Goal: Task Accomplishment & Management: Manage account settings

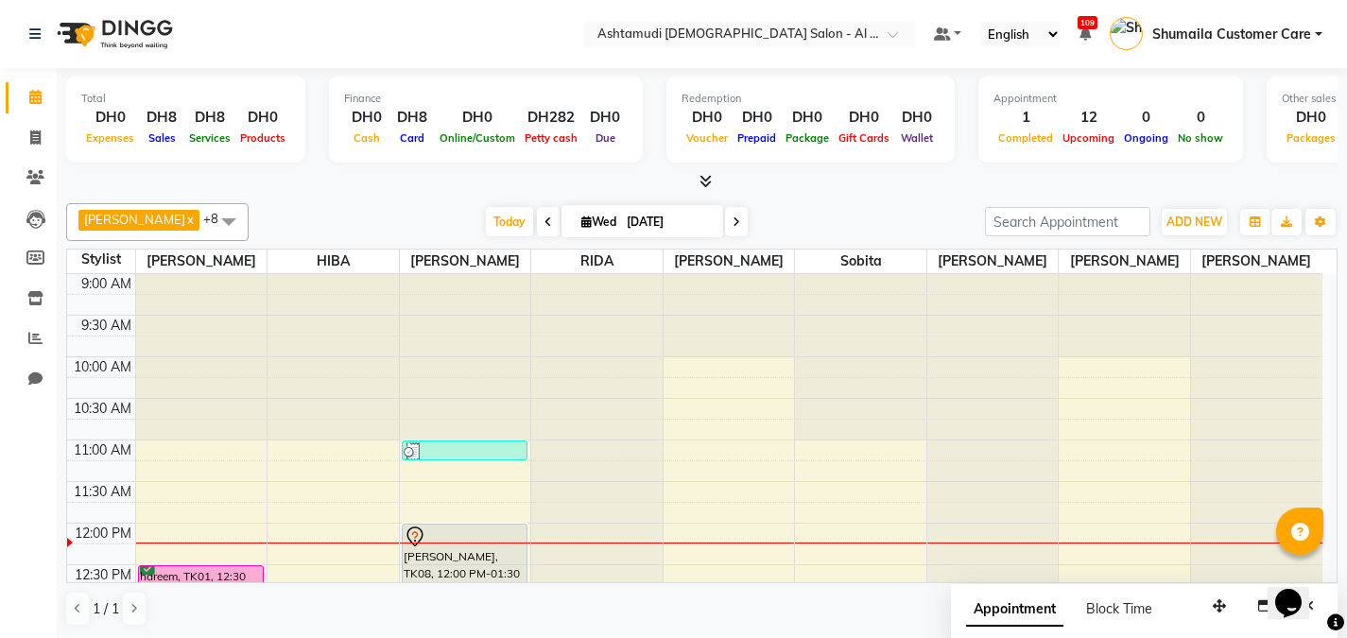
click at [834, 19] on nav "Select Location × Ashtamudi [DEMOGRAPHIC_DATA] Salon - Al Karama, Burjuman -Dub…" at bounding box center [673, 34] width 1347 height 68
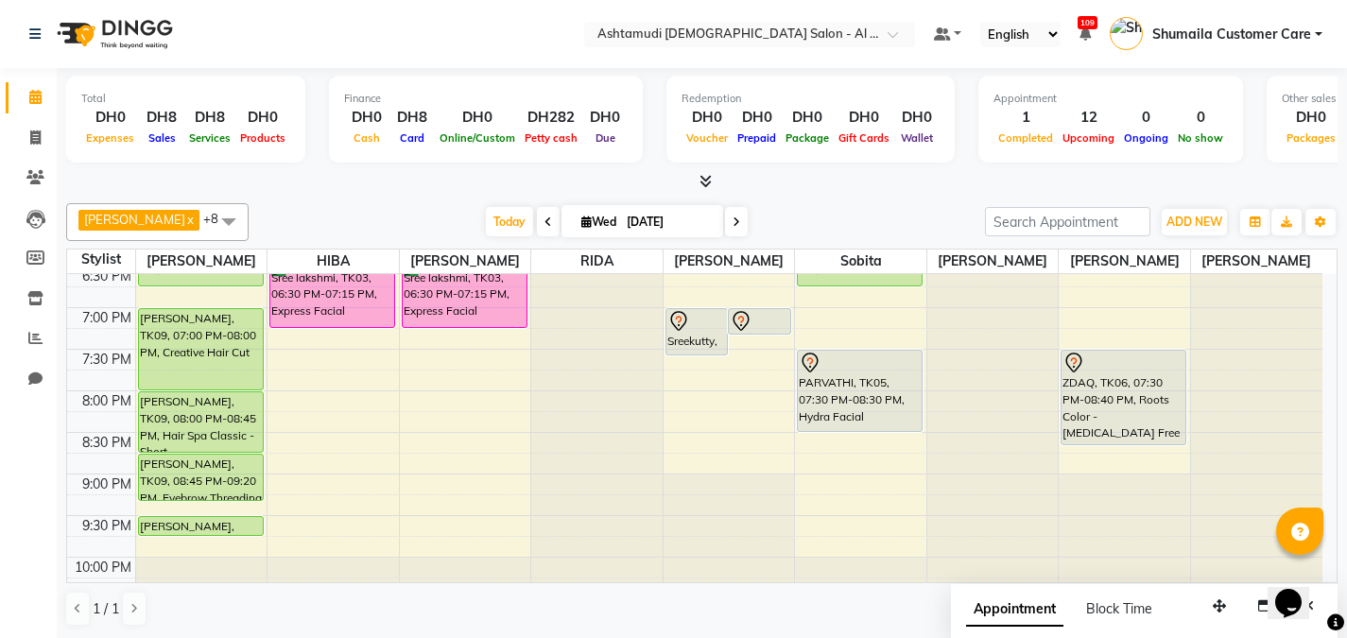
click at [812, 47] on nav "Select Location × Ashtamudi [DEMOGRAPHIC_DATA] Salon - Al Karama, Burjuman -Dub…" at bounding box center [673, 34] width 1347 height 68
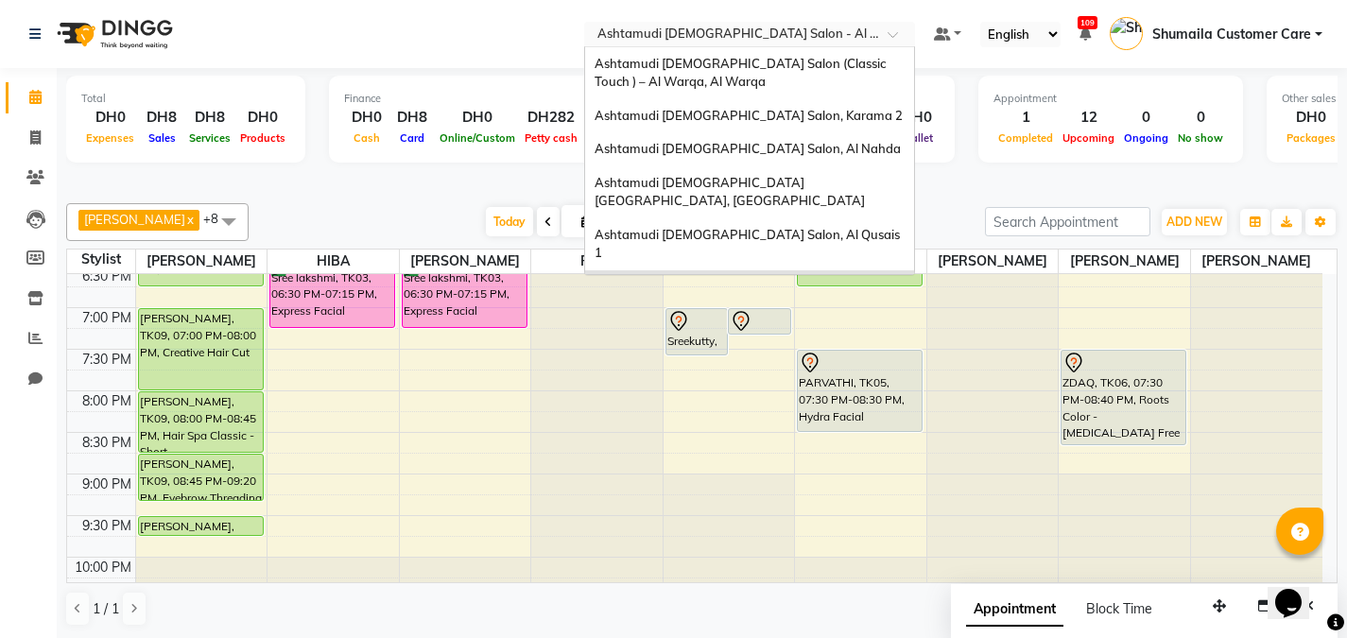
scroll to position [11, 0]
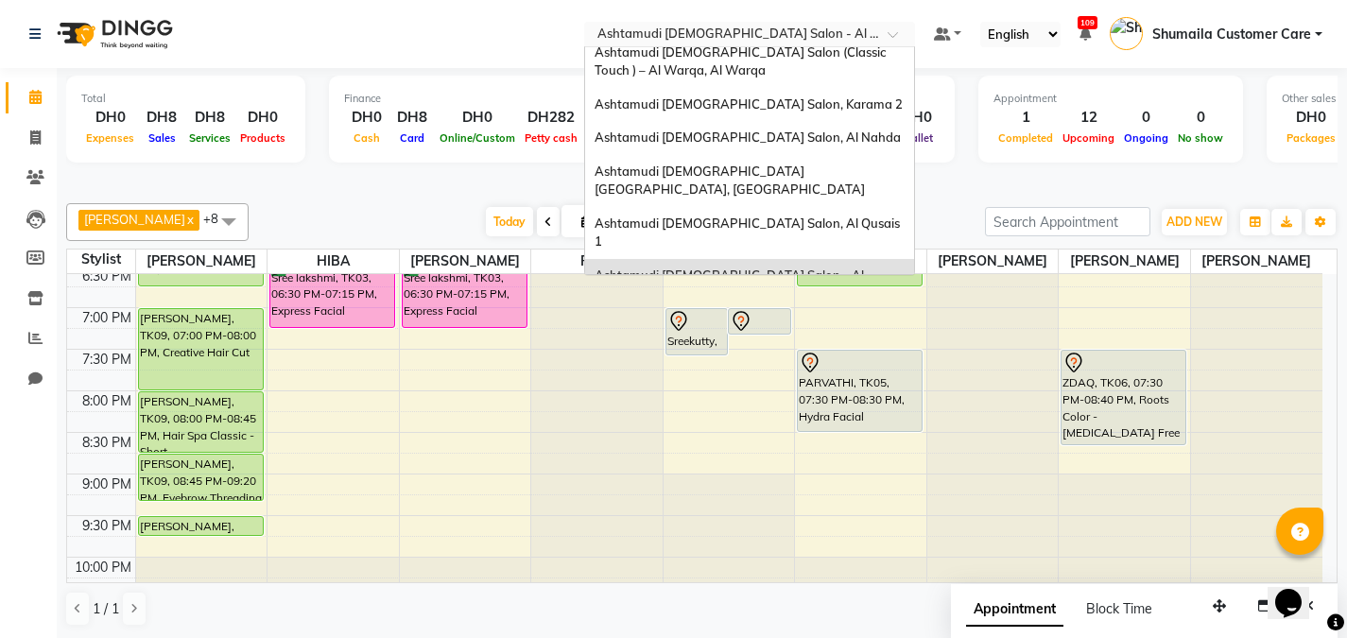
click at [807, 42] on input "text" at bounding box center [731, 35] width 274 height 19
click at [790, 216] on span "Ashtamudi [DEMOGRAPHIC_DATA] Salon, Al Qusais 1" at bounding box center [749, 233] width 308 height 34
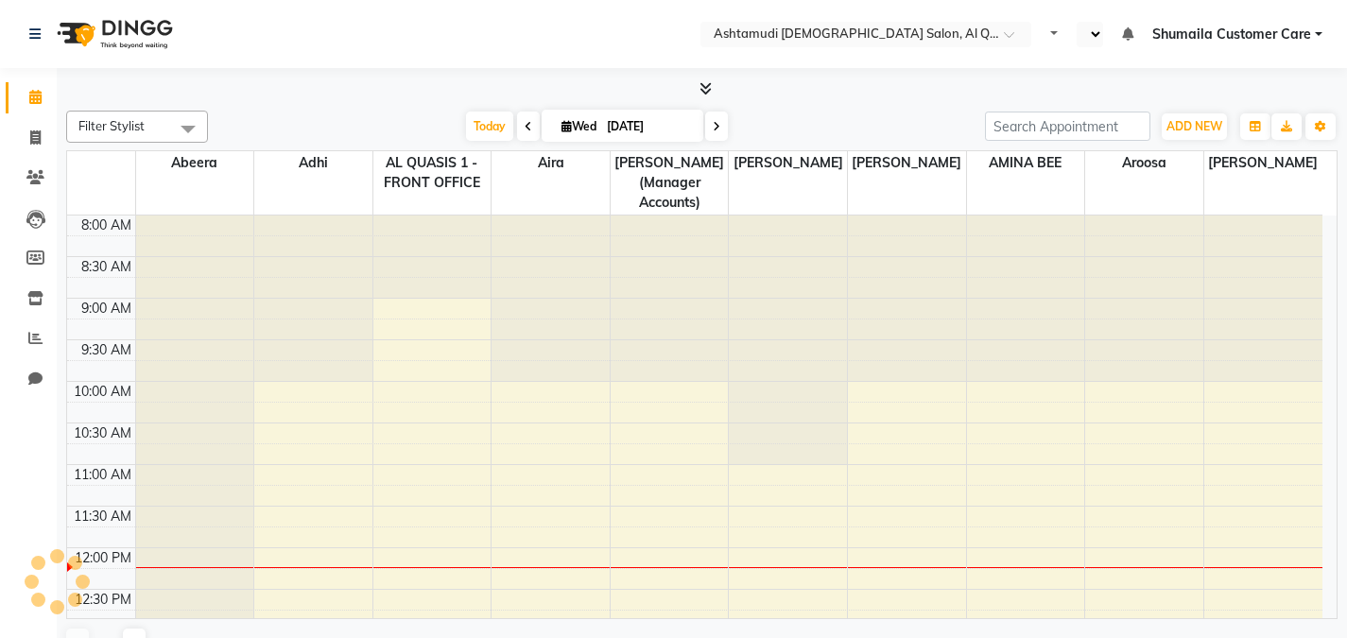
select select "en"
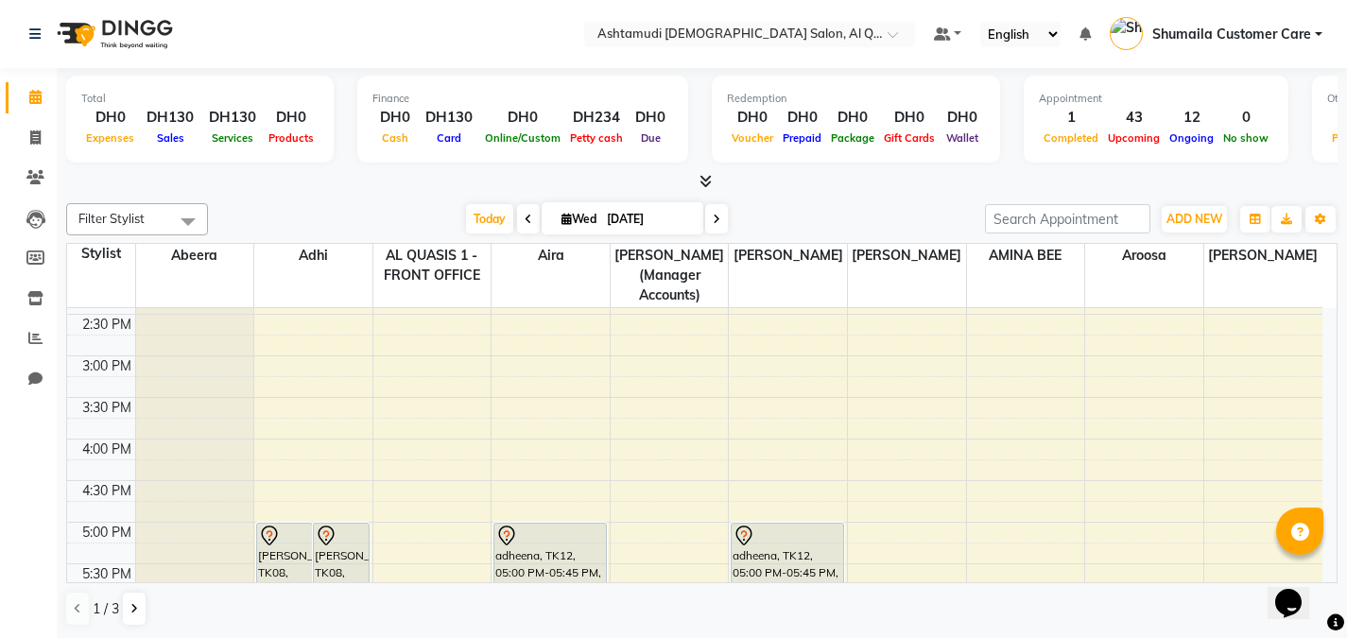
scroll to position [454, 0]
click at [123, 603] on button at bounding box center [134, 609] width 23 height 32
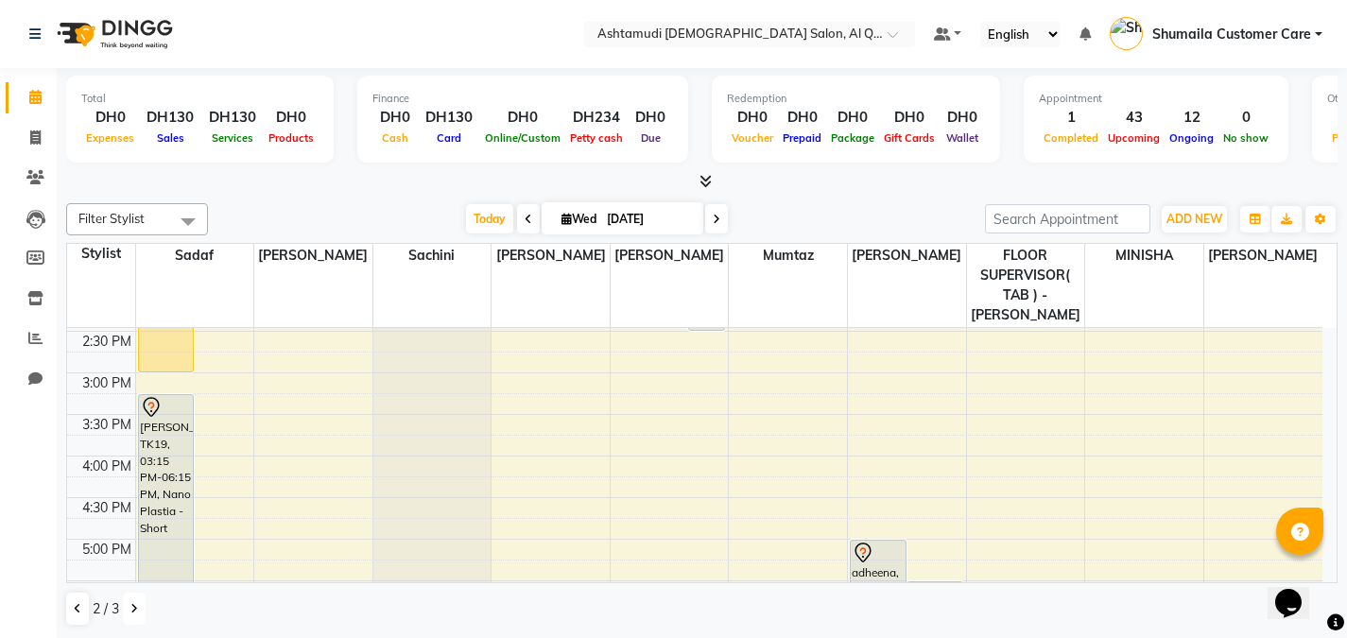
click at [135, 610] on icon at bounding box center [134, 608] width 8 height 11
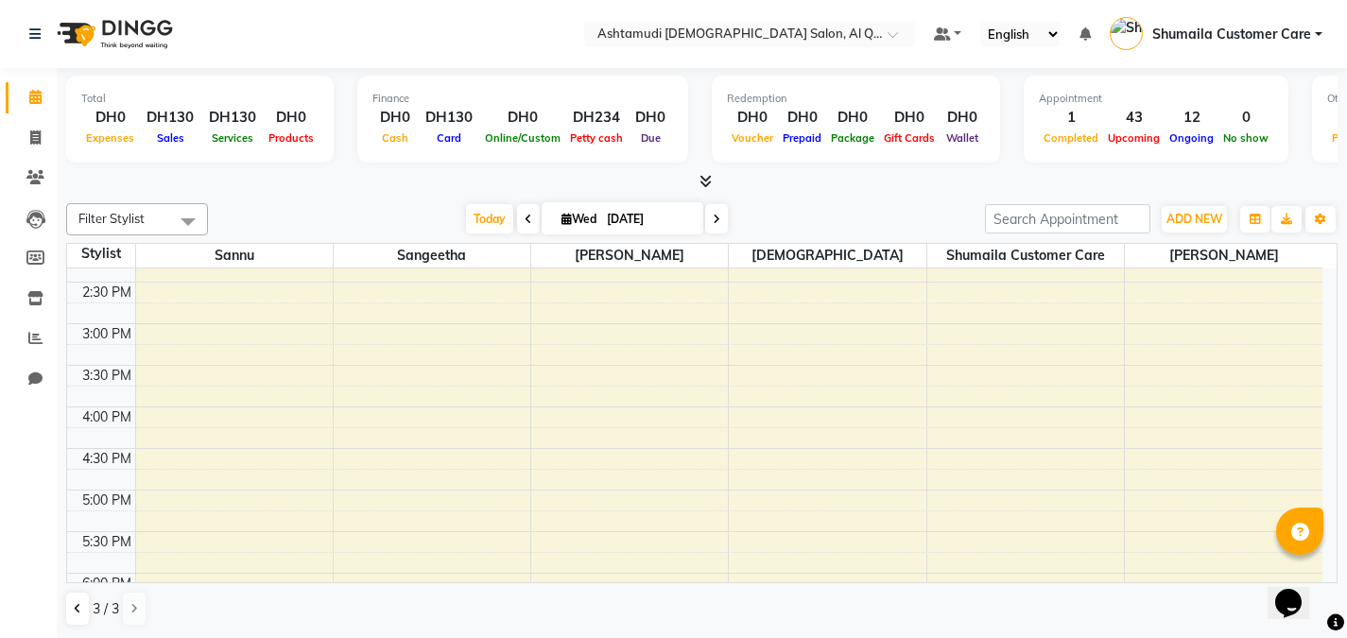
scroll to position [442, 0]
click at [196, 349] on div "9:00 AM 9:30 AM 10:00 AM 10:30 AM 11:00 AM 11:30 AM 12:00 PM 12:30 PM 1:00 PM 1…" at bounding box center [695, 409] width 1256 height 1164
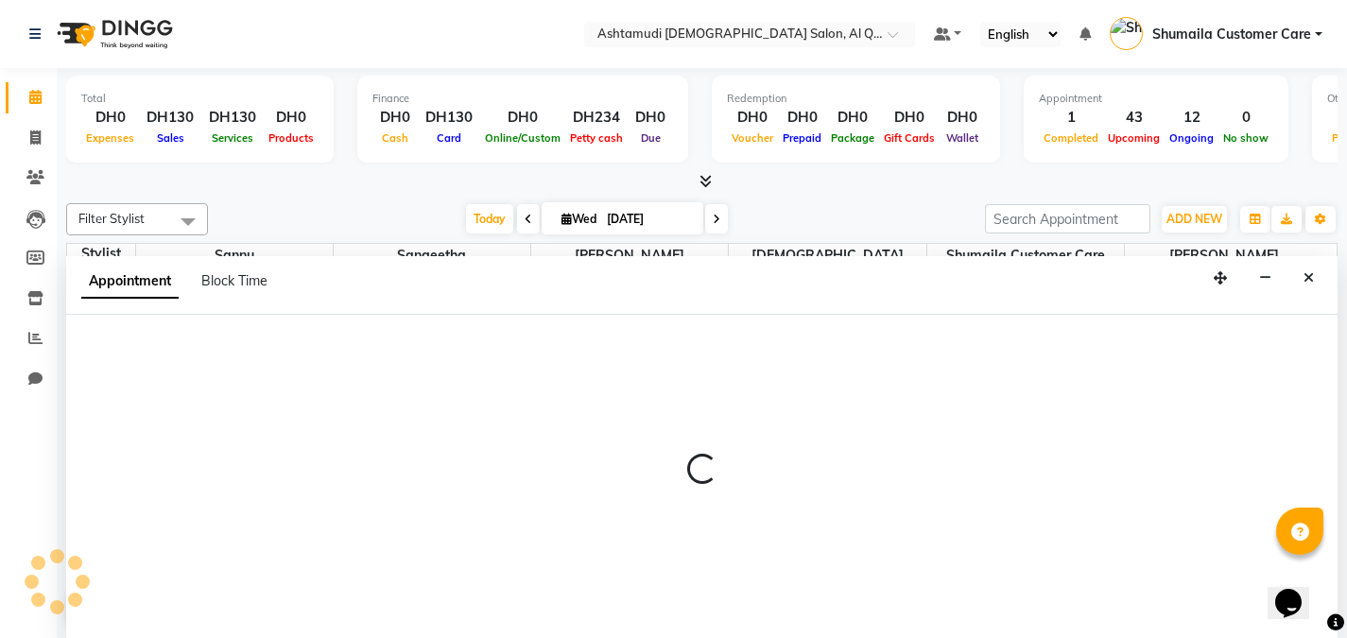
scroll to position [1, 0]
select select "53707"
select select "tentative"
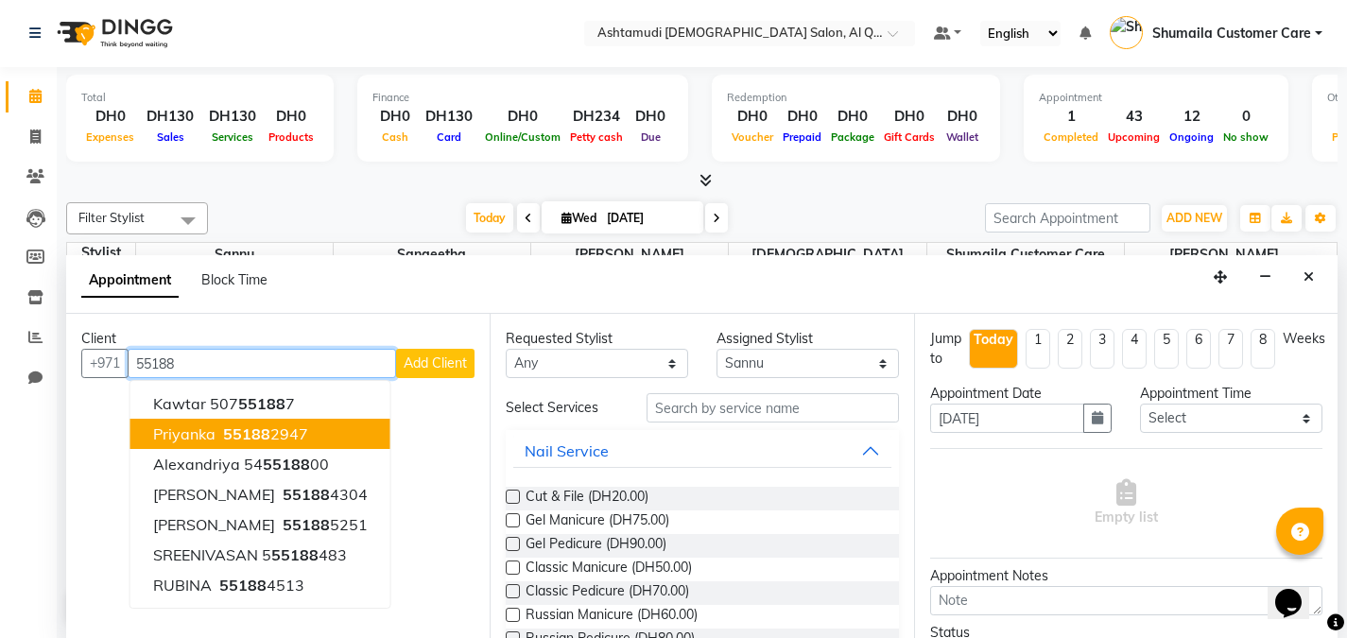
click at [221, 424] on ngb-highlight "55188 2947" at bounding box center [263, 433] width 89 height 19
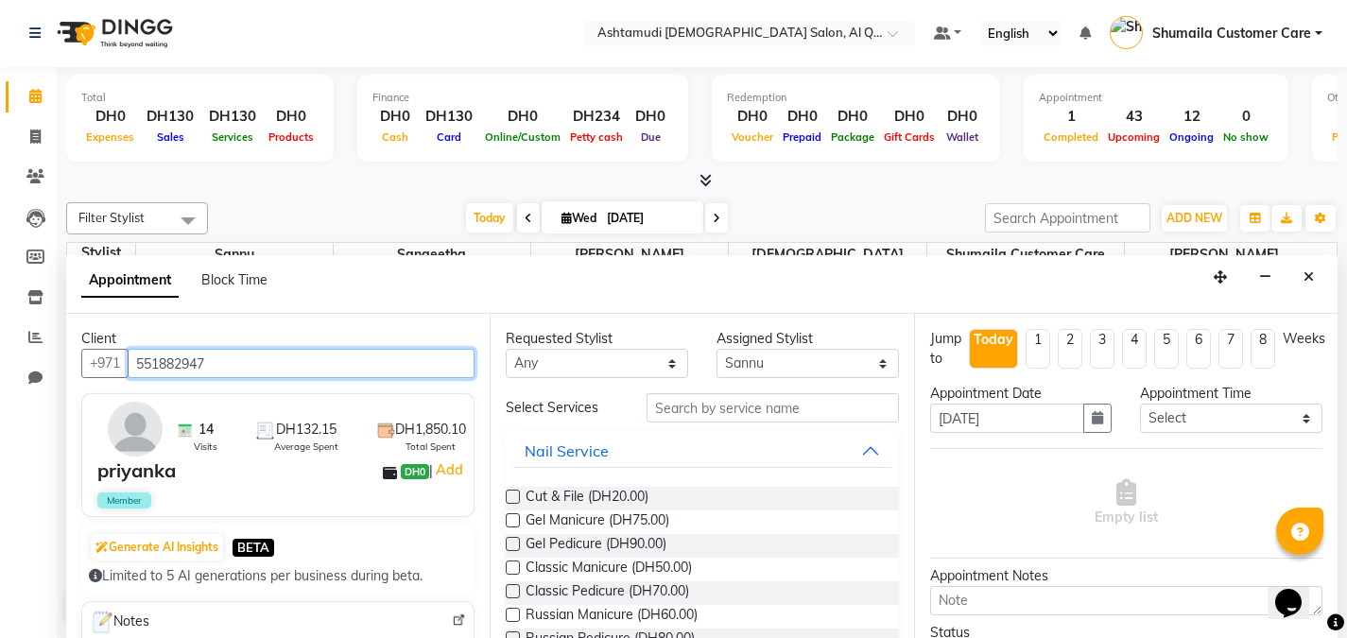
type input "551882947"
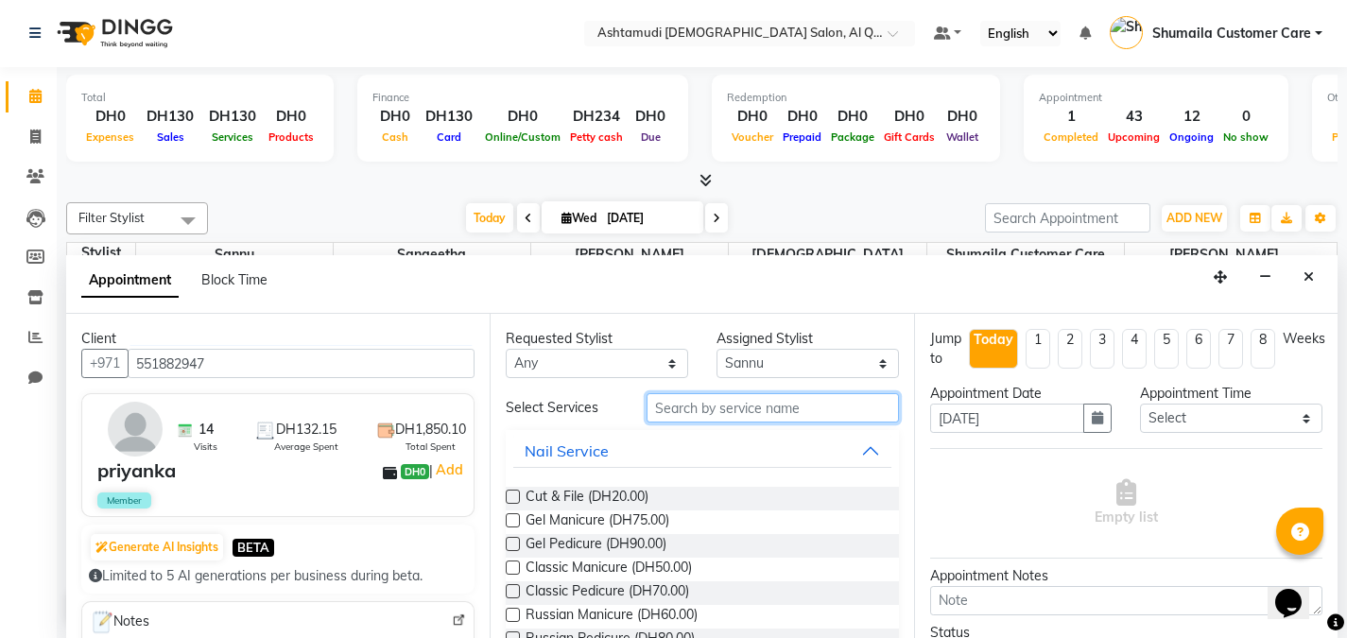
click at [755, 417] on input "text" at bounding box center [773, 407] width 252 height 29
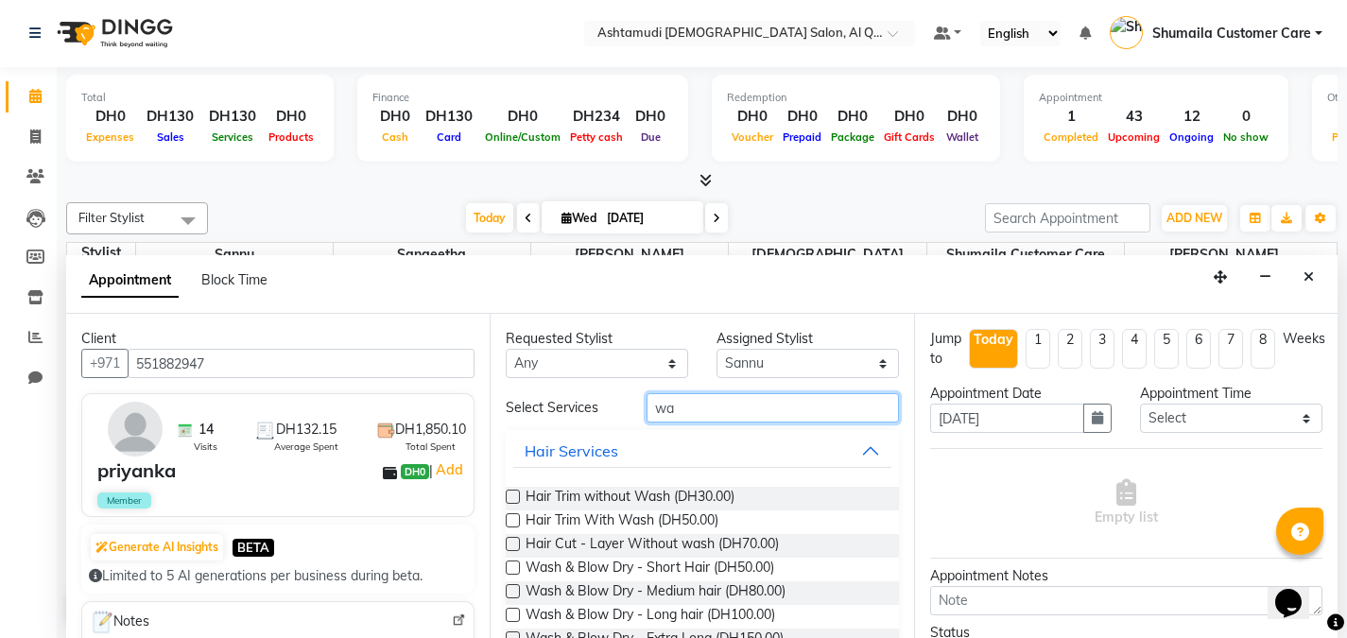
type input "w"
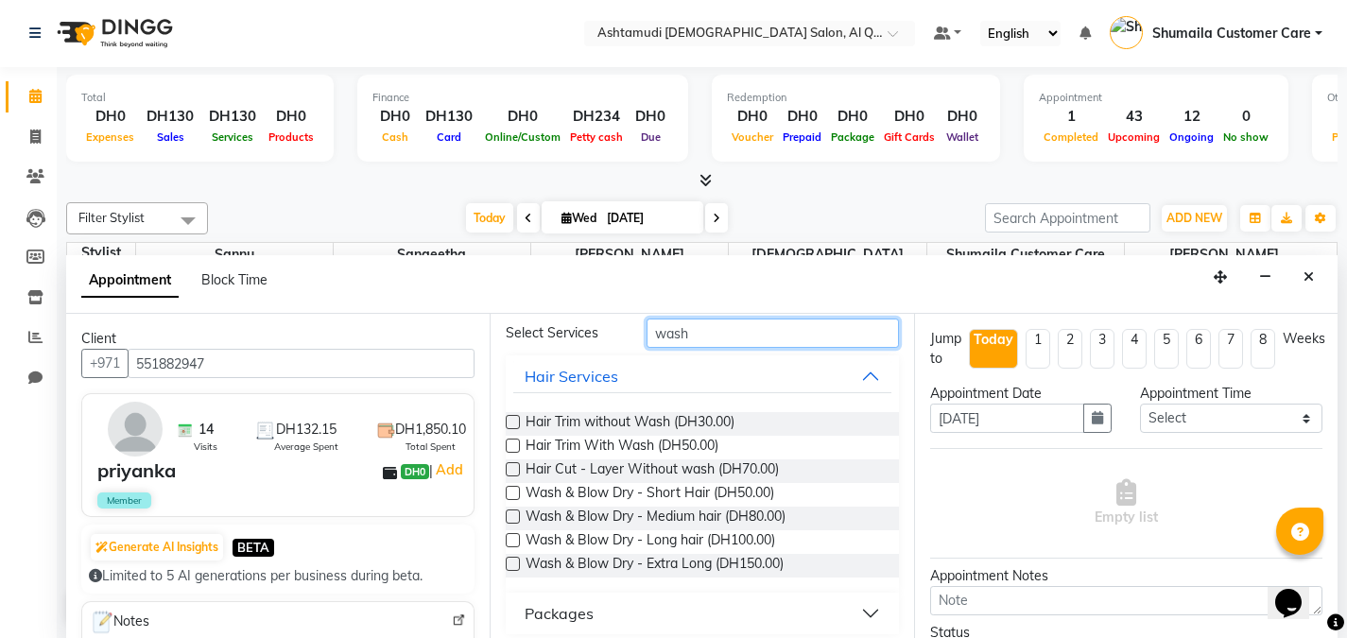
scroll to position [86, 0]
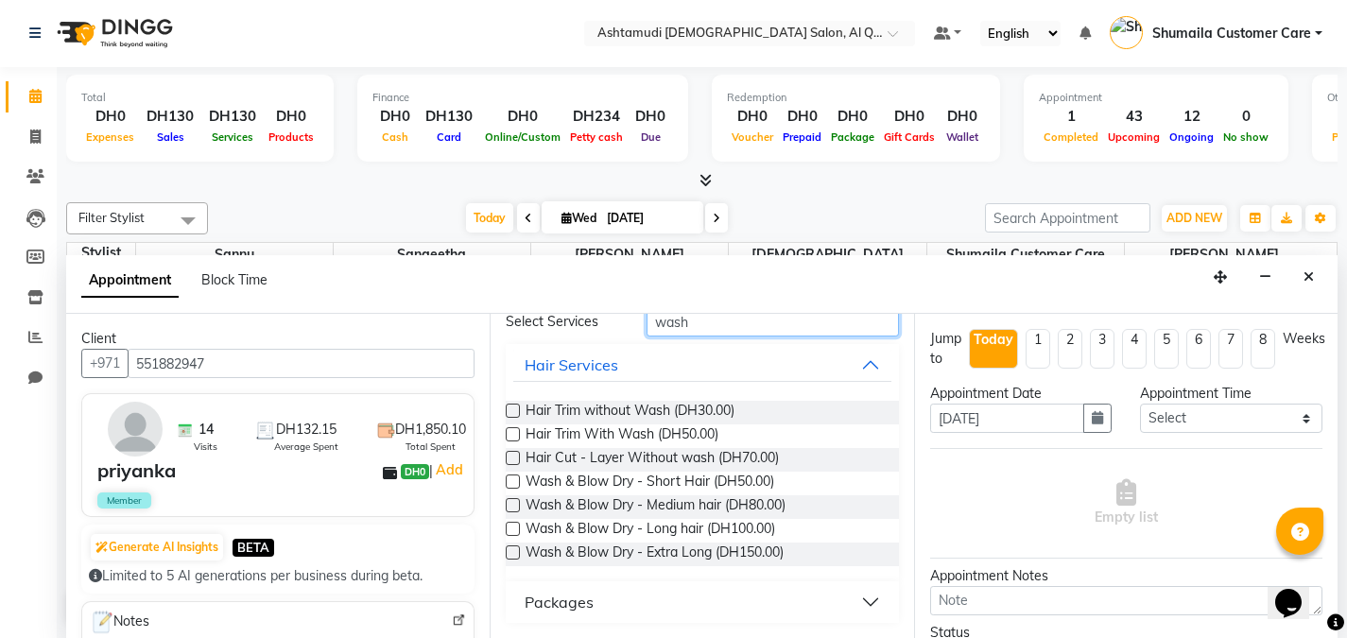
type input "wash"
click at [517, 478] on label at bounding box center [513, 482] width 14 height 14
click at [517, 478] on input "checkbox" at bounding box center [512, 483] width 12 height 12
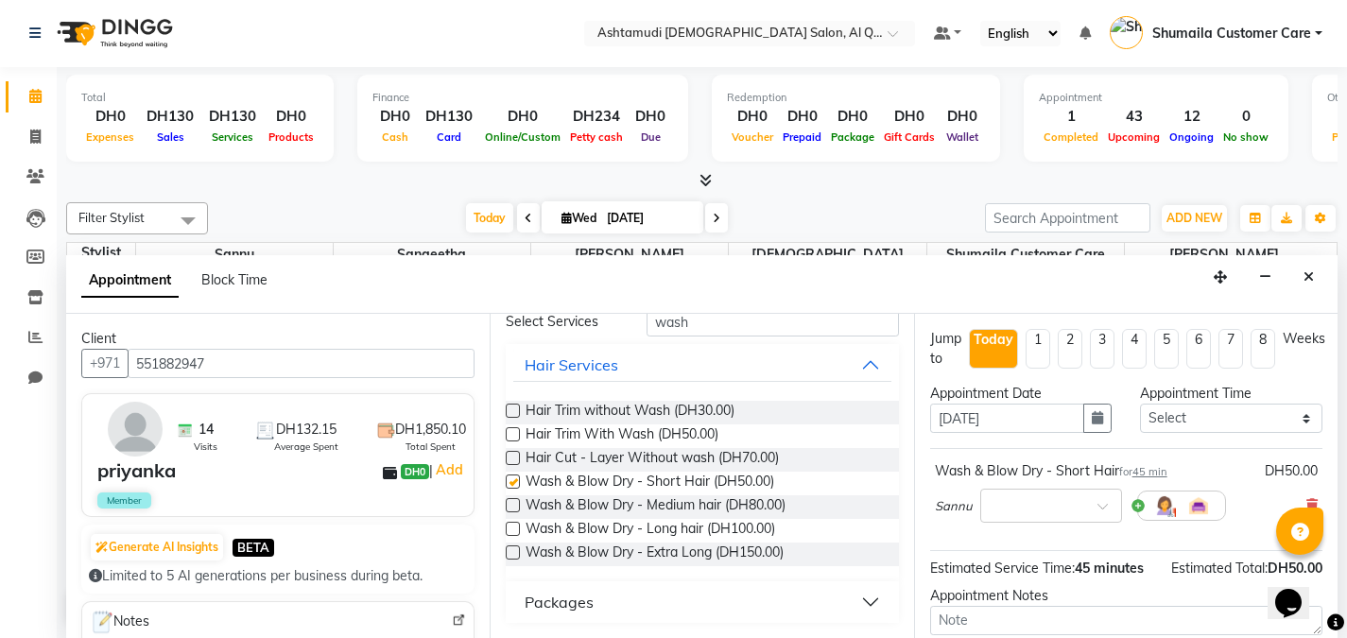
checkbox input "false"
click at [1045, 508] on input "text" at bounding box center [1032, 504] width 83 height 20
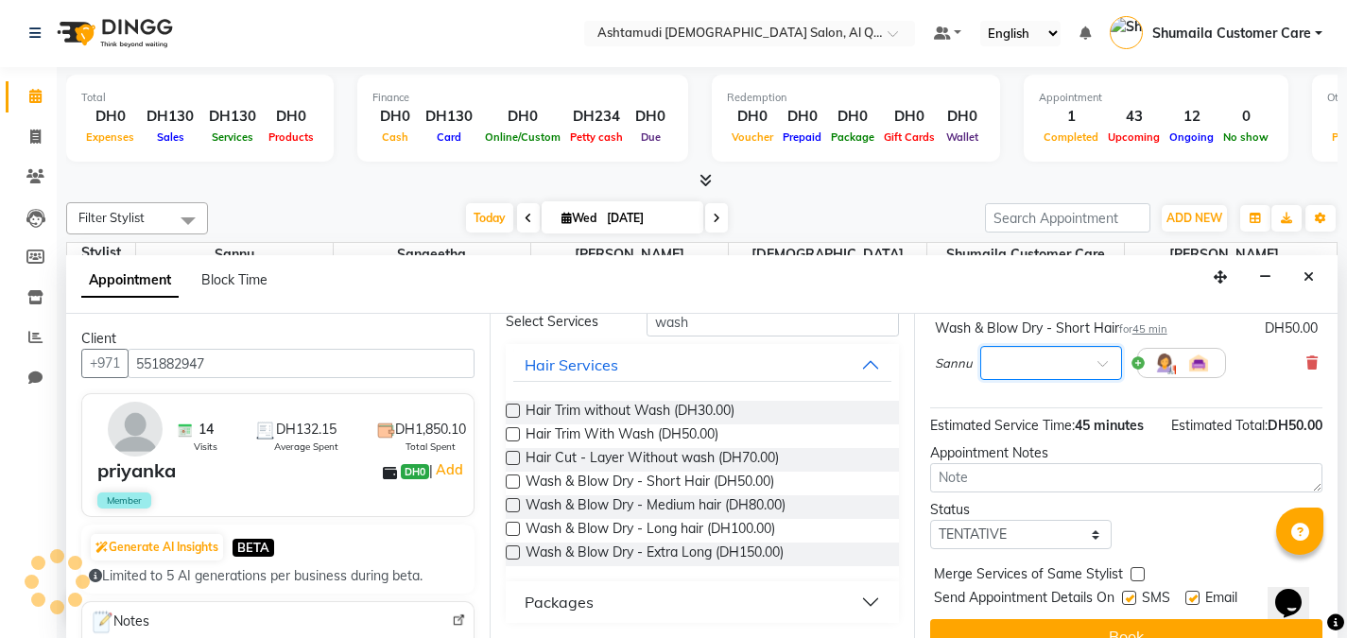
scroll to position [173, 0]
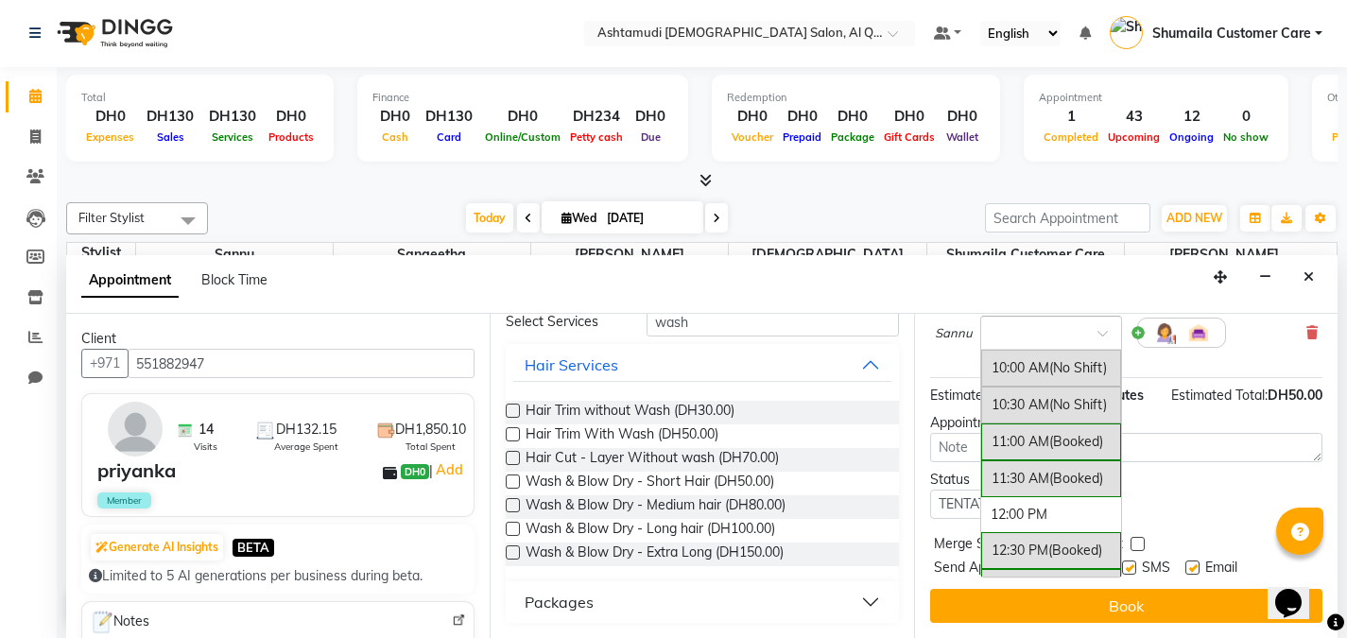
click at [1101, 340] on span at bounding box center [1110, 339] width 24 height 20
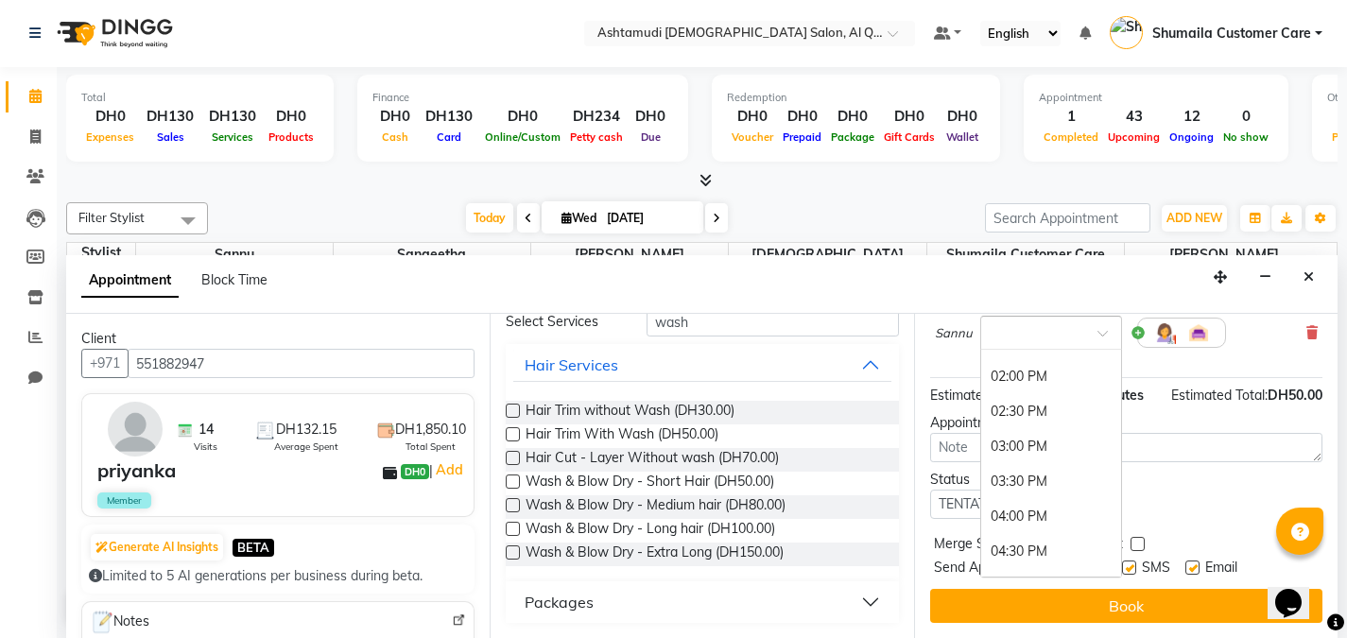
scroll to position [260, 0]
click at [1019, 494] on div "03:30 PM" at bounding box center [1051, 503] width 140 height 35
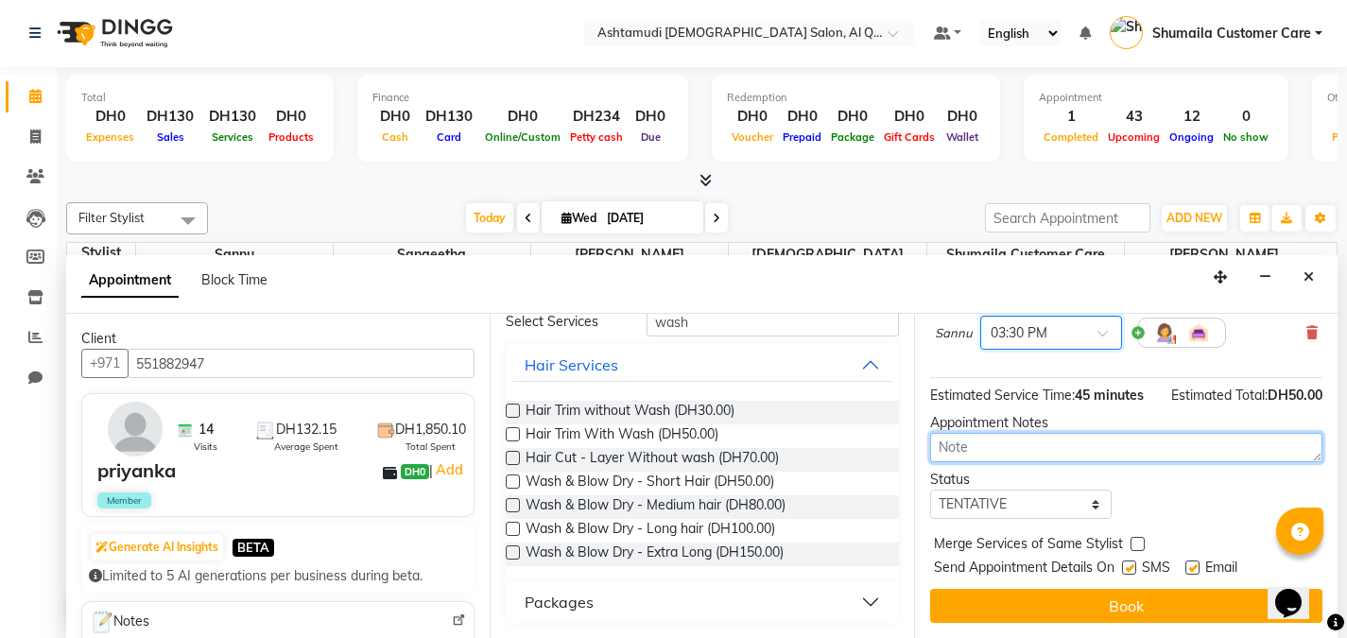
click at [1029, 445] on textarea at bounding box center [1126, 447] width 392 height 29
type textarea "Requested"
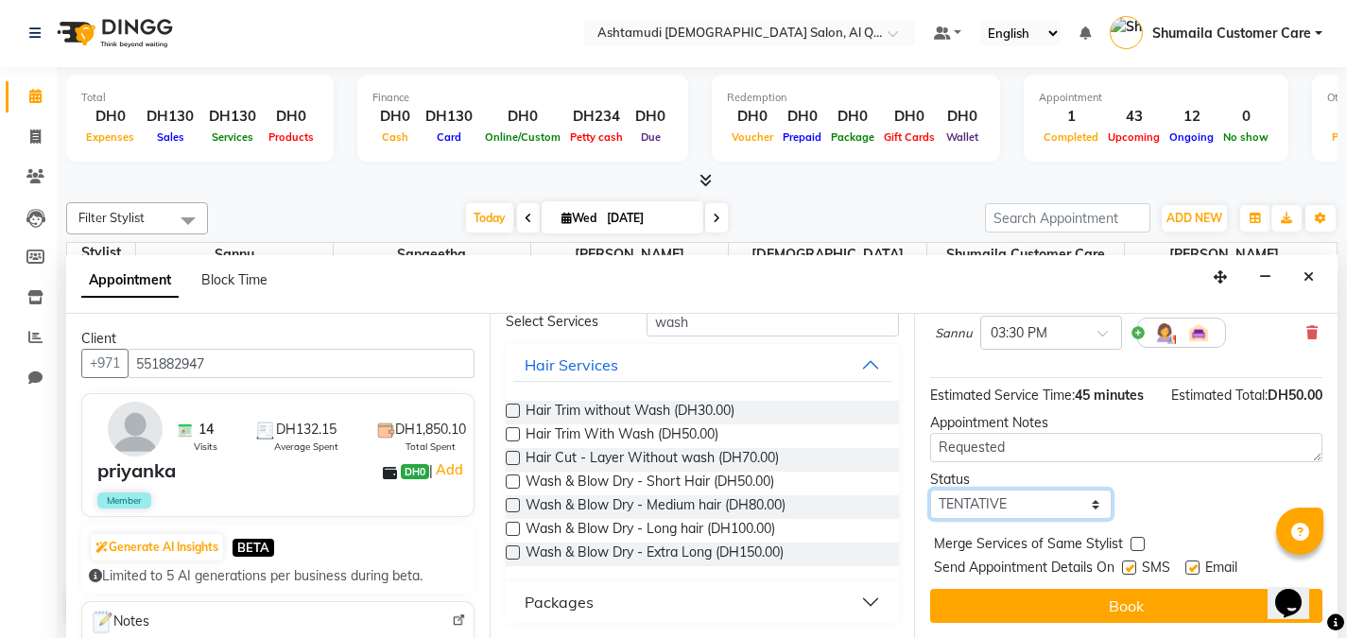
click at [1042, 513] on select "Select TENTATIVE CONFIRM CHECK-IN UPCOMING" at bounding box center [1021, 504] width 182 height 29
click at [1023, 491] on select "Select TENTATIVE CONFIRM CHECK-IN UPCOMING" at bounding box center [1021, 504] width 182 height 29
click at [999, 507] on select "Select TENTATIVE CONFIRM CHECK-IN UPCOMING" at bounding box center [1021, 504] width 182 height 29
select select "upcoming"
click at [930, 490] on select "Select TENTATIVE CONFIRM CHECK-IN UPCOMING" at bounding box center [1021, 504] width 182 height 29
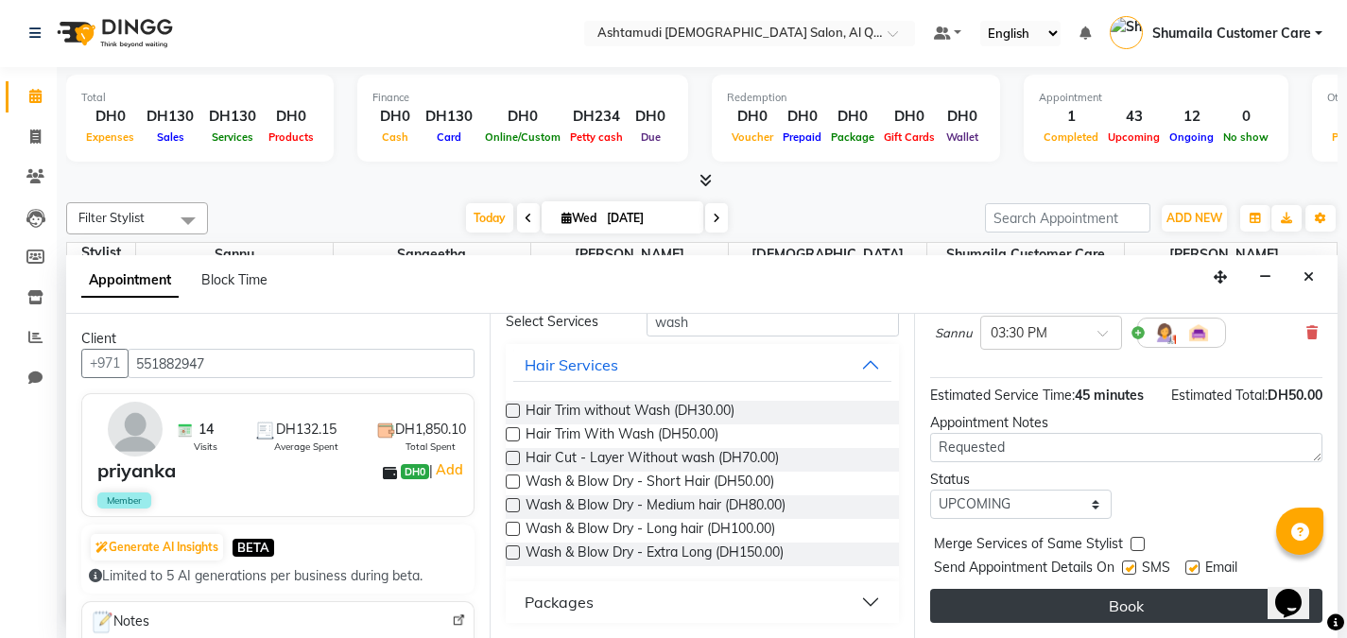
click at [1100, 609] on button "Book" at bounding box center [1126, 606] width 392 height 34
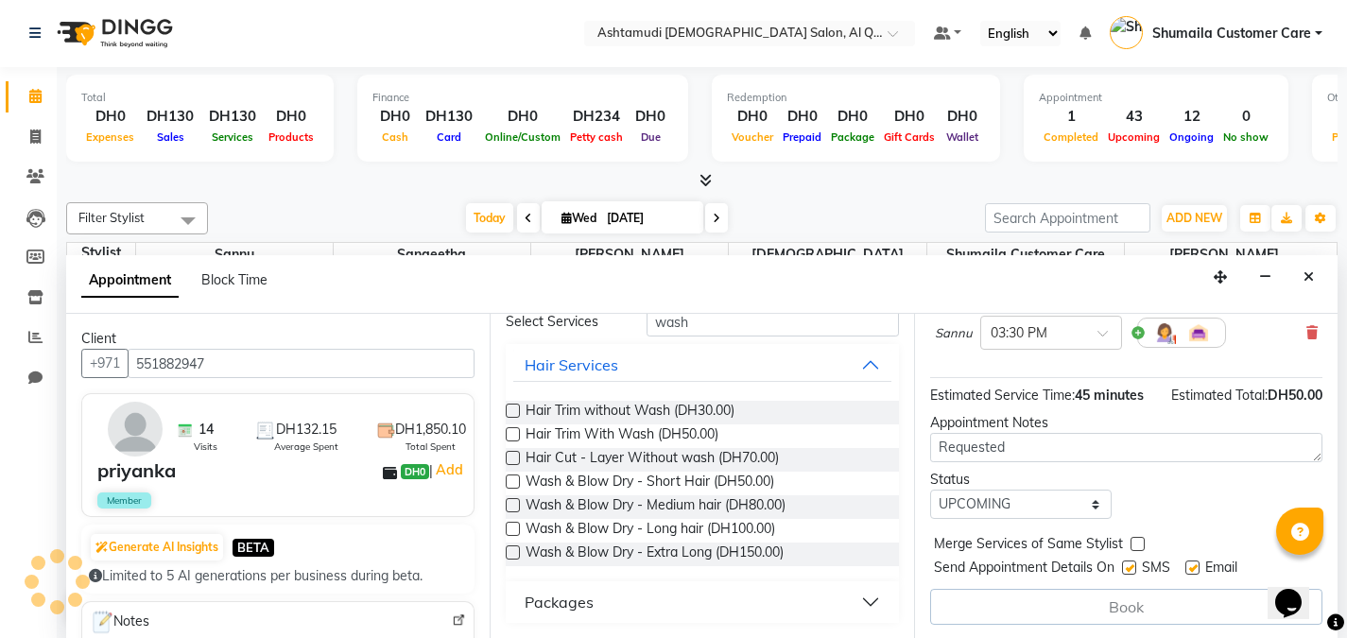
scroll to position [0, 0]
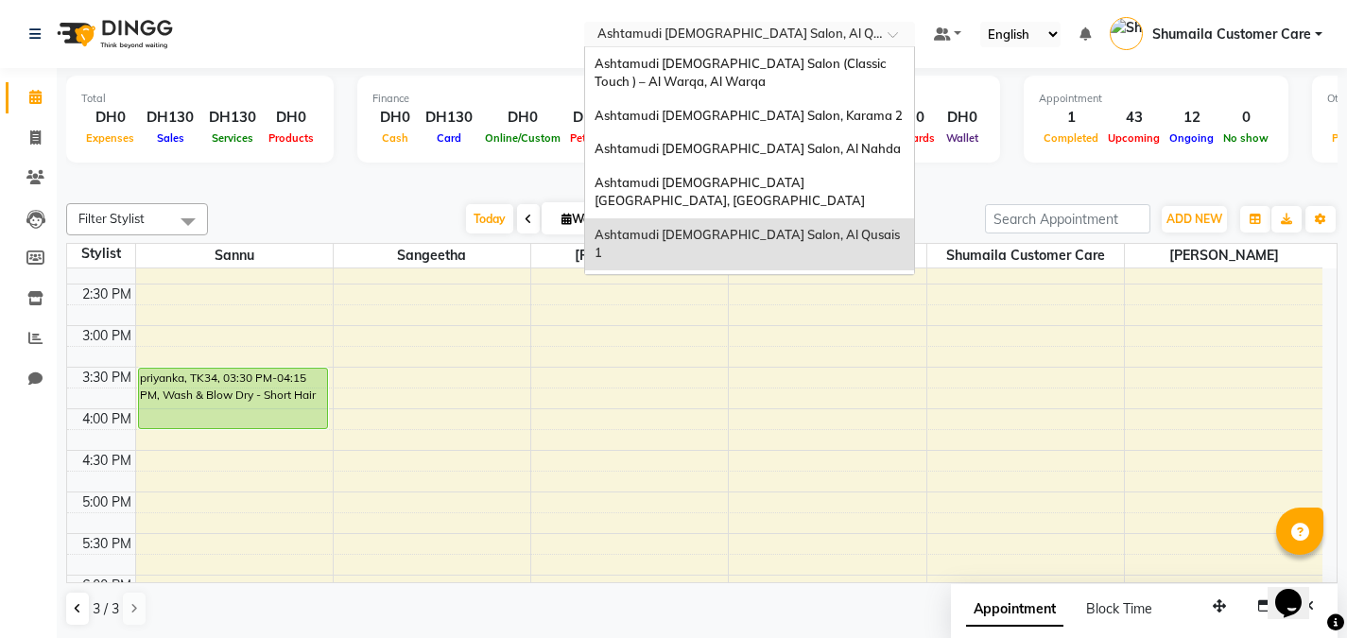
click at [738, 35] on input "text" at bounding box center [731, 35] width 274 height 19
click at [737, 115] on span "Ashtamudi [DEMOGRAPHIC_DATA] Salon, Karama 2" at bounding box center [749, 115] width 308 height 15
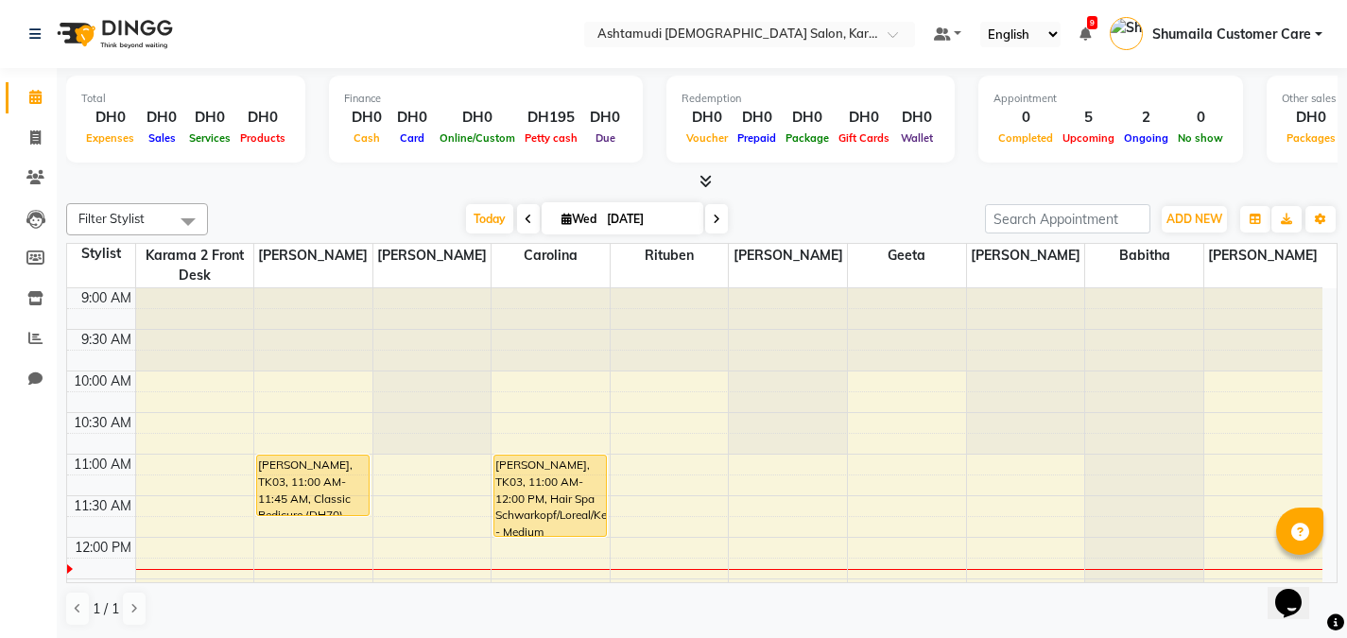
click at [667, 217] on input "[DATE]" at bounding box center [648, 219] width 95 height 28
select select "9"
select select "2025"
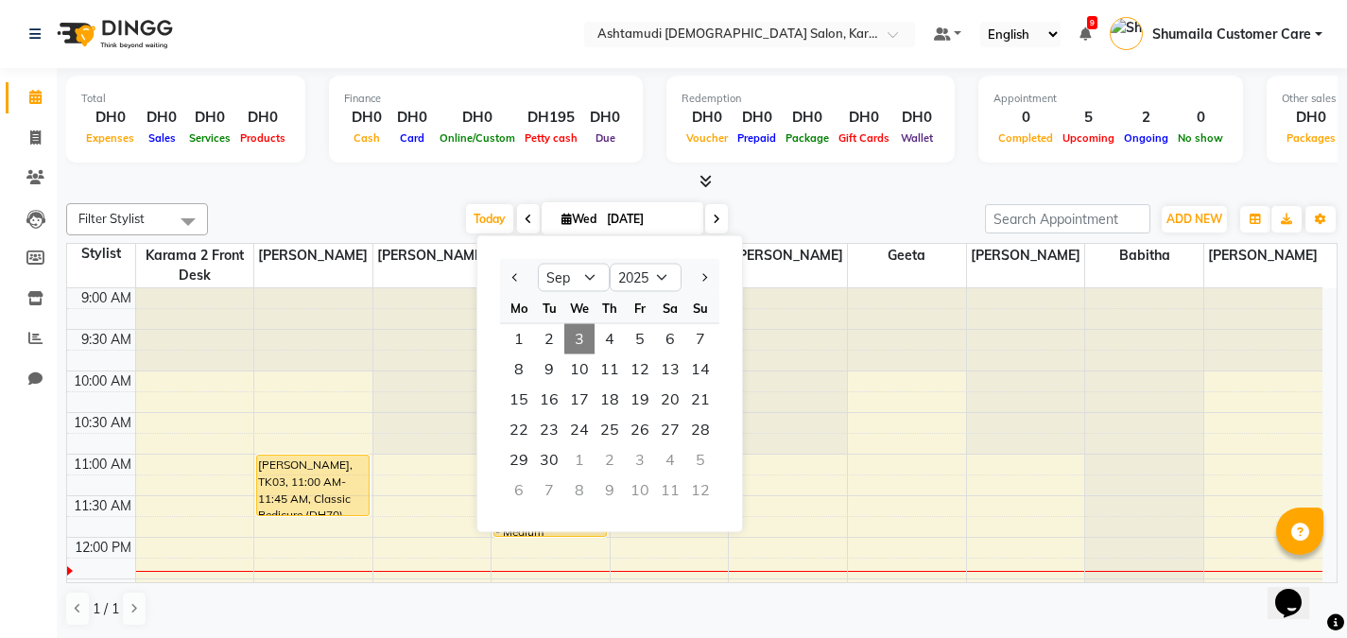
drag, startPoint x: 662, startPoint y: 330, endPoint x: 576, endPoint y: 342, distance: 86.9
click at [576, 342] on span "3" at bounding box center [579, 339] width 30 height 30
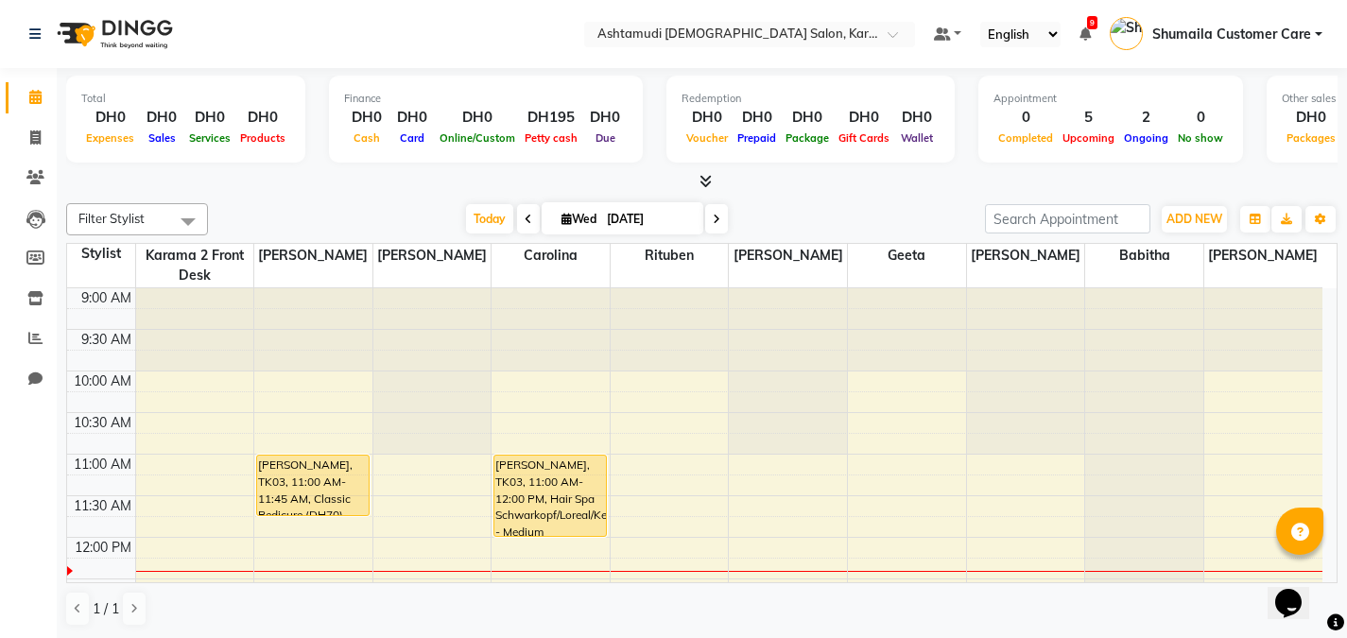
click at [646, 213] on input "[DATE]" at bounding box center [648, 219] width 95 height 28
select select "9"
select select "2025"
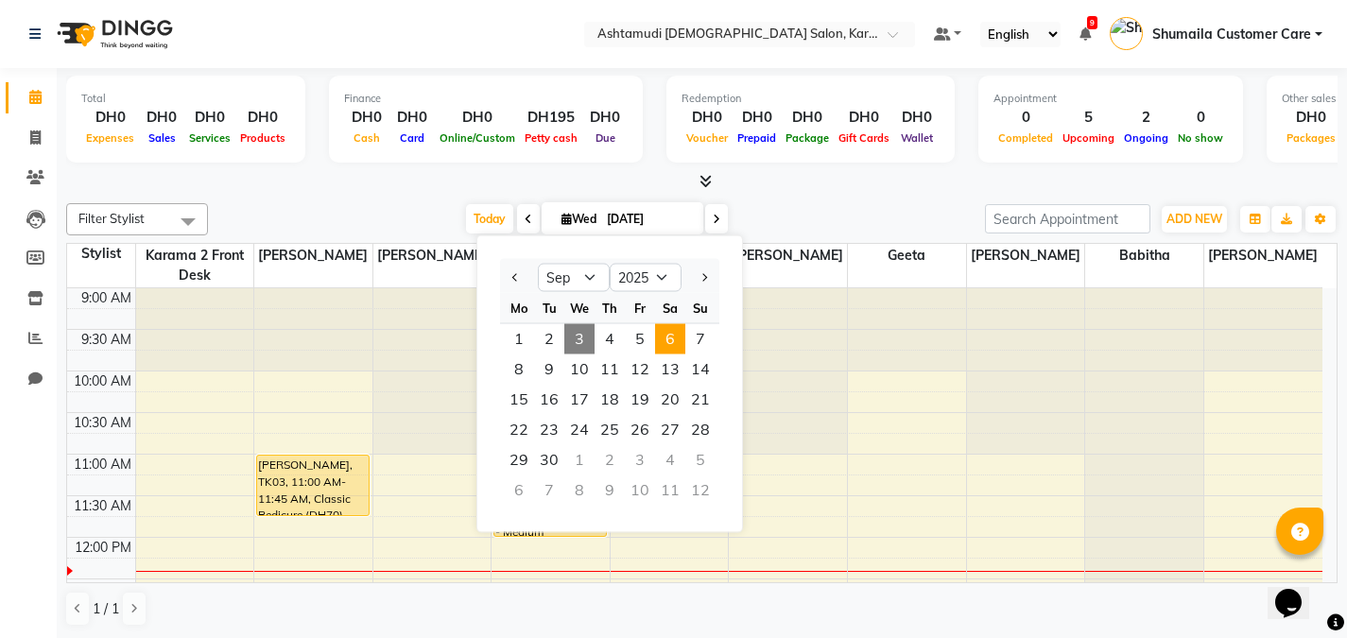
click at [670, 342] on span "6" at bounding box center [670, 339] width 30 height 30
type input "06-09-2025"
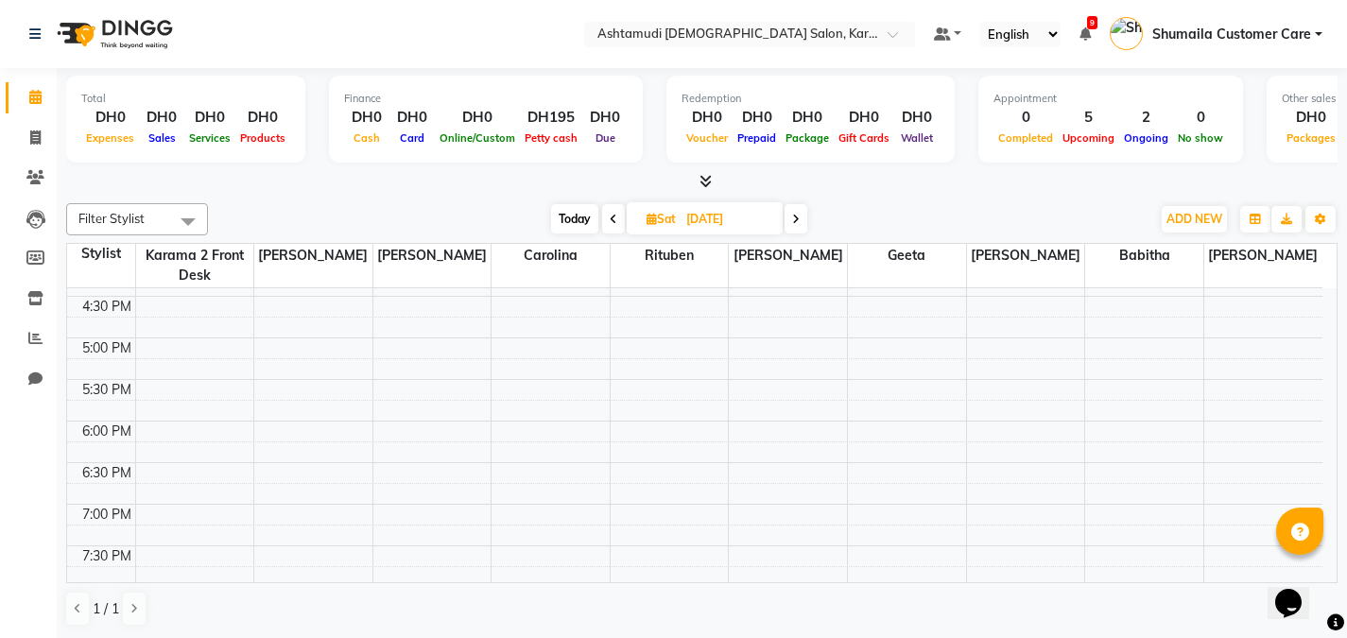
scroll to position [581, 0]
click at [433, 356] on div "9:00 AM 9:30 AM 10:00 AM 10:30 AM 11:00 AM 11:30 AM 12:00 PM 12:30 PM 1:00 PM 1…" at bounding box center [695, 289] width 1256 height 1164
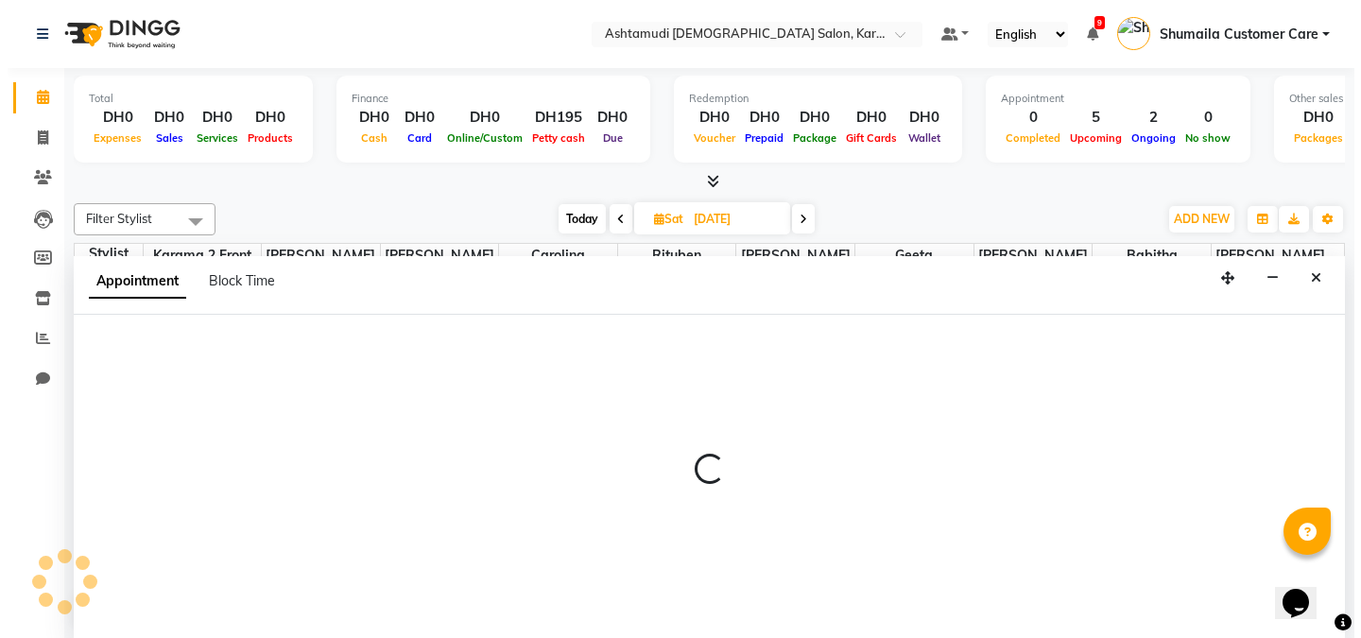
scroll to position [1, 0]
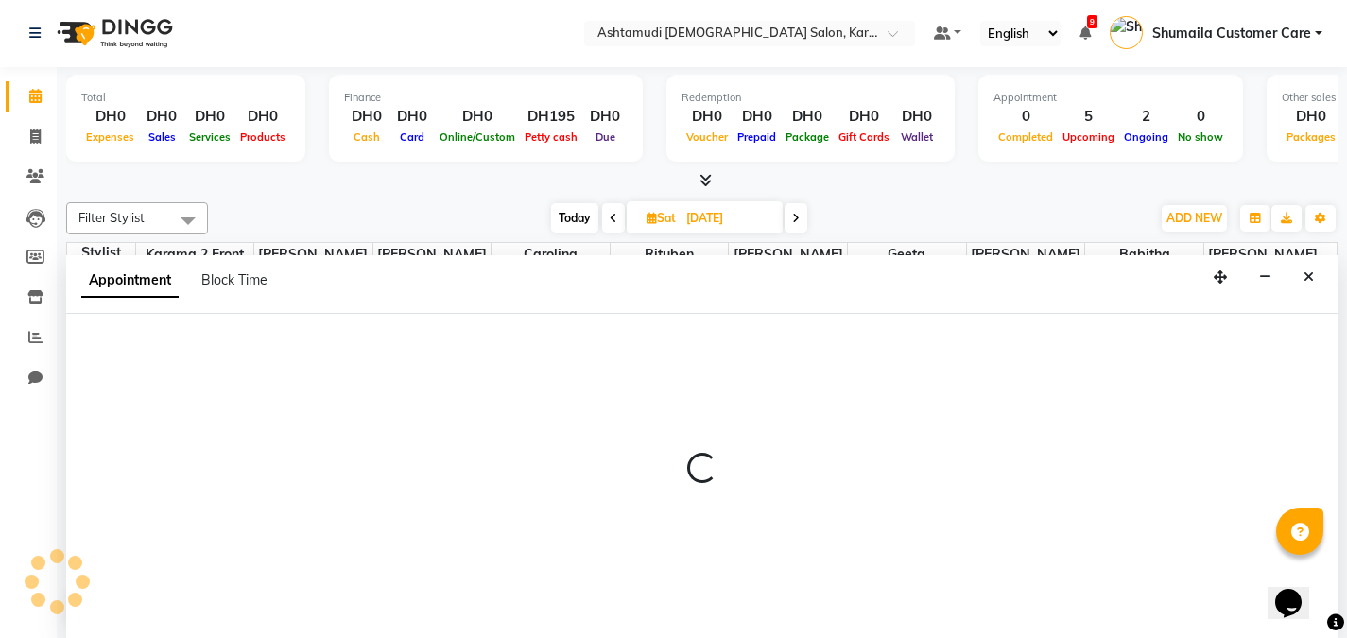
select select "67750"
select select "tentative"
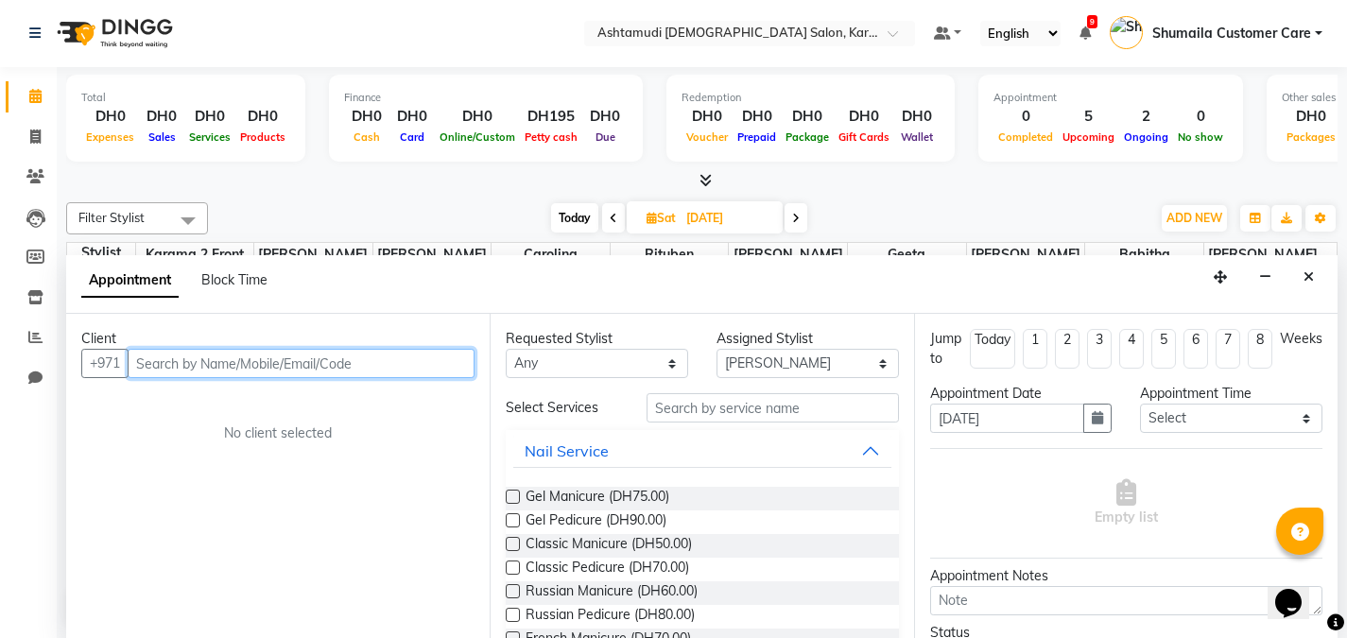
click at [286, 355] on input "text" at bounding box center [301, 363] width 347 height 29
paste input "0547856485"
click at [145, 362] on input "0547856485" at bounding box center [262, 363] width 268 height 29
type input "547856485"
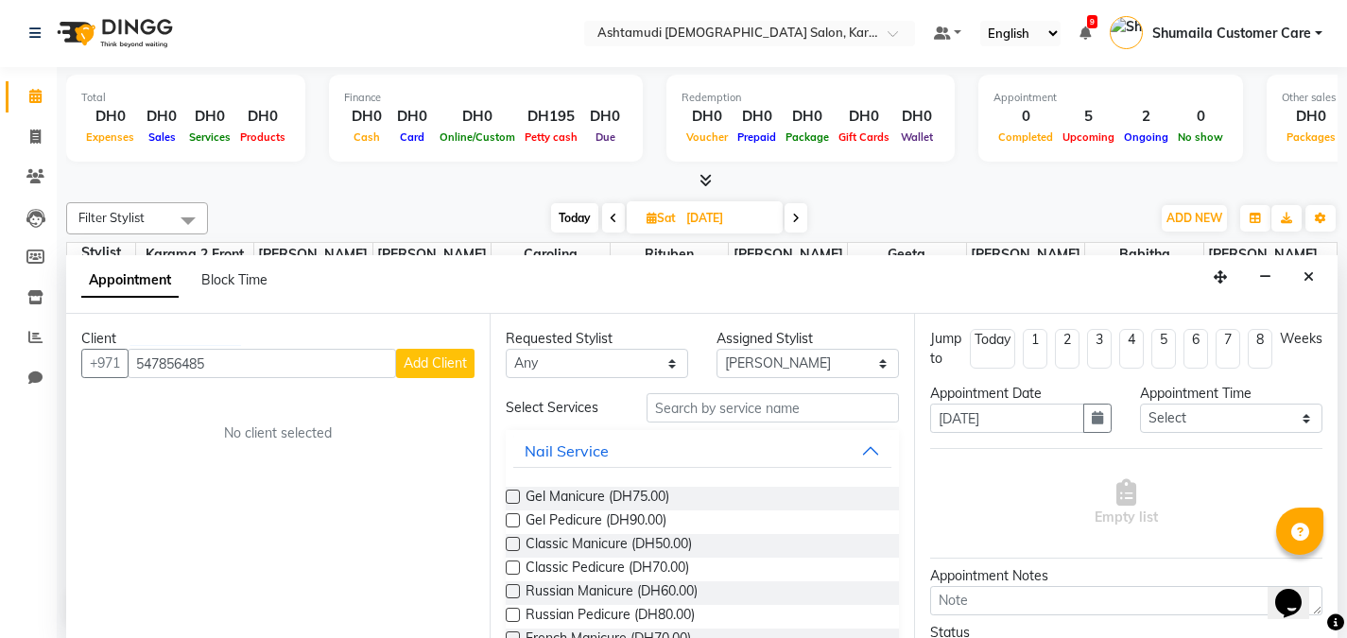
click at [448, 354] on button "Add Client" at bounding box center [435, 363] width 78 height 29
select select "3798"
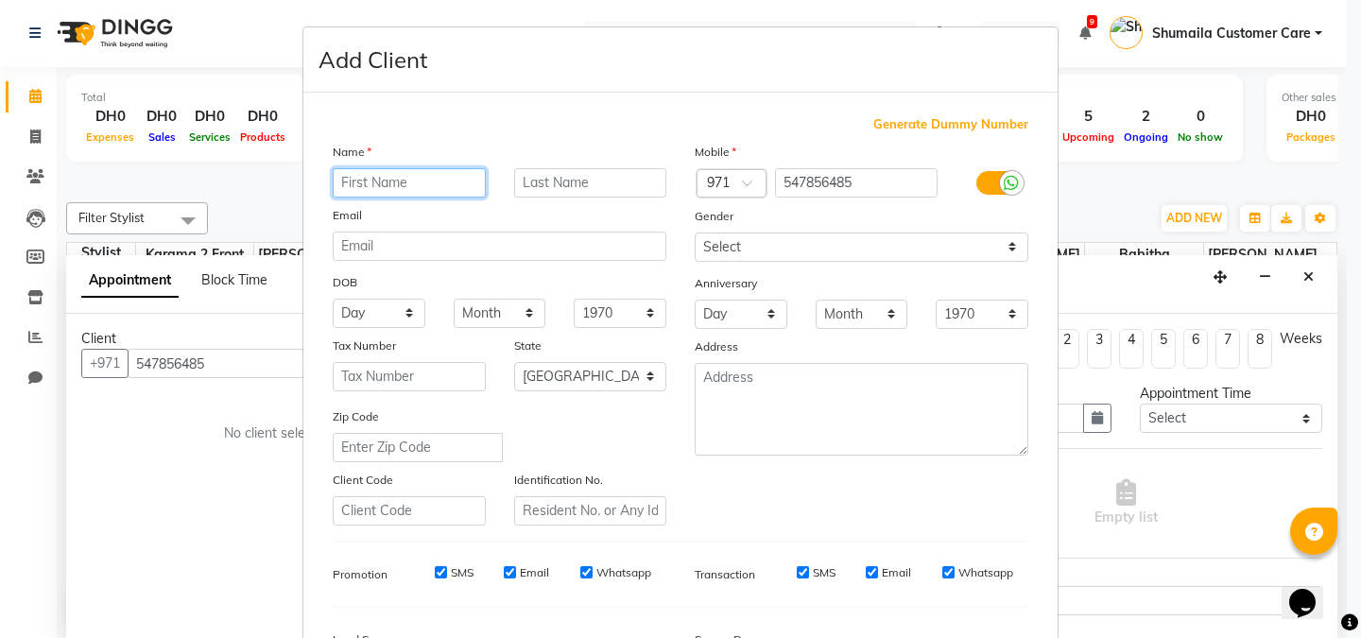
paste input "Anusree"
type input "Anusree"
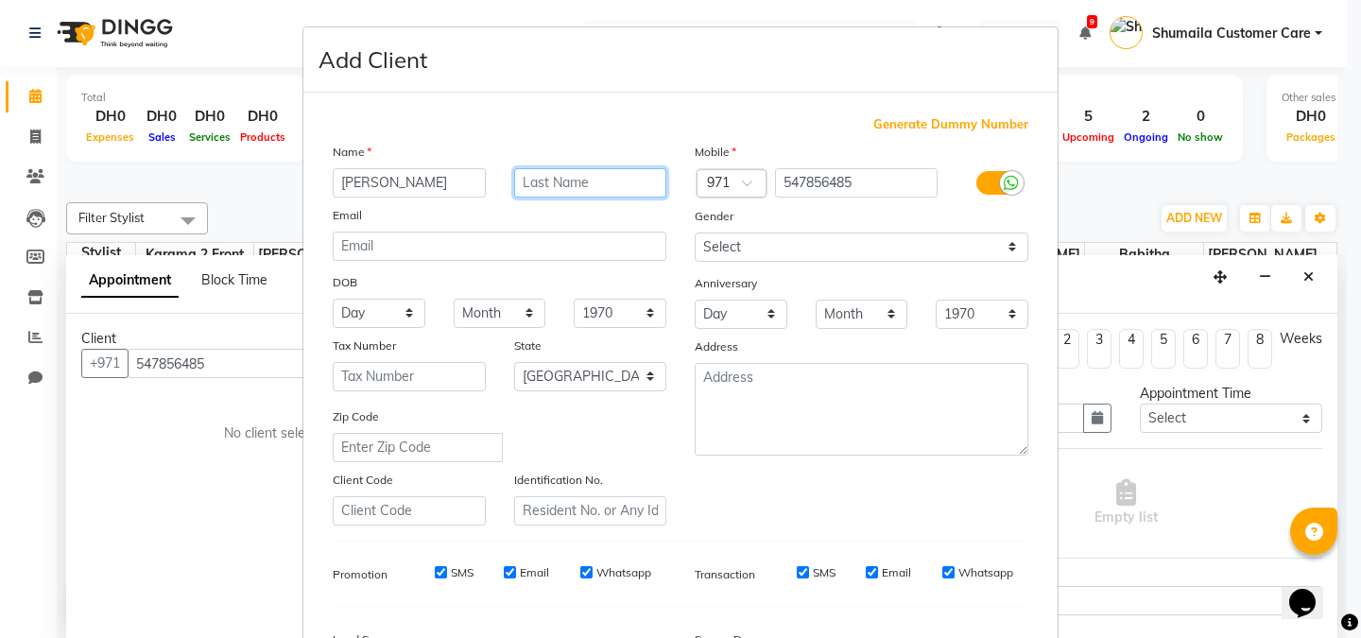
click at [544, 174] on input "text" at bounding box center [590, 182] width 153 height 29
type input "MS"
drag, startPoint x: 1329, startPoint y: 373, endPoint x: 1329, endPoint y: 437, distance: 63.3
click at [1329, 437] on ngb-modal-window "Add Client Generate Dummy Number Name Anusree MS Email DOB Day 01 02 03 04 05 0…" at bounding box center [680, 319] width 1361 height 638
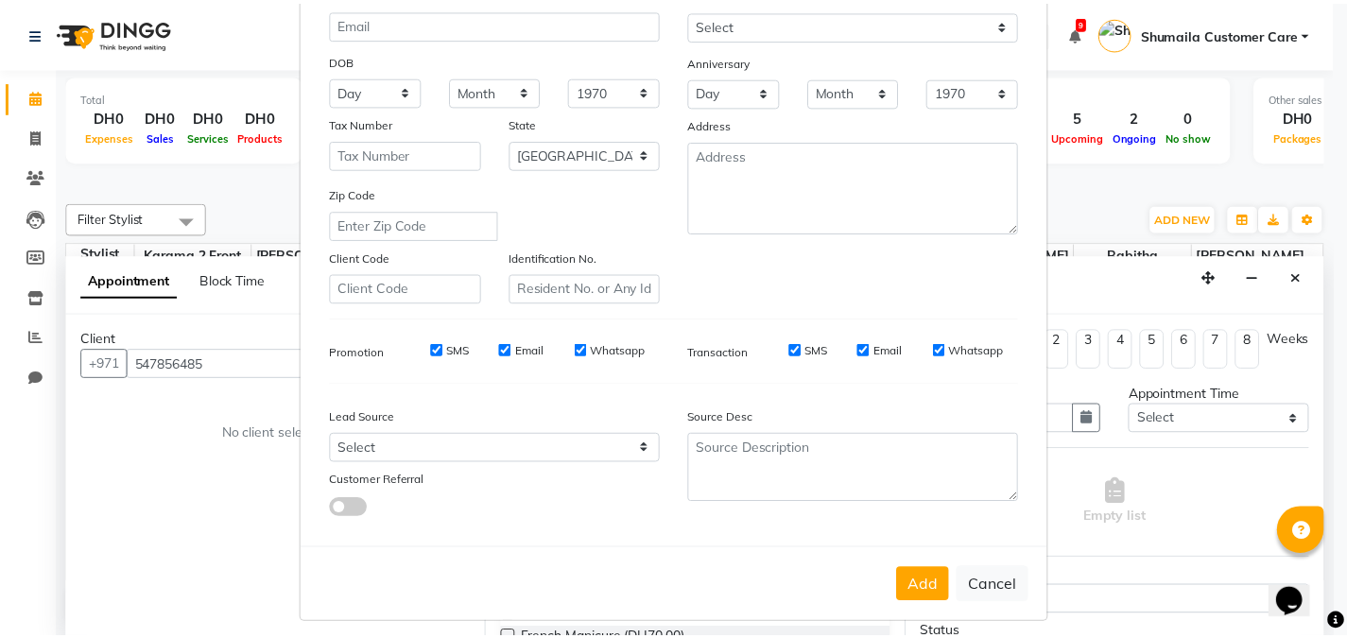
scroll to position [219, 0]
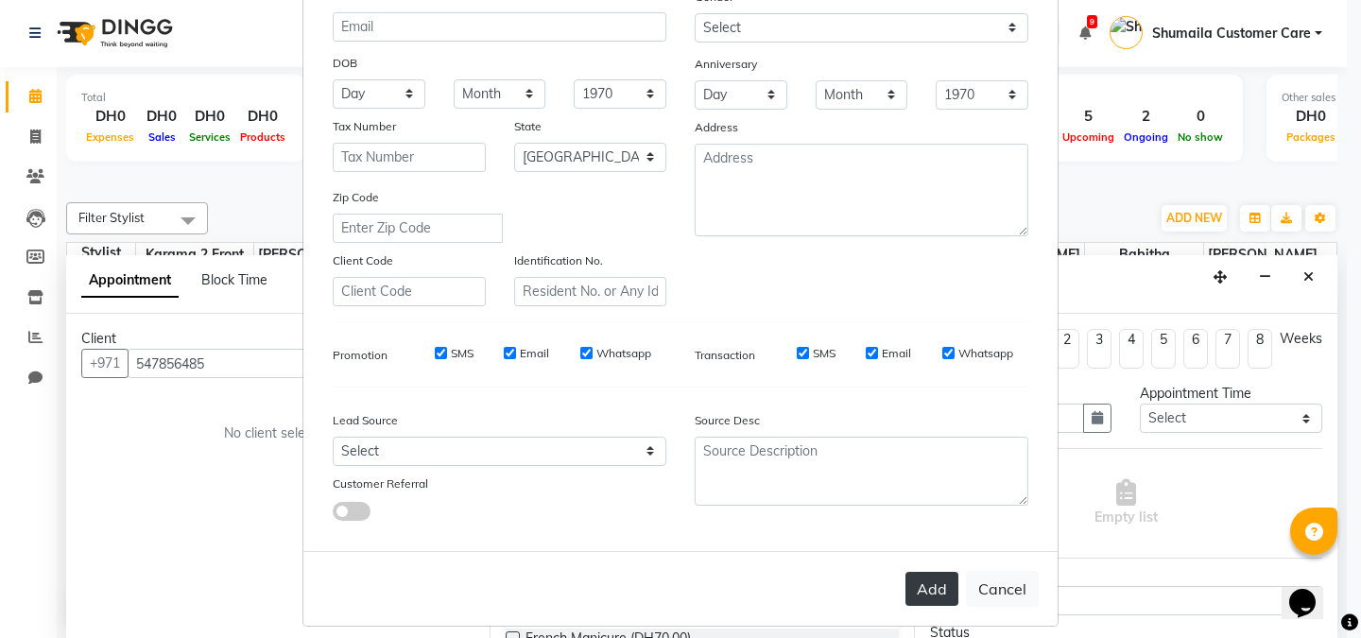
click at [929, 586] on button "Add" at bounding box center [932, 589] width 53 height 34
select select
select select "null"
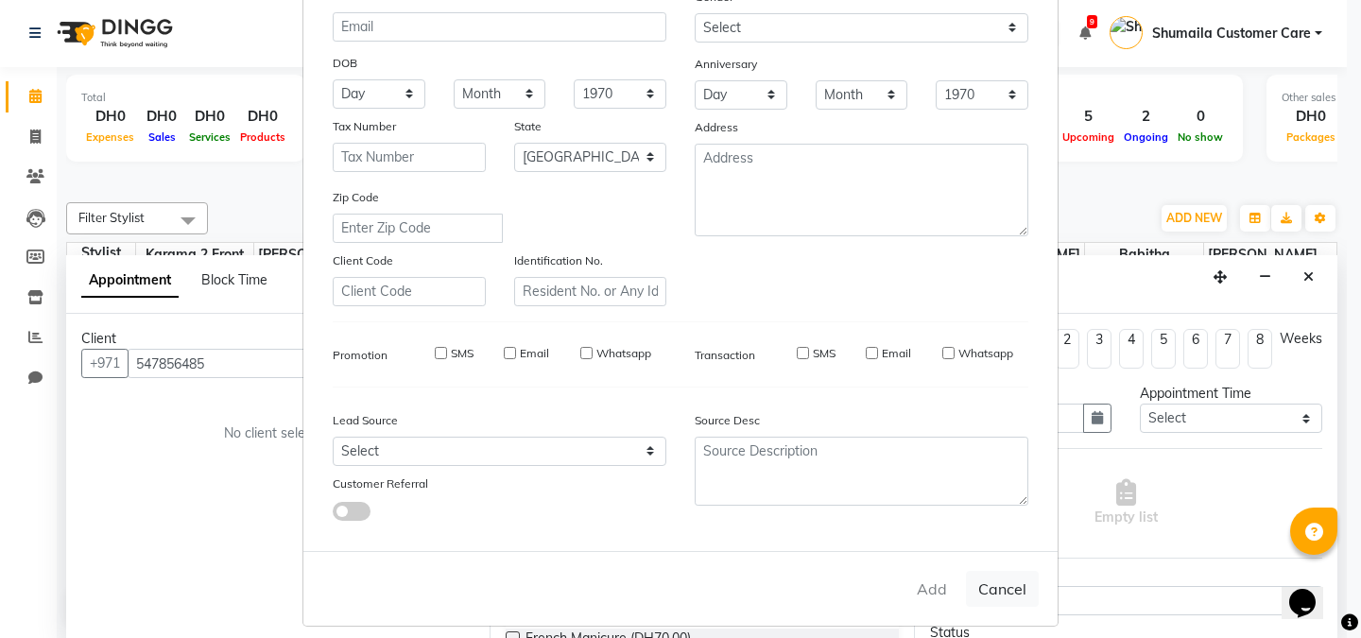
select select
checkbox input "false"
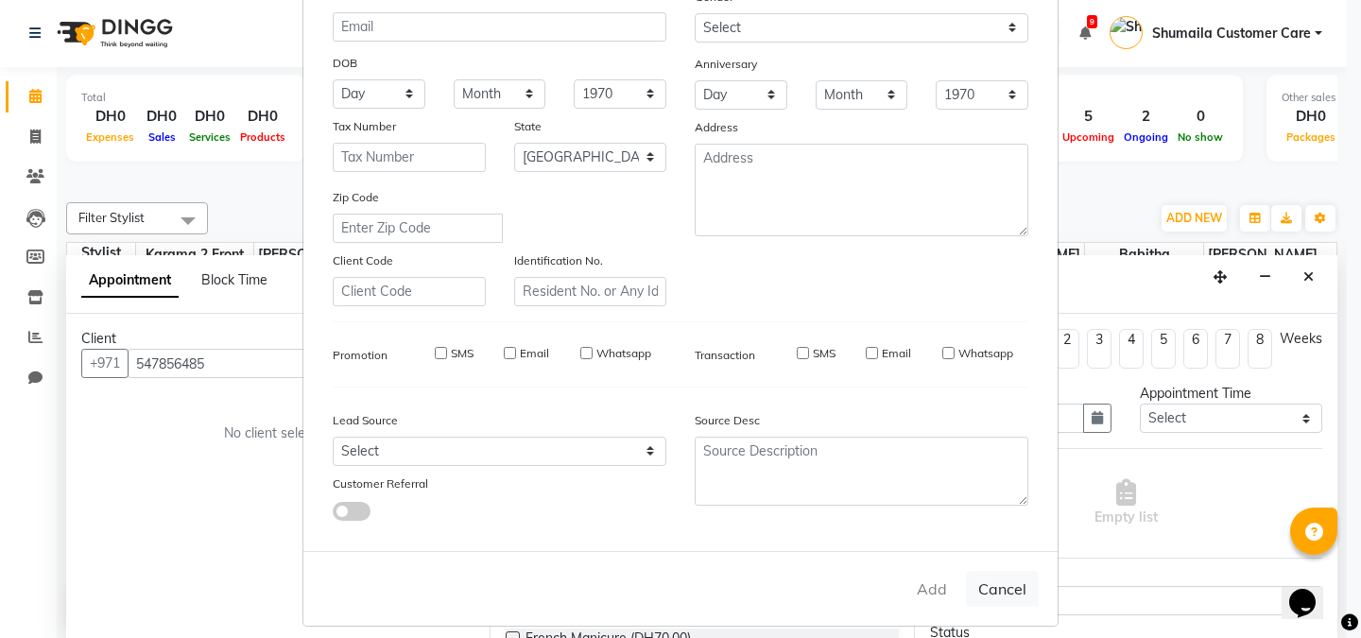
checkbox input "false"
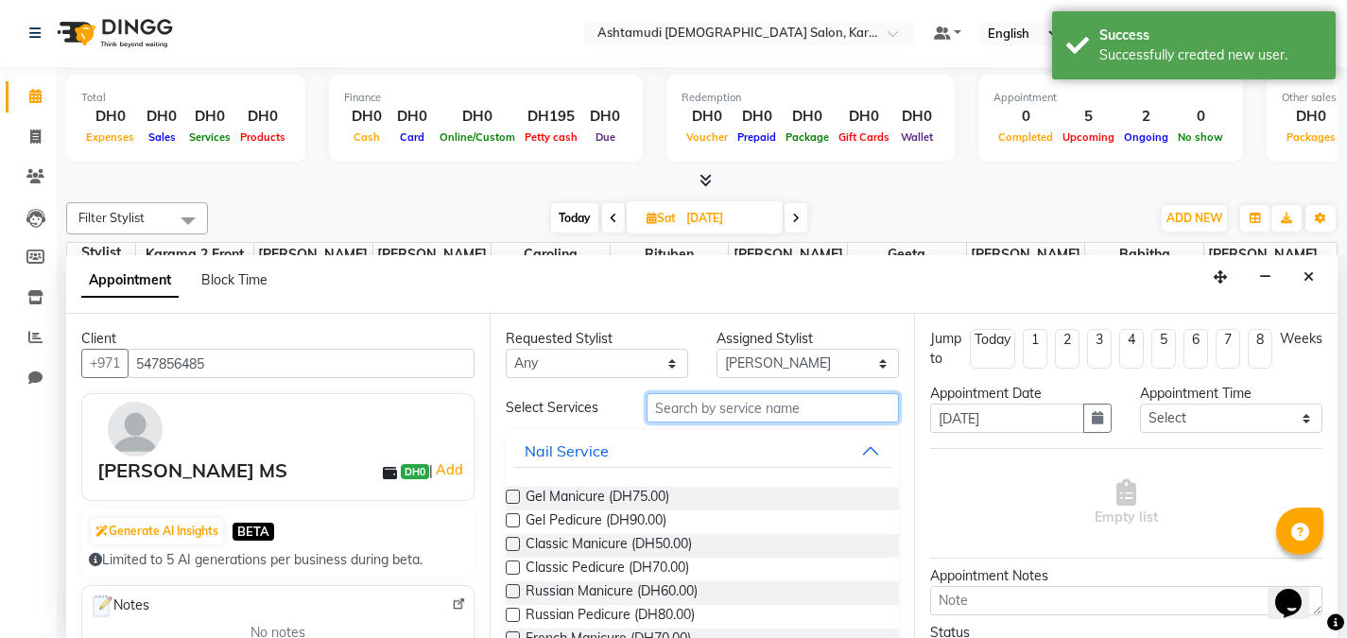
click at [695, 406] on input "text" at bounding box center [773, 407] width 252 height 29
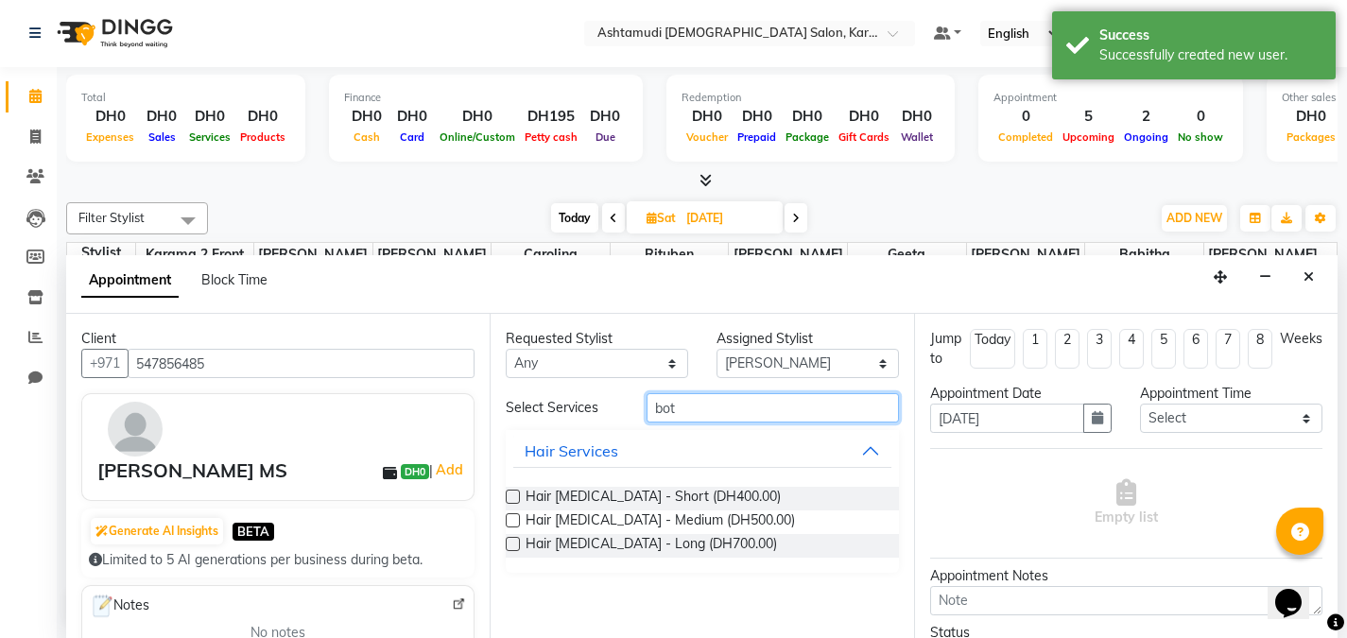
type input "bot"
click at [518, 513] on label at bounding box center [513, 520] width 14 height 14
click at [518, 516] on input "checkbox" at bounding box center [512, 522] width 12 height 12
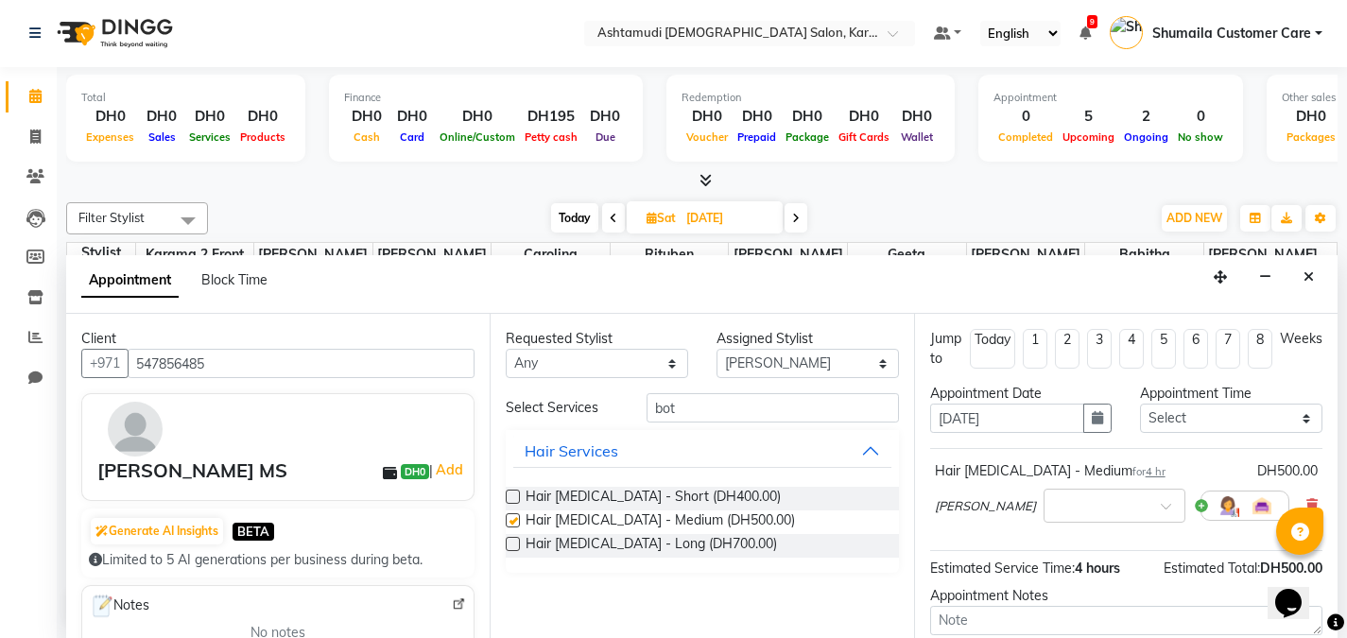
checkbox input "false"
click at [1072, 507] on input "text" at bounding box center [1095, 504] width 83 height 20
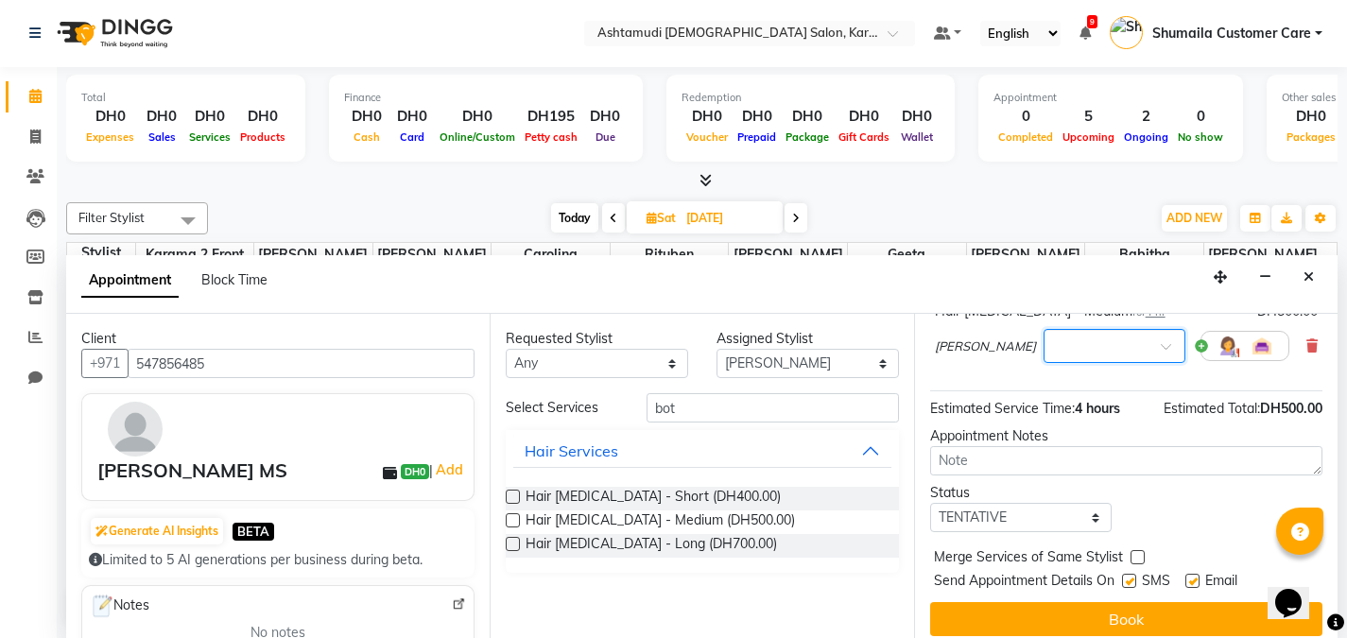
scroll to position [150, 0]
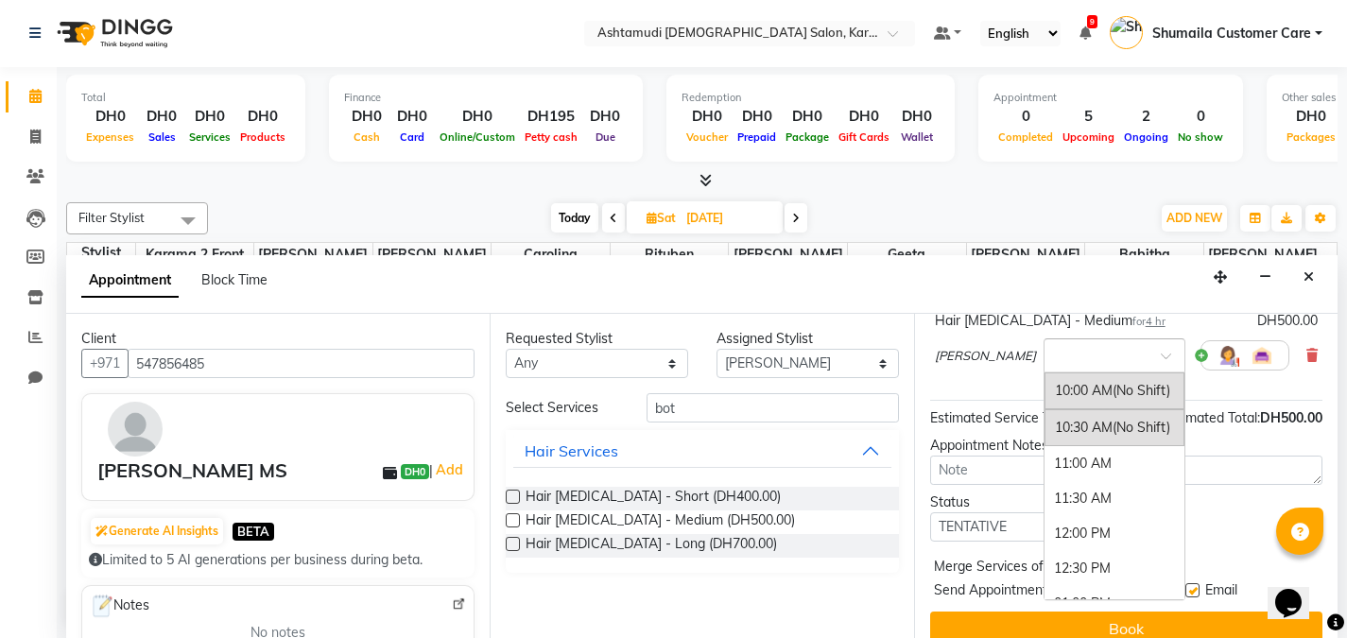
click at [1132, 357] on div at bounding box center [1115, 354] width 140 height 20
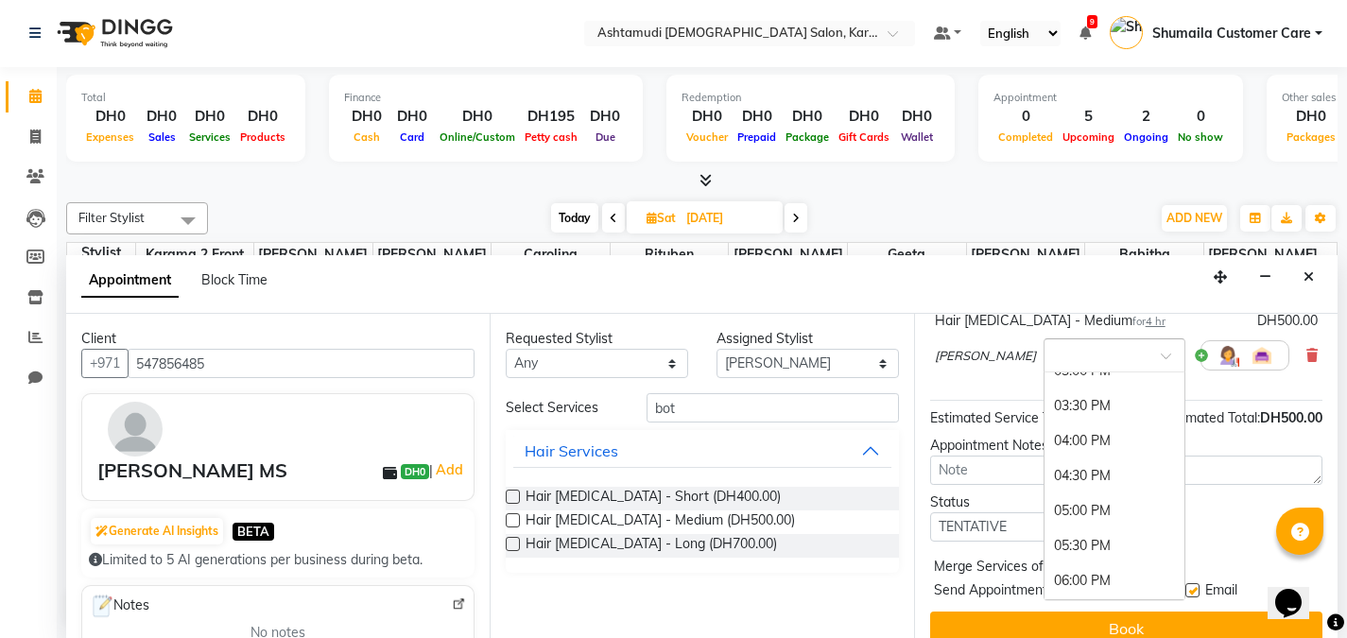
scroll to position [337, 0]
click at [1097, 514] on div "04:30 PM" at bounding box center [1115, 511] width 140 height 35
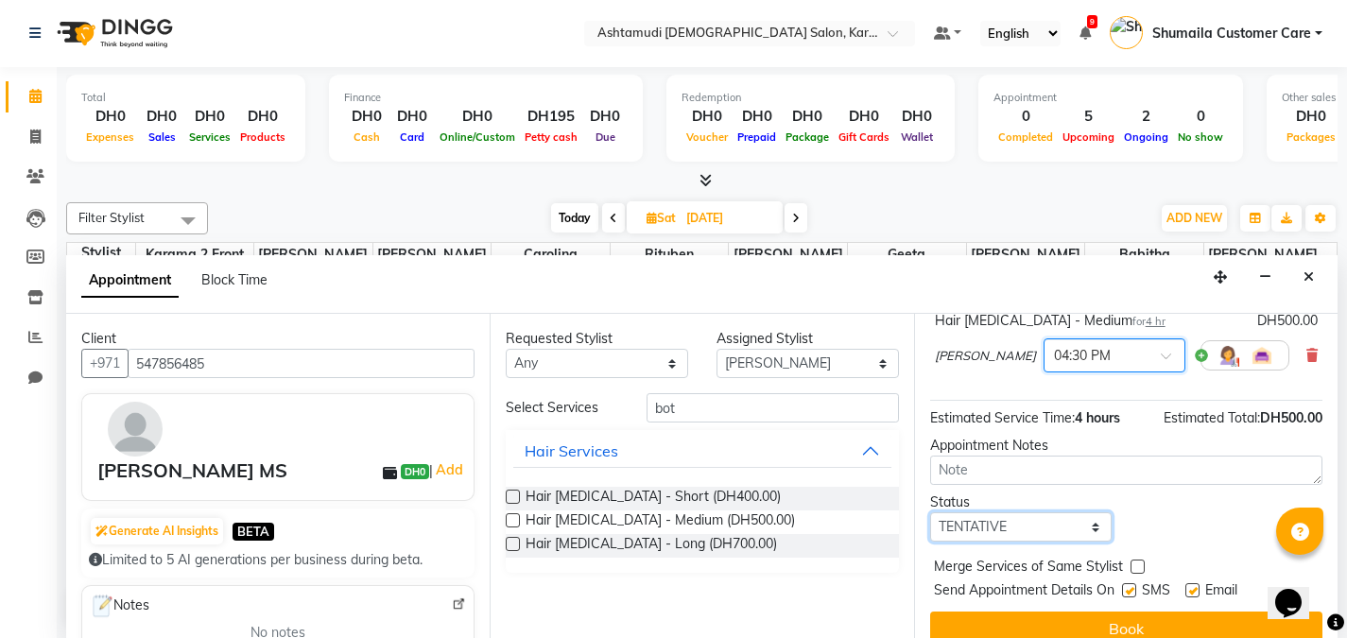
click at [1017, 533] on select "Select TENTATIVE CONFIRM UPCOMING" at bounding box center [1021, 526] width 182 height 29
select select "upcoming"
click at [930, 512] on select "Select TENTATIVE CONFIRM UPCOMING" at bounding box center [1021, 526] width 182 height 29
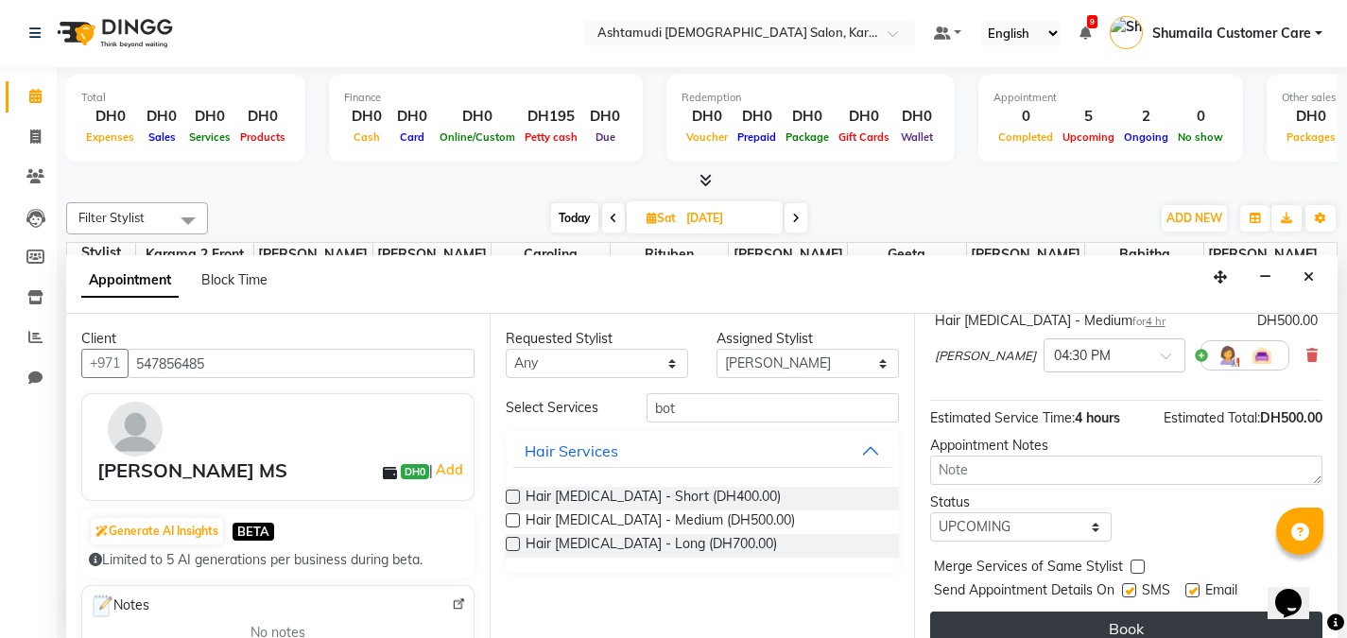
click at [1143, 624] on button "Book" at bounding box center [1126, 629] width 392 height 34
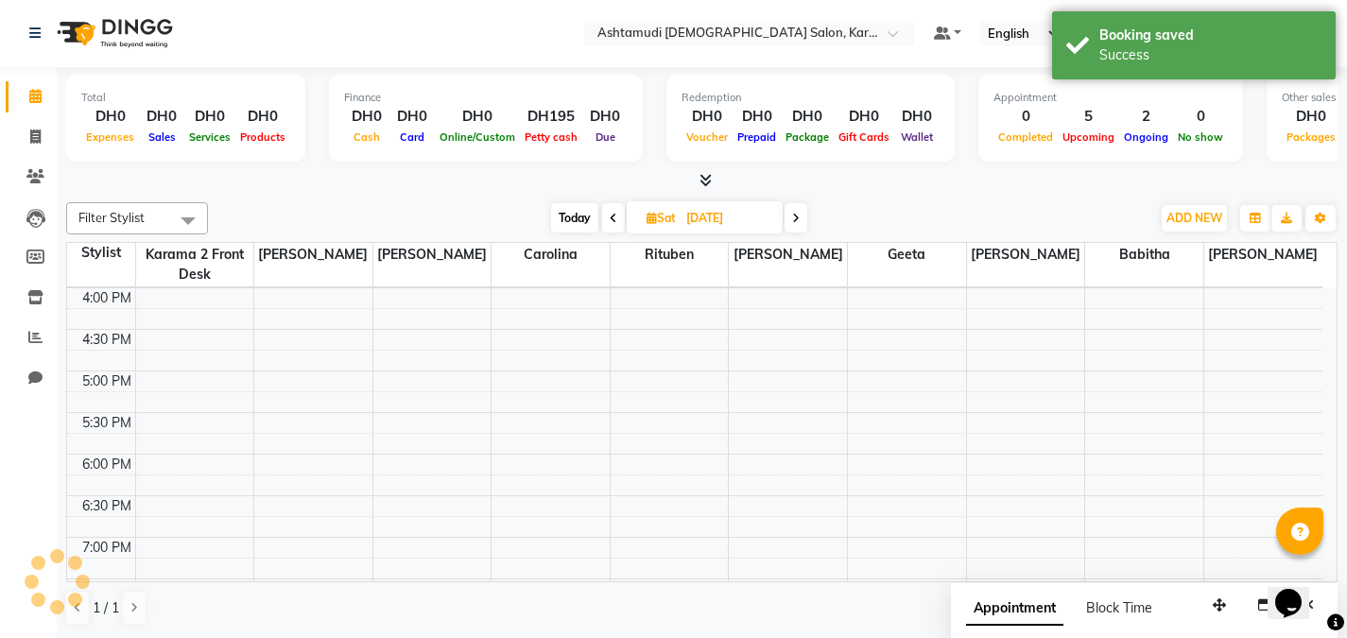
scroll to position [0, 0]
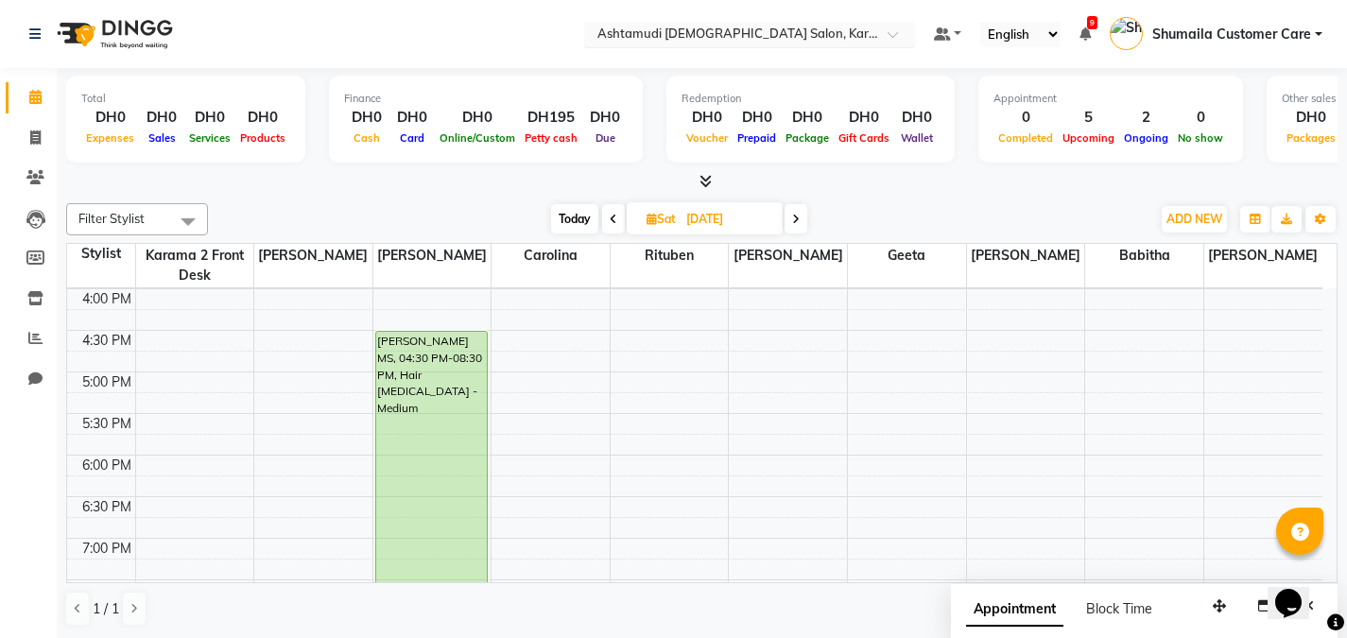
click at [811, 39] on input "text" at bounding box center [731, 35] width 274 height 19
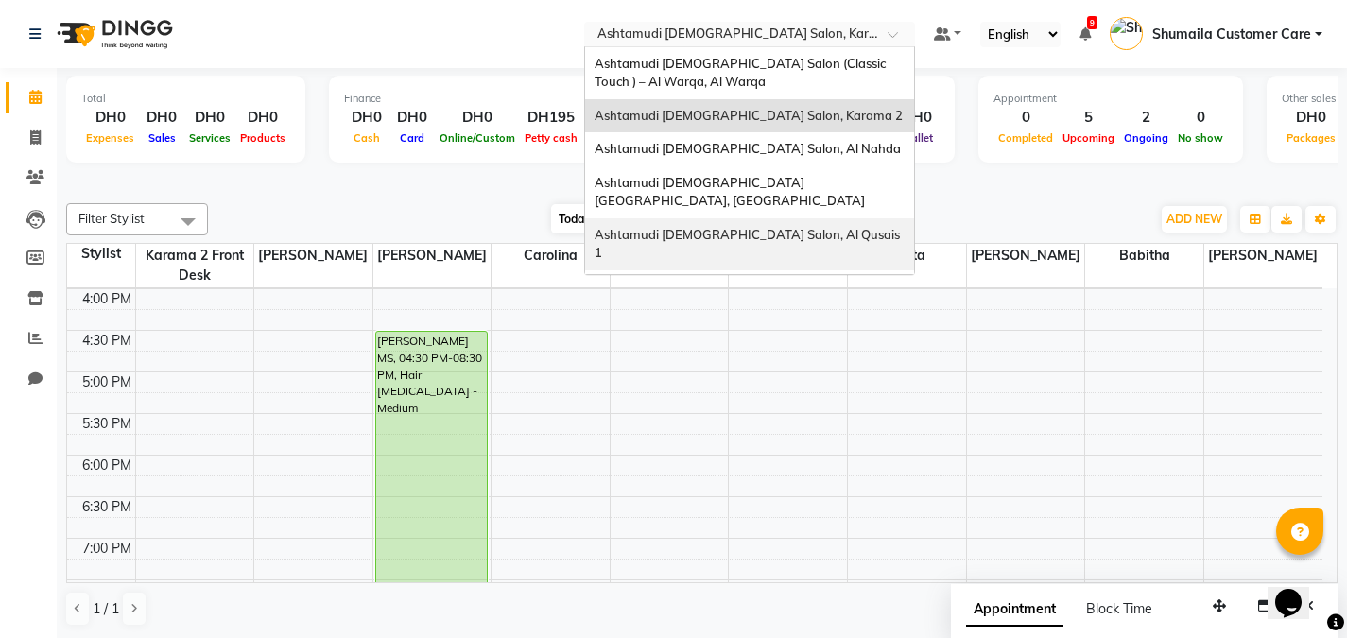
click at [756, 227] on span "Ashtamudi [DEMOGRAPHIC_DATA] Salon, Al Qusais 1" at bounding box center [749, 244] width 308 height 34
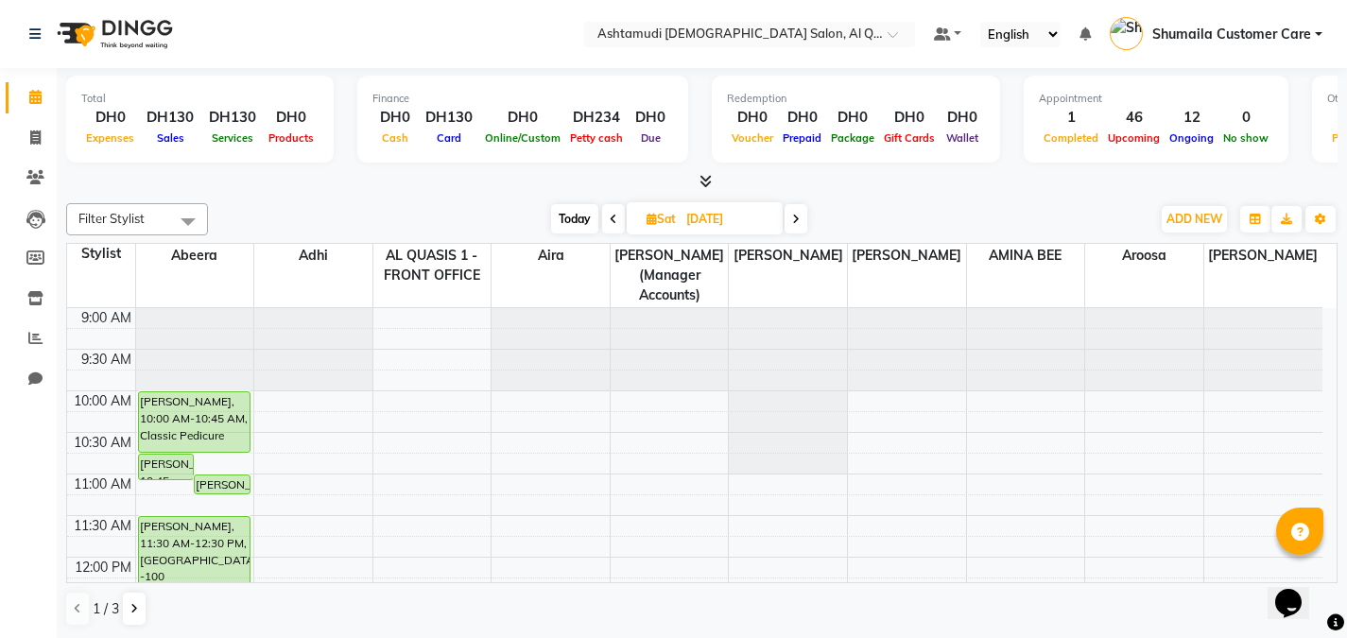
click at [733, 217] on input "06-09-2025" at bounding box center [728, 219] width 95 height 28
select select "9"
select select "2025"
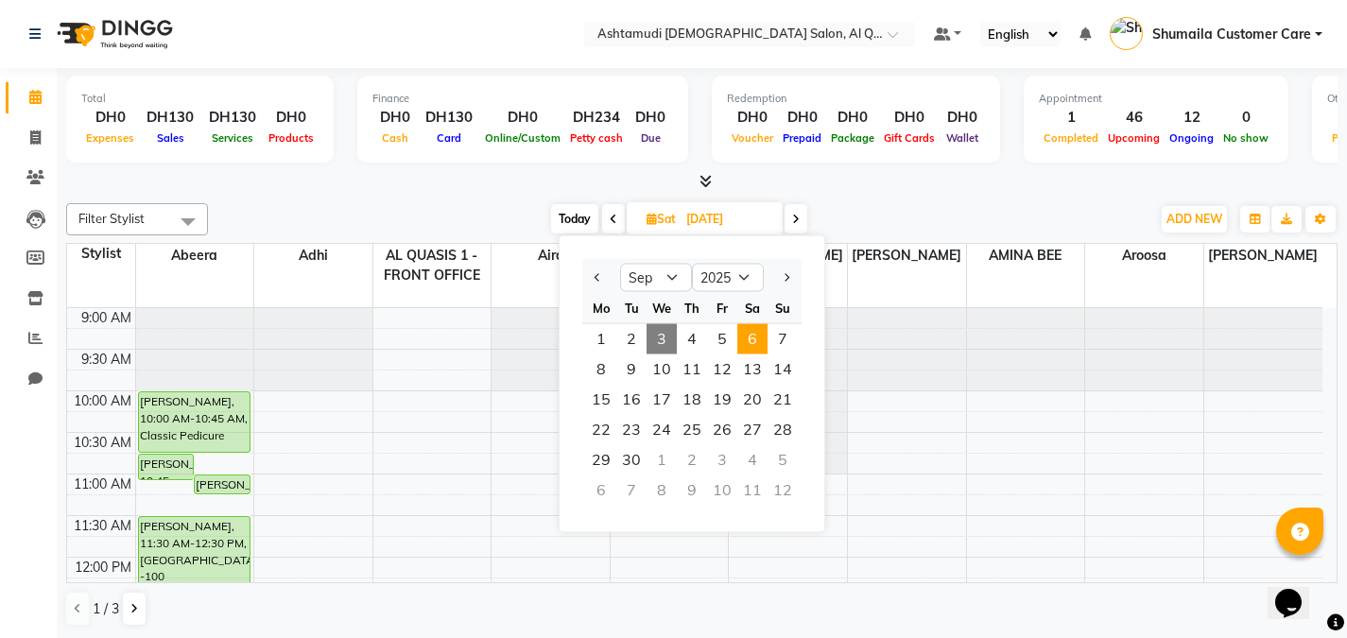
click at [669, 342] on span "3" at bounding box center [662, 339] width 30 height 30
type input "[DATE]"
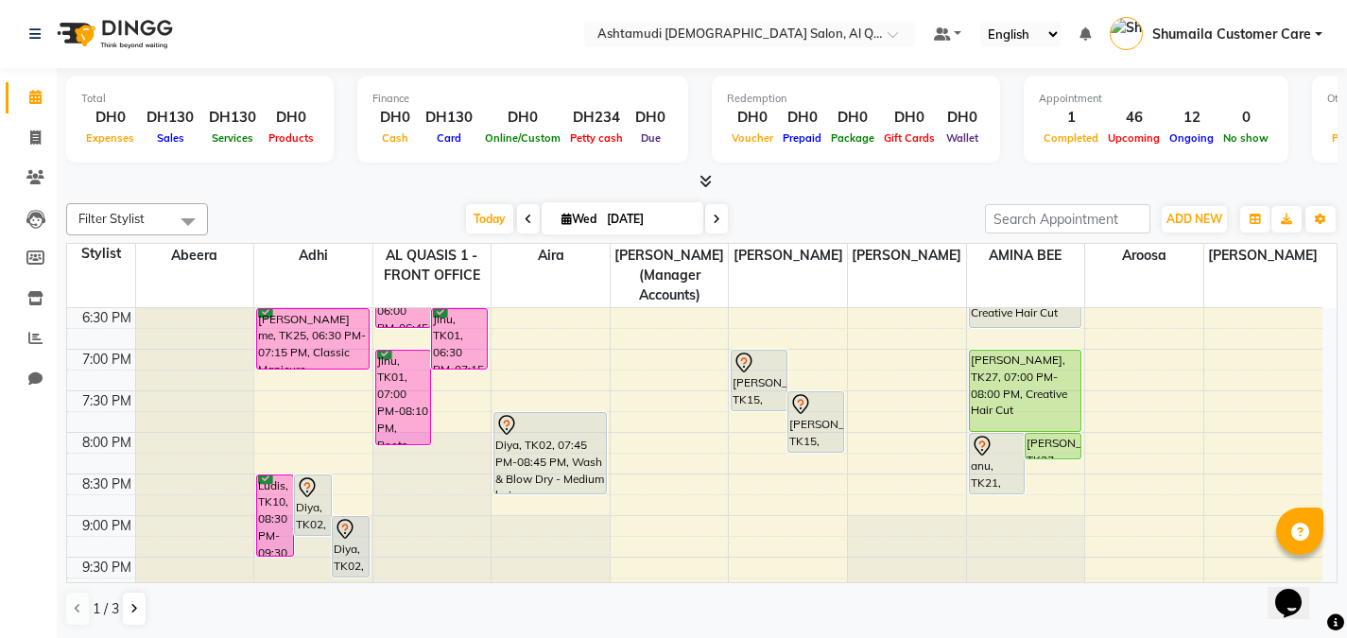
scroll to position [869, 0]
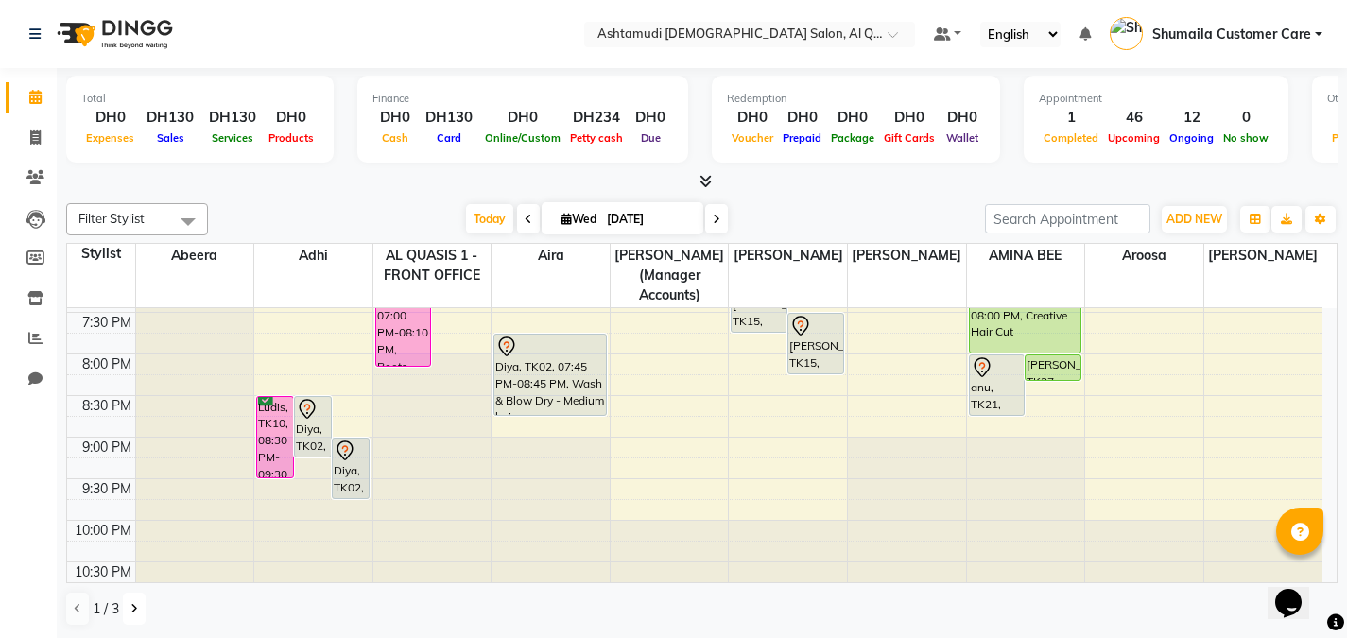
click at [137, 605] on icon at bounding box center [134, 608] width 8 height 11
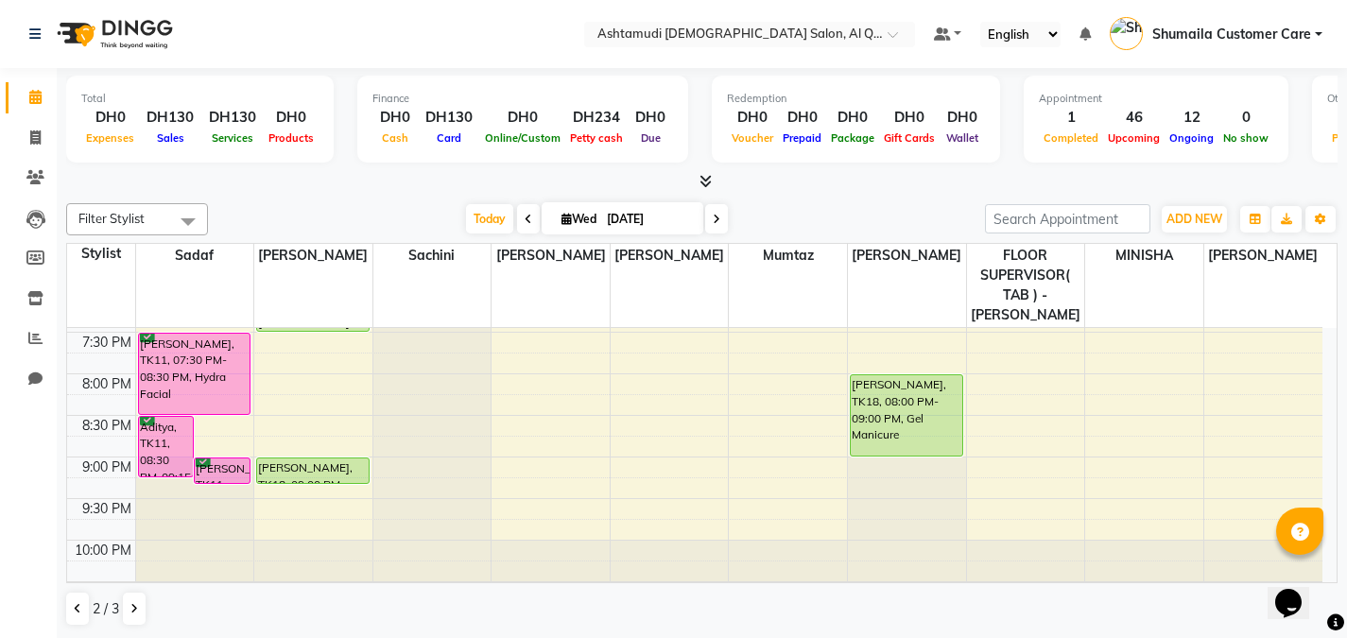
drag, startPoint x: 1337, startPoint y: 531, endPoint x: 1325, endPoint y: 434, distance: 98.0
click at [1325, 434] on td "9:00 AM 9:30 AM 10:00 AM 10:30 AM 11:00 AM 11:30 AM 12:00 PM 12:30 PM 1:00 PM 1…" at bounding box center [702, 456] width 1271 height 256
click at [1337, 523] on td "9:00 AM 9:30 AM 10:00 AM 10:30 AM 11:00 AM 11:30 AM 12:00 PM 12:30 PM 1:00 PM 1…" at bounding box center [702, 456] width 1271 height 256
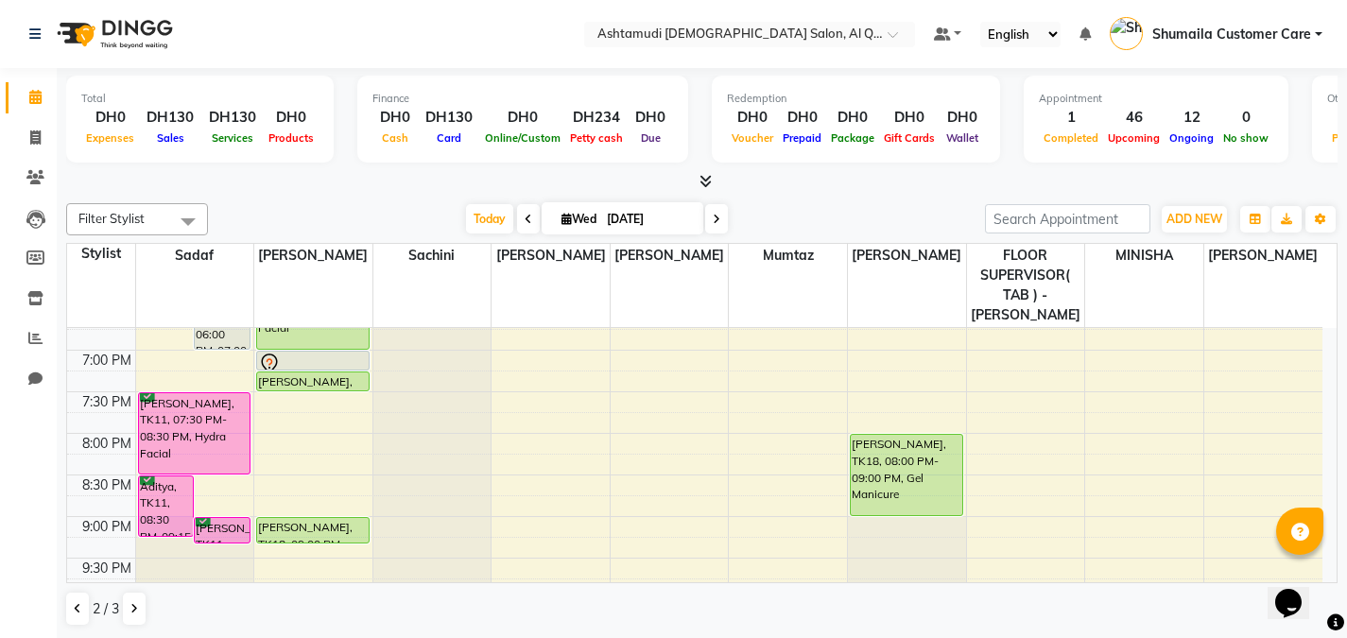
scroll to position [889, 0]
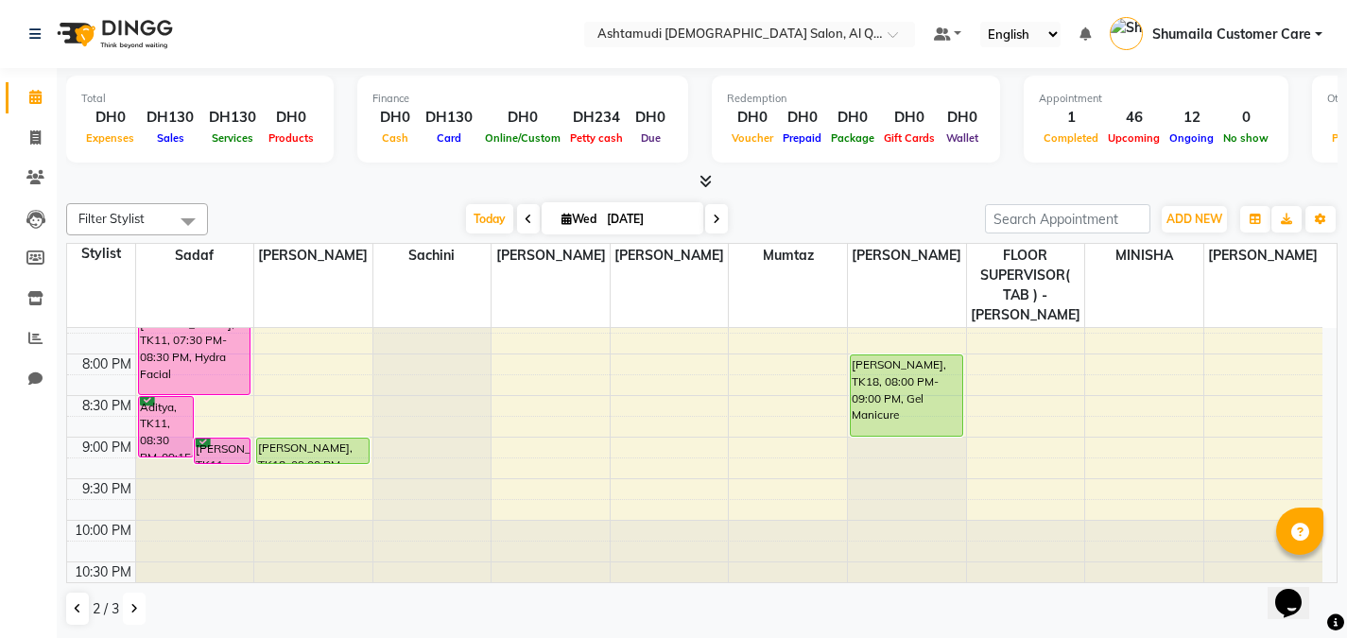
click at [141, 598] on button at bounding box center [134, 609] width 23 height 32
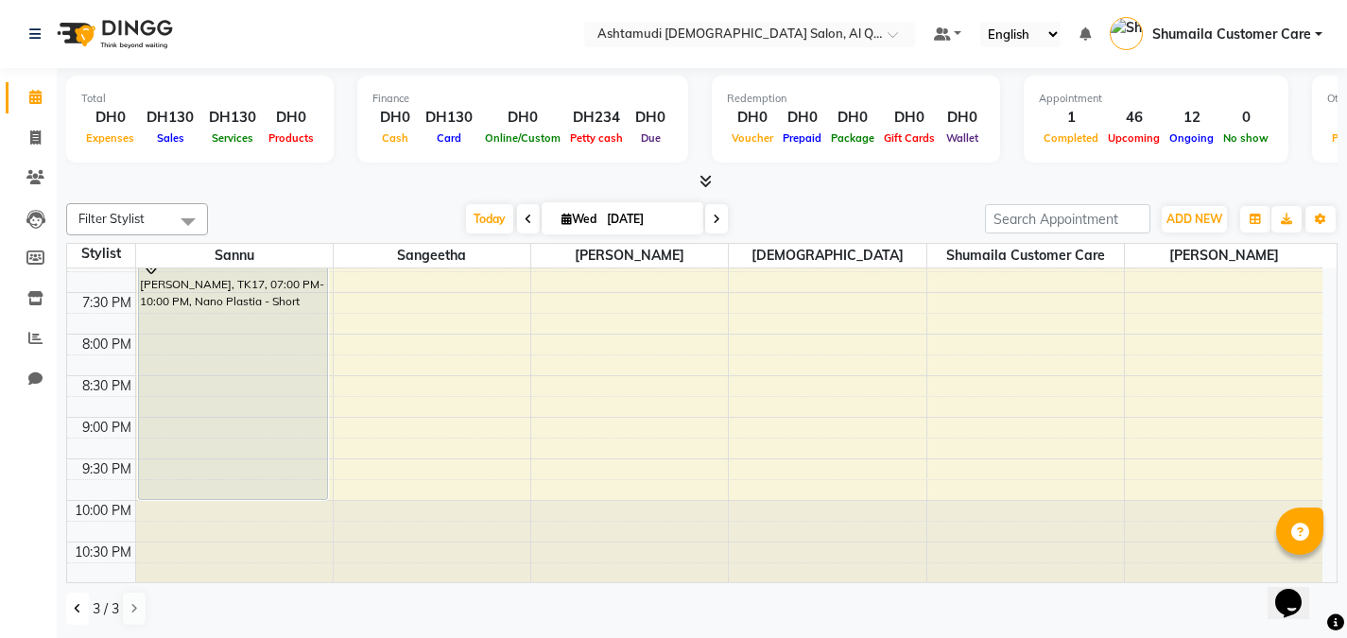
click at [77, 620] on button at bounding box center [77, 609] width 23 height 32
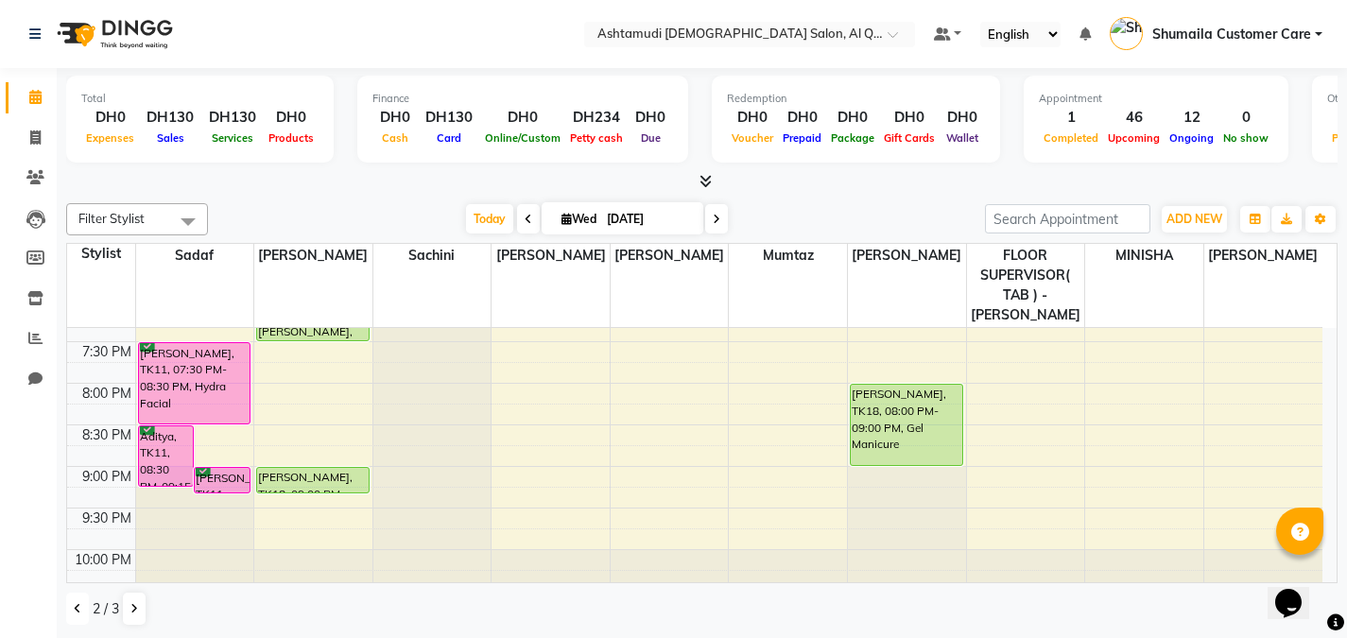
scroll to position [889, 0]
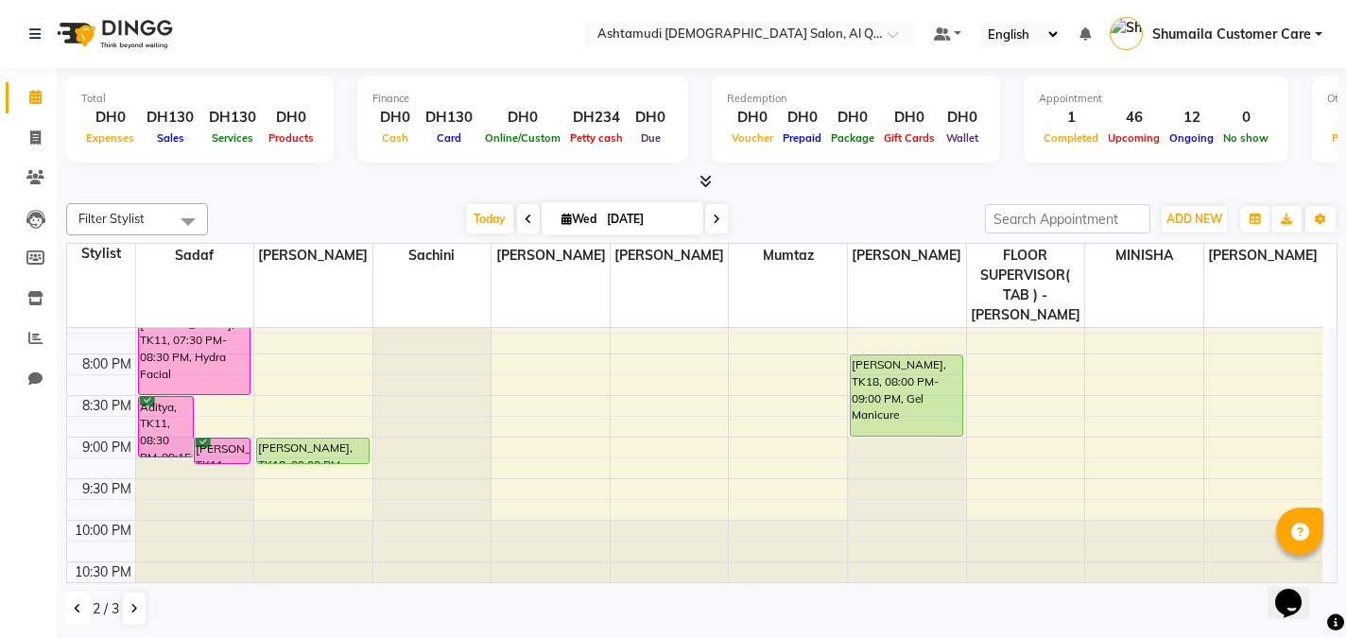
click at [82, 611] on button at bounding box center [77, 609] width 23 height 32
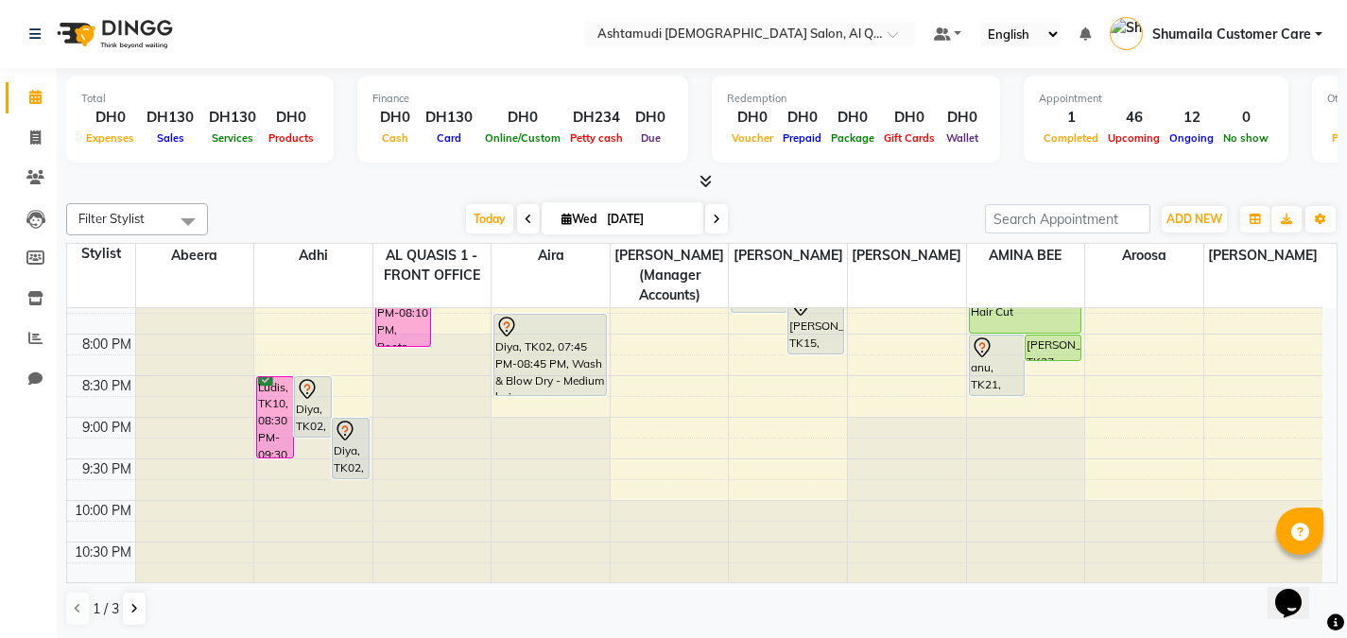
scroll to position [869, 0]
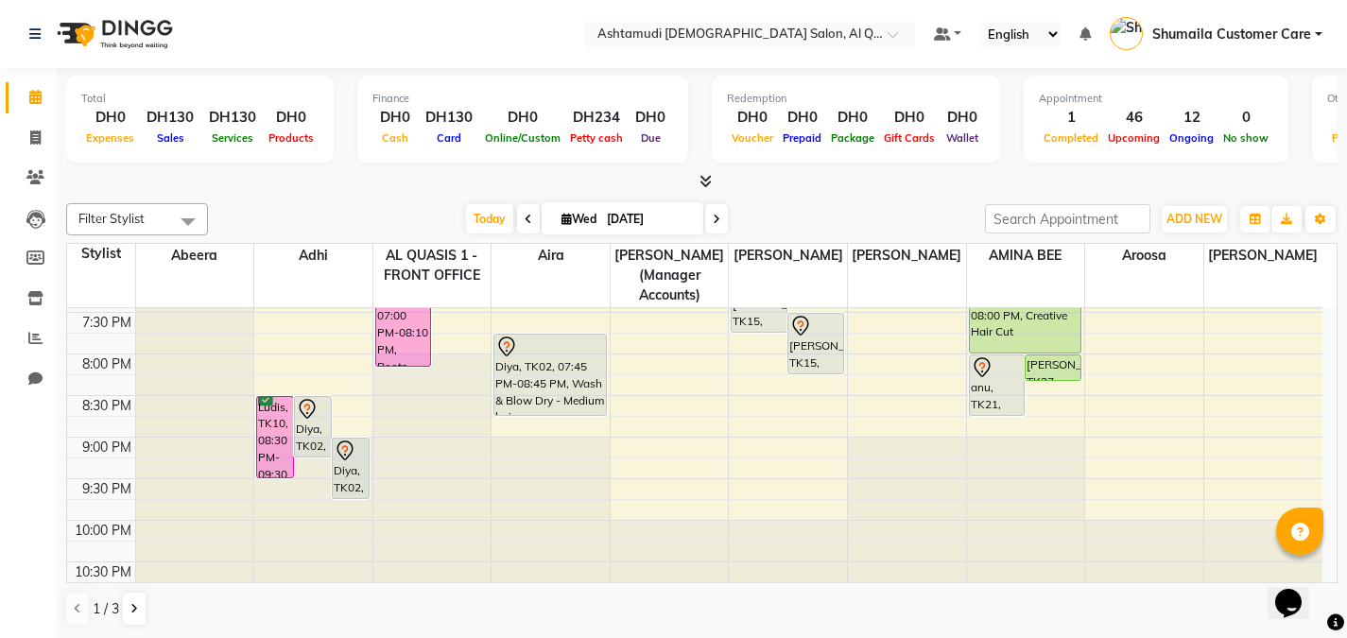
click at [147, 605] on div "1 / 3" at bounding box center [113, 609] width 95 height 36
click at [131, 607] on icon at bounding box center [134, 608] width 8 height 11
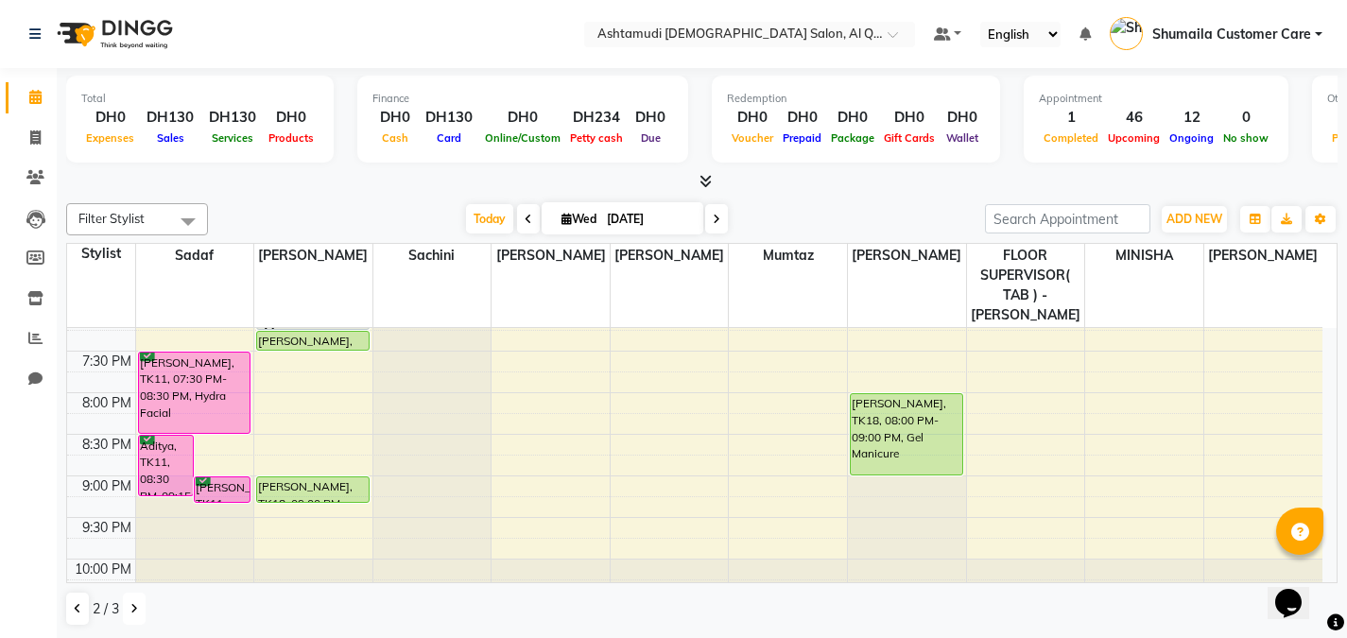
scroll to position [843, 0]
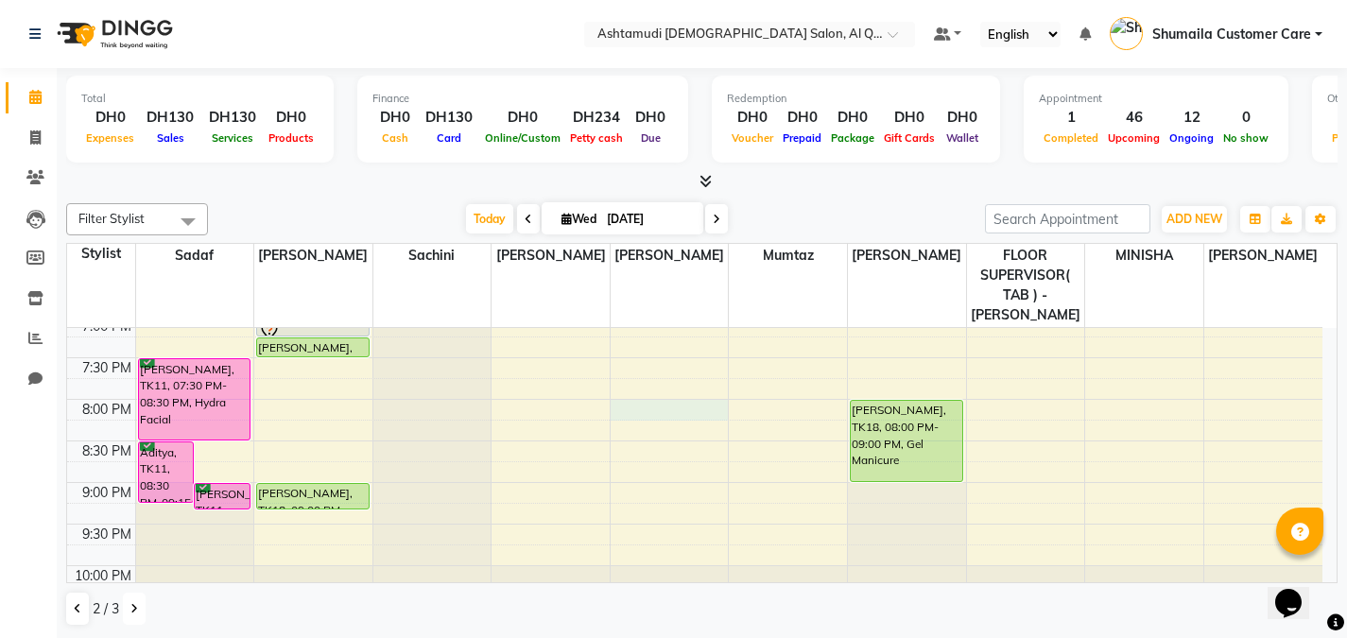
click at [656, 386] on div "9:00 AM 9:30 AM 10:00 AM 10:30 AM 11:00 AM 11:30 AM 12:00 PM 12:30 PM 1:00 PM 1…" at bounding box center [695, 67] width 1256 height 1164
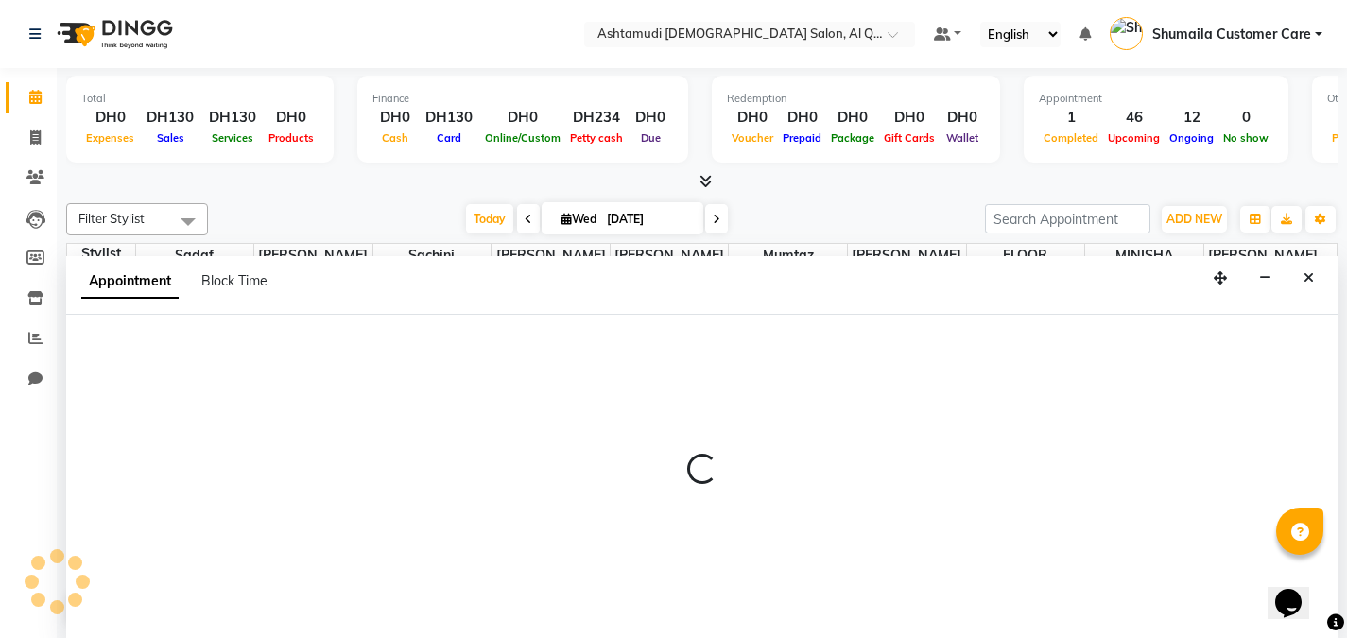
scroll to position [1, 0]
select select "81485"
select select "tentative"
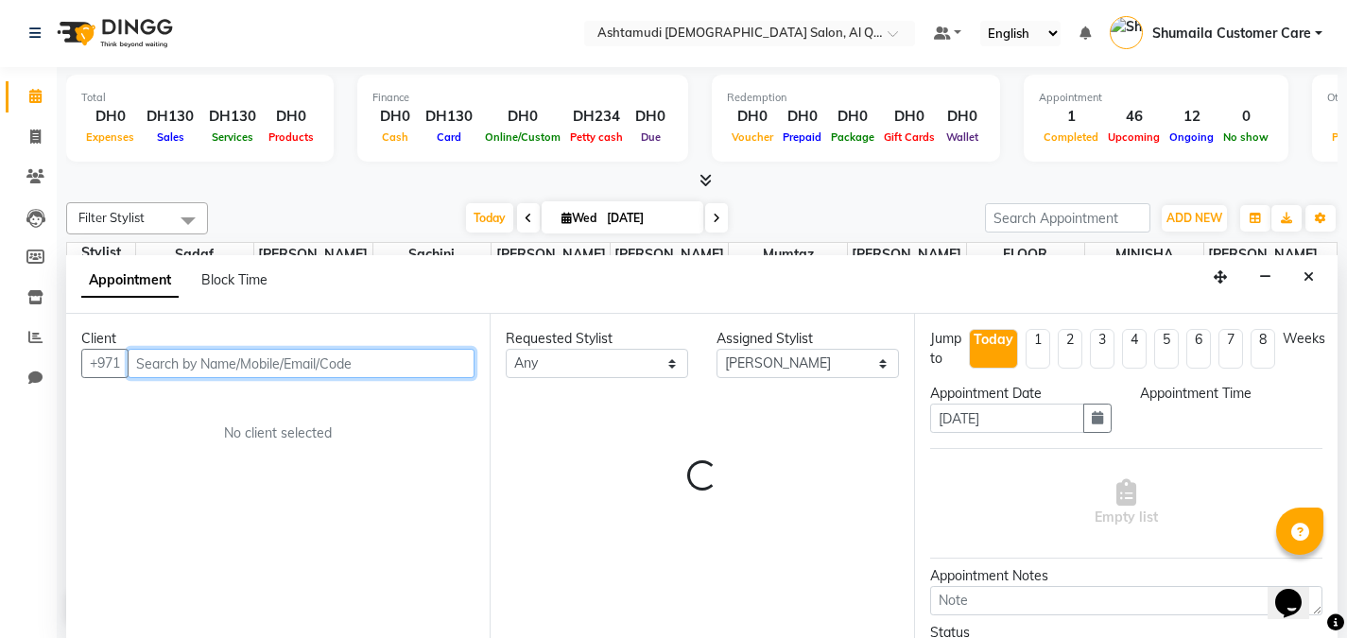
select select "1200"
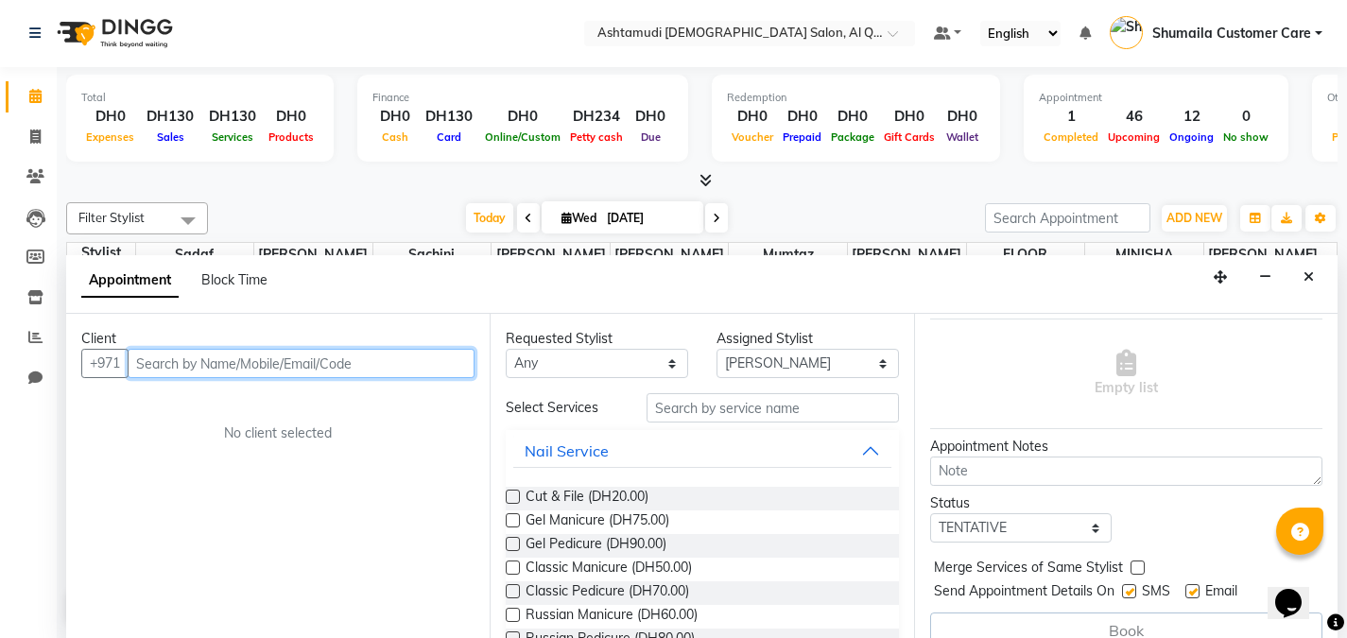
scroll to position [155, 0]
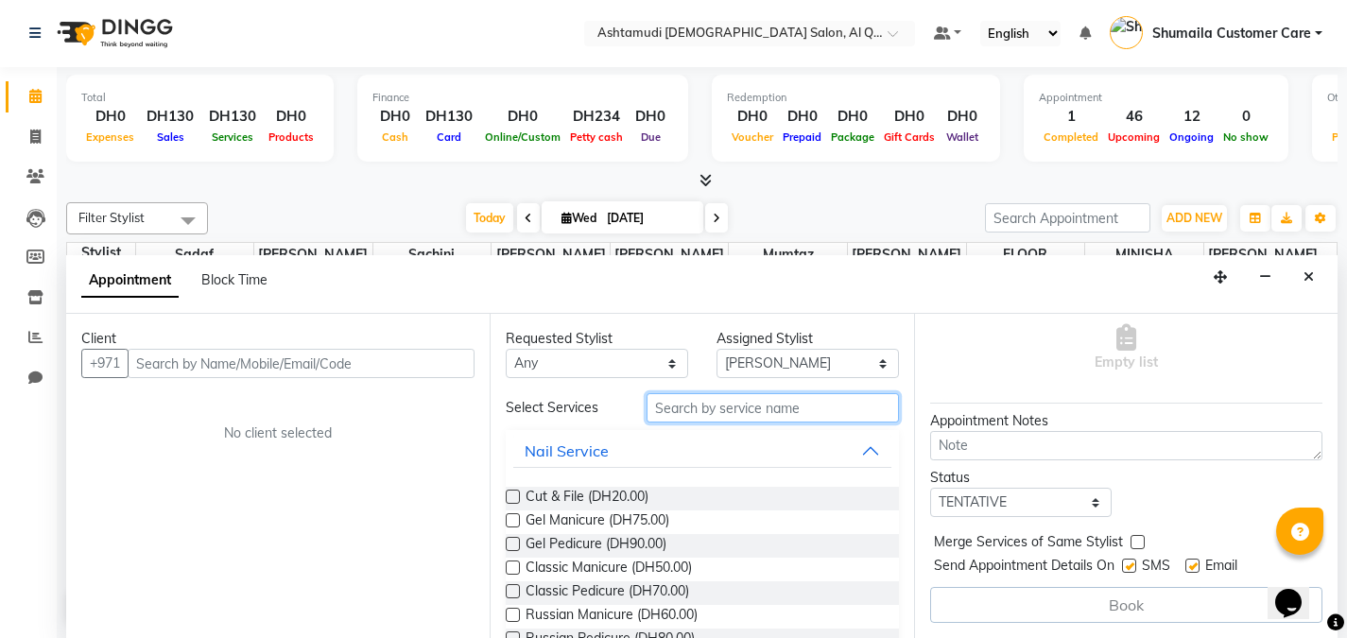
click at [676, 408] on input "text" at bounding box center [773, 407] width 252 height 29
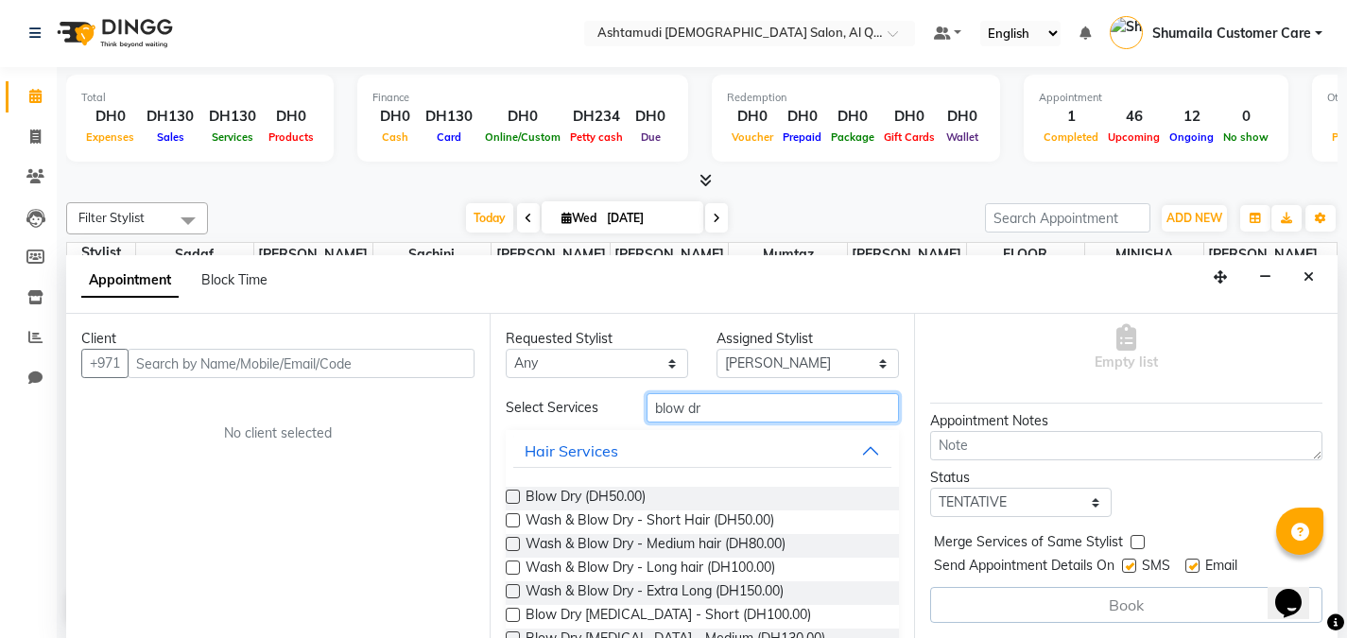
type input "blow dr"
click at [519, 544] on label at bounding box center [513, 544] width 14 height 14
click at [518, 544] on input "checkbox" at bounding box center [512, 546] width 12 height 12
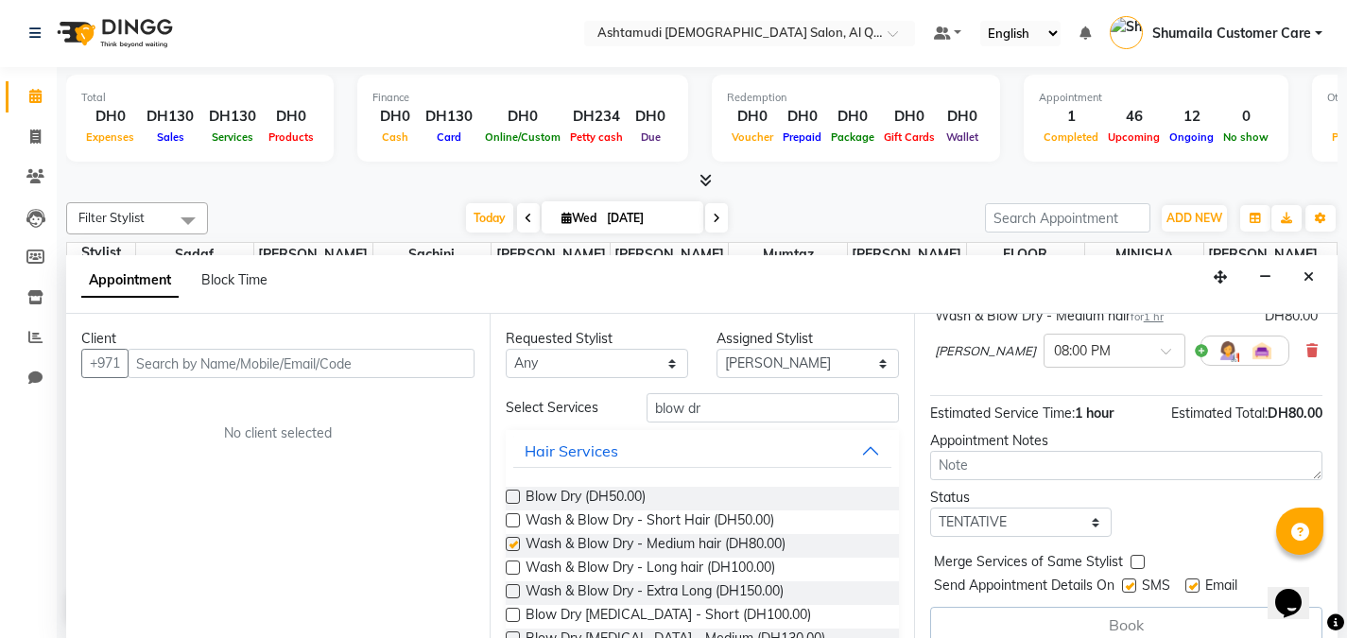
checkbox input "false"
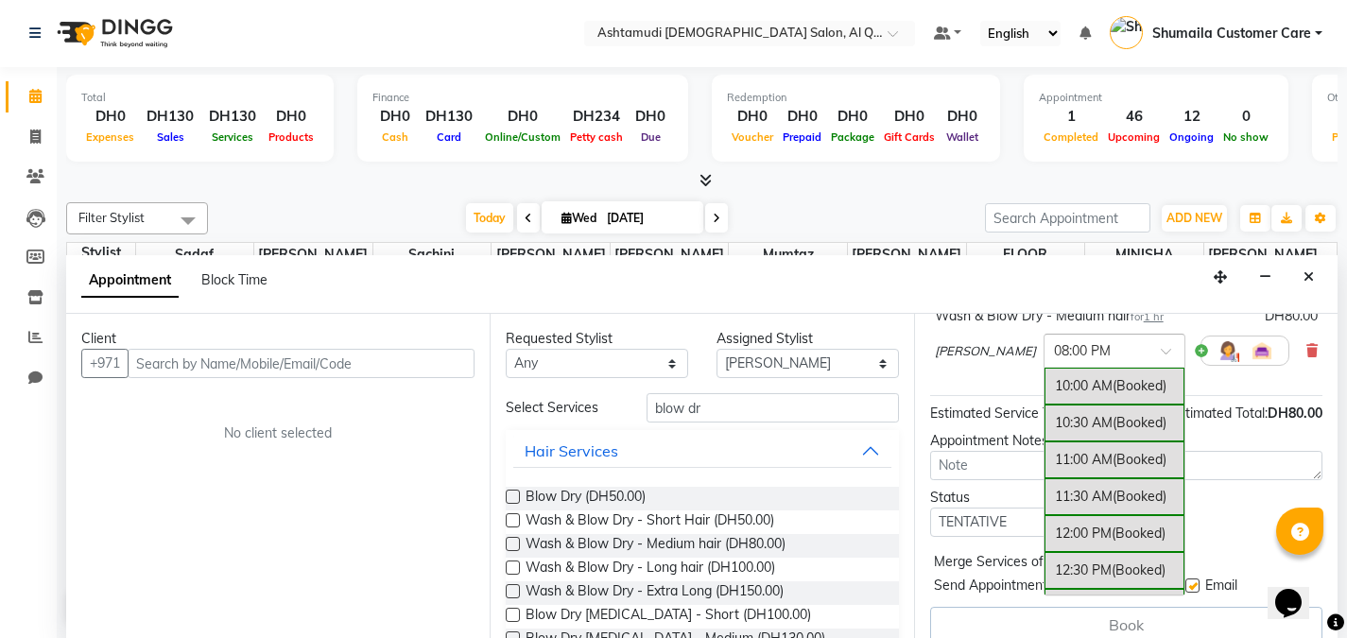
click at [1080, 353] on div at bounding box center [1115, 349] width 140 height 20
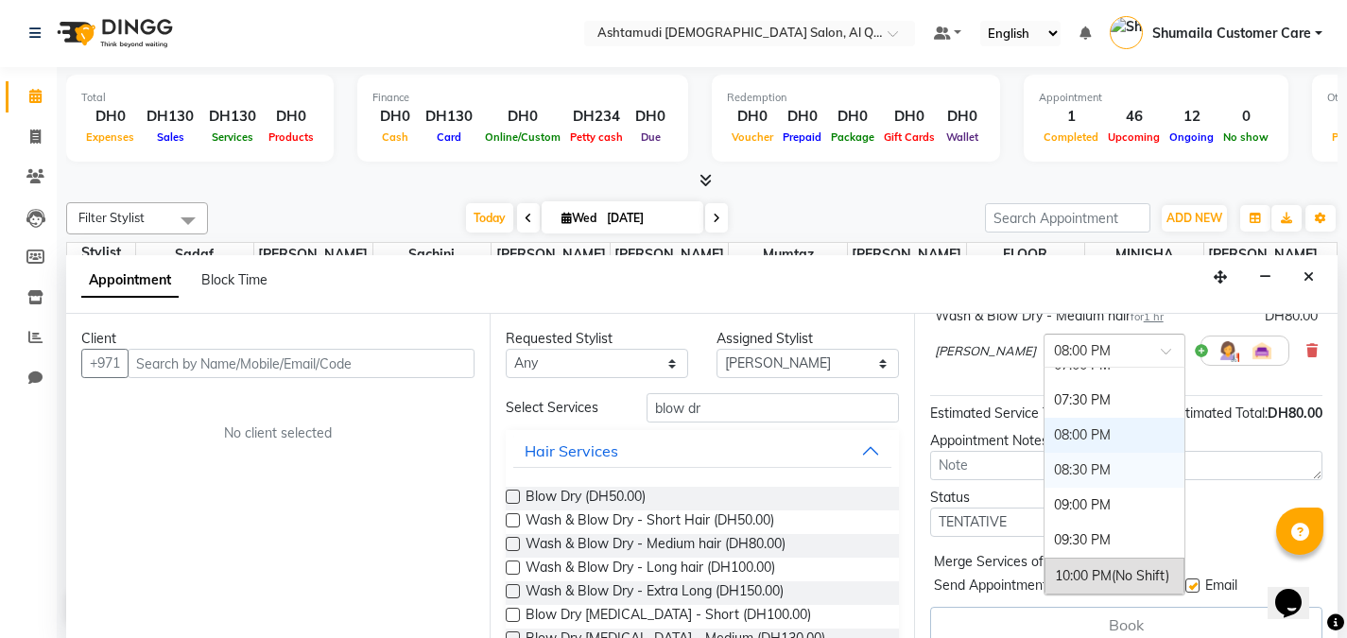
click at [1045, 465] on div "08:30 PM" at bounding box center [1115, 470] width 140 height 35
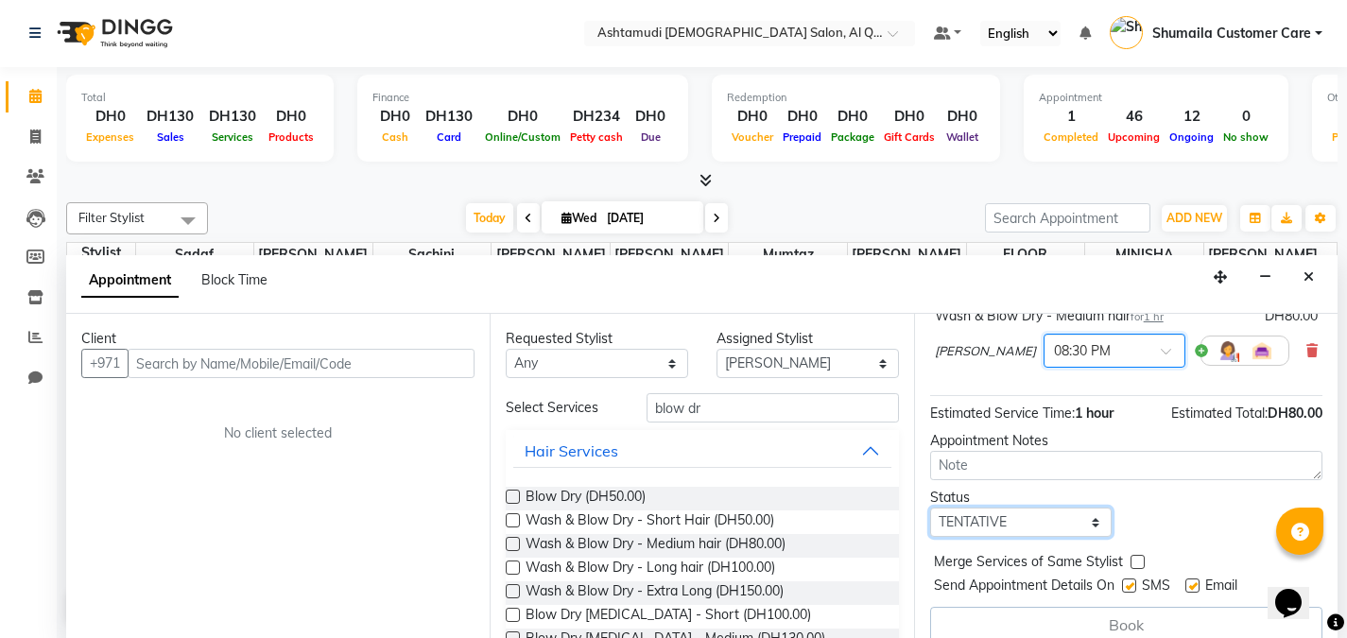
click at [1014, 524] on select "Select TENTATIVE CONFIRM CHECK-IN UPCOMING" at bounding box center [1021, 522] width 182 height 29
select select "upcoming"
click at [930, 508] on select "Select TENTATIVE CONFIRM CHECK-IN UPCOMING" at bounding box center [1021, 522] width 182 height 29
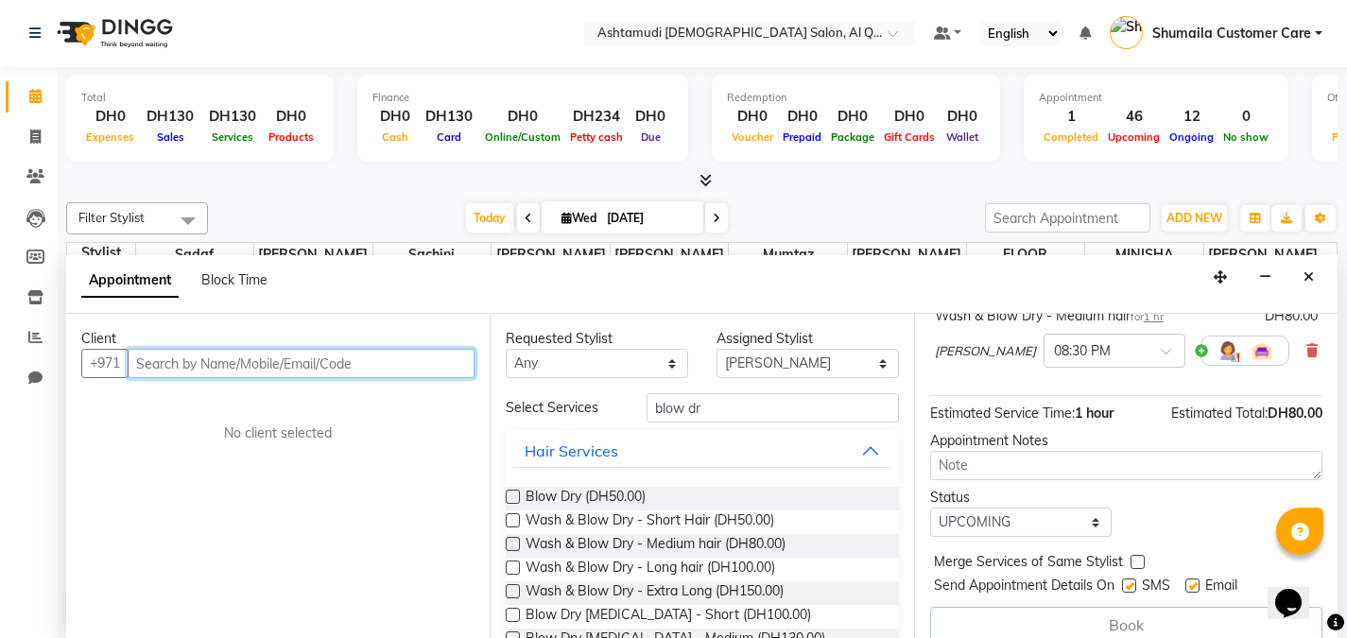
click at [371, 368] on input "text" at bounding box center [301, 363] width 347 height 29
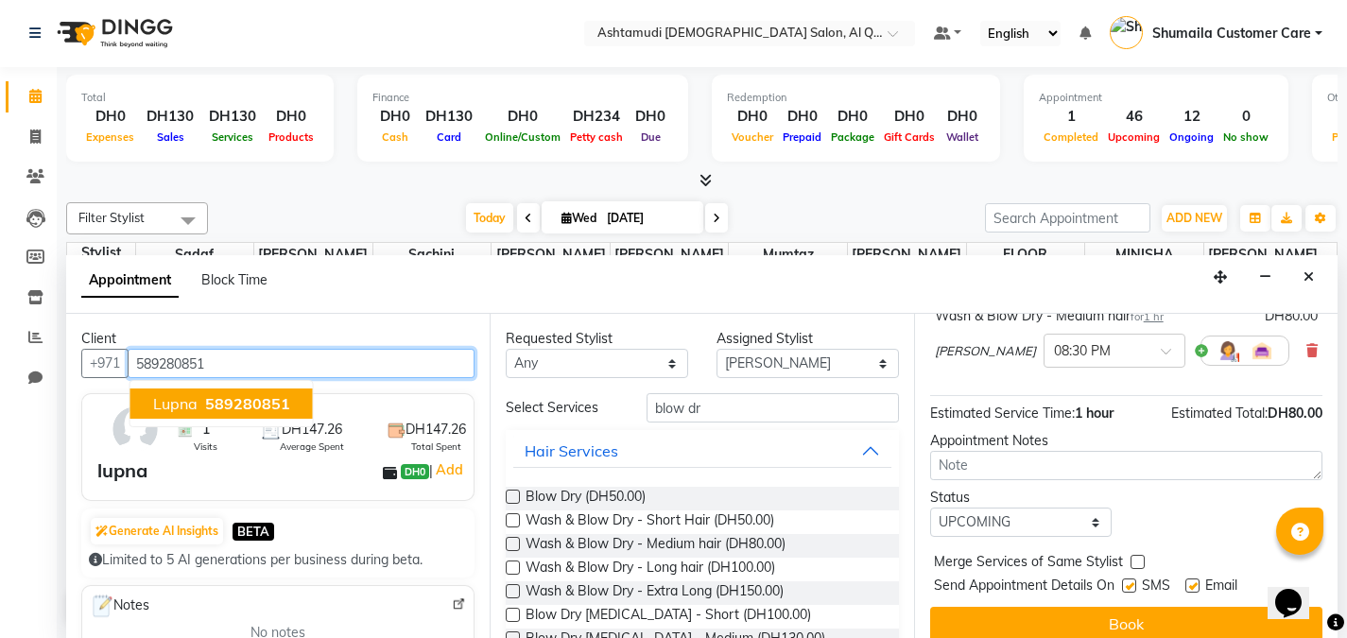
click at [164, 407] on span "lupna" at bounding box center [175, 403] width 44 height 19
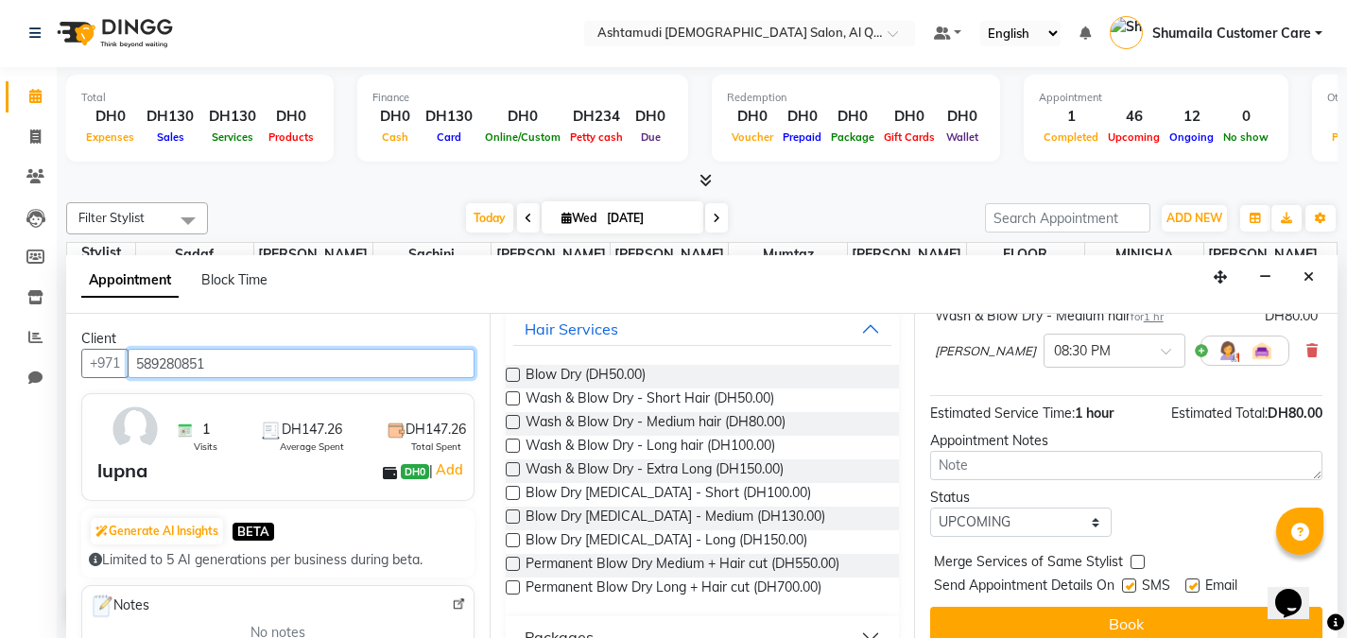
scroll to position [157, 0]
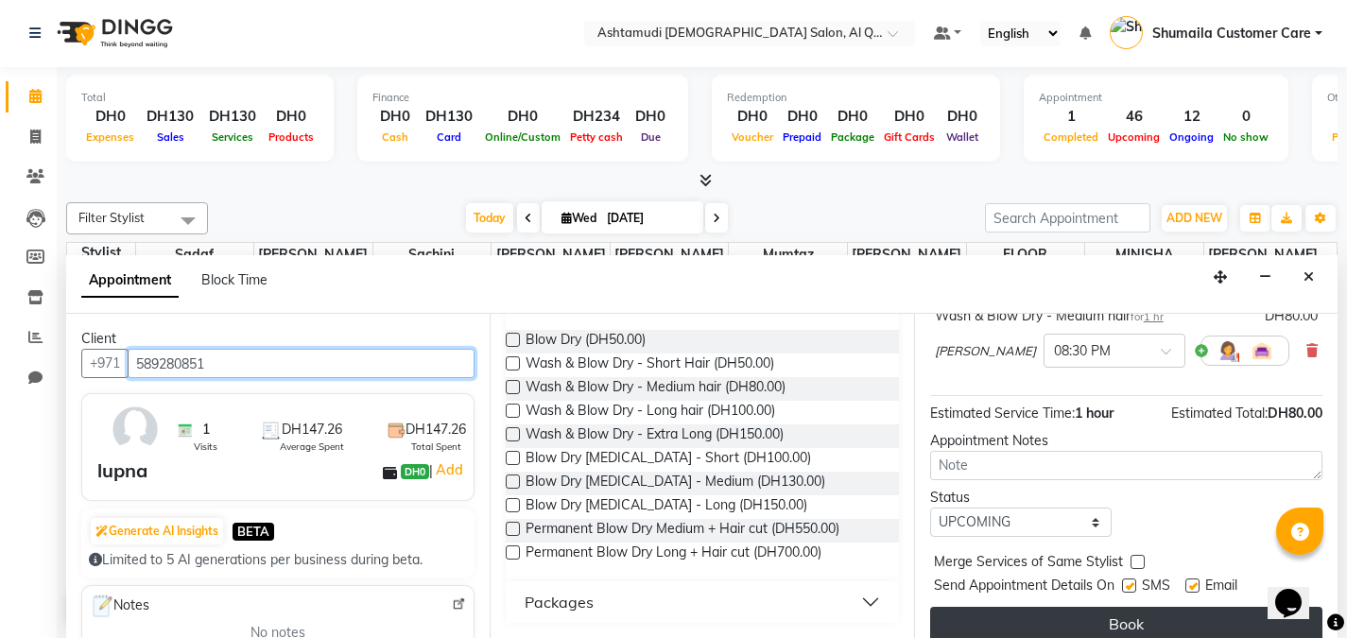
type input "589280851"
click at [1076, 624] on button "Book" at bounding box center [1126, 624] width 392 height 34
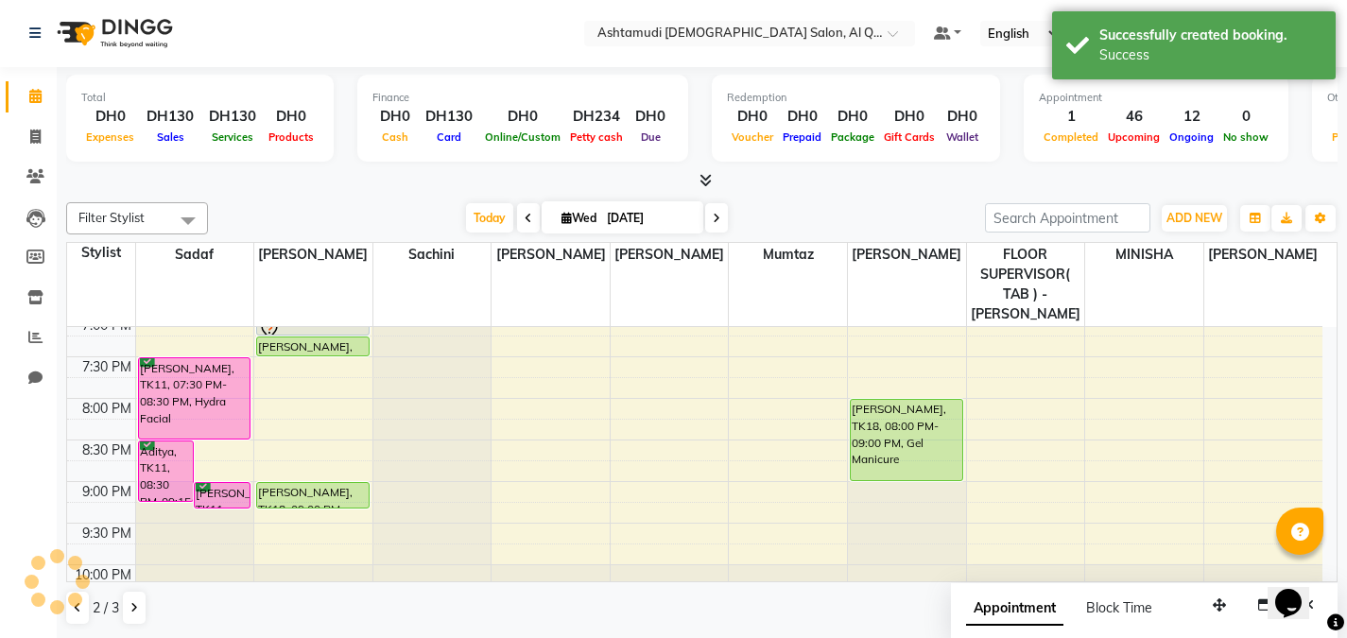
scroll to position [0, 0]
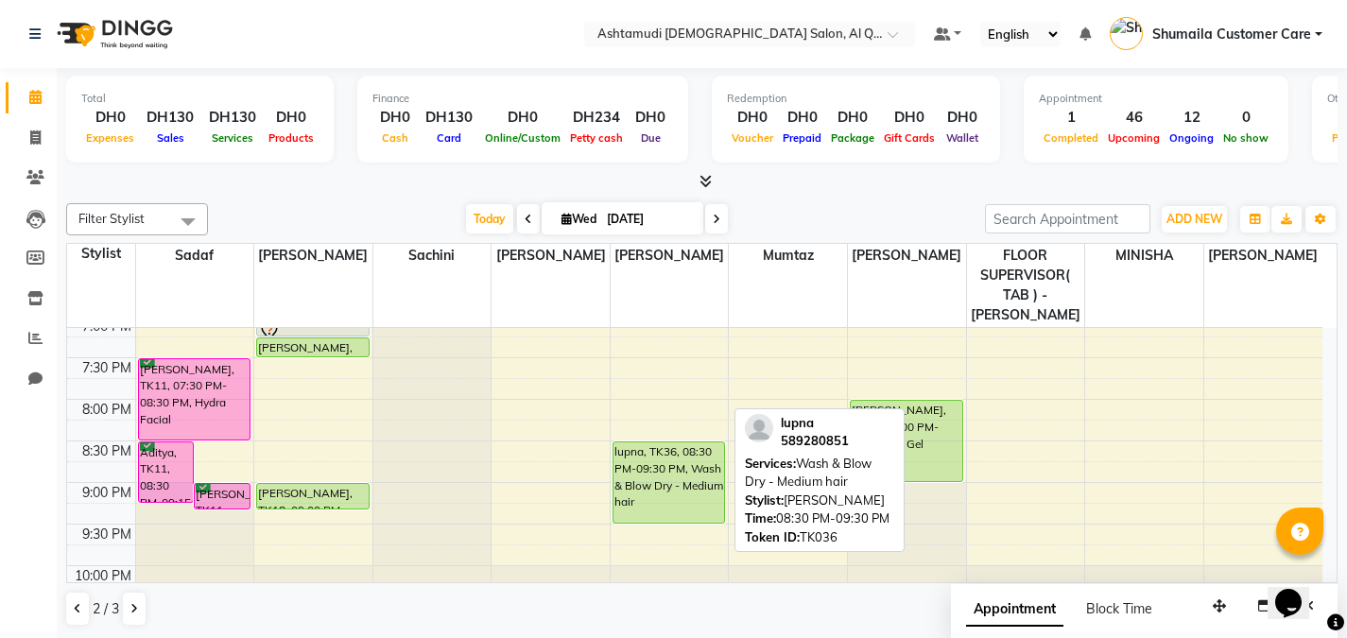
click at [670, 442] on div "lupna, TK36, 08:30 PM-09:30 PM, Wash & Blow Dry - Medium hair" at bounding box center [669, 482] width 111 height 80
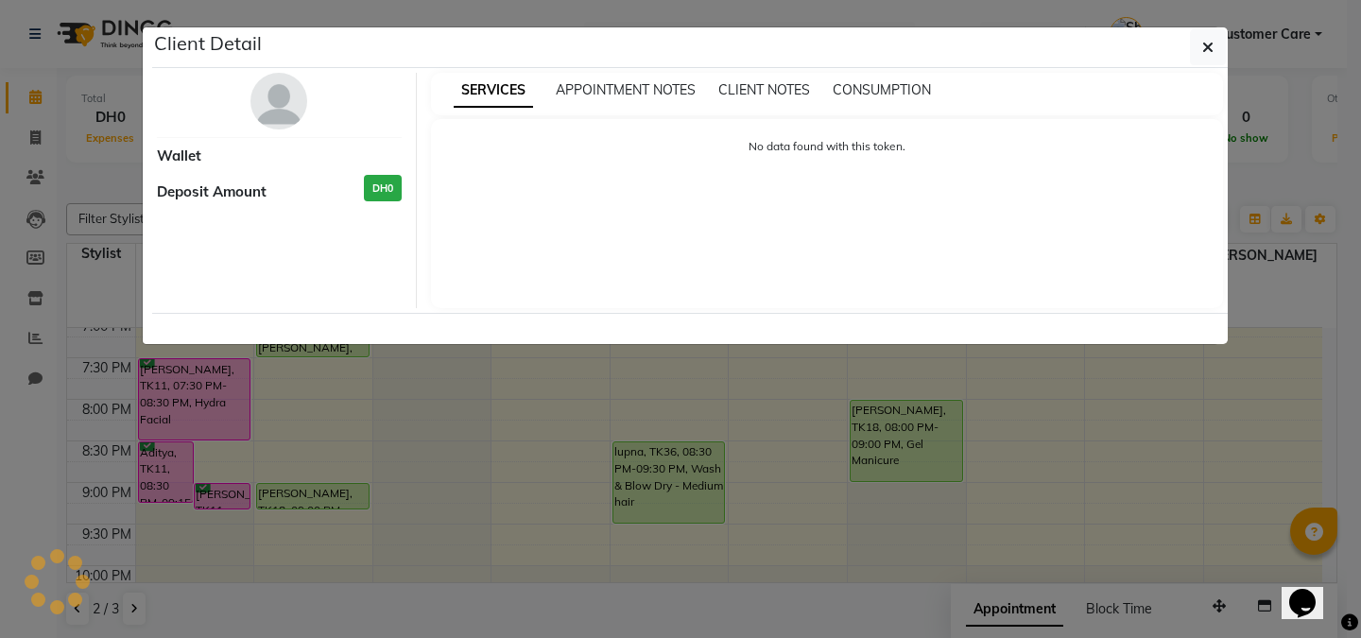
select select "5"
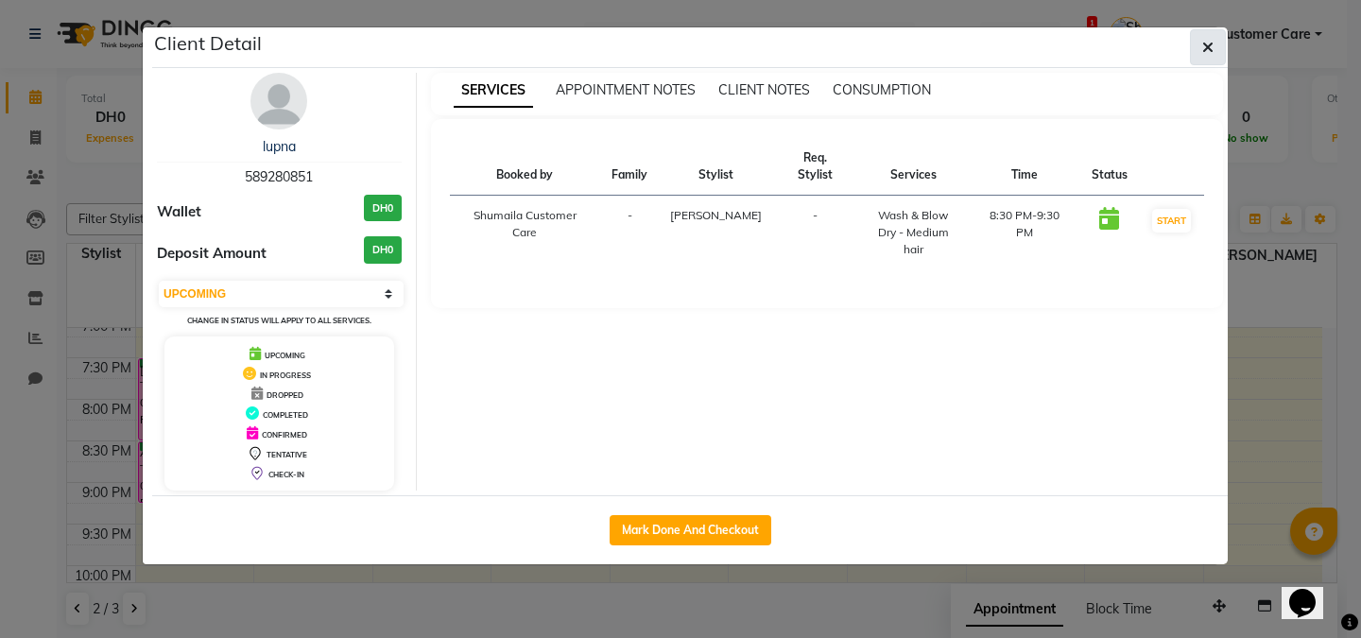
click at [1203, 48] on icon "button" at bounding box center [1208, 47] width 11 height 15
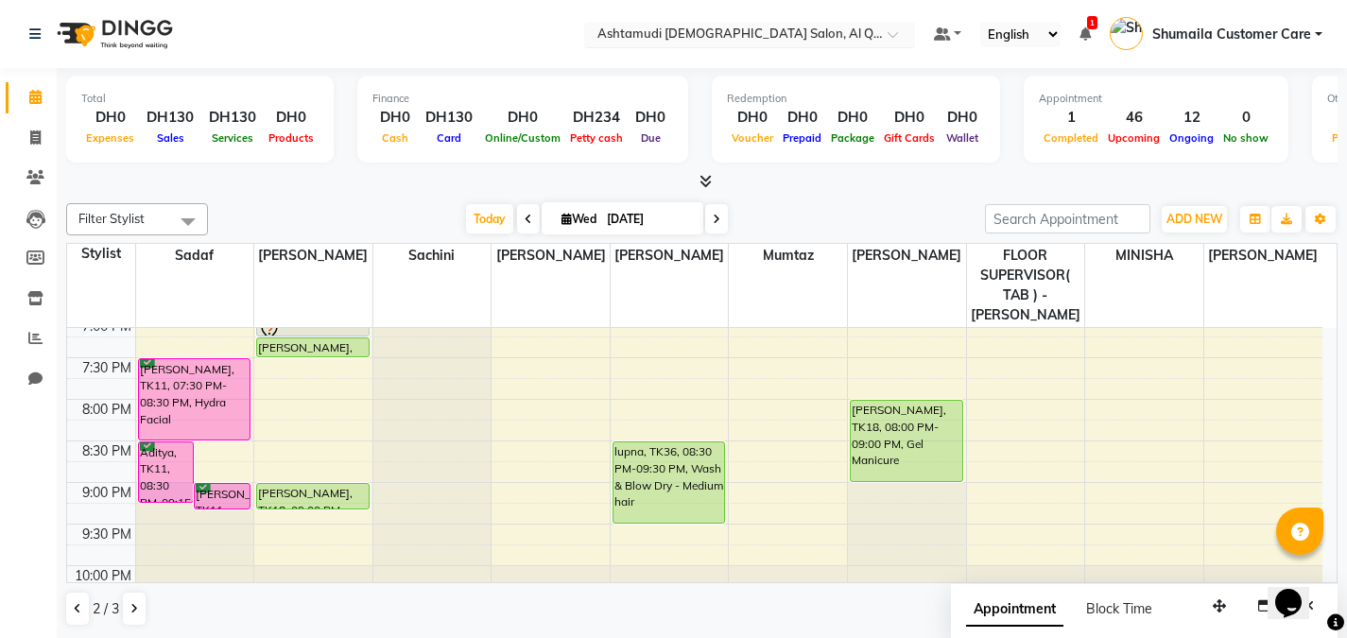
click at [857, 43] on input "text" at bounding box center [731, 35] width 274 height 19
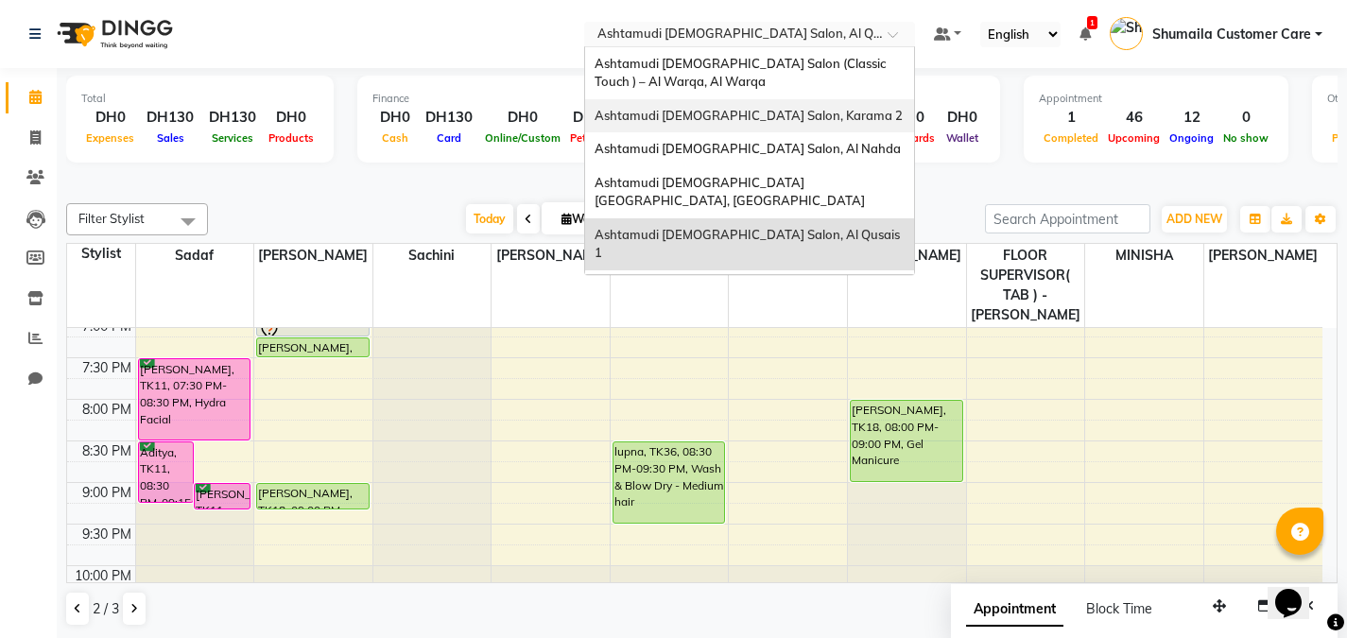
click at [748, 117] on span "Ashtamudi Ladies Salon, Karama 2" at bounding box center [749, 115] width 308 height 15
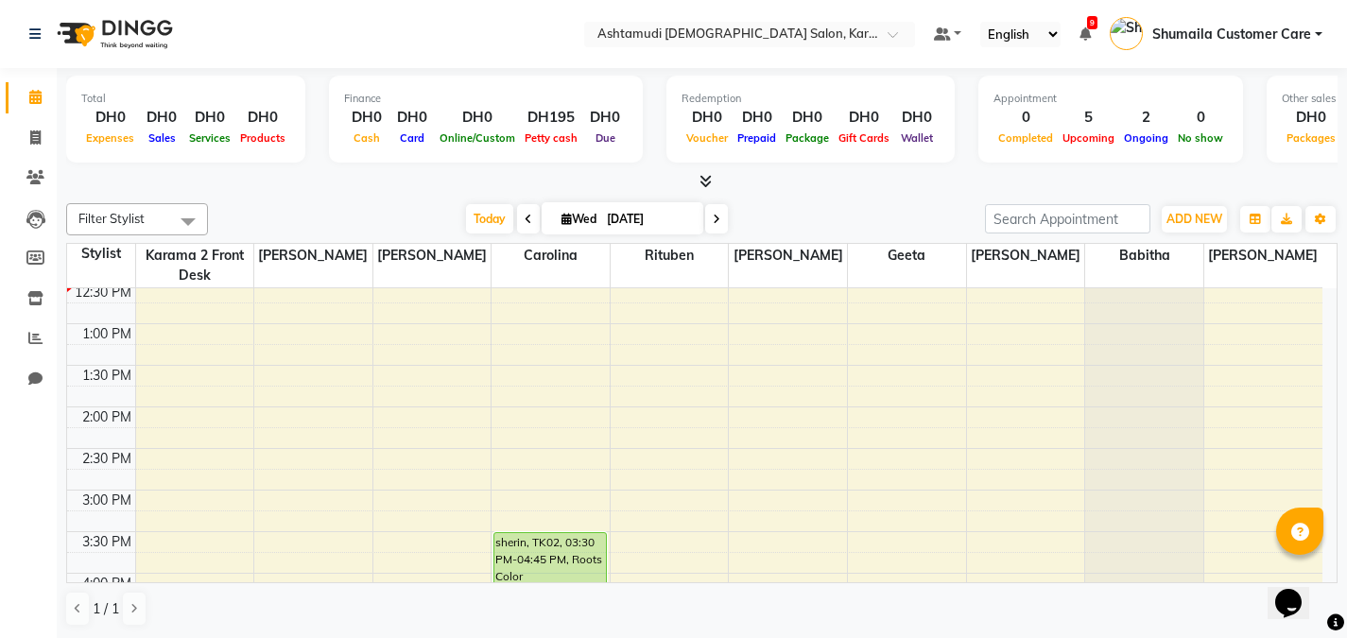
scroll to position [274, 0]
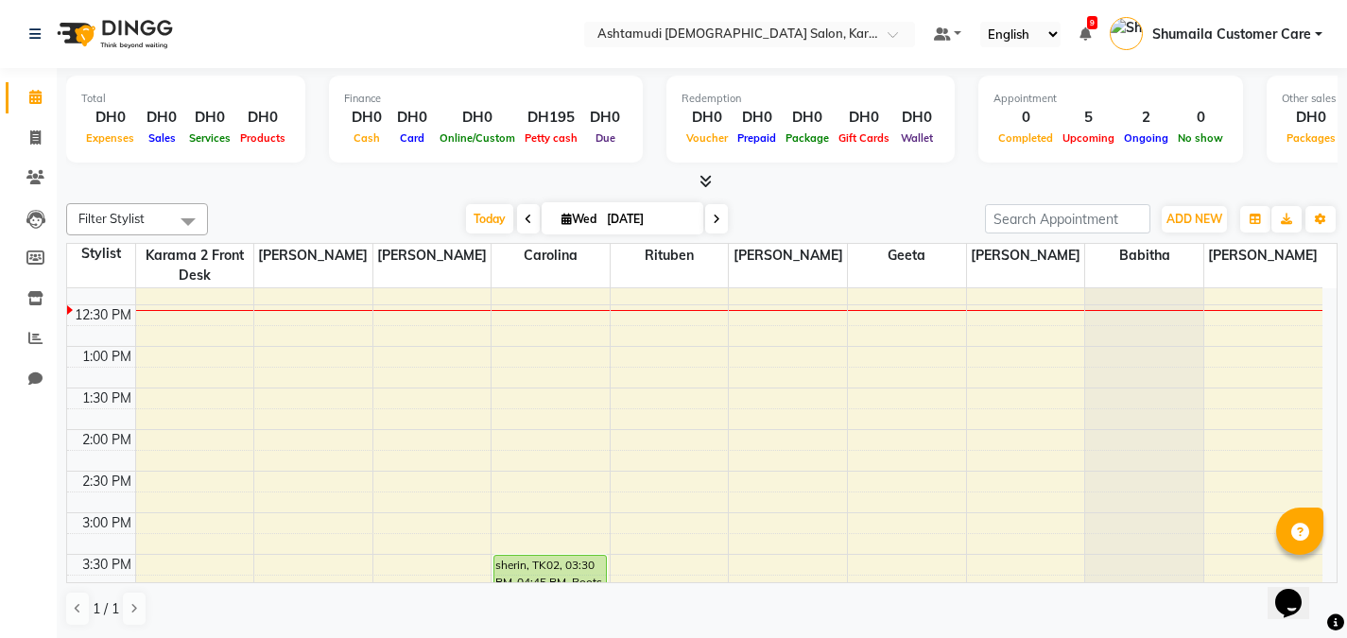
click at [643, 210] on input "[DATE]" at bounding box center [648, 219] width 95 height 28
select select "9"
select select "2025"
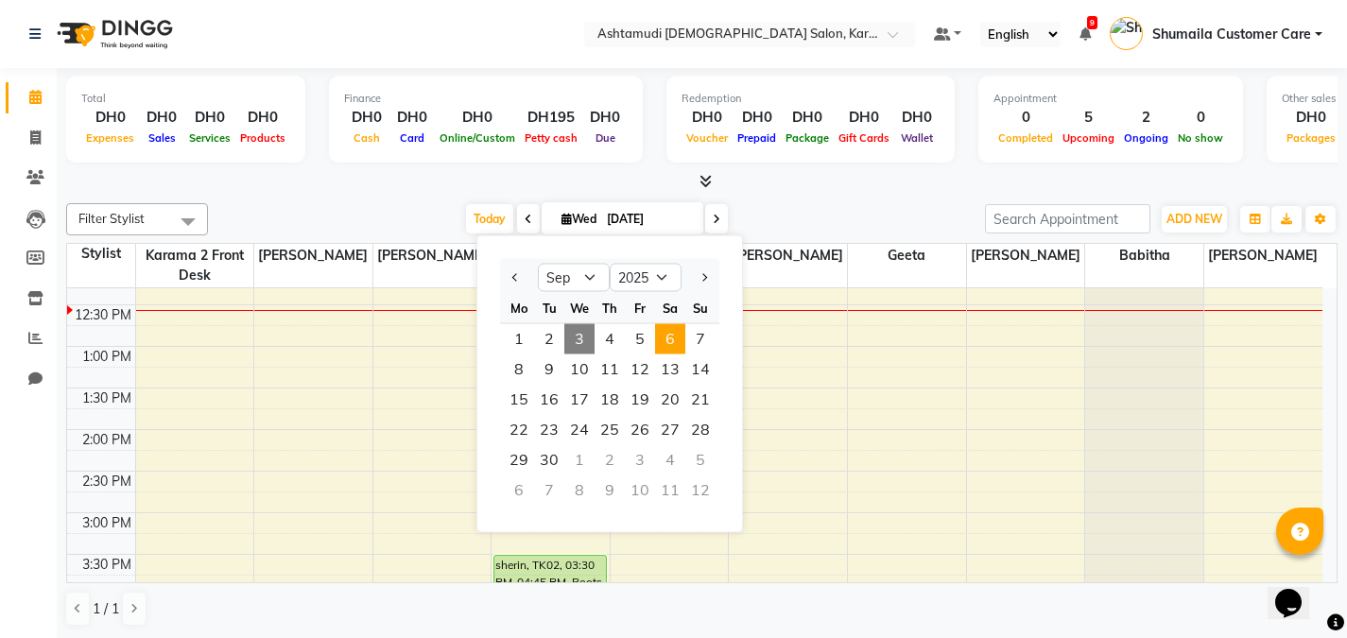
click at [663, 342] on span "6" at bounding box center [670, 339] width 30 height 30
type input "[DATE]"
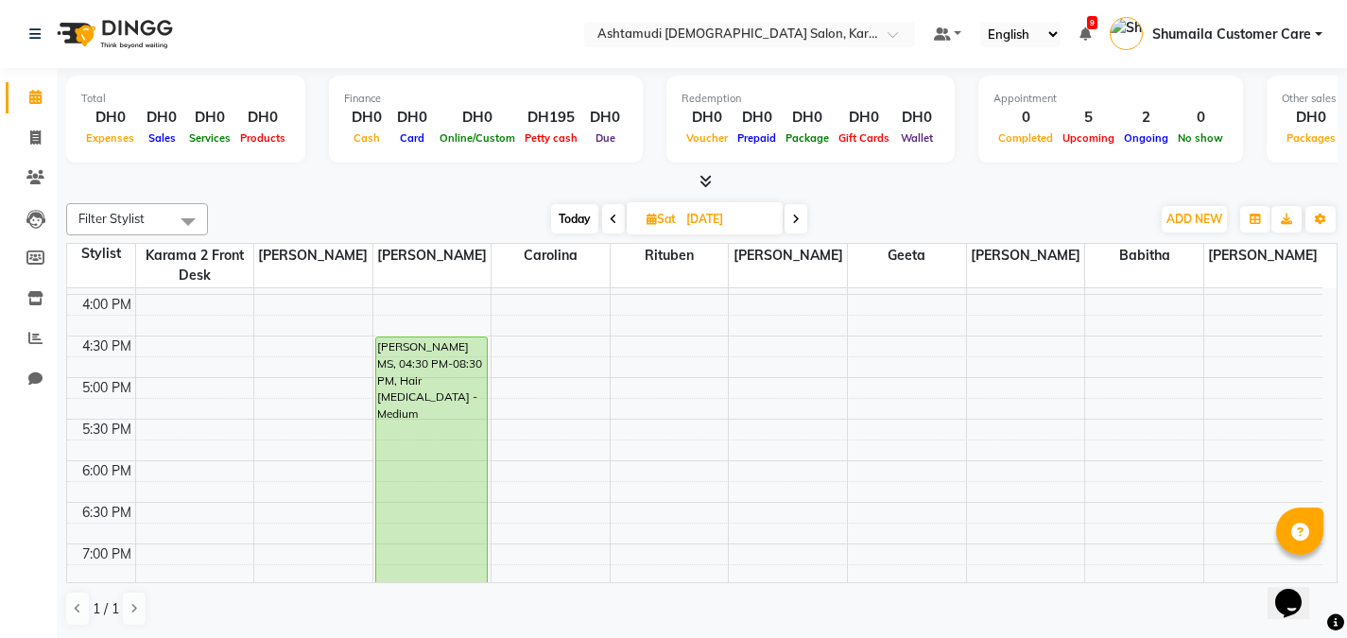
scroll to position [569, 0]
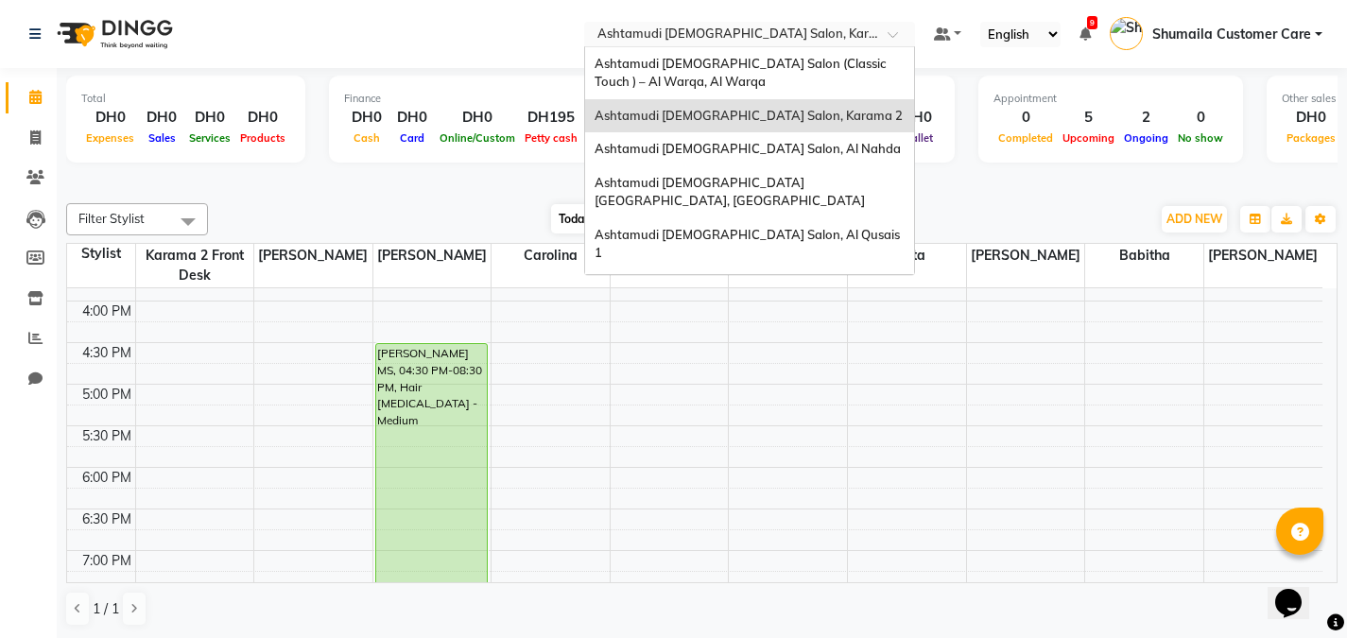
click at [863, 26] on div "Select Location × Ashtamudi [DEMOGRAPHIC_DATA] Salon, Karama 2" at bounding box center [735, 34] width 294 height 19
click at [756, 143] on span "Ashtamudi [DEMOGRAPHIC_DATA] Salon, Al Nahda" at bounding box center [748, 148] width 306 height 15
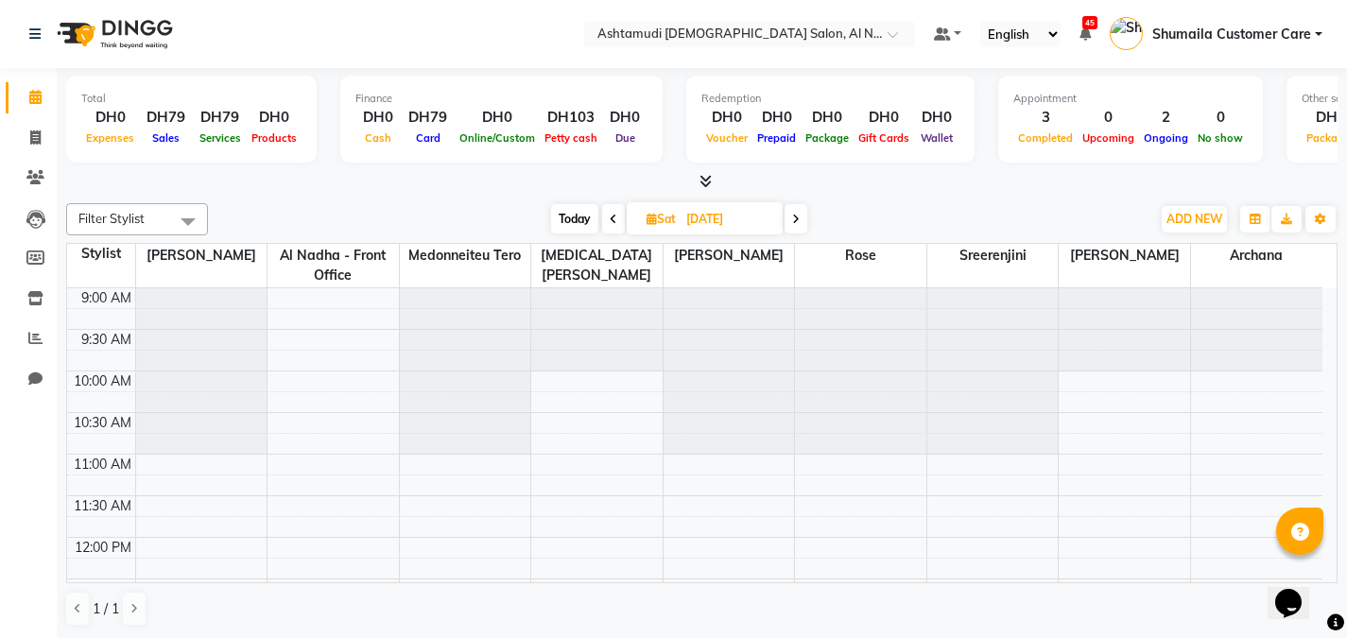
click at [694, 222] on input "[DATE]" at bounding box center [728, 219] width 95 height 28
select select "9"
select select "2025"
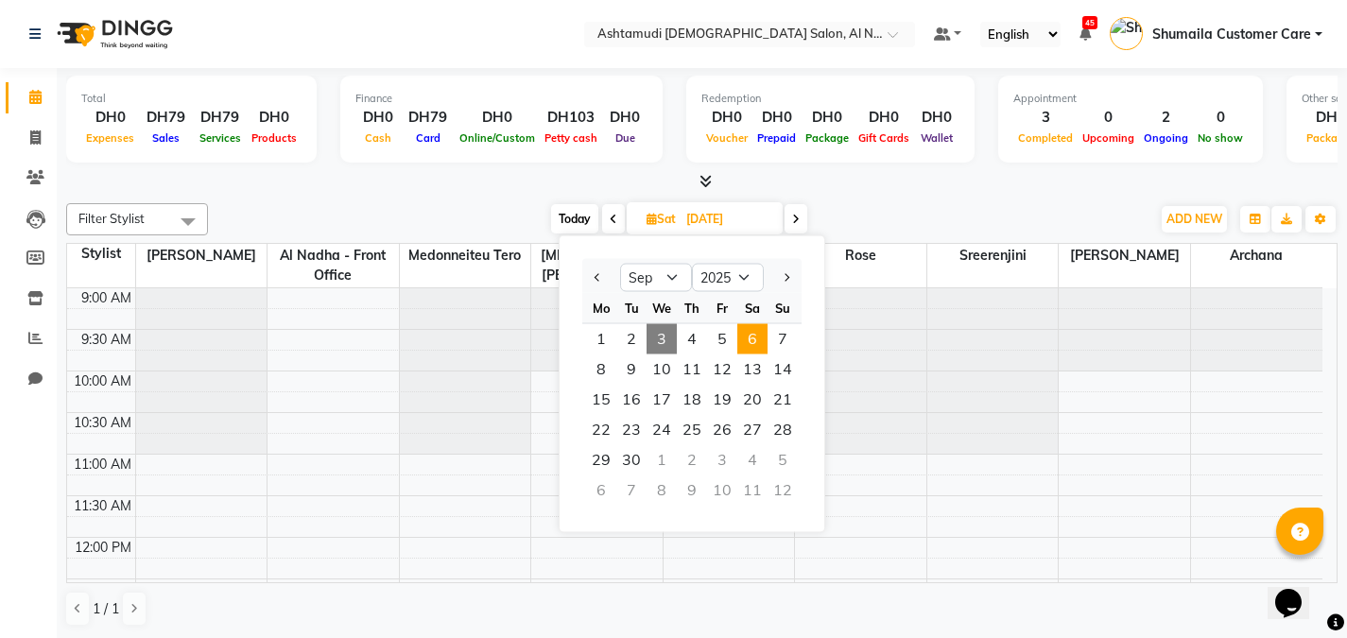
click at [669, 330] on span "3" at bounding box center [662, 339] width 30 height 30
type input "[DATE]"
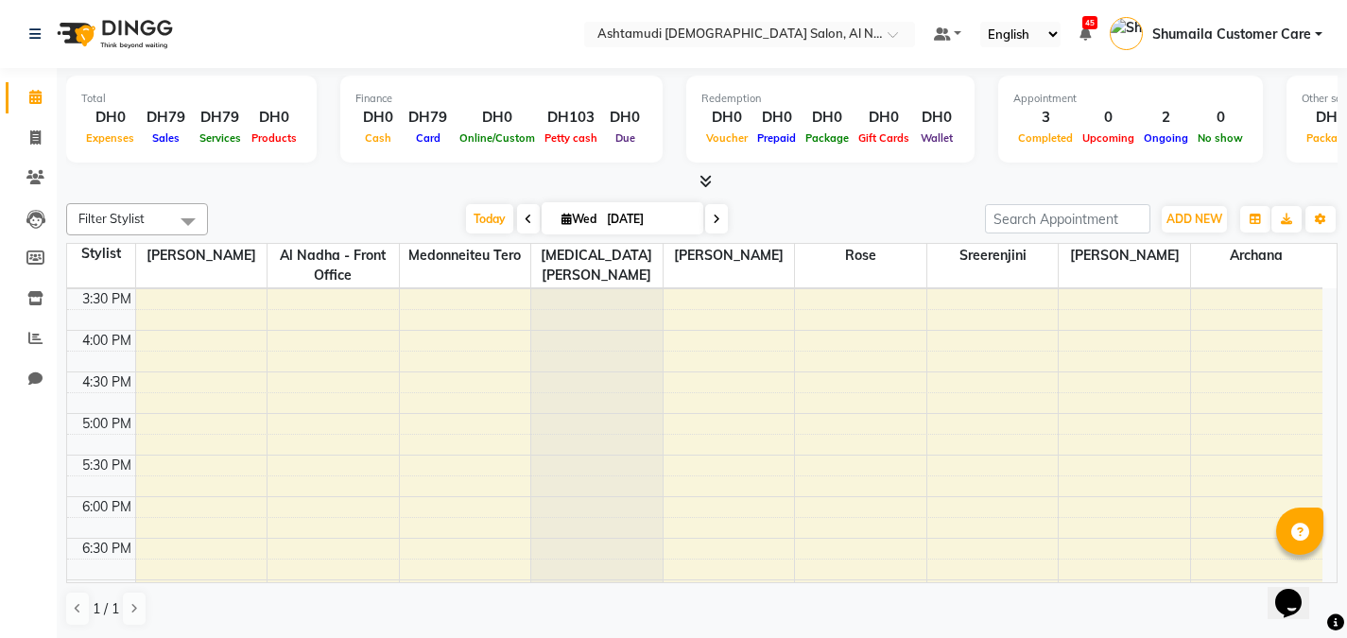
scroll to position [535, 0]
click at [424, 426] on div "9:00 AM 9:30 AM 10:00 AM 10:30 AM 11:00 AM 11:30 AM 12:00 PM 12:30 PM 1:00 PM 1…" at bounding box center [695, 335] width 1256 height 1164
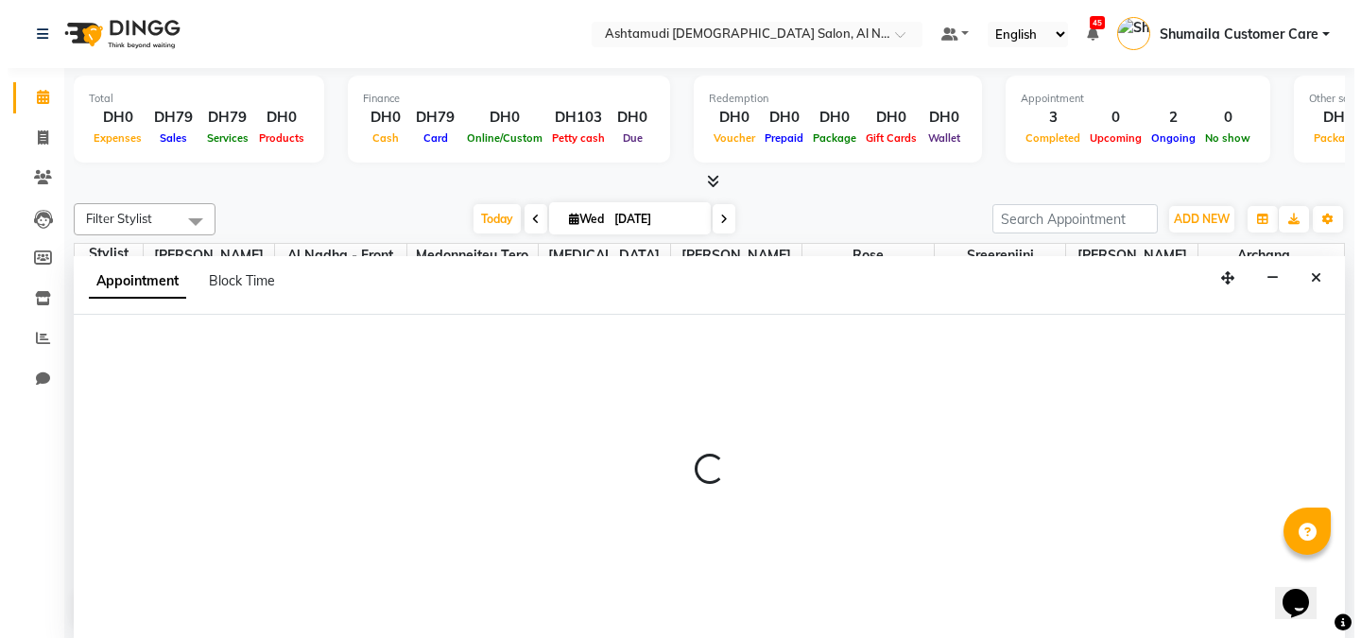
scroll to position [1, 0]
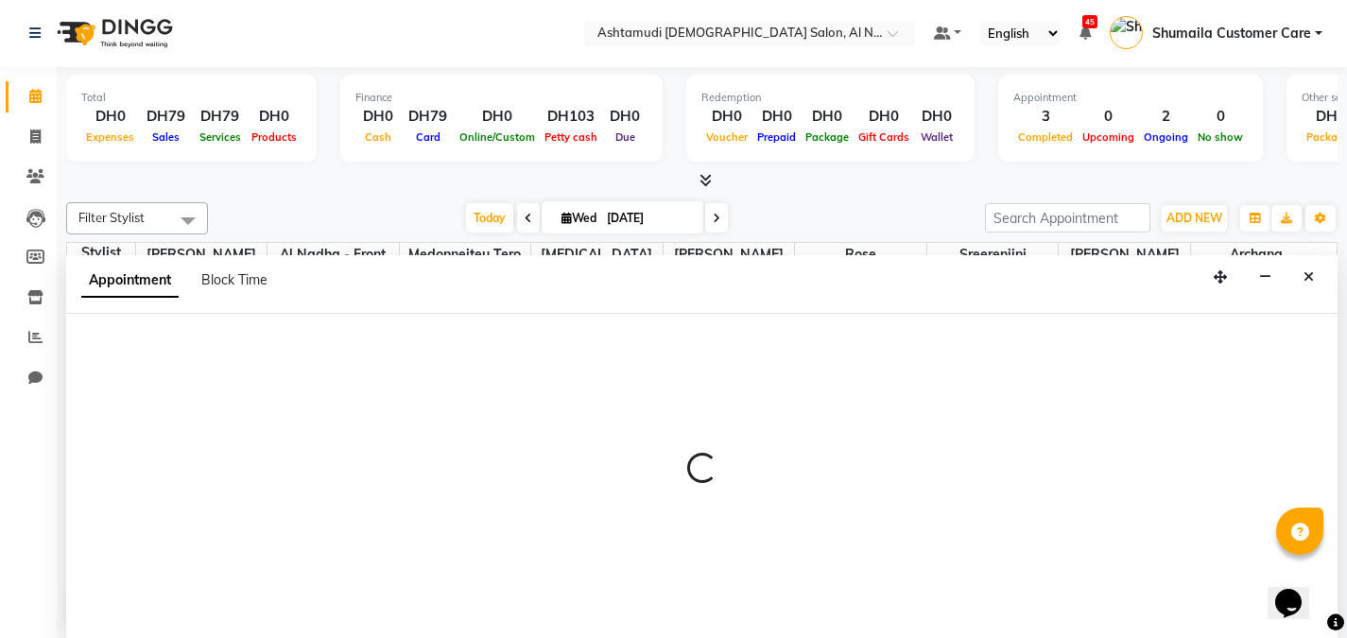
select select "59179"
select select "1020"
select select "tentative"
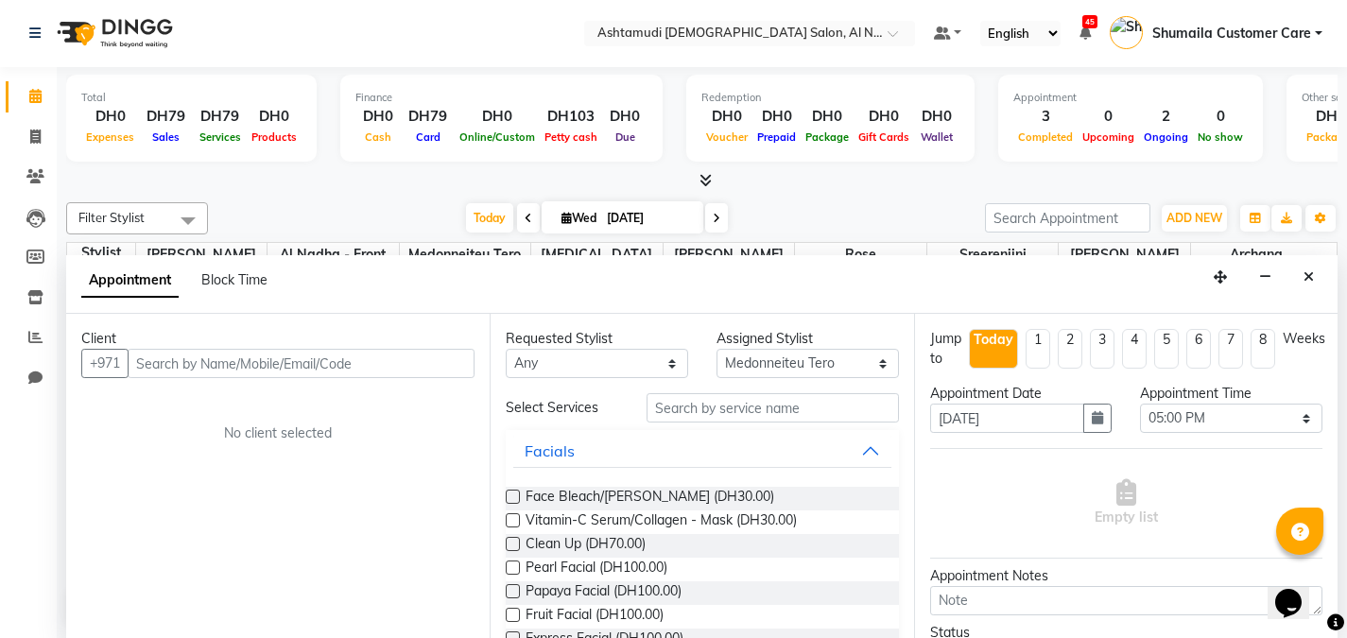
click at [313, 355] on input "text" at bounding box center [301, 363] width 347 height 29
type input "547729398"
click at [416, 370] on span "Add Client" at bounding box center [435, 363] width 63 height 17
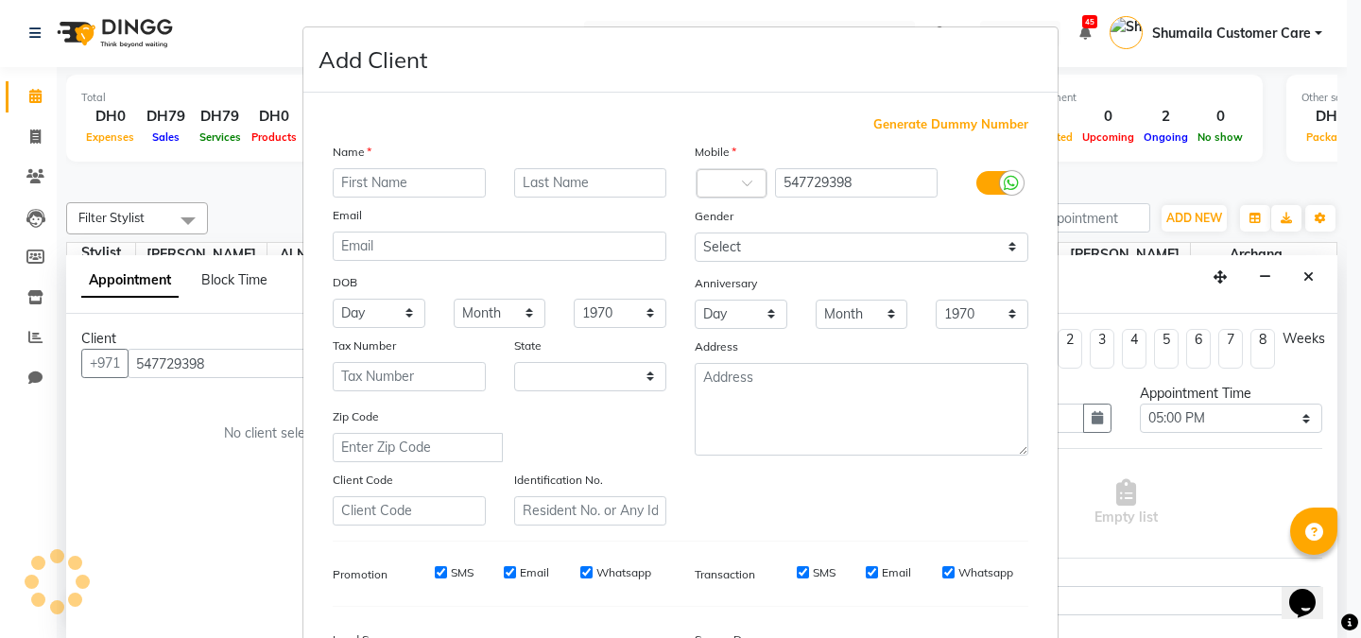
select select "3798"
click at [373, 182] on input "text" at bounding box center [409, 182] width 153 height 29
type input "Anjali"
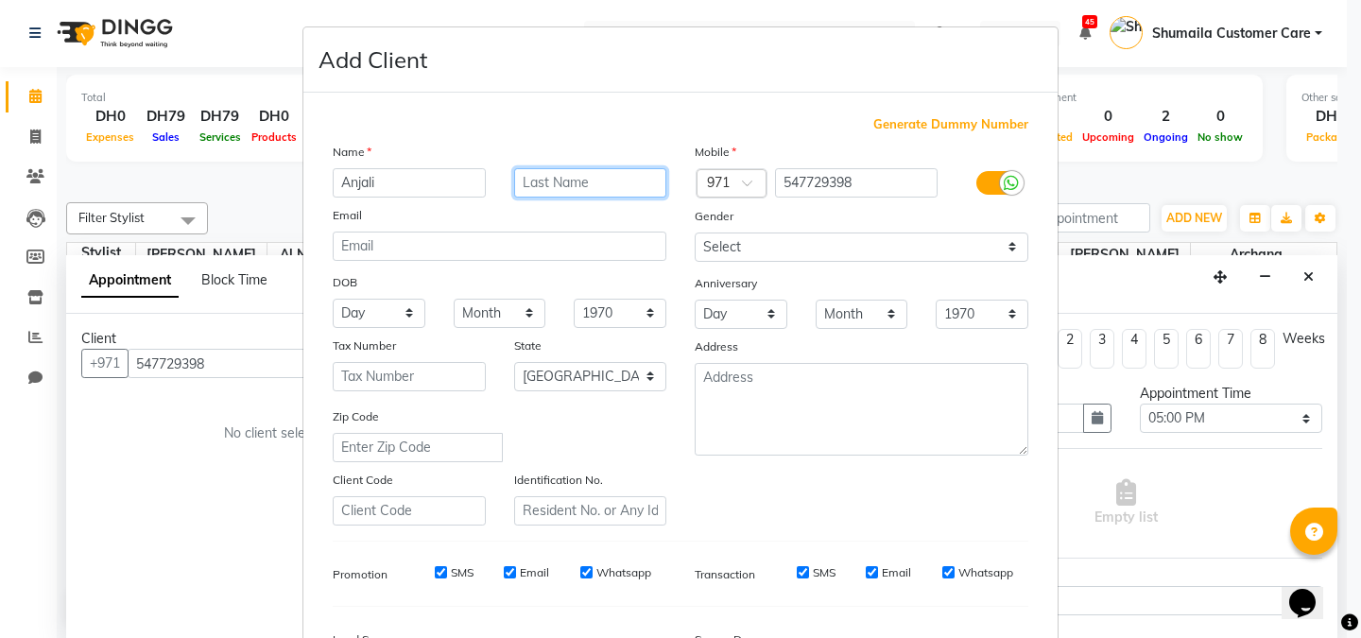
click at [597, 191] on input "text" at bounding box center [590, 182] width 153 height 29
type input "Ms"
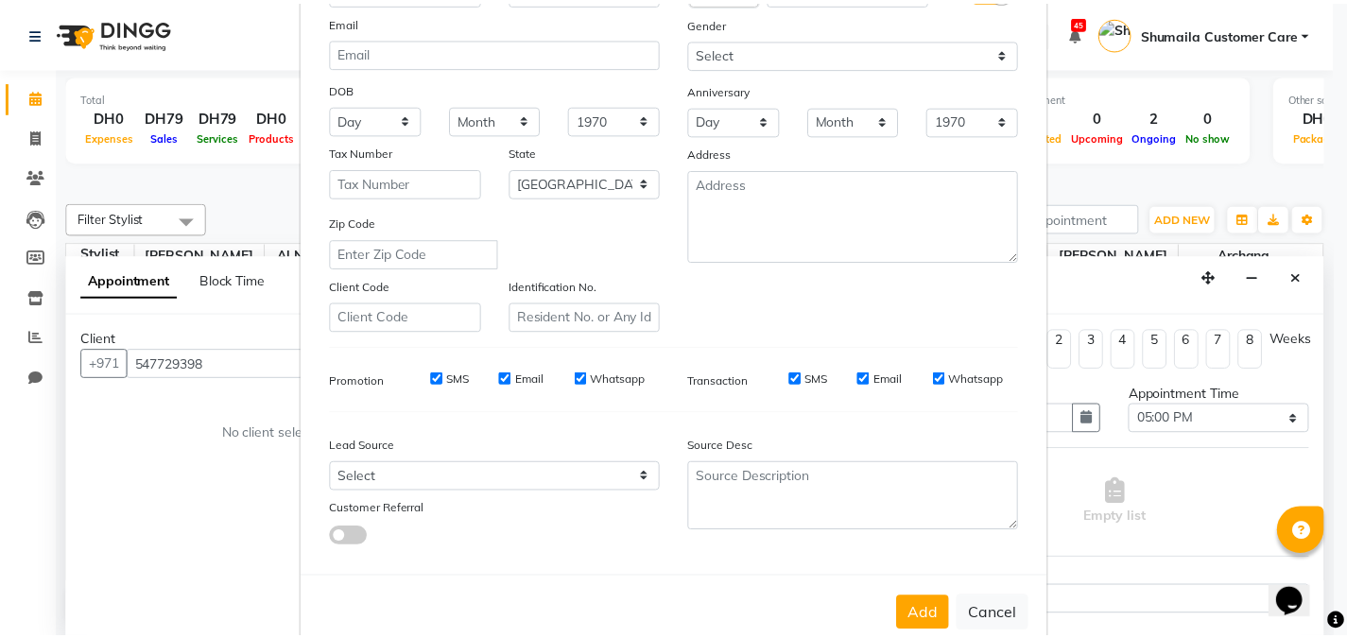
scroll to position [234, 0]
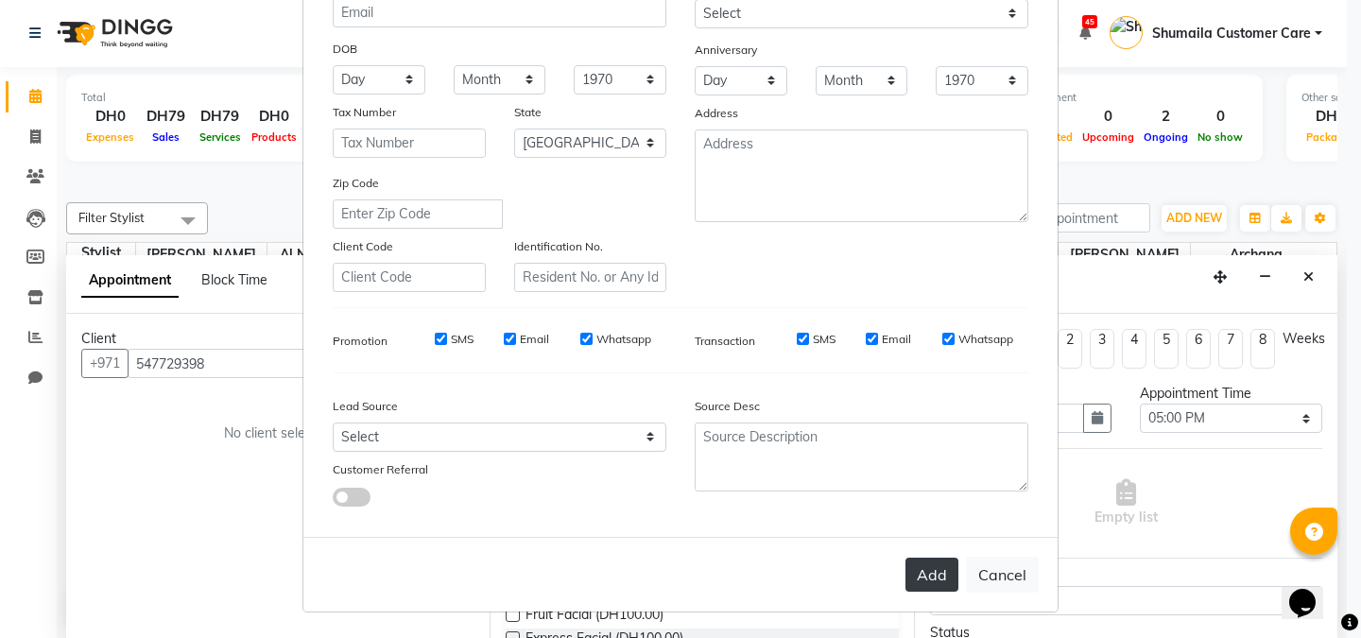
click at [934, 571] on button "Add" at bounding box center [932, 575] width 53 height 34
select select
select select "null"
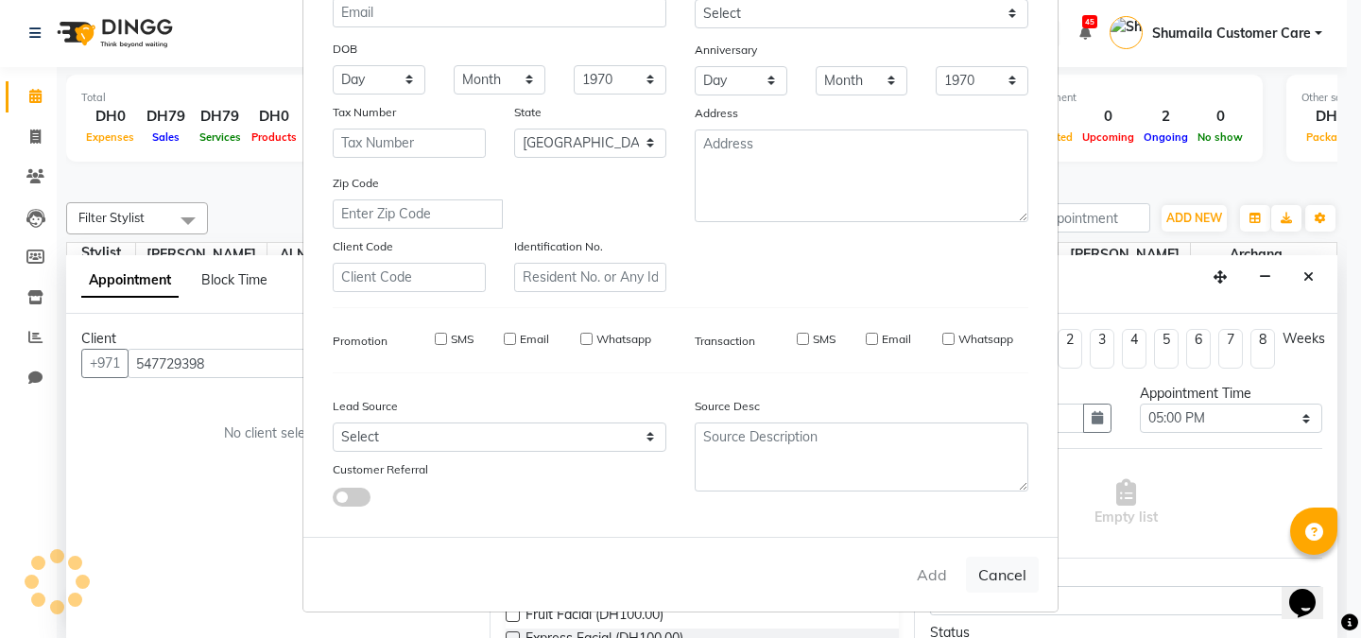
select select
checkbox input "false"
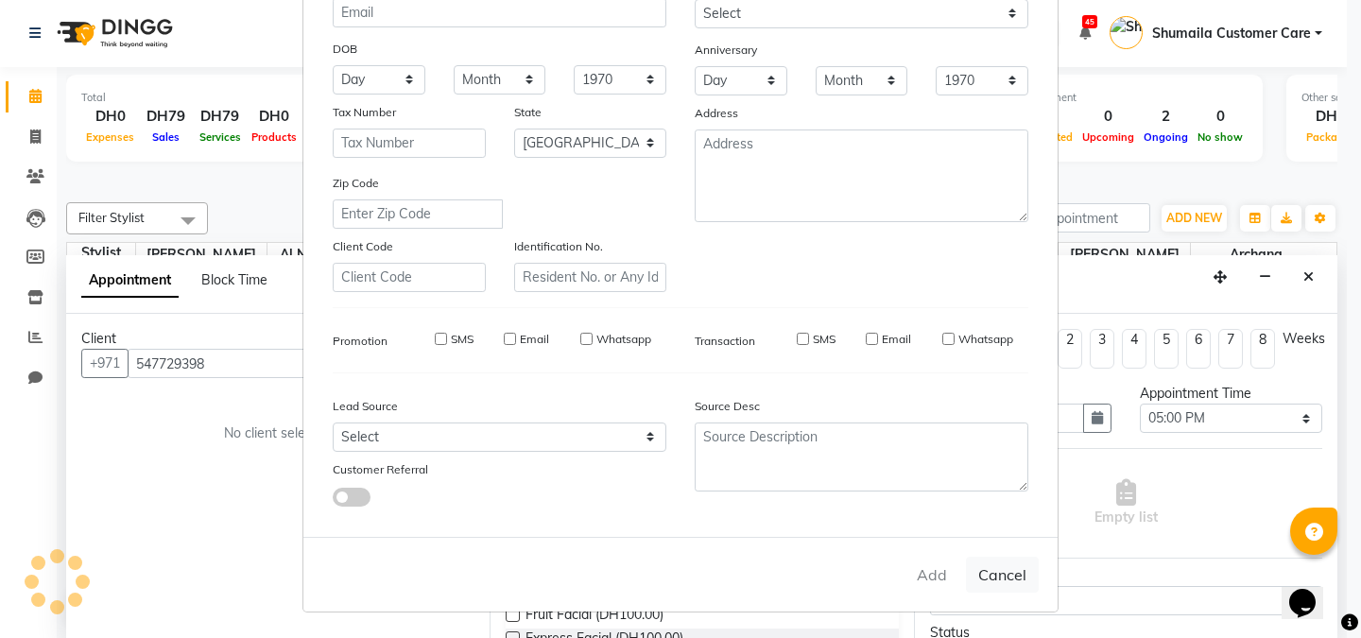
checkbox input "false"
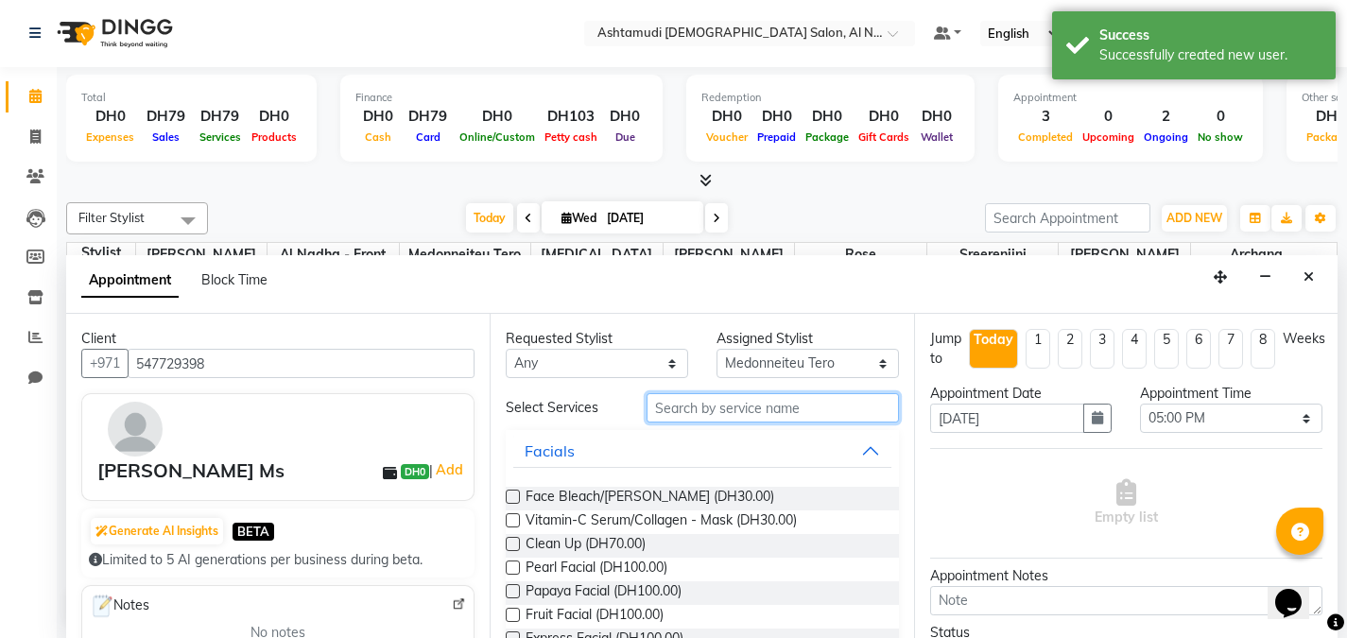
click at [747, 412] on input "text" at bounding box center [773, 407] width 252 height 29
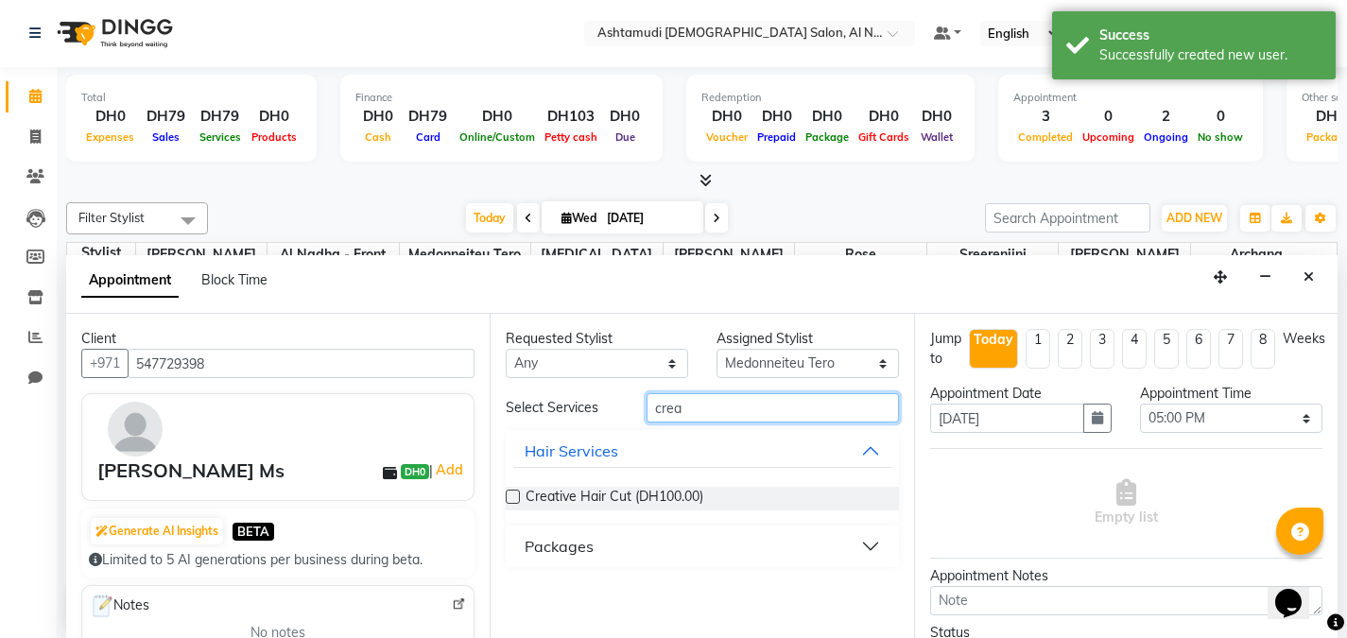
type input "crea"
click at [504, 493] on div "Requested Stylist Any Al Nadha - Front Office Archana Medonneiteu Tero Mehwish …" at bounding box center [702, 476] width 424 height 324
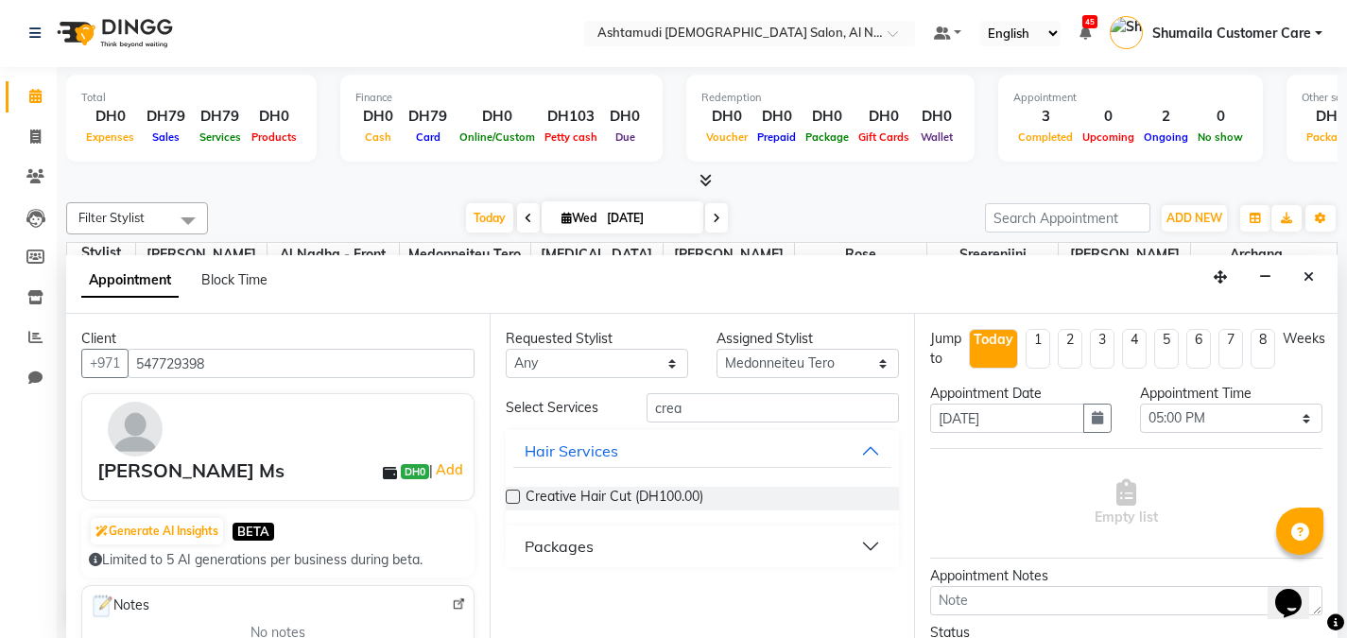
click at [511, 490] on label at bounding box center [513, 497] width 14 height 14
click at [511, 493] on input "checkbox" at bounding box center [512, 499] width 12 height 12
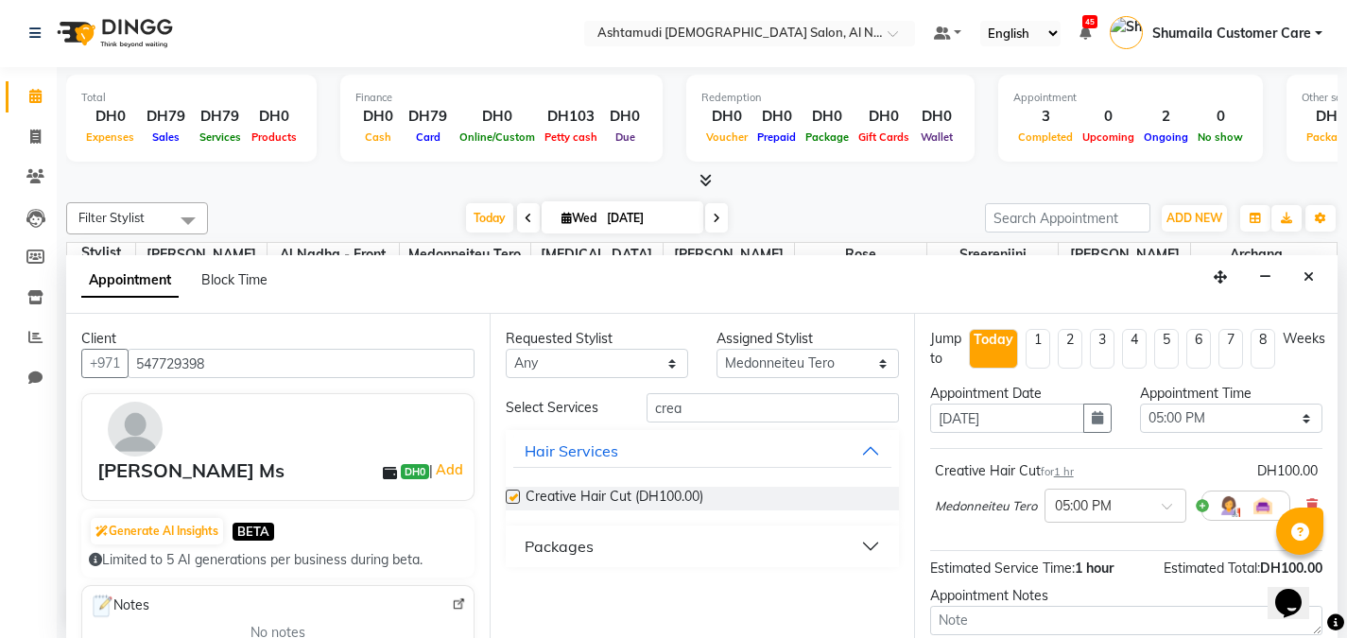
checkbox input "false"
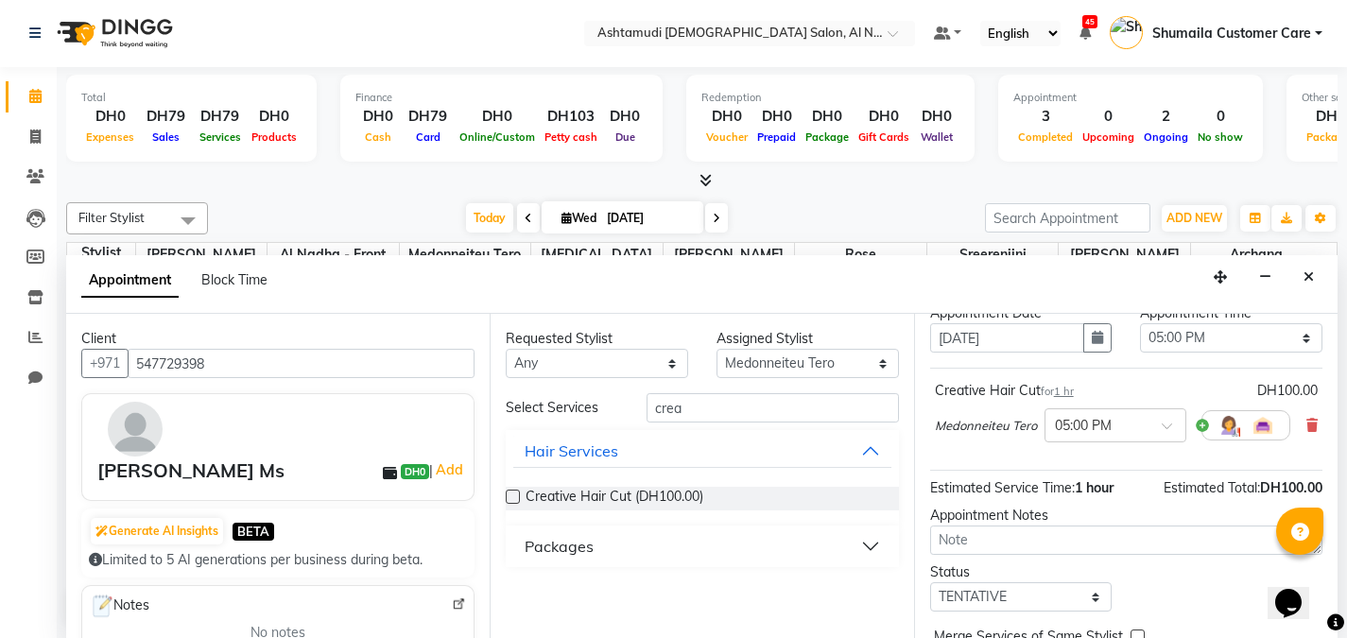
scroll to position [176, 0]
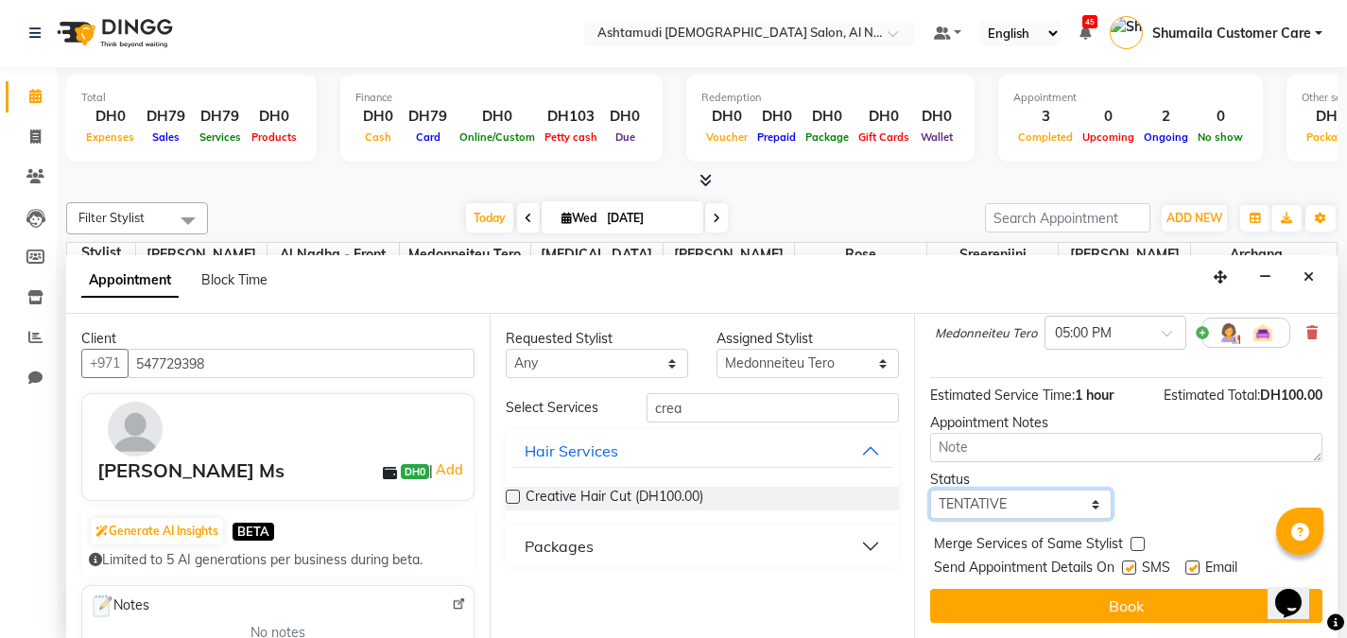
click at [1009, 508] on select "Select TENTATIVE CONFIRM CHECK-IN UPCOMING" at bounding box center [1021, 504] width 182 height 29
select select "upcoming"
click at [930, 490] on select "Select TENTATIVE CONFIRM CHECK-IN UPCOMING" at bounding box center [1021, 504] width 182 height 29
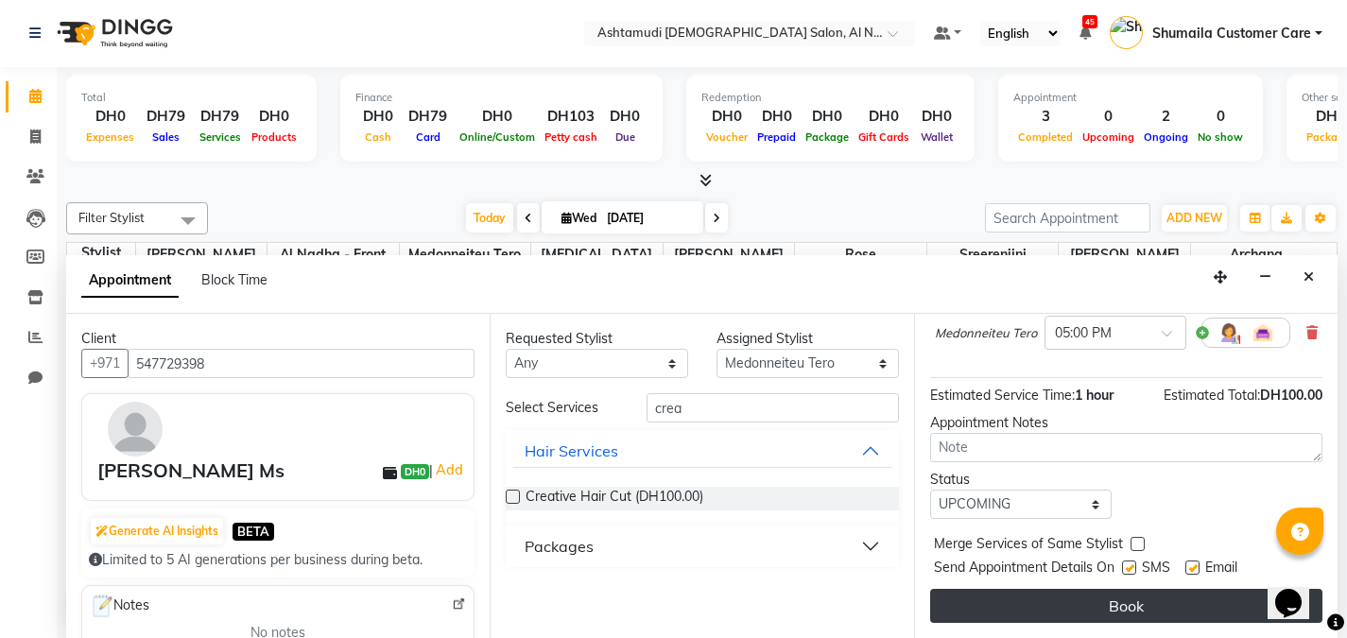
click at [1031, 603] on button "Book" at bounding box center [1126, 606] width 392 height 34
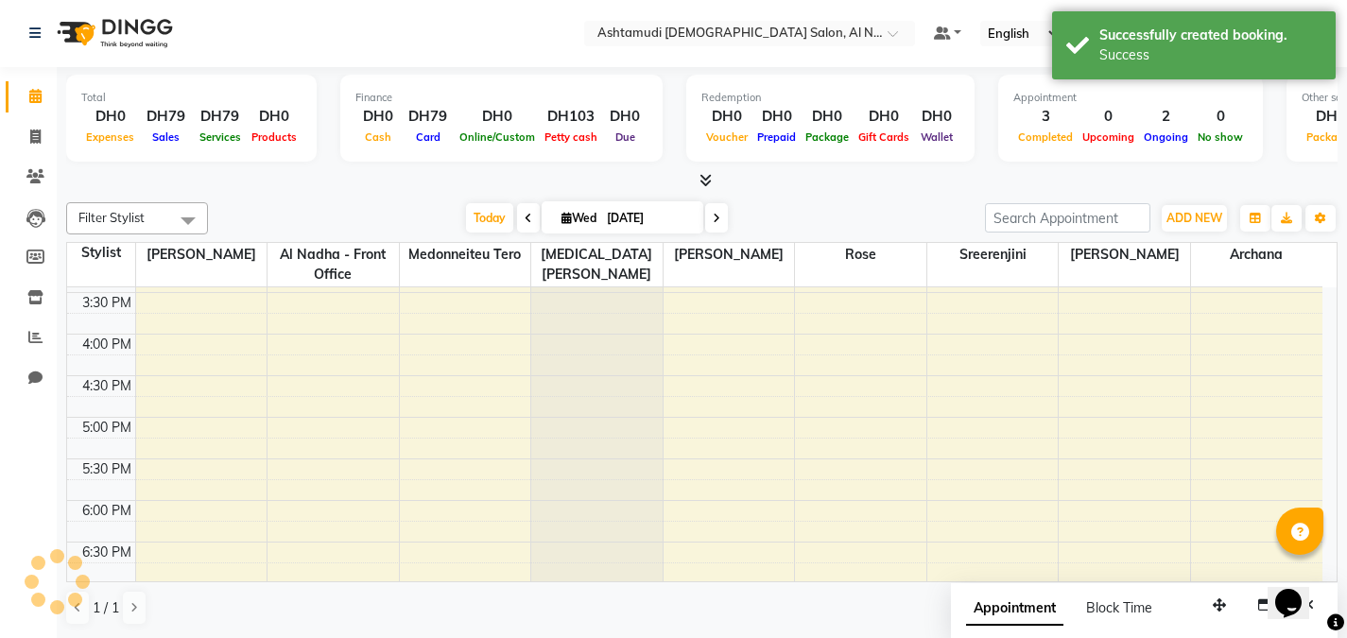
scroll to position [0, 0]
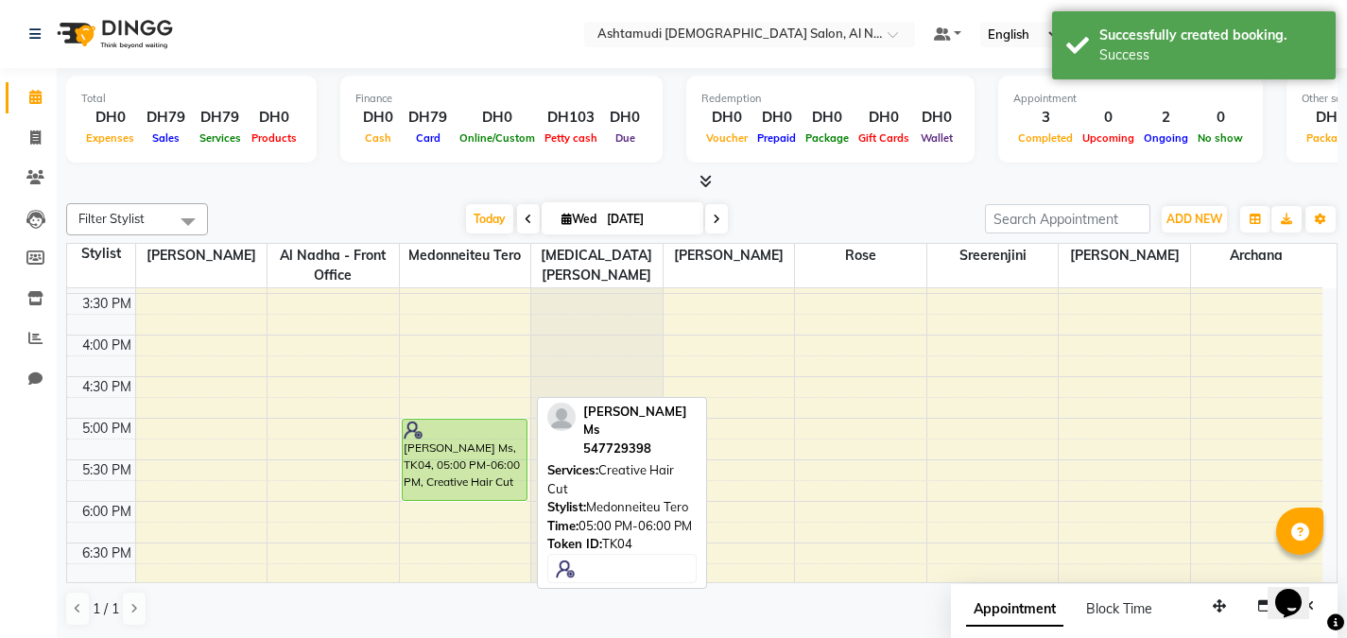
click at [445, 437] on div at bounding box center [465, 430] width 122 height 19
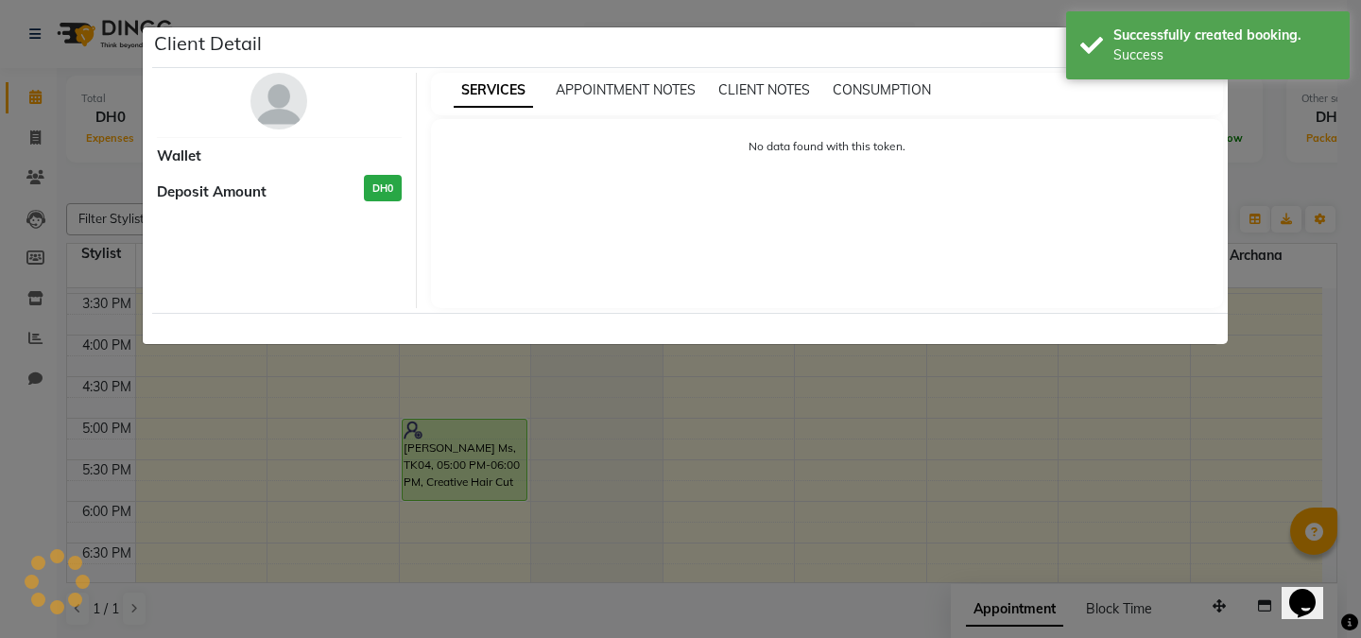
select select "5"
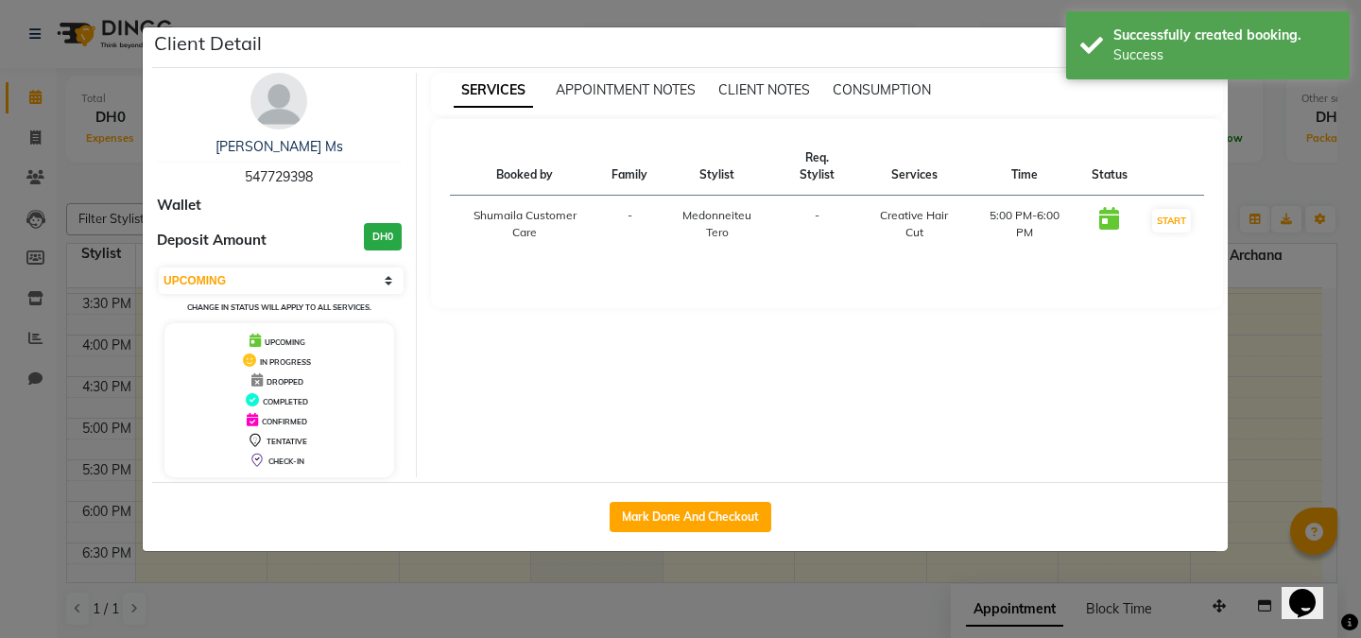
drag, startPoint x: 329, startPoint y: 179, endPoint x: 222, endPoint y: 180, distance: 106.8
click at [222, 180] on div "Anjali Ms 547729398" at bounding box center [279, 162] width 245 height 50
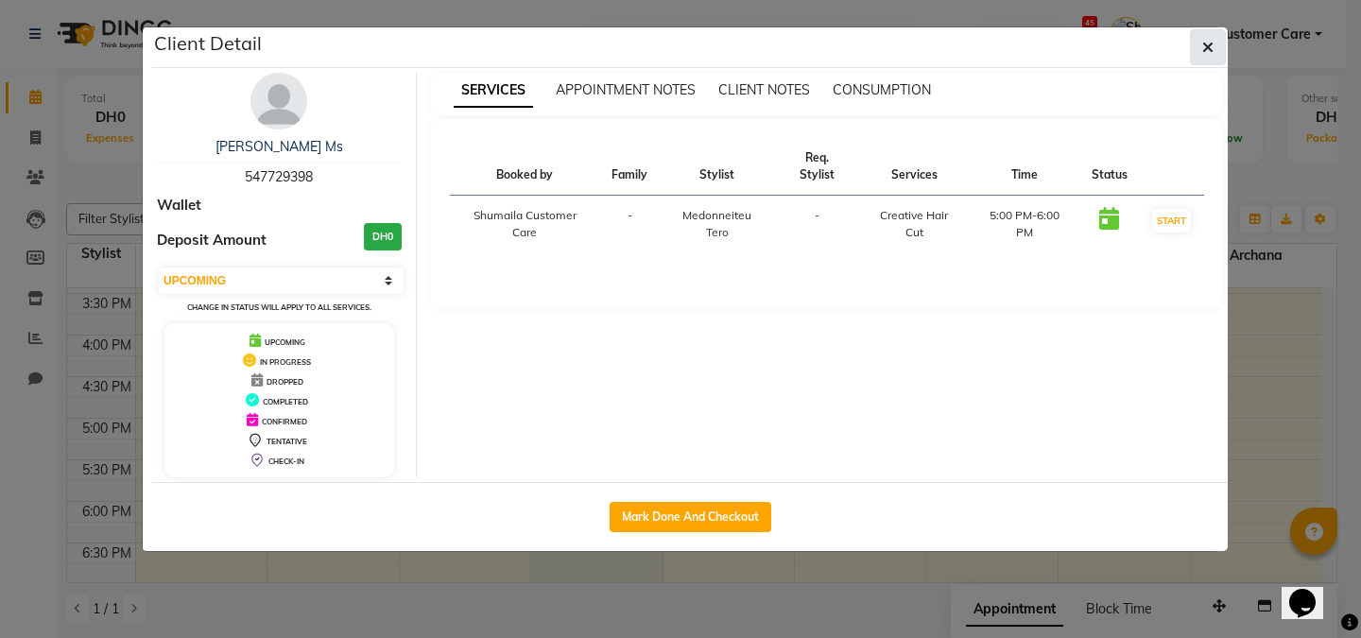
click at [1213, 50] on icon "button" at bounding box center [1208, 47] width 11 height 15
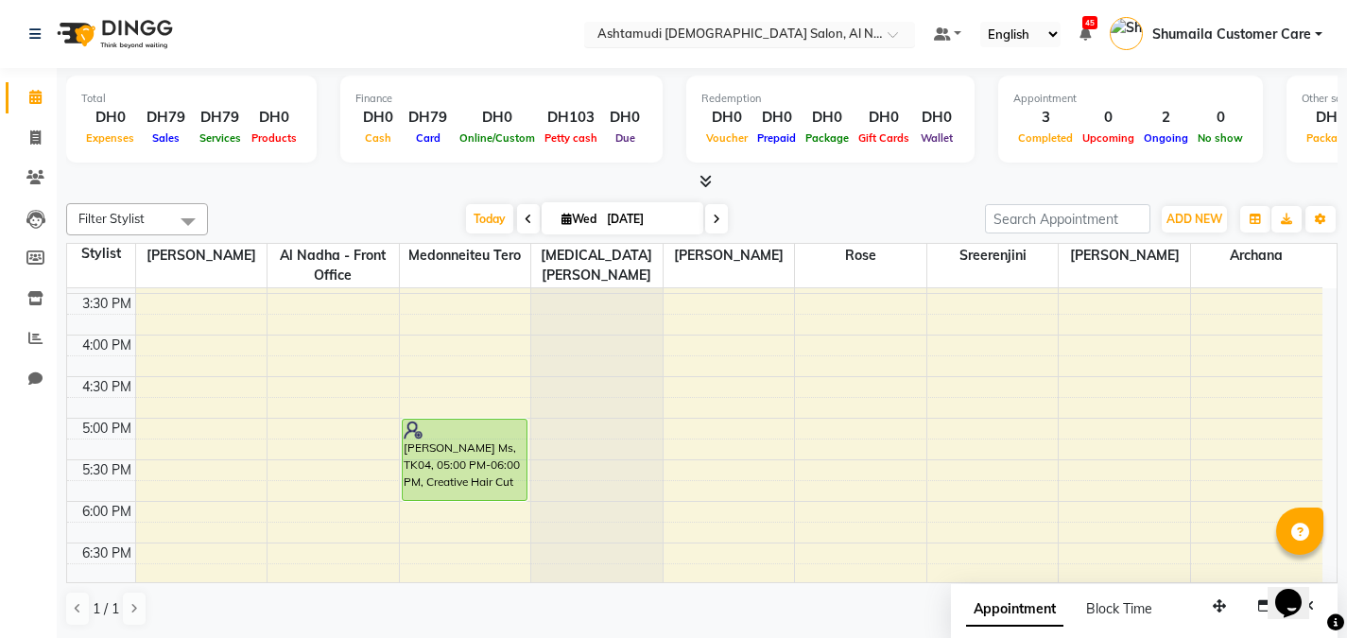
click at [872, 45] on ng-select "Select Location × Ashtamudi Ladies Salon, Al Nahda" at bounding box center [749, 35] width 331 height 26
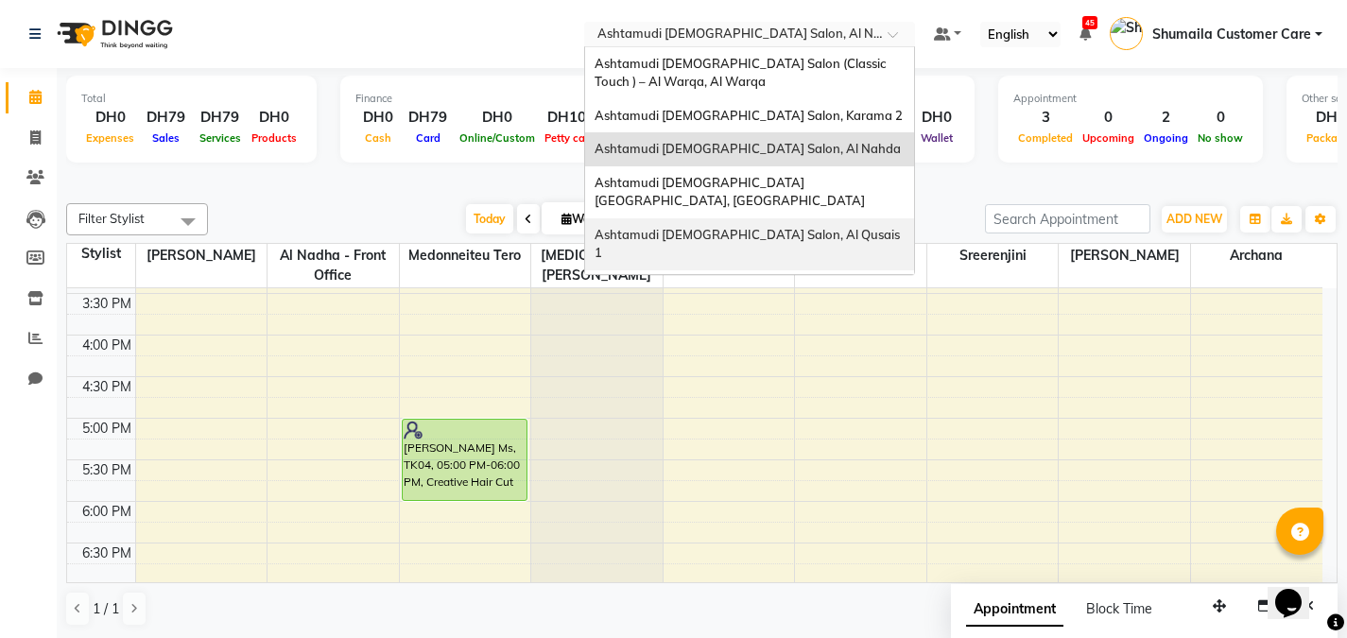
click at [793, 227] on span "Ashtamudi [DEMOGRAPHIC_DATA] Salon, Al Qusais 1" at bounding box center [749, 244] width 308 height 34
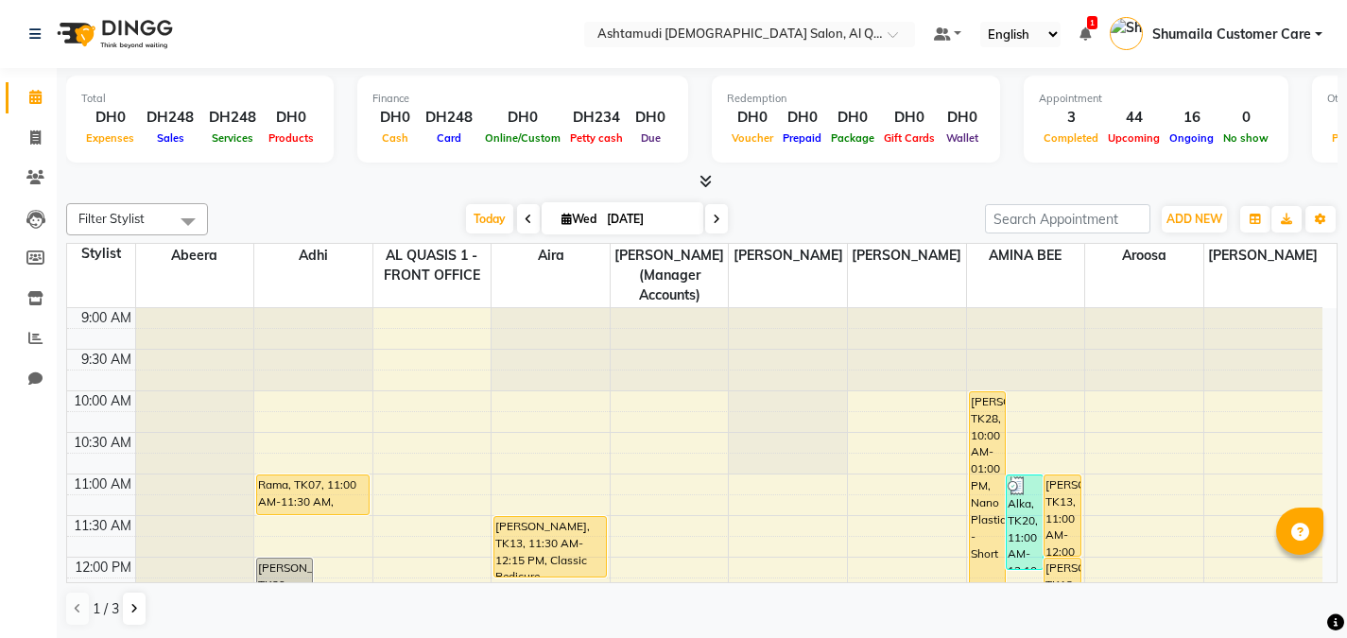
click at [714, 214] on icon at bounding box center [717, 219] width 8 height 11
type input "[DATE]"
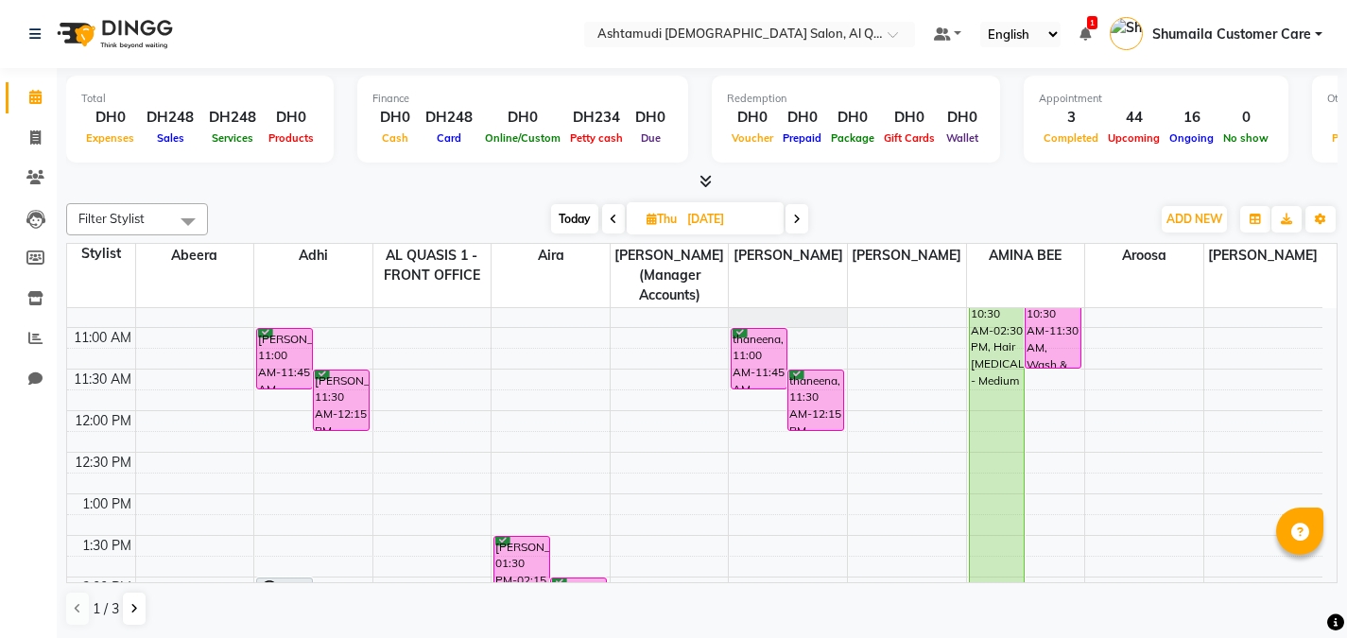
scroll to position [122, 0]
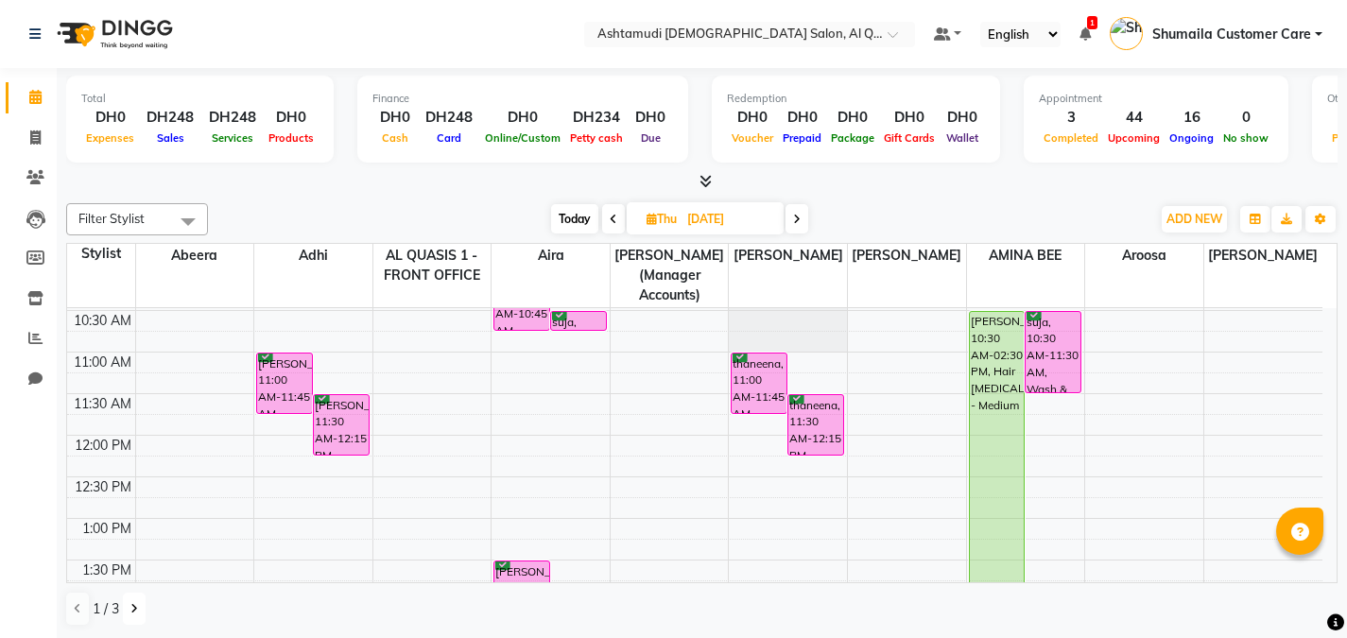
click at [131, 607] on icon at bounding box center [134, 608] width 8 height 11
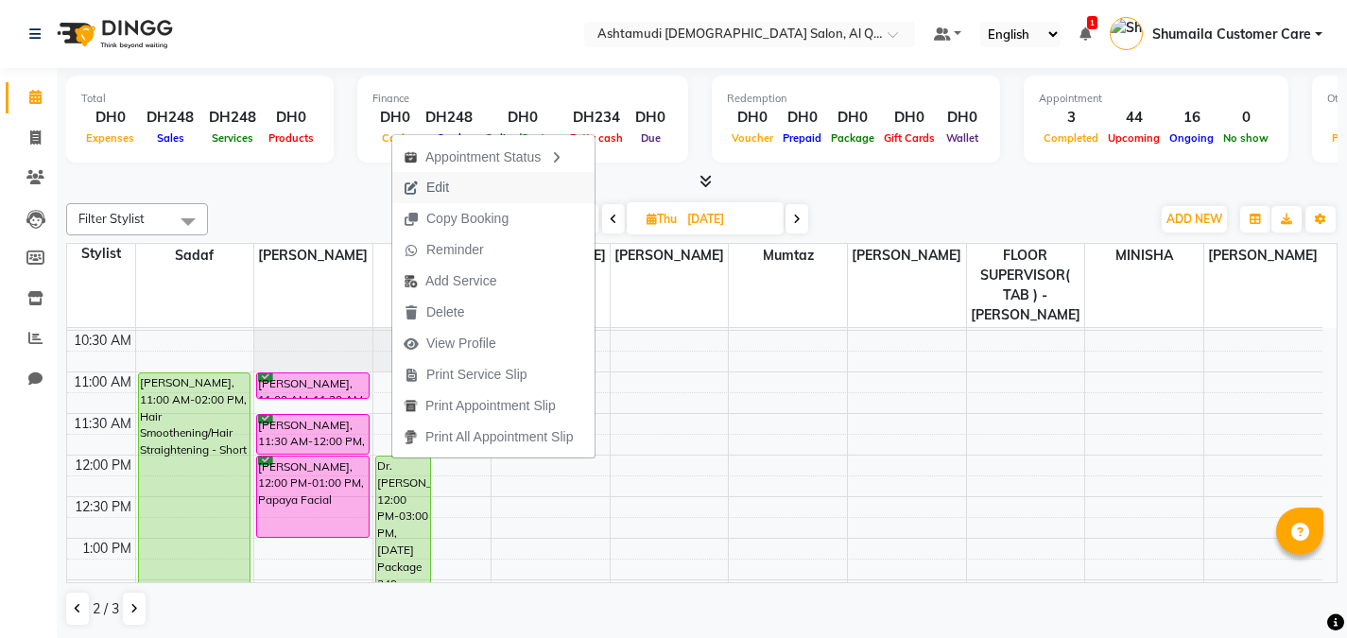
click at [440, 180] on span "Edit" at bounding box center [437, 188] width 23 height 20
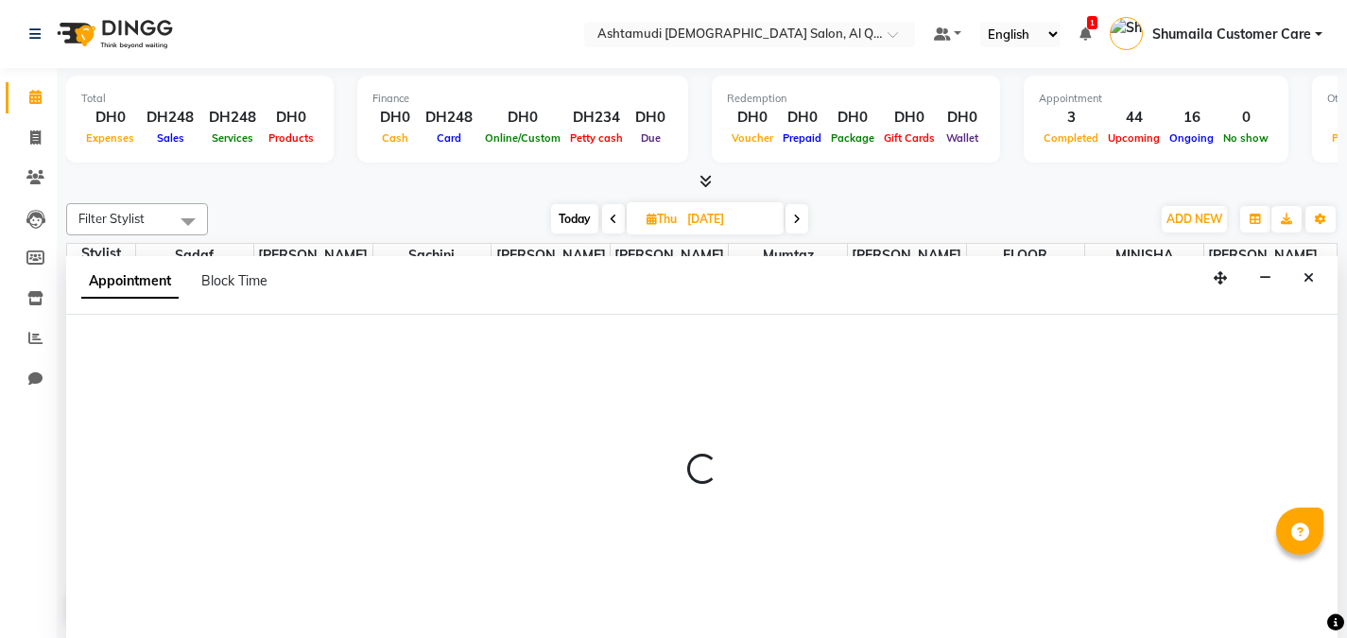
scroll to position [1, 0]
select select "tentative"
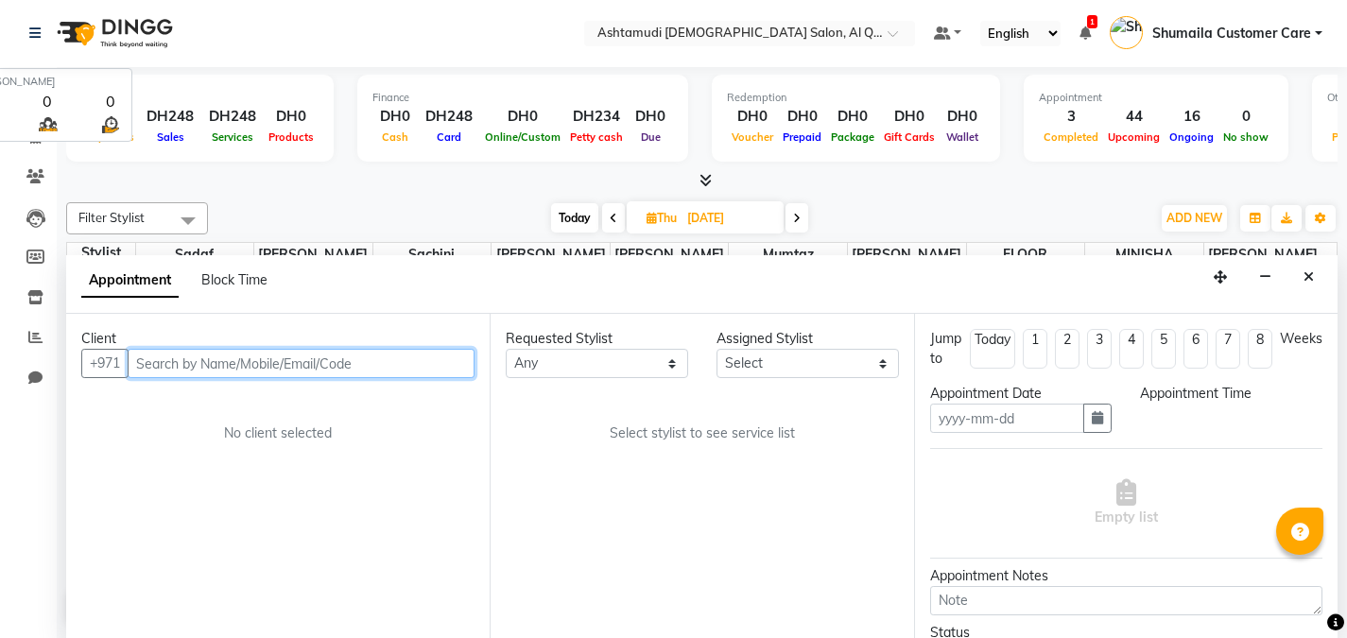
type input "[DATE]"
select select "upcoming"
select select "720"
select select "54602"
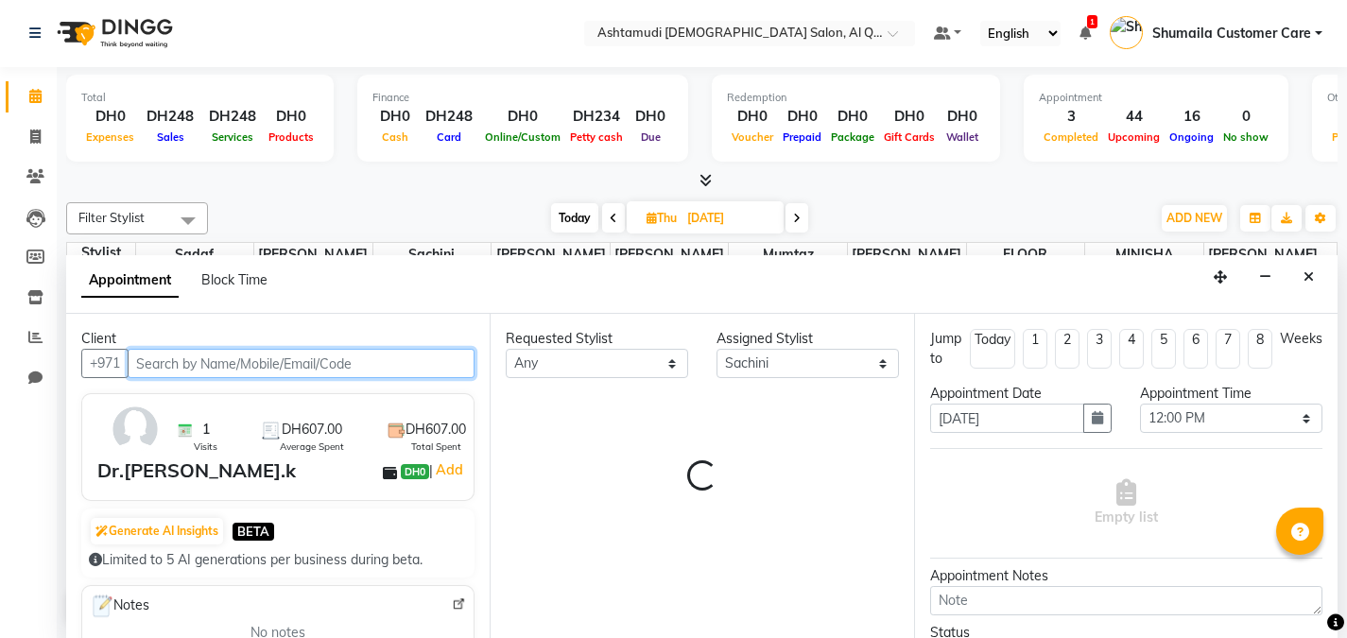
select select "3408"
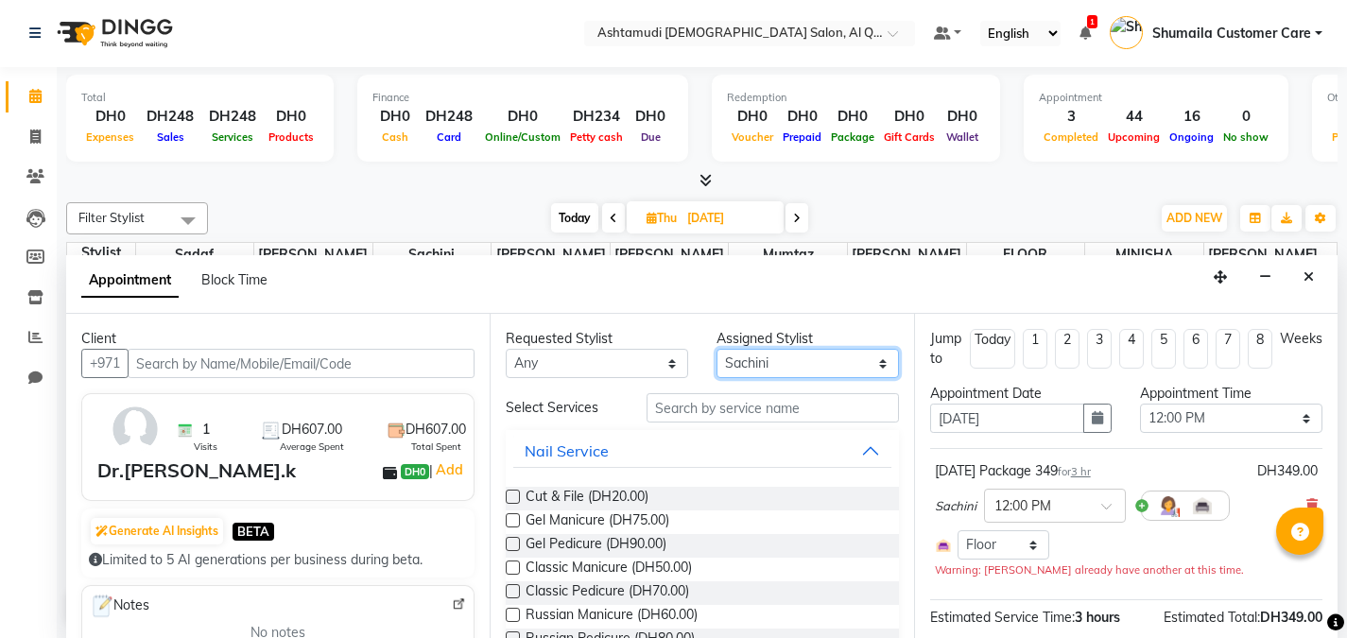
click at [776, 364] on select "Select Abeera Adhi Aira AL QUASIS 1 - FRONT OFFICE AMINA BEE Anila Thomas Aroos…" at bounding box center [808, 363] width 182 height 29
click at [1314, 279] on button "Close" at bounding box center [1308, 277] width 27 height 29
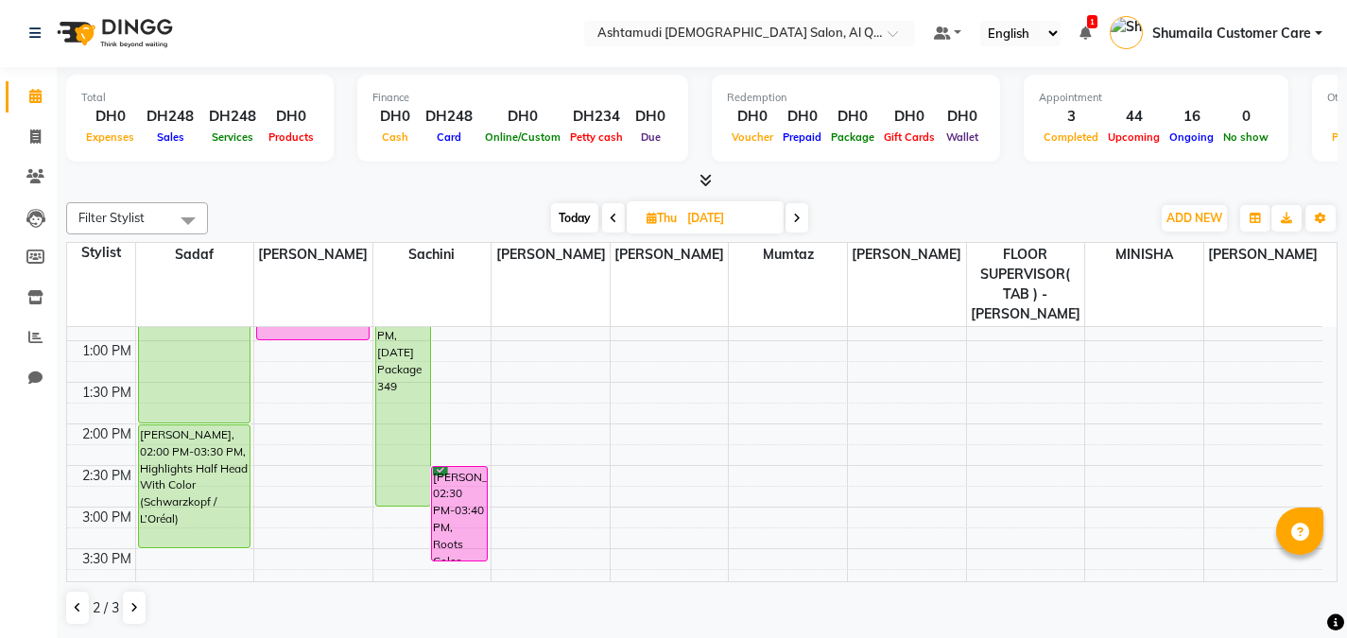
scroll to position [317, 0]
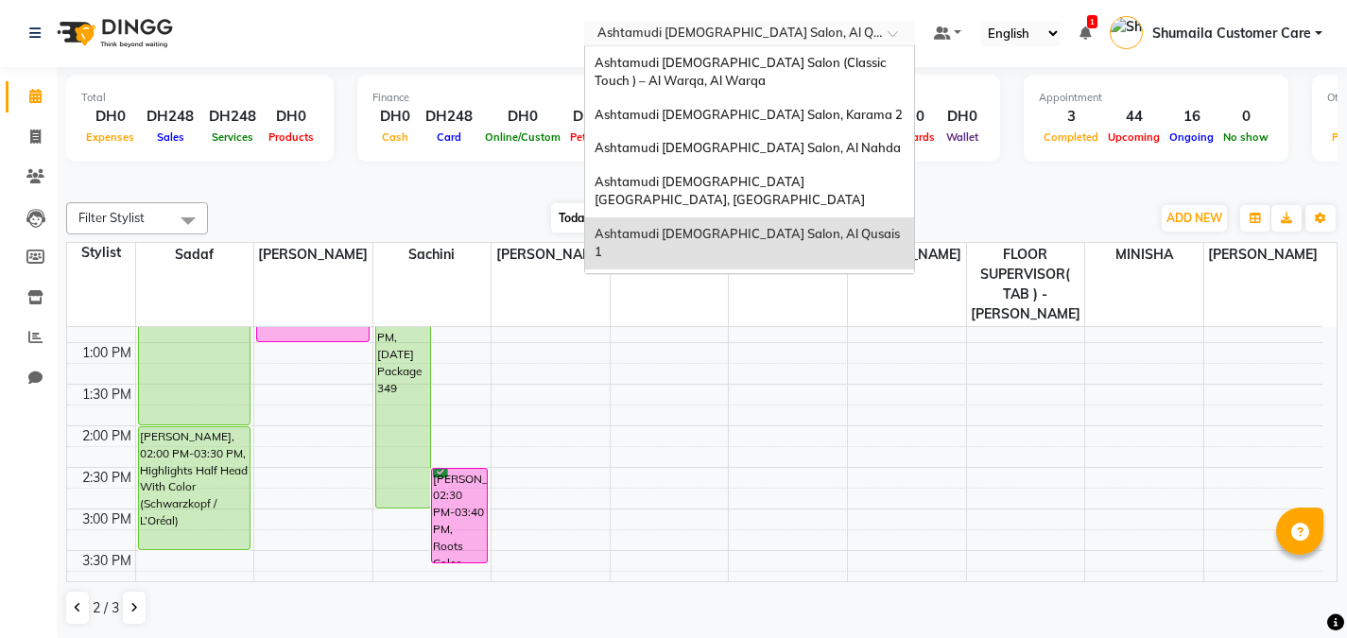
click at [823, 31] on input "text" at bounding box center [731, 35] width 274 height 19
click at [754, 139] on div "Ashtamudi [DEMOGRAPHIC_DATA] Salon, Al Nahda" at bounding box center [749, 148] width 329 height 34
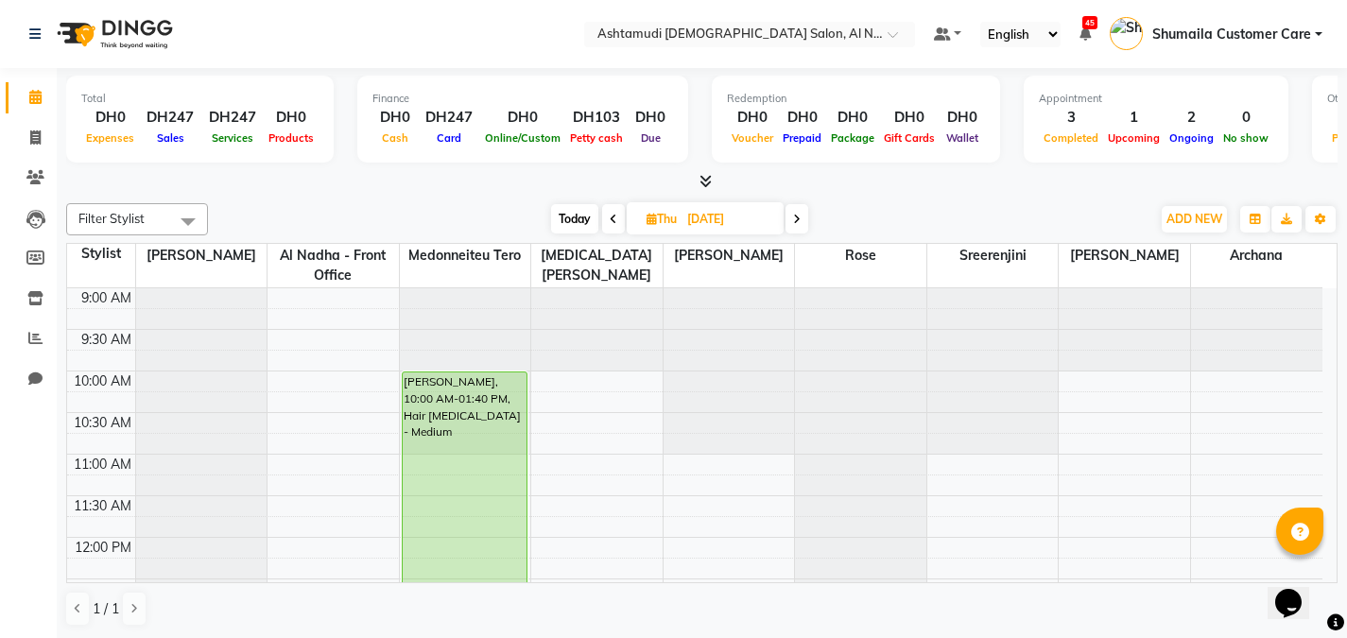
click at [615, 216] on span at bounding box center [613, 218] width 23 height 29
type input "[DATE]"
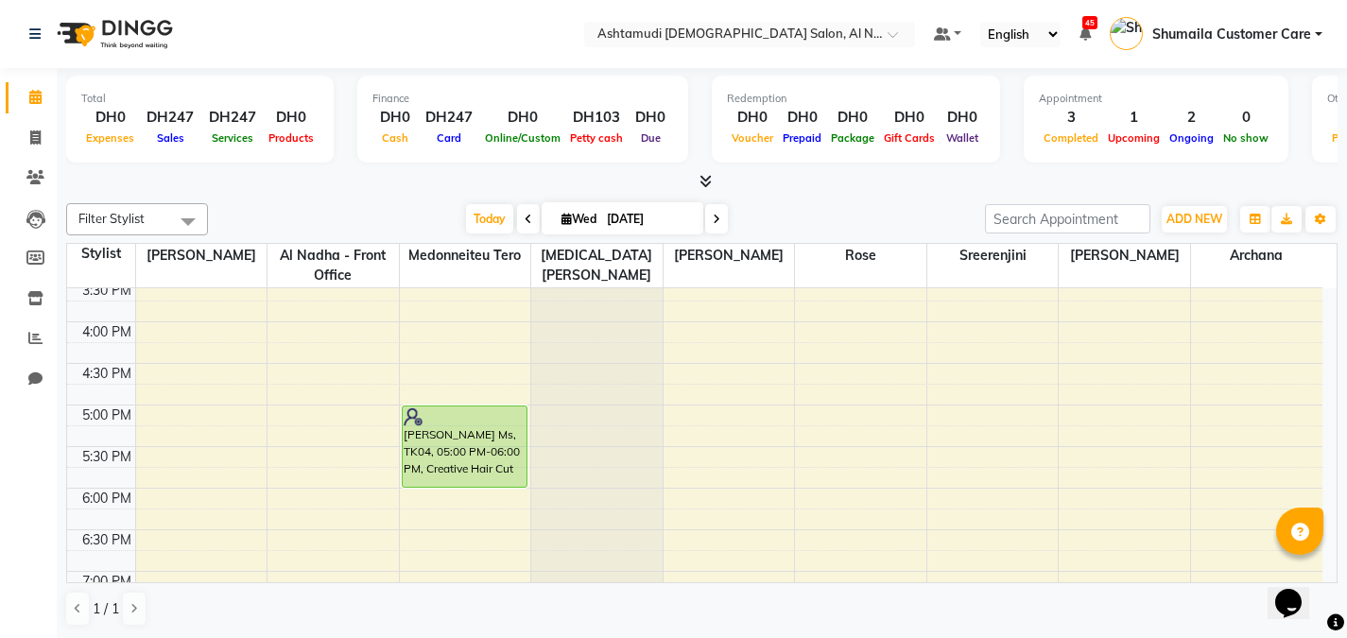
scroll to position [517, 0]
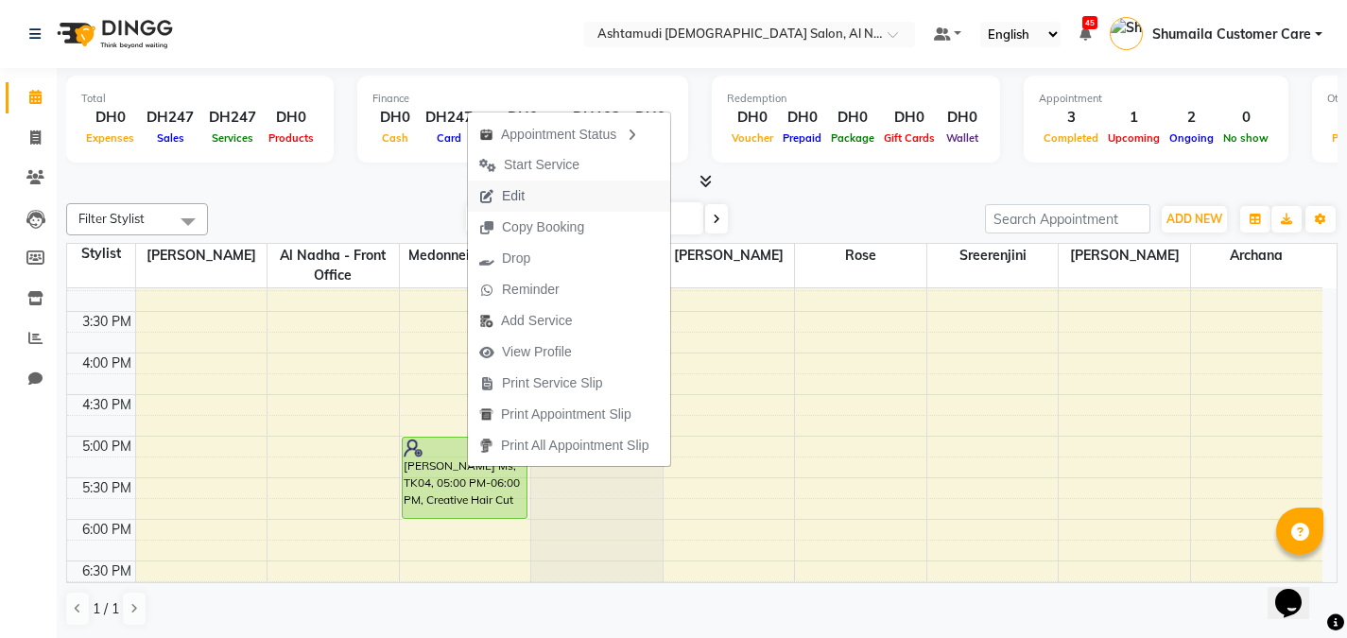
click at [508, 195] on span "Edit" at bounding box center [513, 196] width 23 height 20
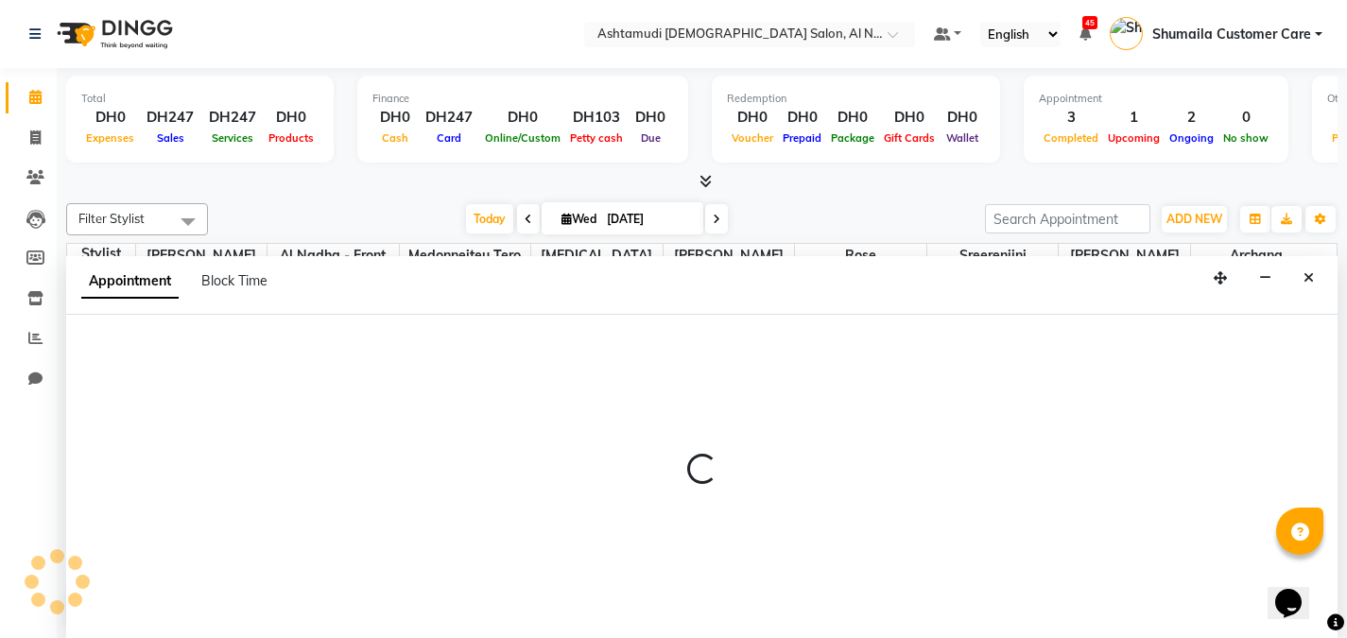
scroll to position [1, 0]
select select "tentative"
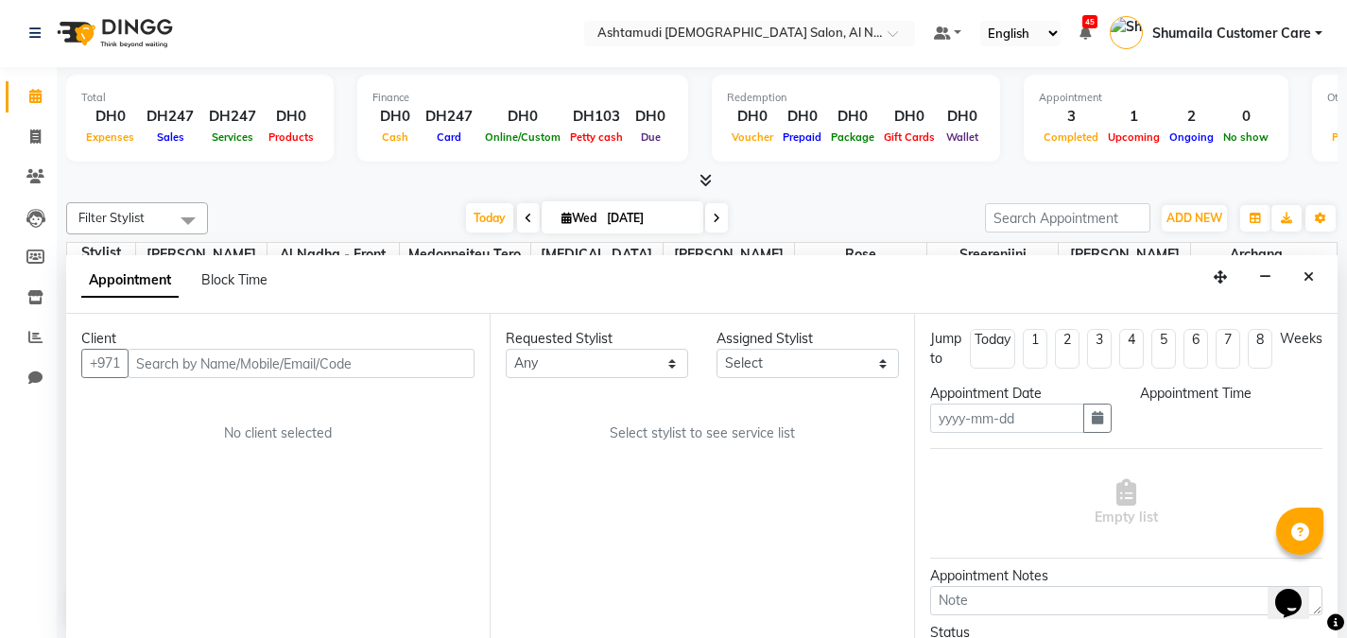
type input "[DATE]"
select select "upcoming"
select select "1020"
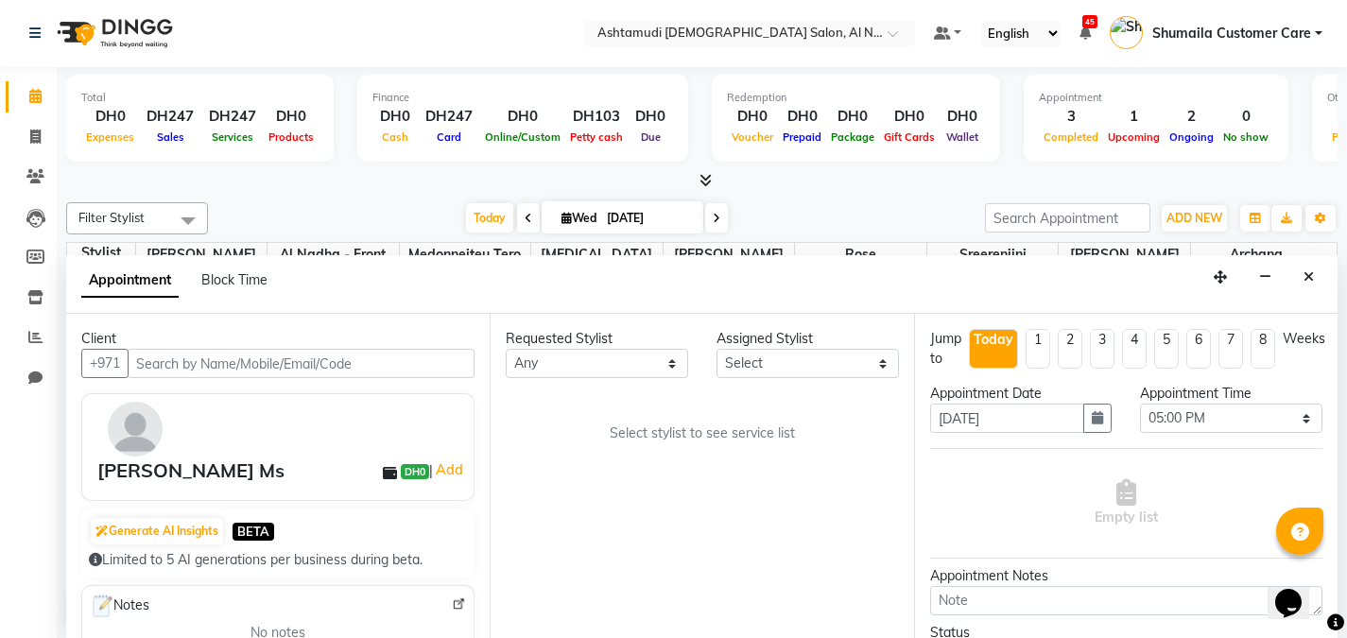
select select "59179"
select select "3559"
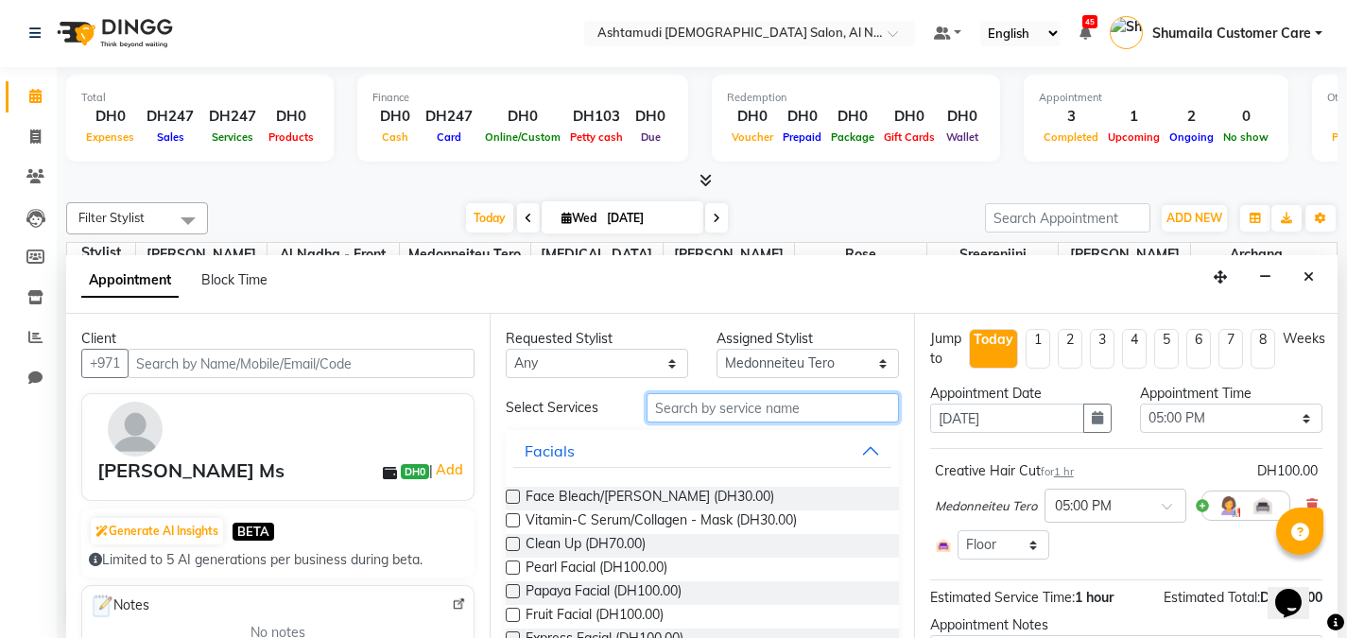
click at [706, 417] on input "text" at bounding box center [773, 407] width 252 height 29
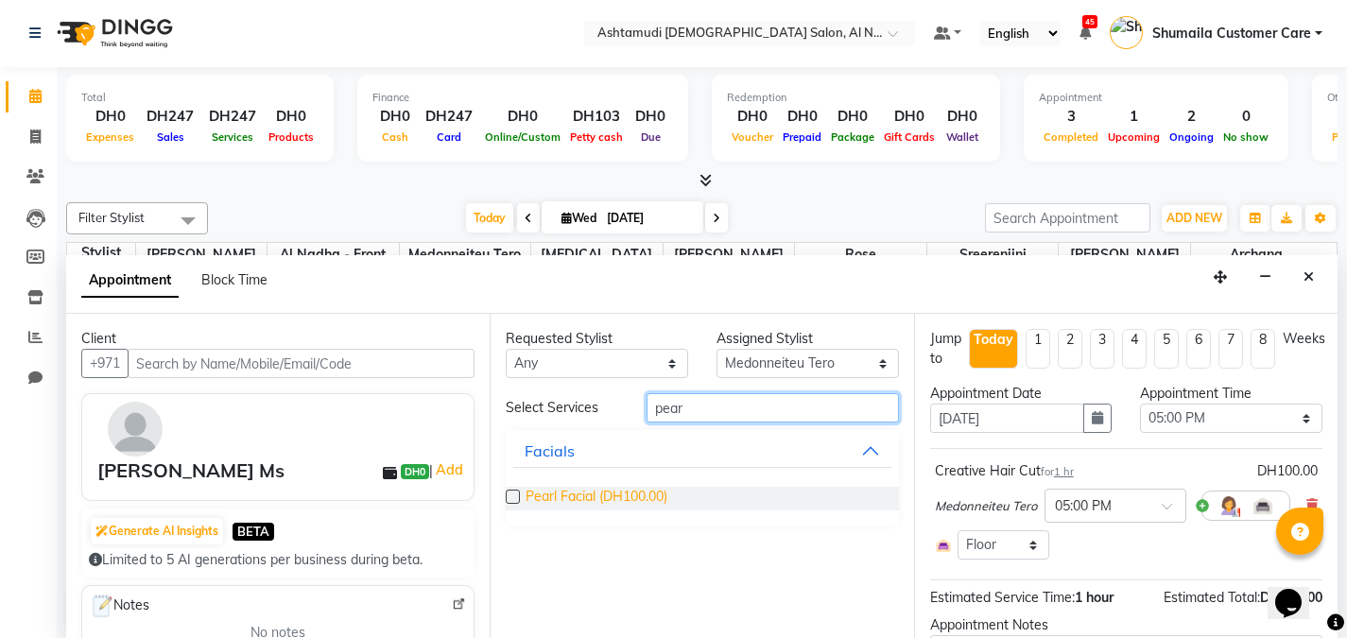
type input "pear"
click at [554, 500] on span "Pearl Facial (DH100.00)" at bounding box center [597, 499] width 142 height 24
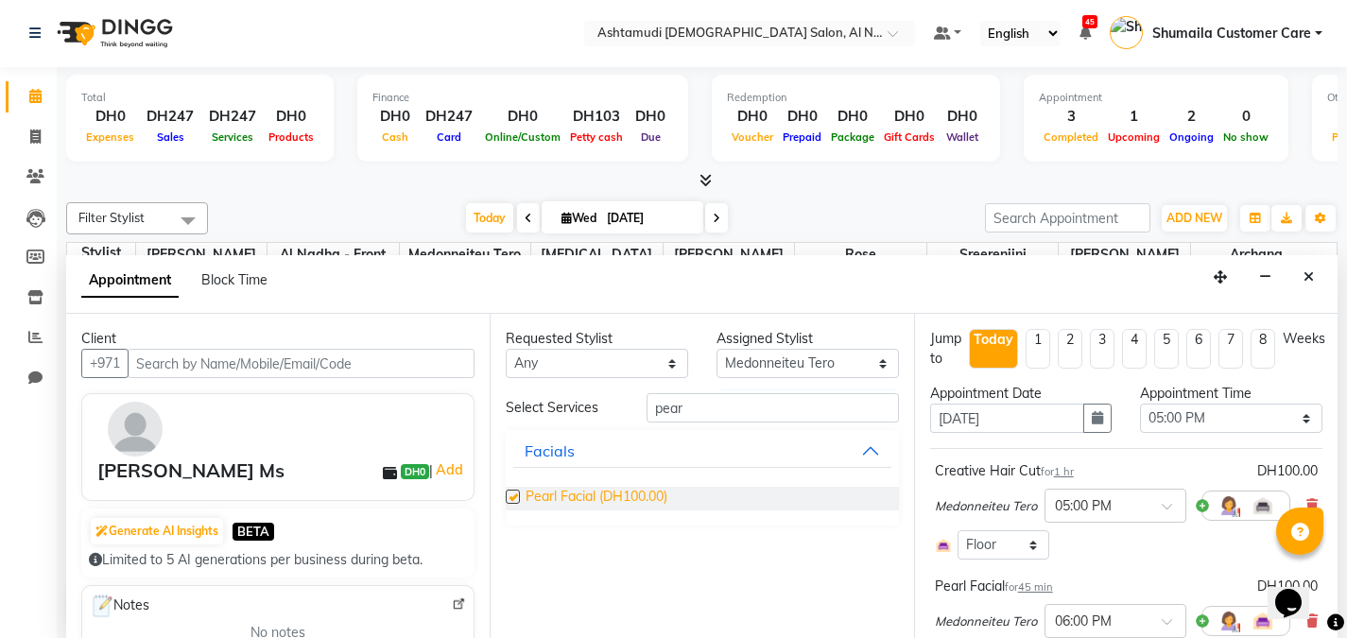
checkbox input "false"
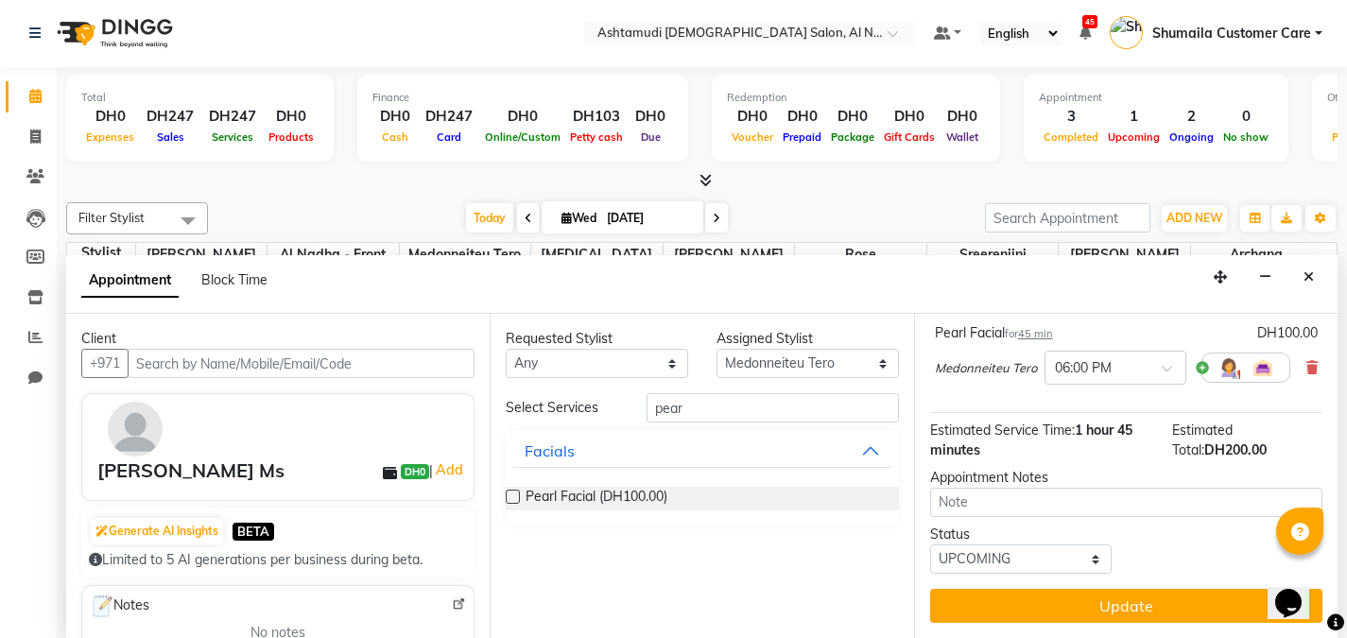
scroll to position [252, 0]
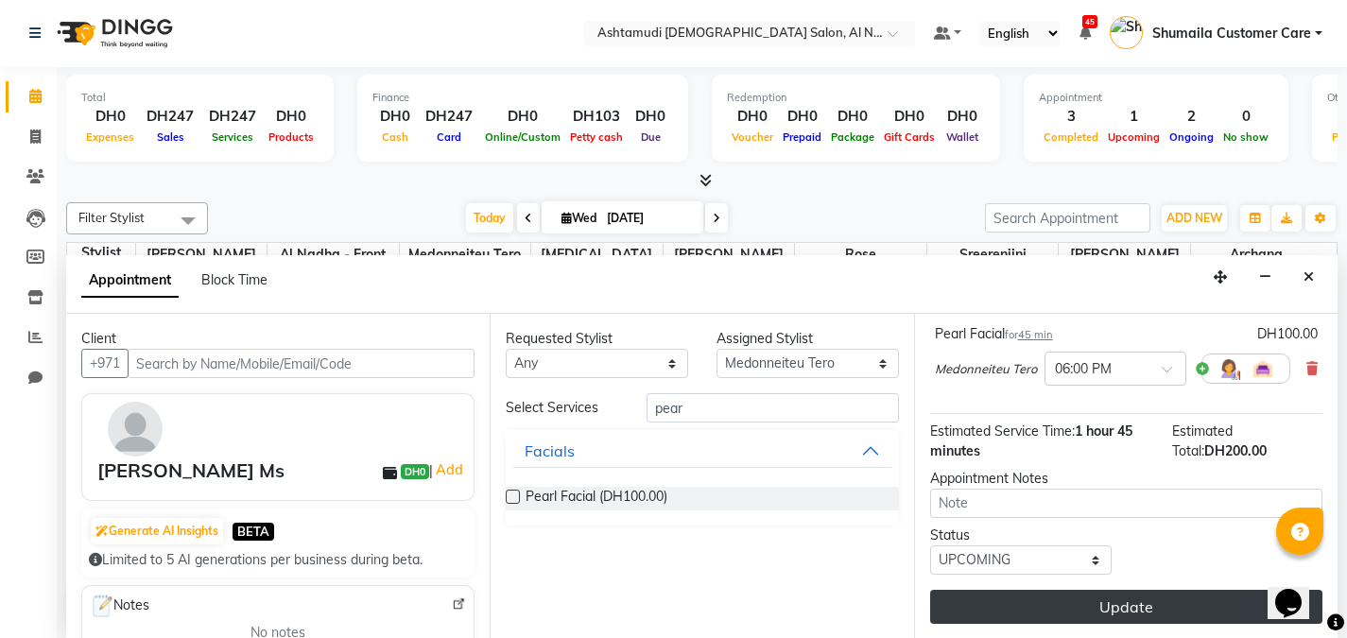
click at [1091, 612] on button "Update" at bounding box center [1126, 607] width 392 height 34
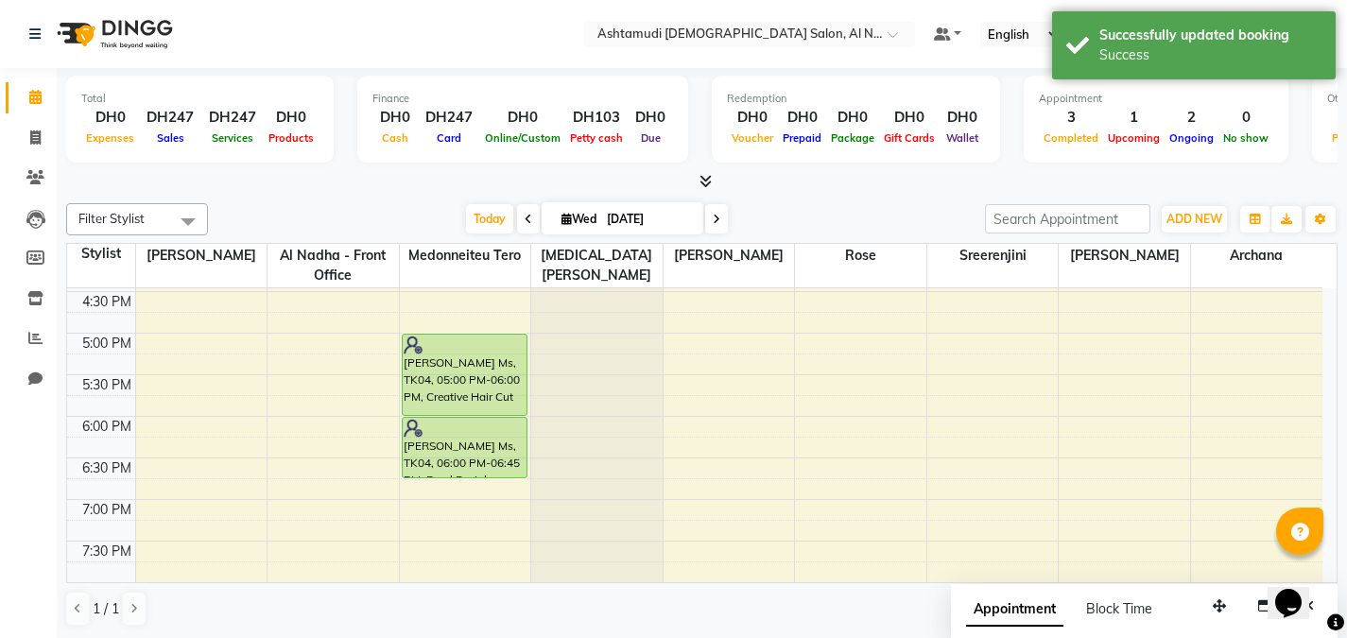
scroll to position [613, 0]
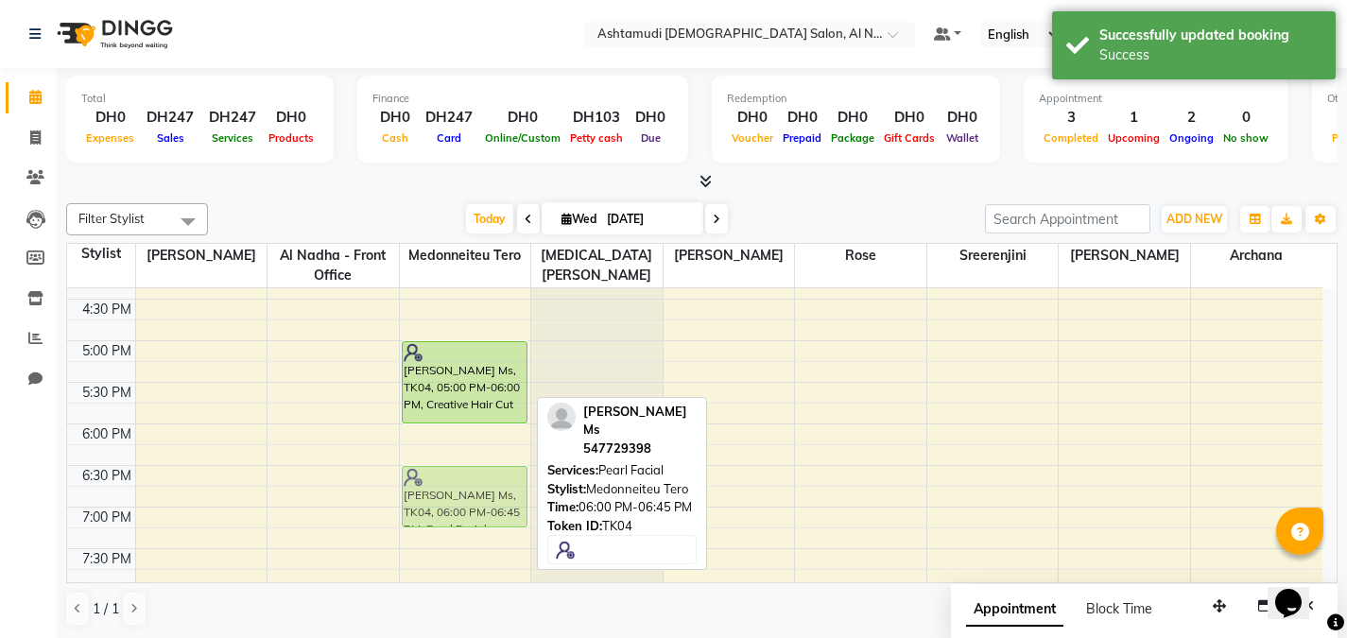
drag, startPoint x: 468, startPoint y: 472, endPoint x: 468, endPoint y: 511, distance: 39.7
click at [468, 511] on div "swetha, TK01, 11:50 AM-12:40 PM, Wash & Blow Dry - Medium hair swetha, TK01, 11…" at bounding box center [465, 258] width 131 height 1164
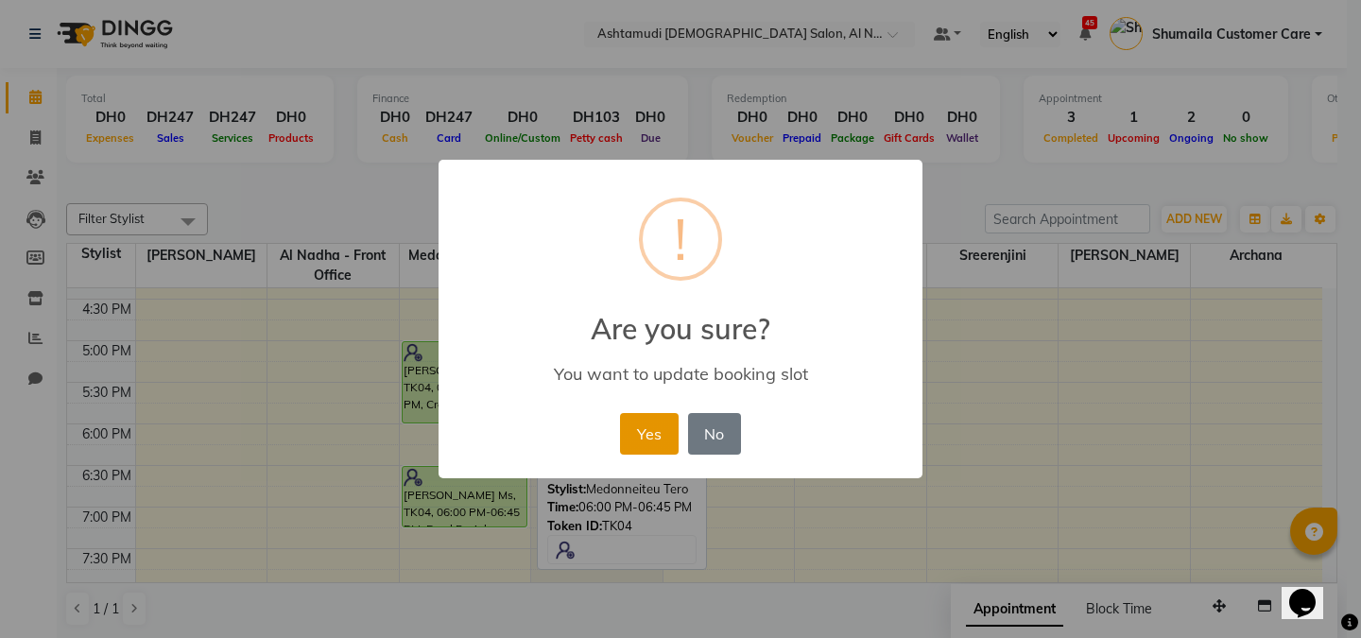
click at [622, 442] on button "Yes" at bounding box center [649, 434] width 58 height 42
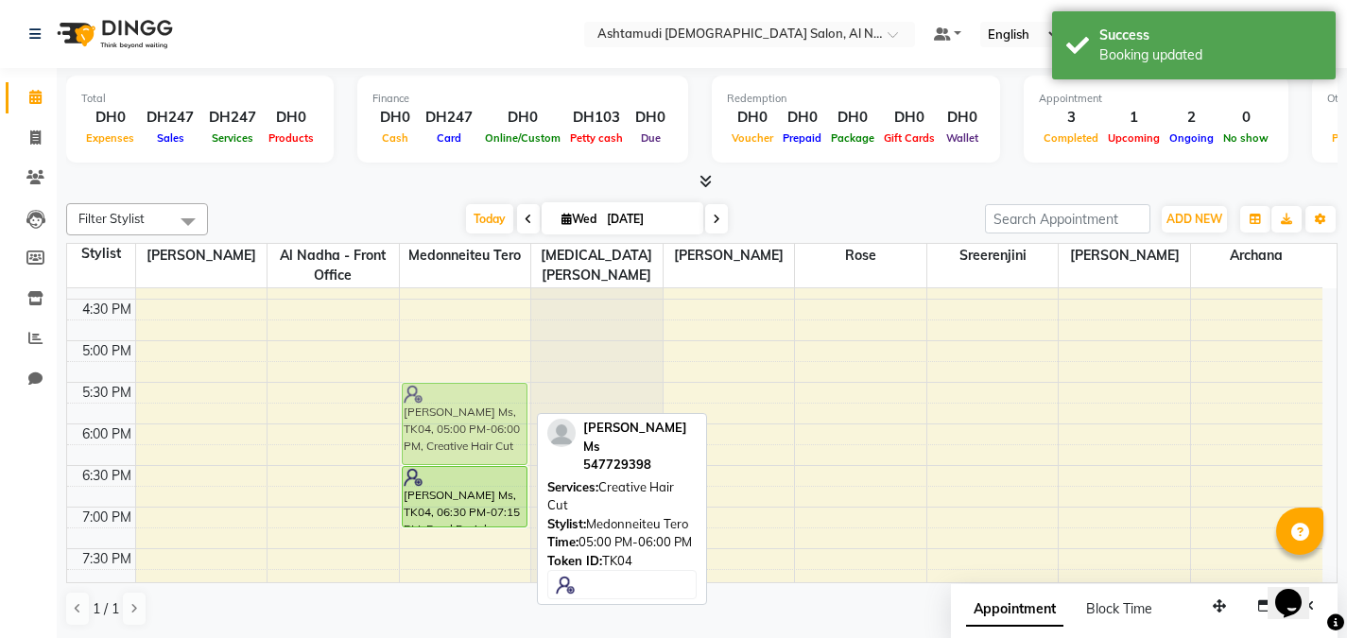
drag, startPoint x: 458, startPoint y: 385, endPoint x: 458, endPoint y: 421, distance: 35.9
click at [458, 421] on div "swetha, TK01, 11:50 AM-12:40 PM, Wash & Blow Dry - Medium hair swetha, TK01, 11…" at bounding box center [465, 258] width 131 height 1164
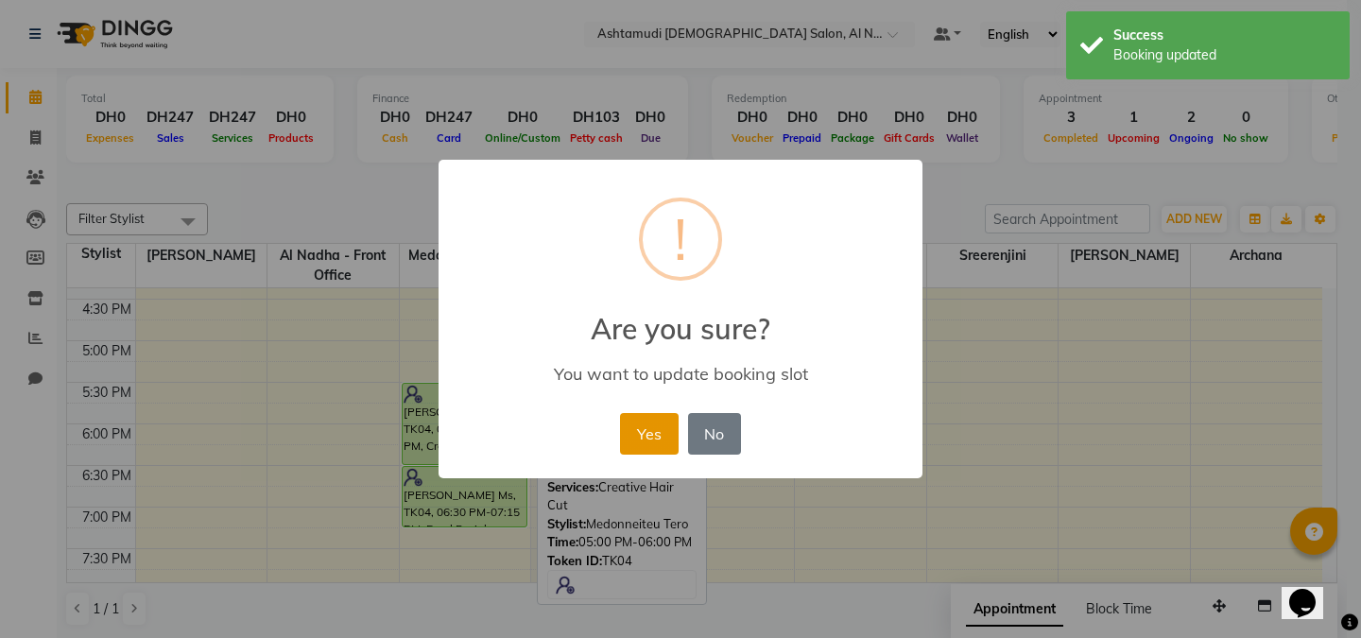
click at [657, 424] on button "Yes" at bounding box center [649, 434] width 58 height 42
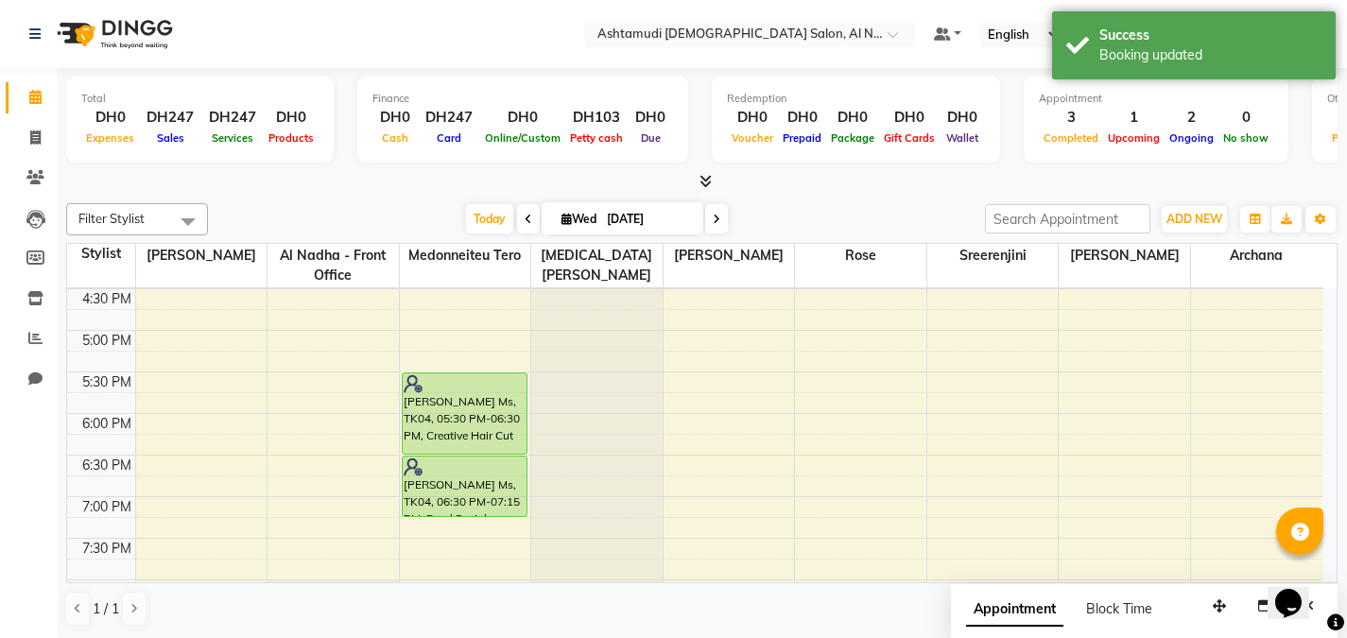
scroll to position [610, 0]
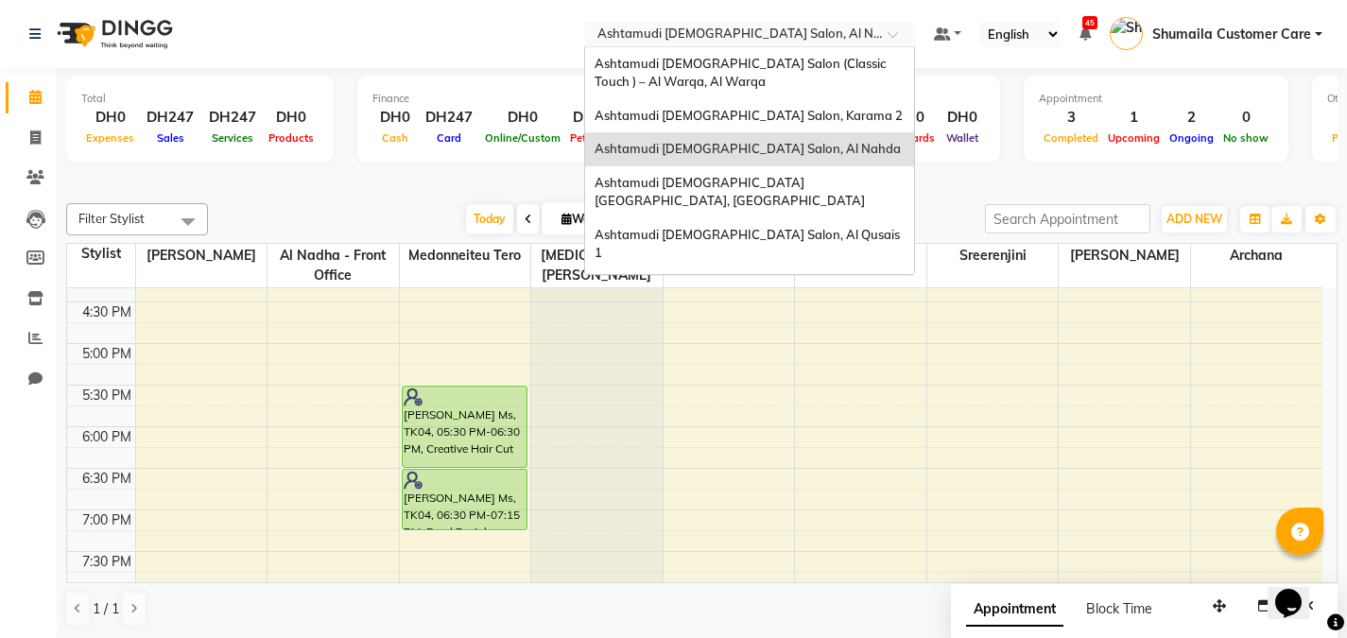
click at [858, 35] on input "text" at bounding box center [731, 35] width 274 height 19
click at [776, 227] on span "Ashtamudi [DEMOGRAPHIC_DATA] Salon, Al Qusais 1" at bounding box center [749, 244] width 308 height 34
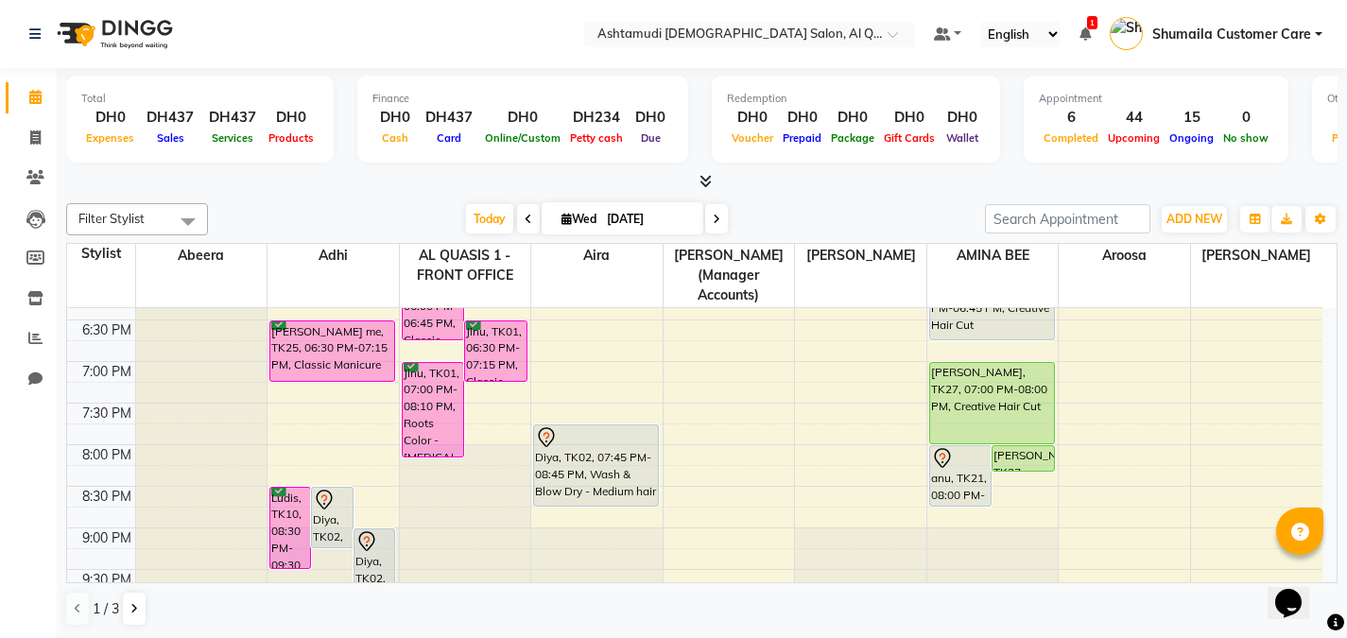
scroll to position [772, 0]
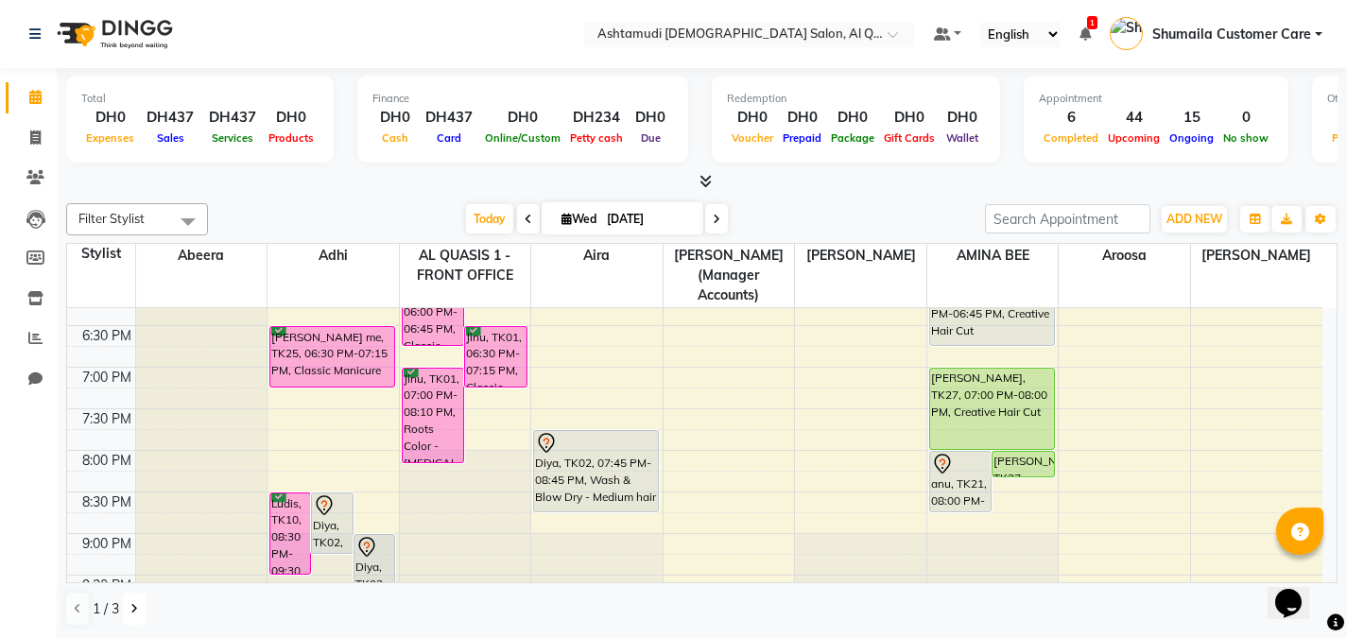
click at [129, 611] on button at bounding box center [134, 609] width 23 height 32
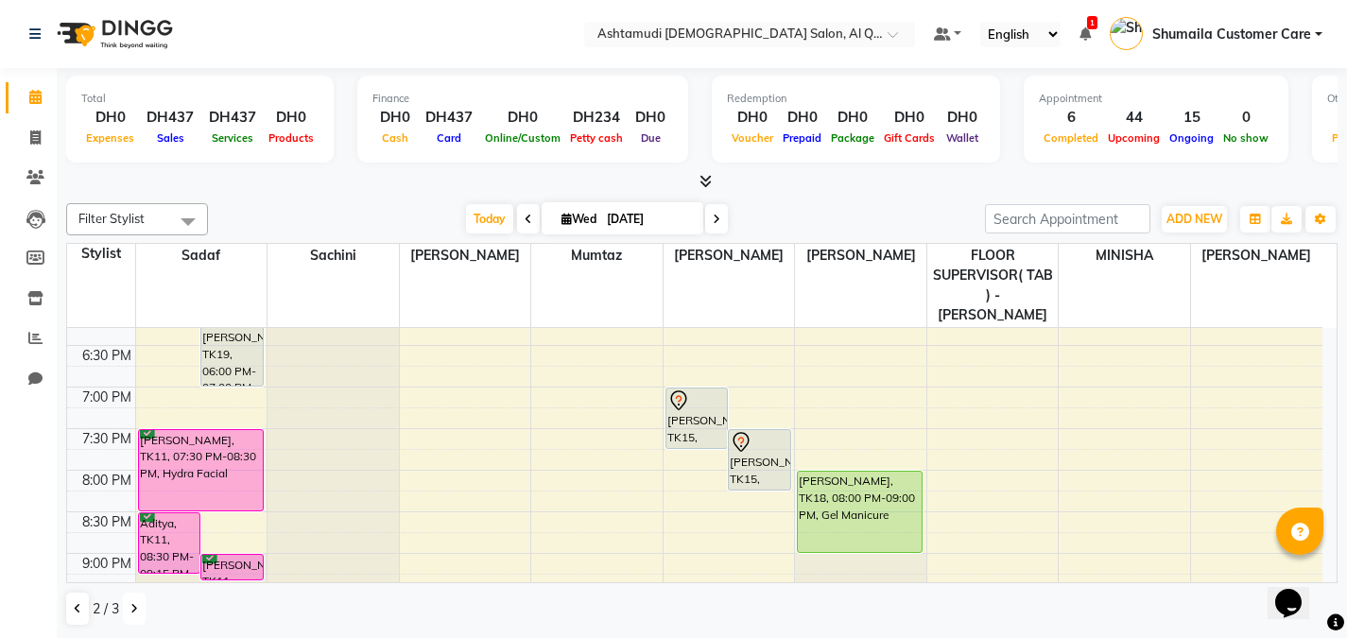
click at [131, 615] on button at bounding box center [134, 609] width 23 height 32
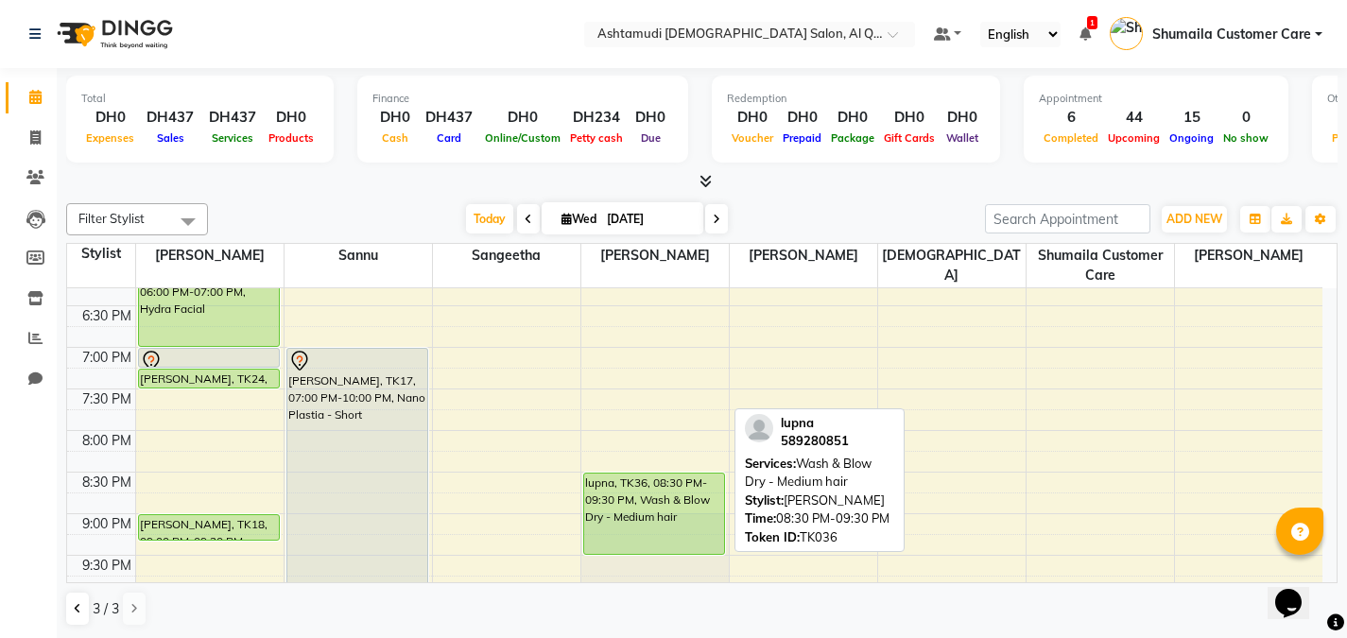
click at [631, 484] on div "lupna, TK36, 08:30 PM-09:30 PM, Wash & Blow Dry - Medium hair" at bounding box center [654, 514] width 140 height 80
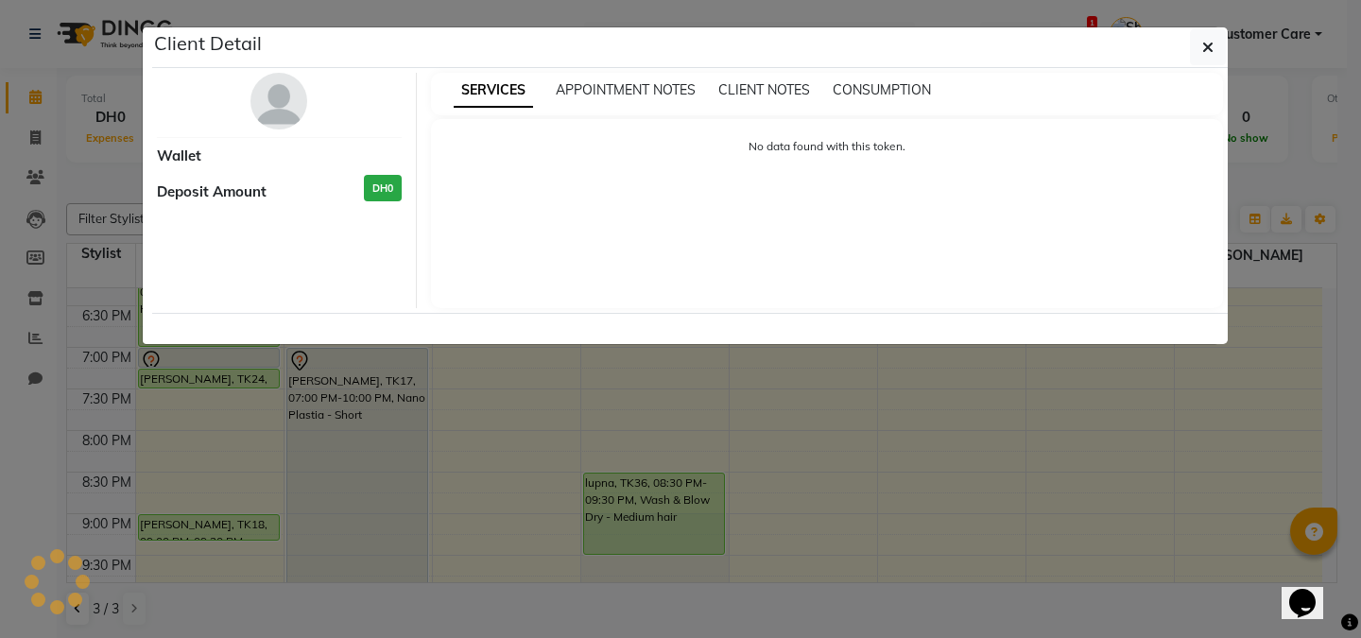
select select "5"
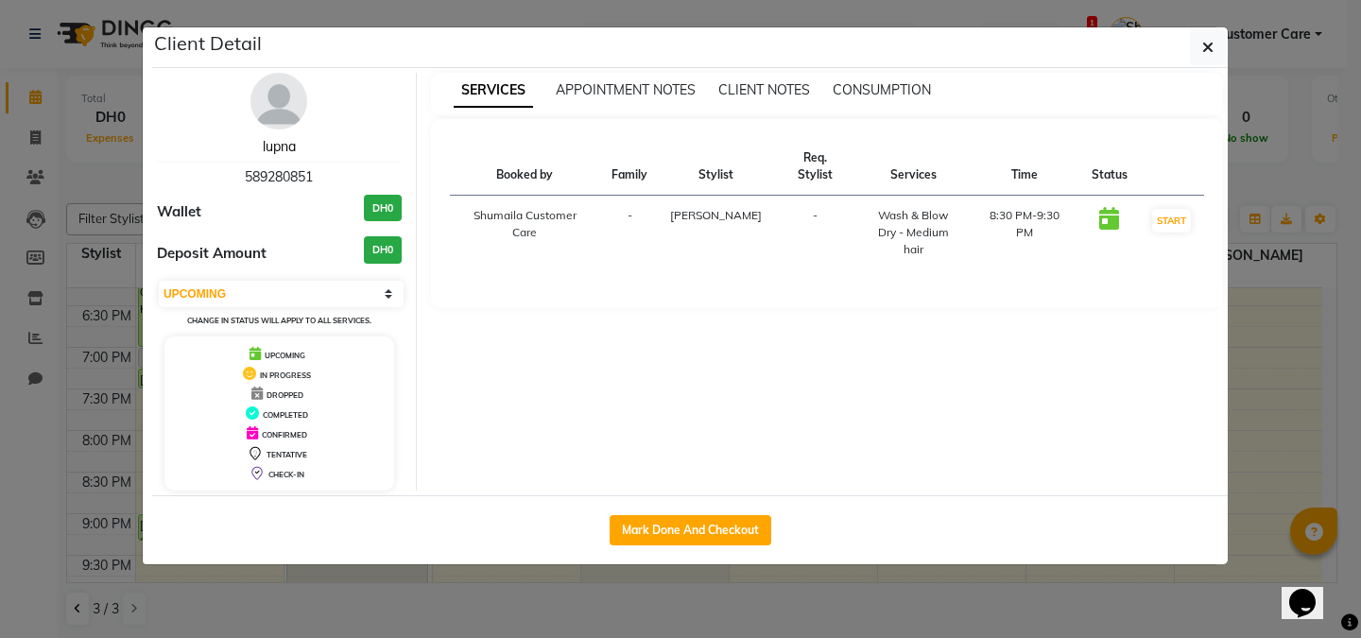
click at [280, 148] on link "lupna" at bounding box center [279, 146] width 33 height 17
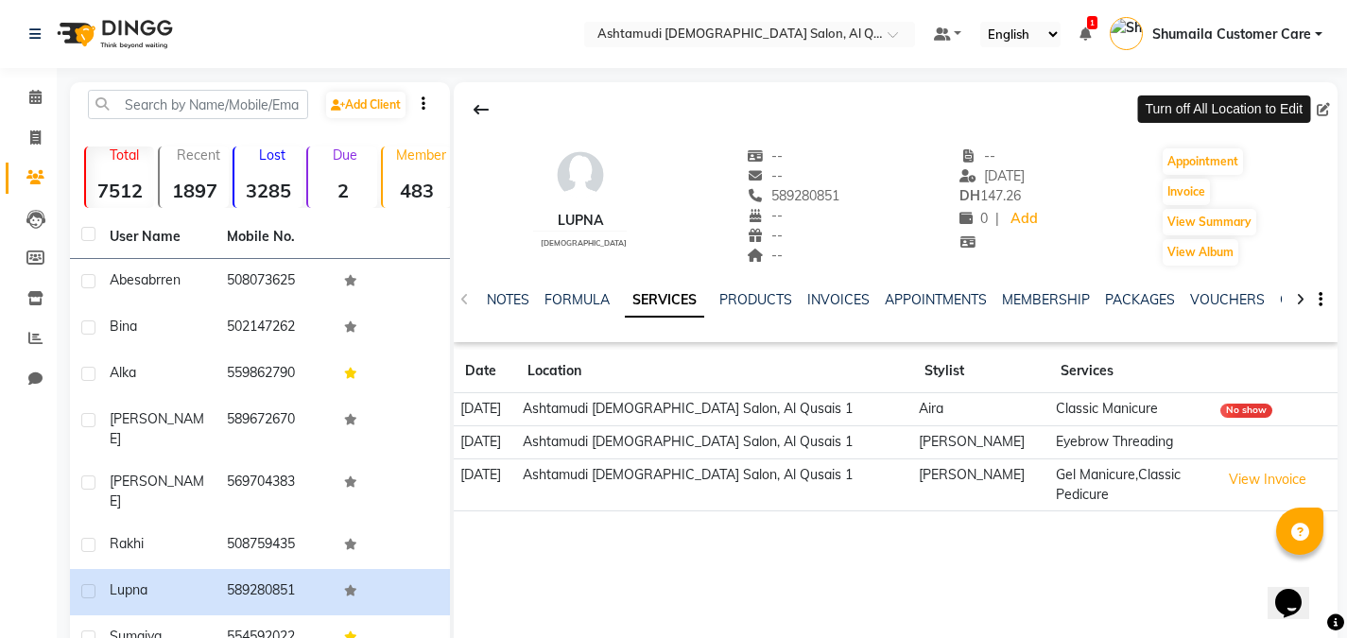
click at [1325, 107] on span at bounding box center [1327, 110] width 21 height 20
click at [39, 259] on icon at bounding box center [35, 258] width 18 height 14
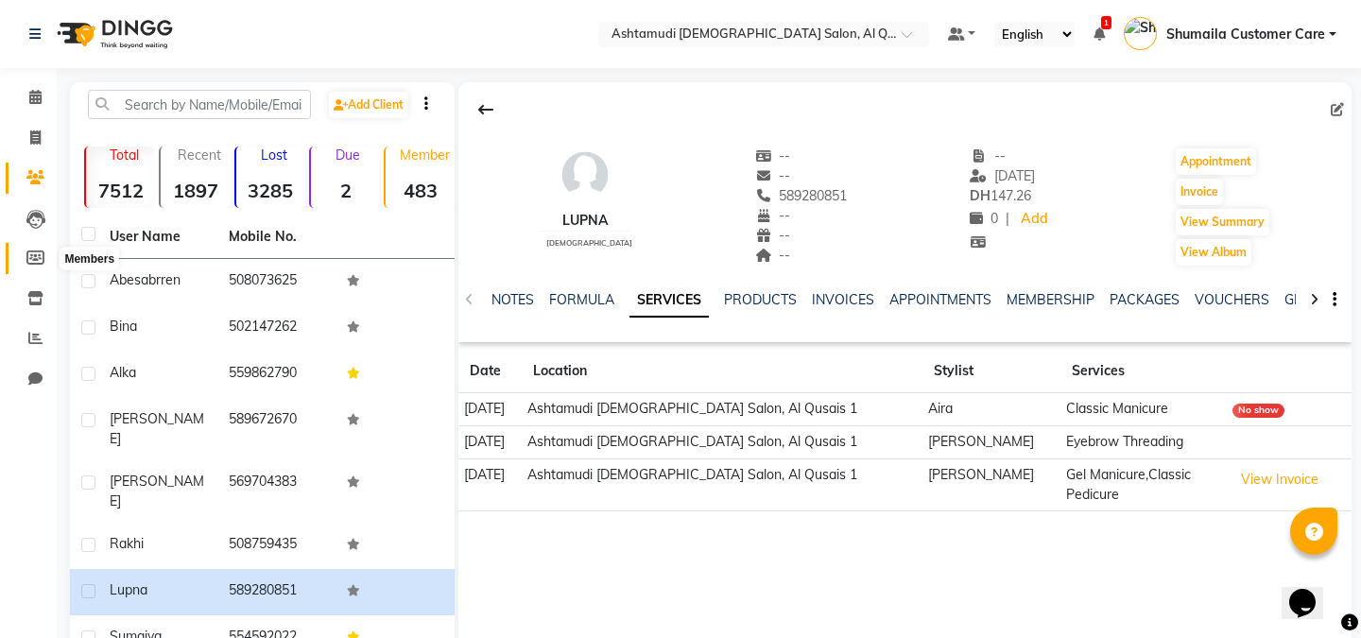
select select
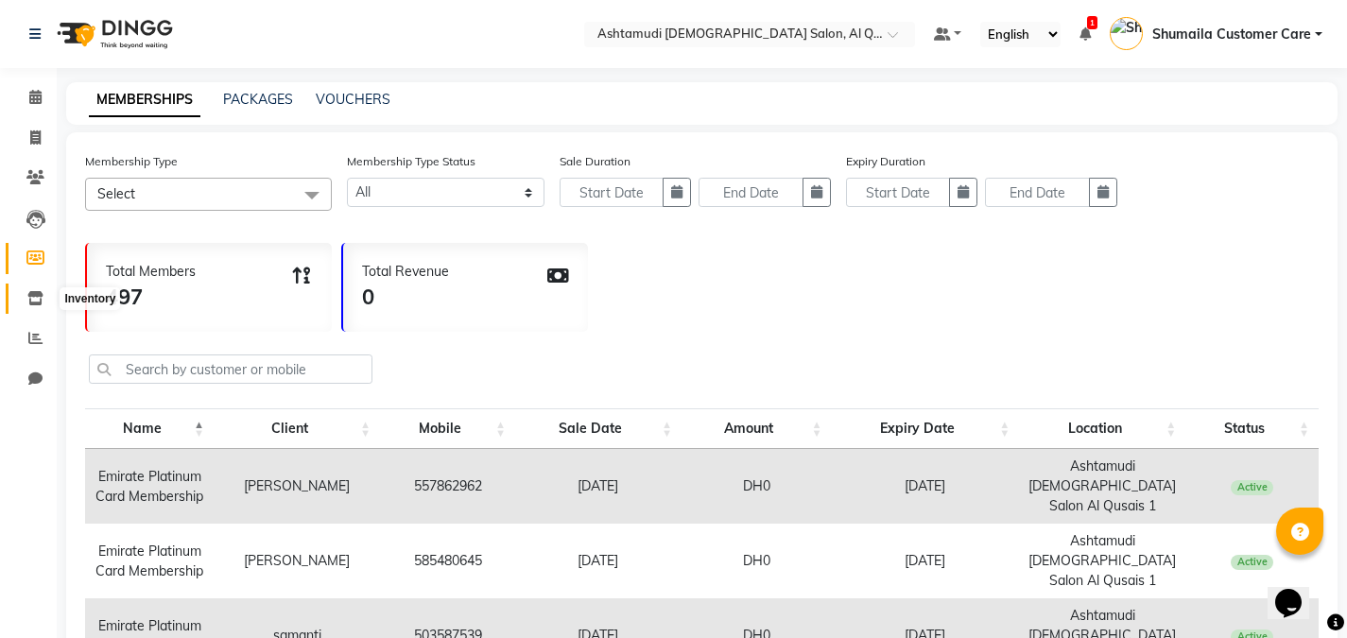
click at [29, 303] on icon at bounding box center [35, 298] width 16 height 14
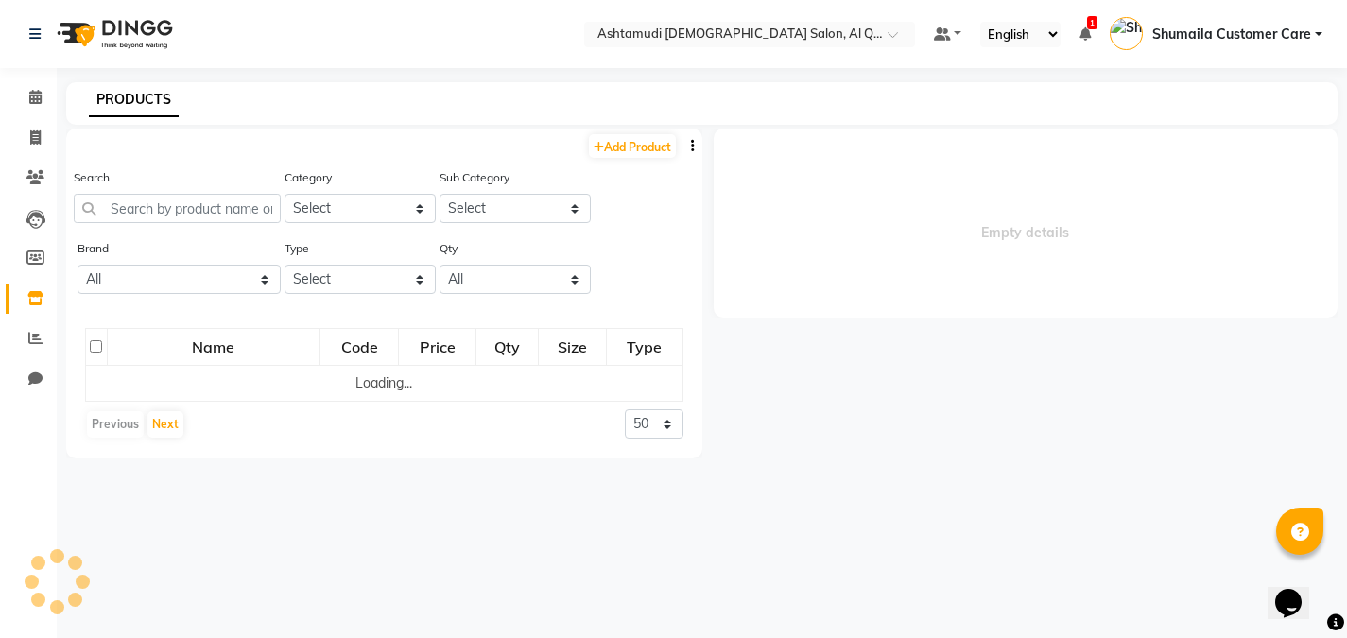
click at [39, 162] on li "Clients" at bounding box center [28, 178] width 57 height 41
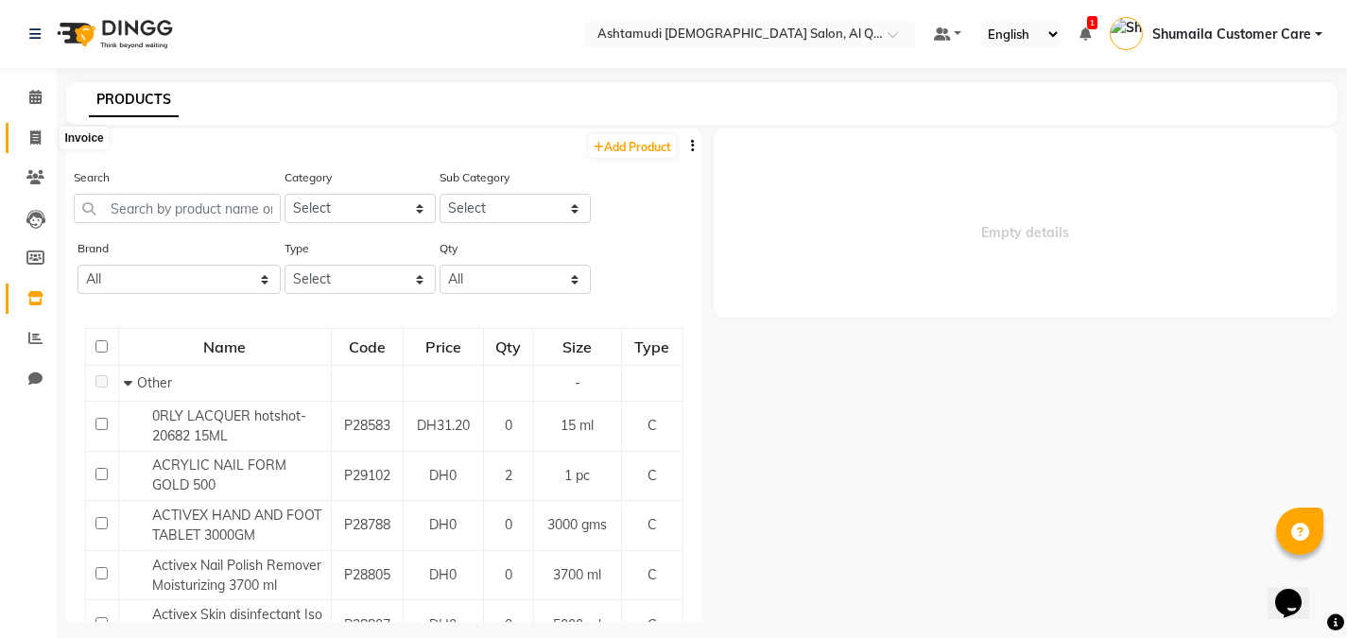
click at [30, 134] on icon at bounding box center [35, 137] width 10 height 14
select select "6848"
select select "service"
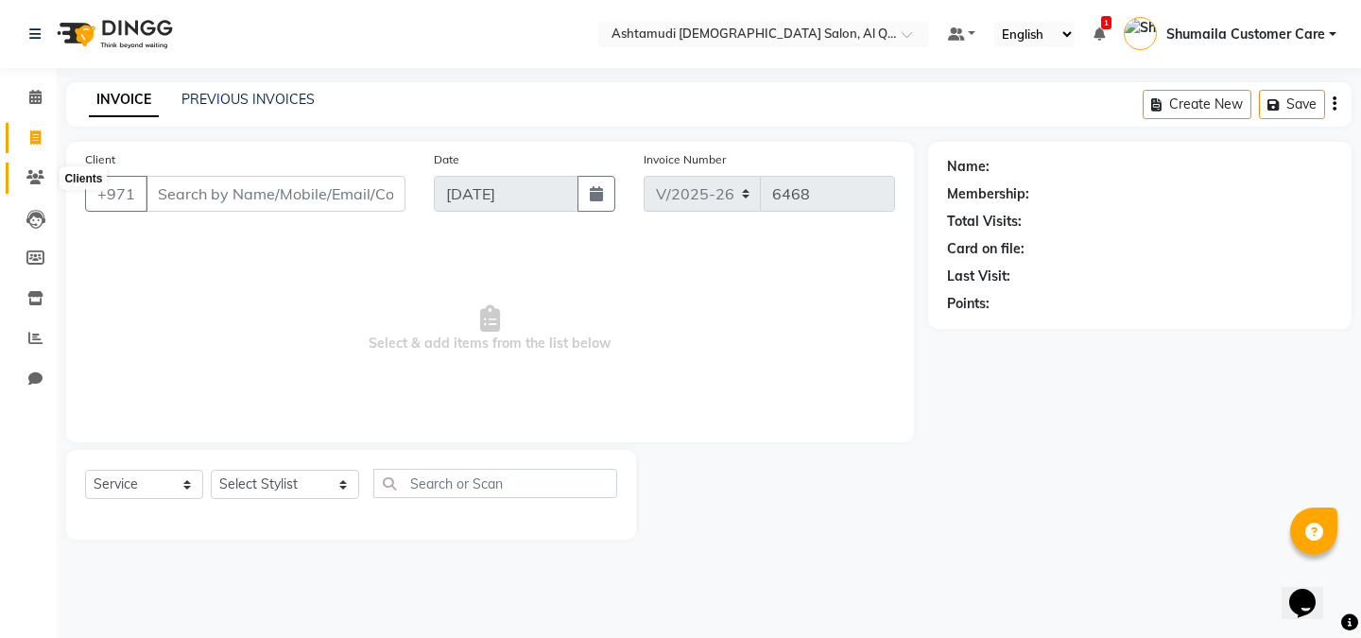
click at [32, 170] on icon at bounding box center [35, 177] width 18 height 14
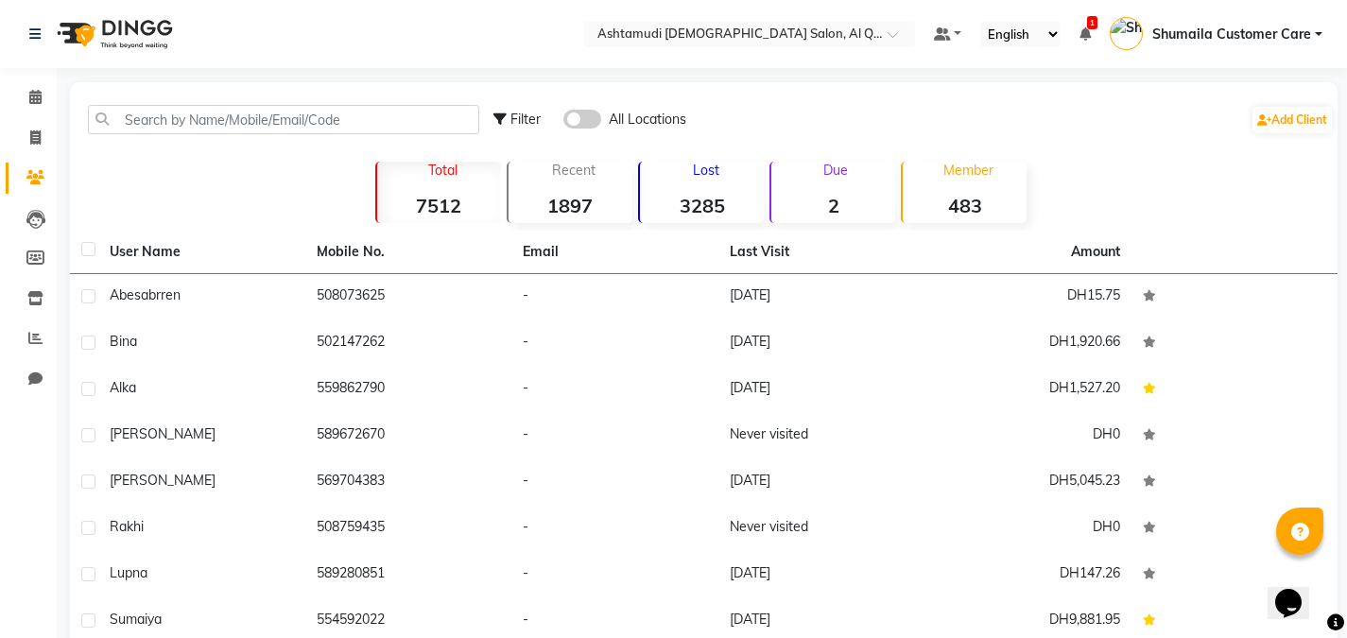
click at [592, 115] on span at bounding box center [582, 119] width 38 height 19
click at [563, 122] on input "checkbox" at bounding box center [563, 122] width 0 height 0
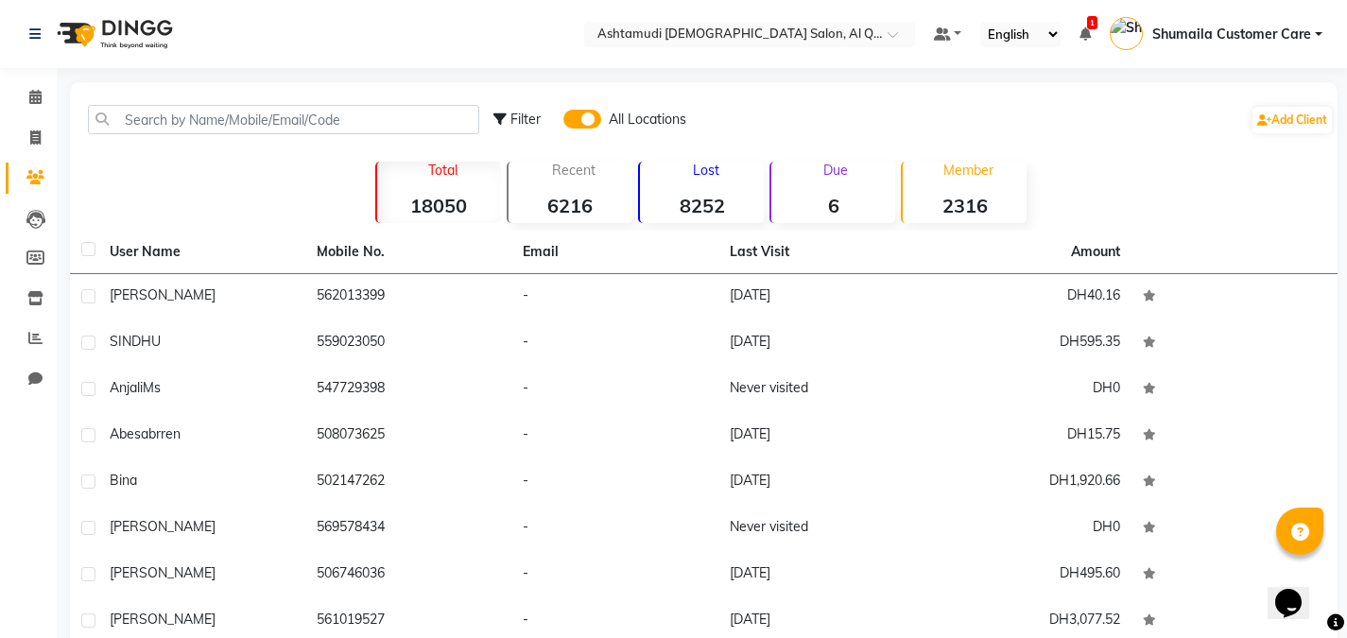
click at [592, 115] on span at bounding box center [582, 119] width 38 height 19
click at [563, 122] on input "checkbox" at bounding box center [563, 122] width 0 height 0
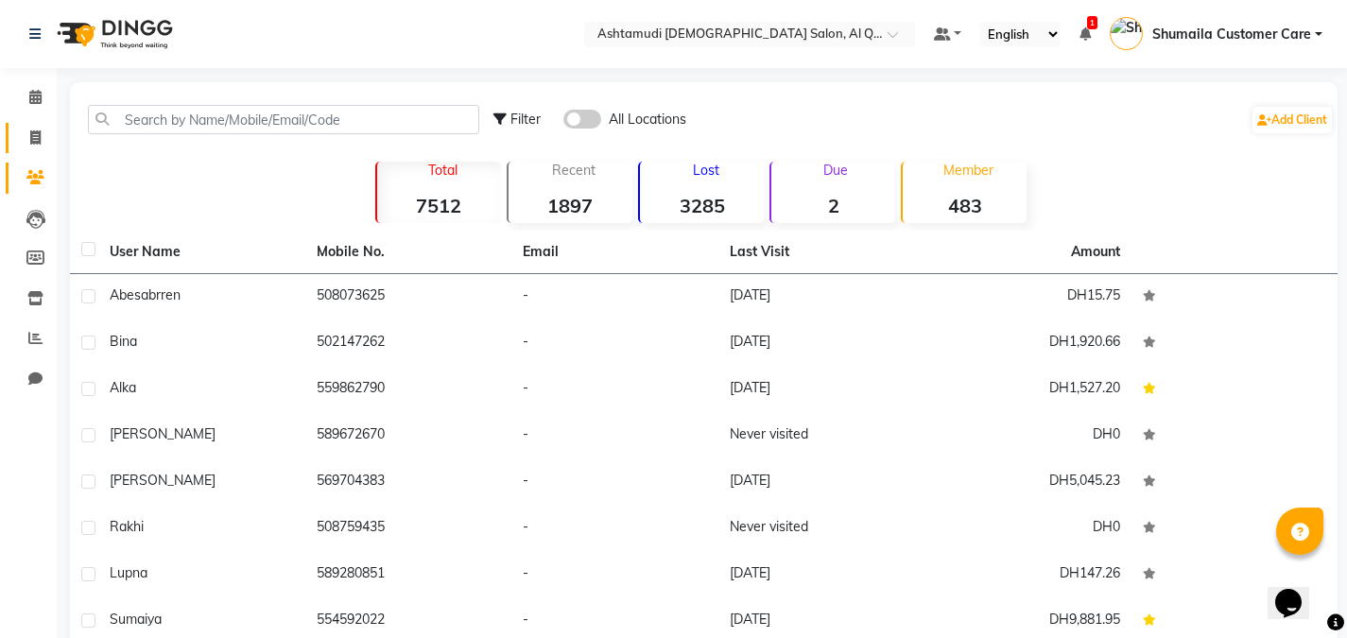
click at [37, 123] on link "Invoice" at bounding box center [28, 138] width 45 height 31
select select "service"
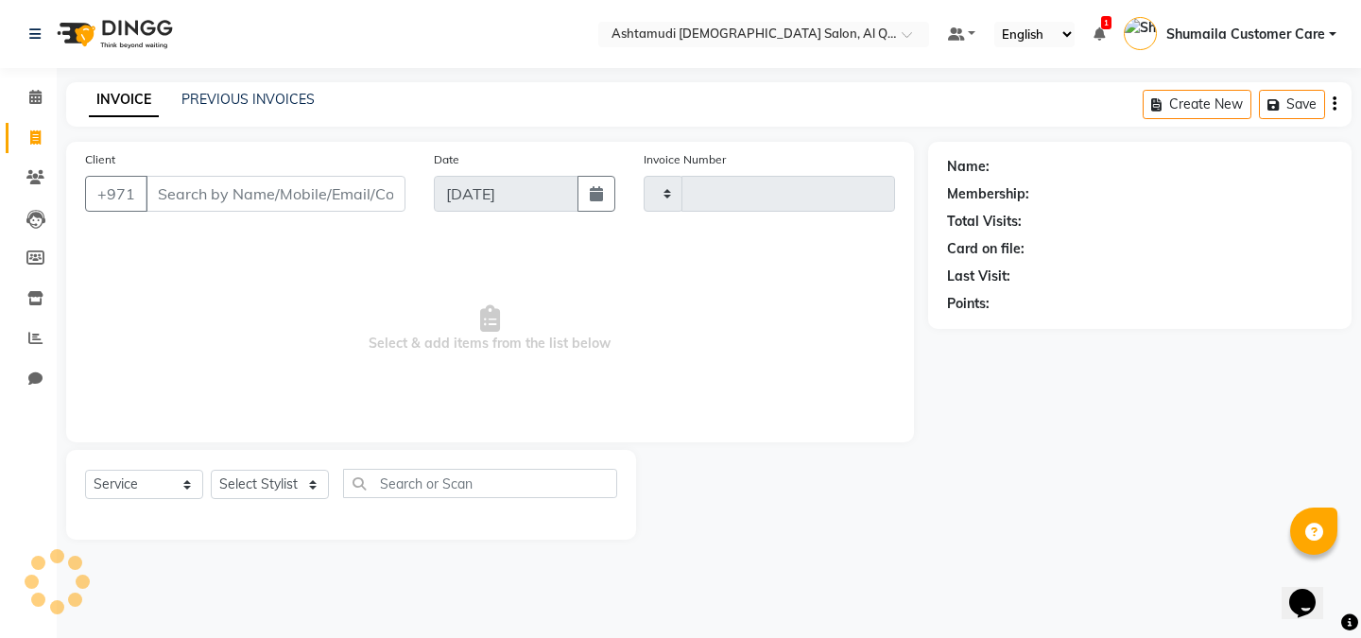
type input "6468"
select select "6848"
click at [40, 89] on span at bounding box center [35, 98] width 33 height 22
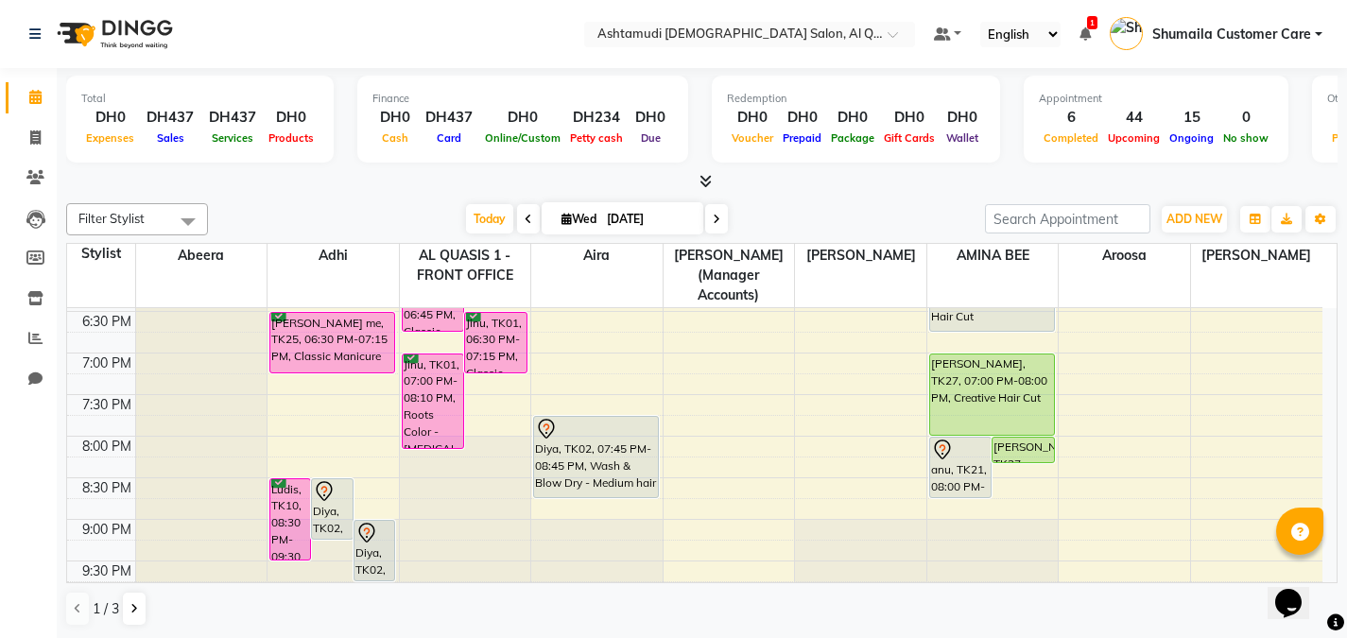
scroll to position [869, 0]
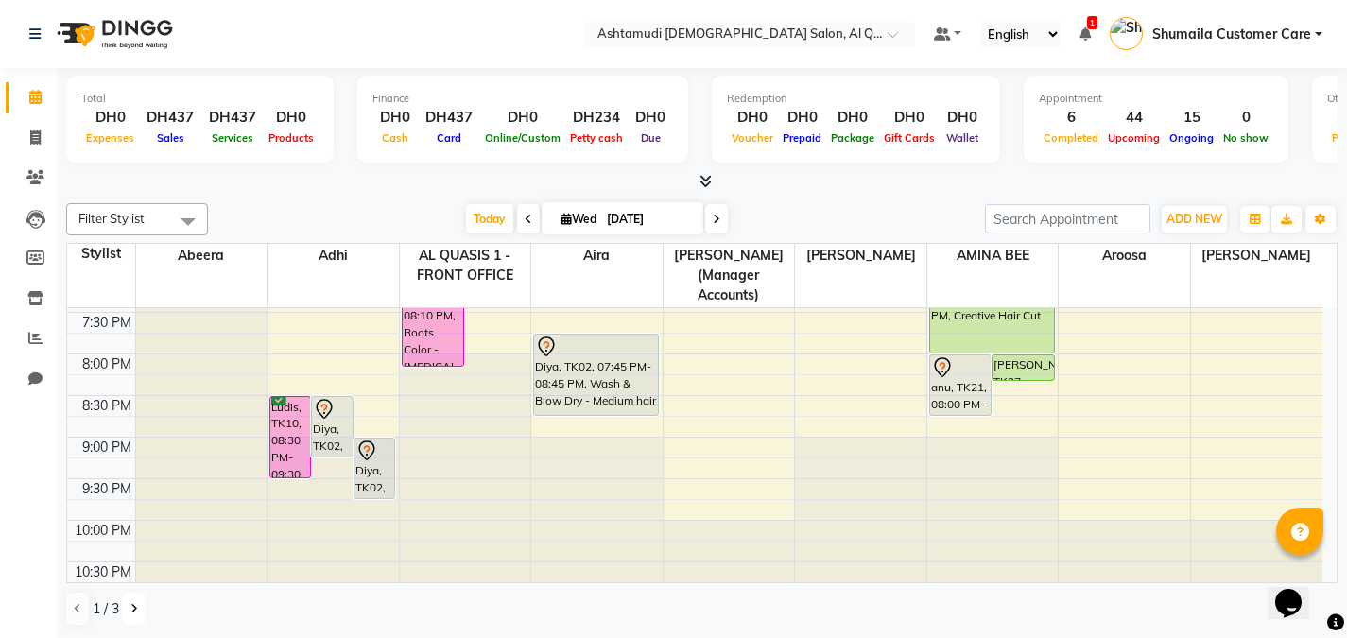
click at [133, 609] on icon at bounding box center [134, 608] width 8 height 11
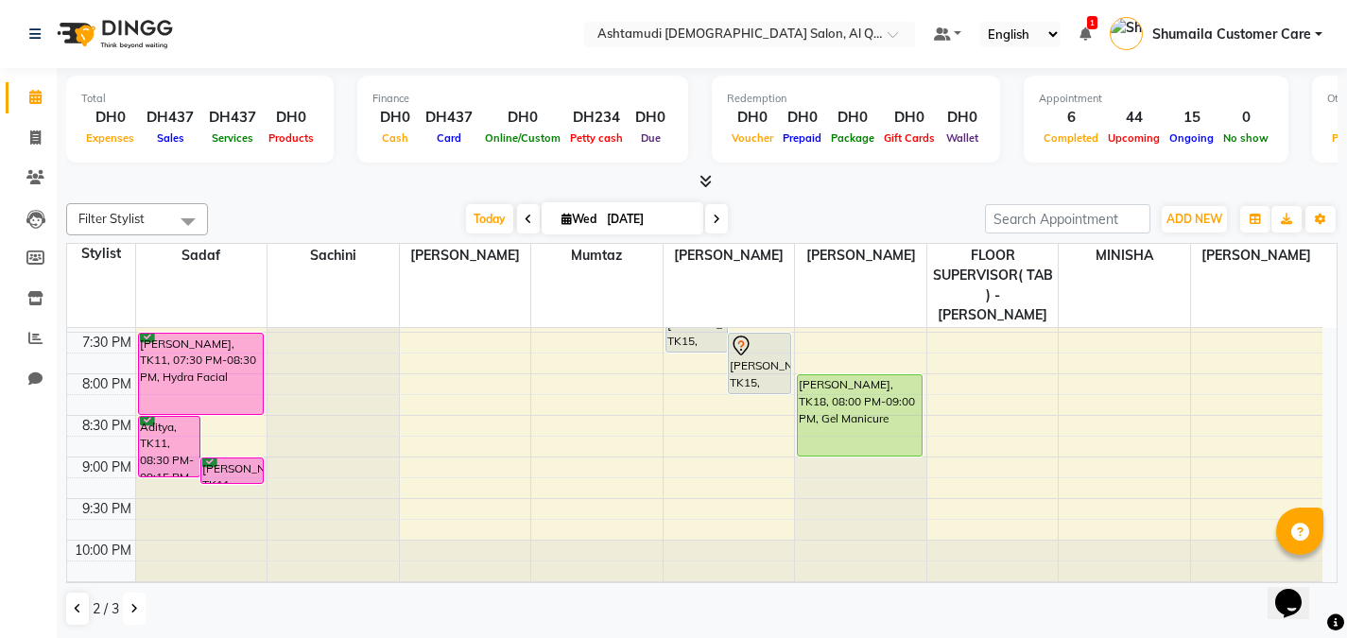
click at [139, 609] on button at bounding box center [134, 609] width 23 height 32
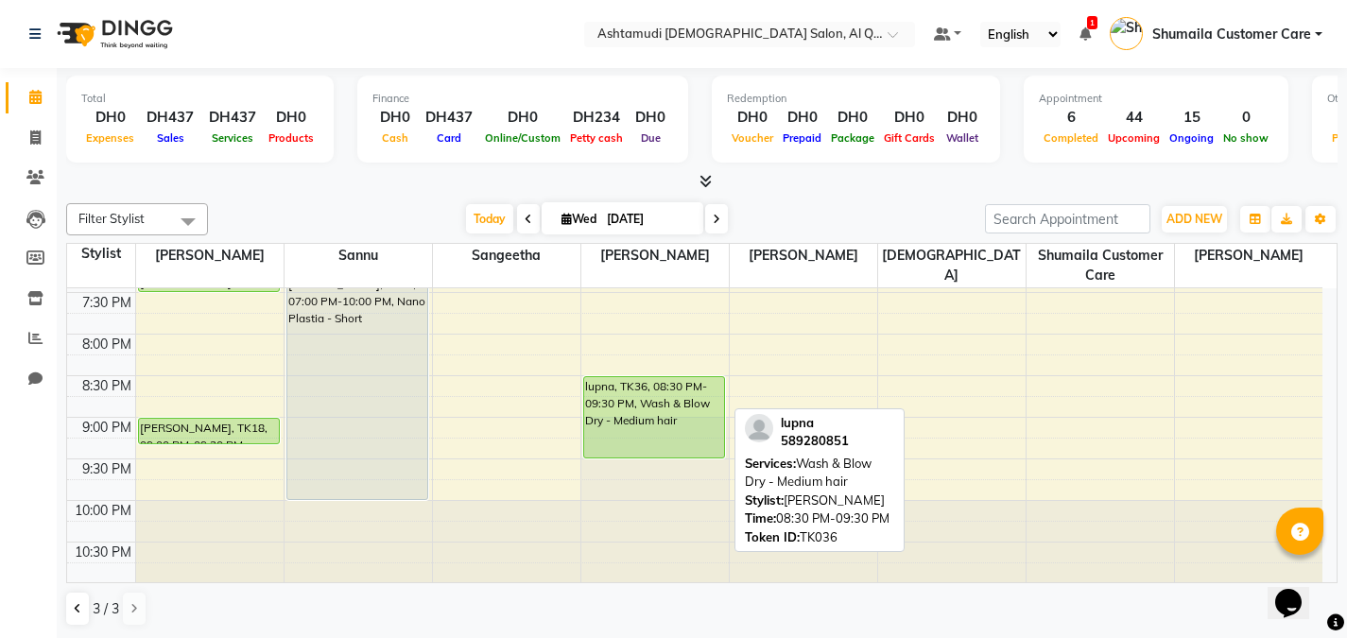
click at [615, 380] on div "lupna, TK36, 08:30 PM-09:30 PM, Wash & Blow Dry - Medium hair" at bounding box center [654, 417] width 140 height 80
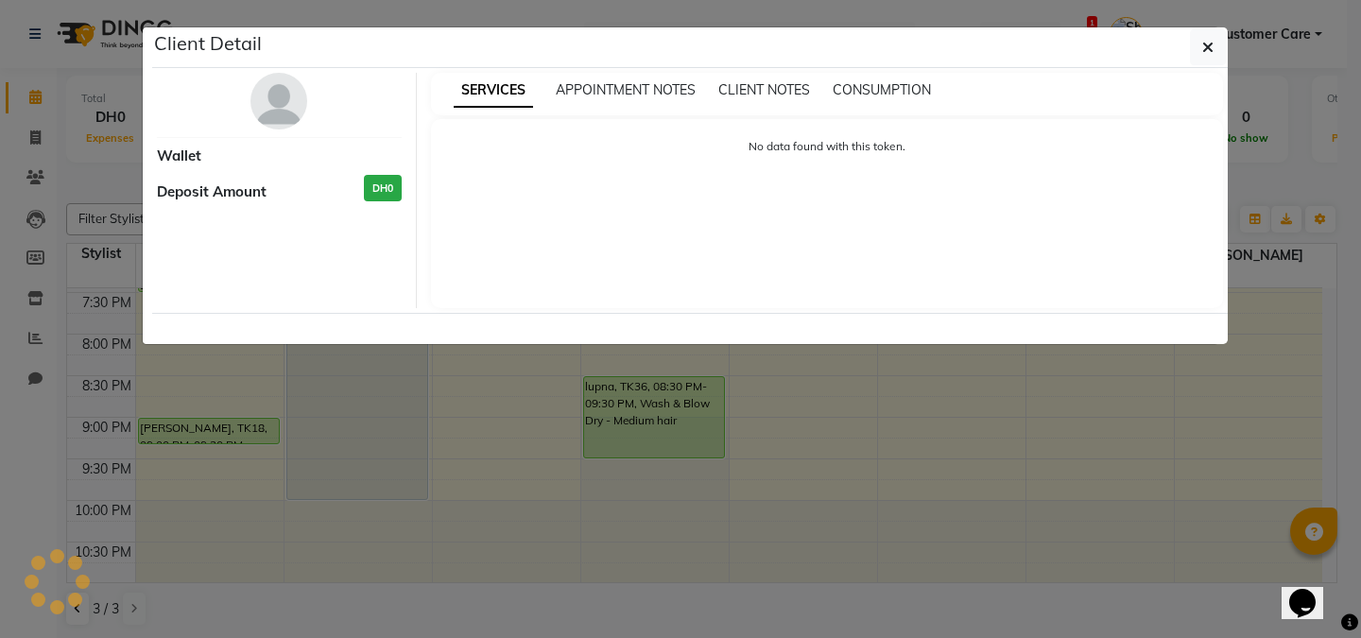
select select "5"
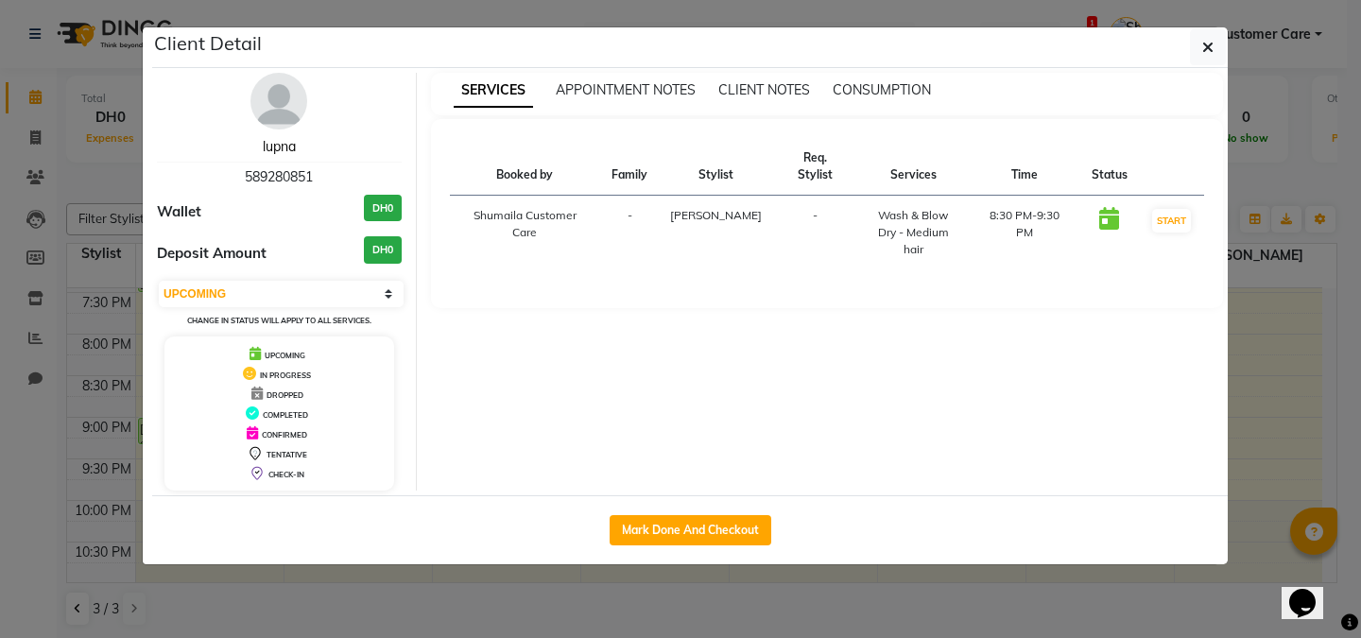
click at [268, 151] on link "lupna" at bounding box center [279, 146] width 33 height 17
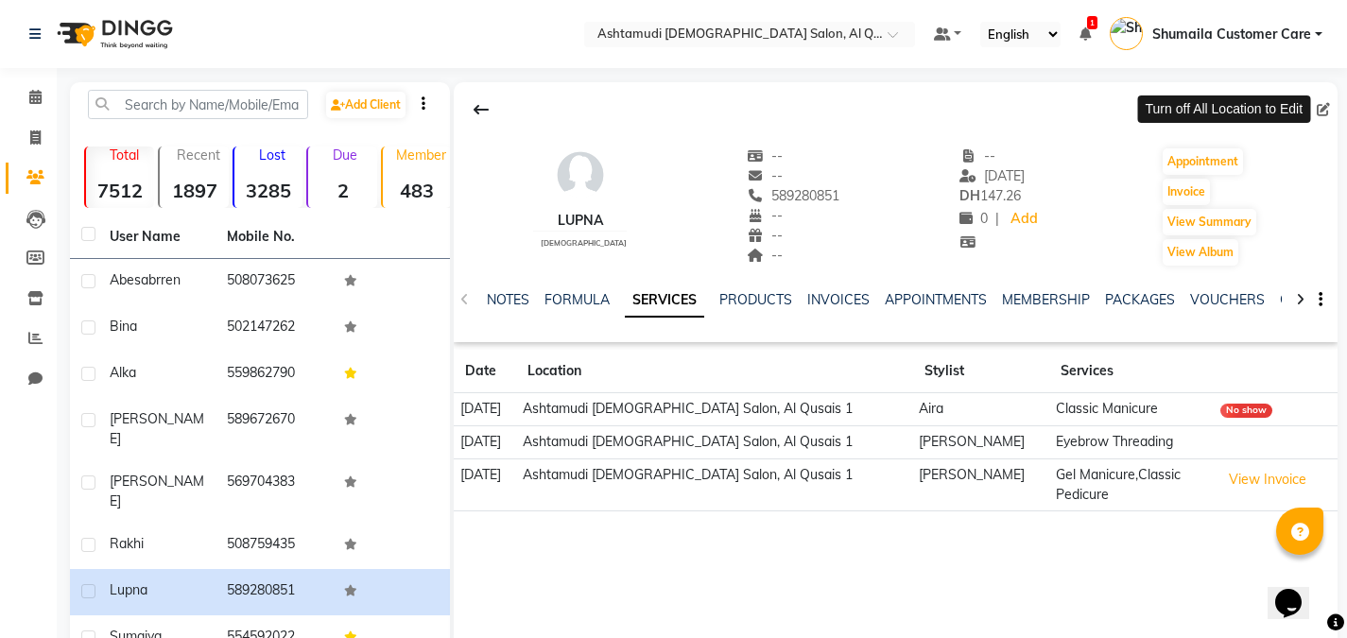
click at [1319, 110] on span at bounding box center [1327, 110] width 21 height 20
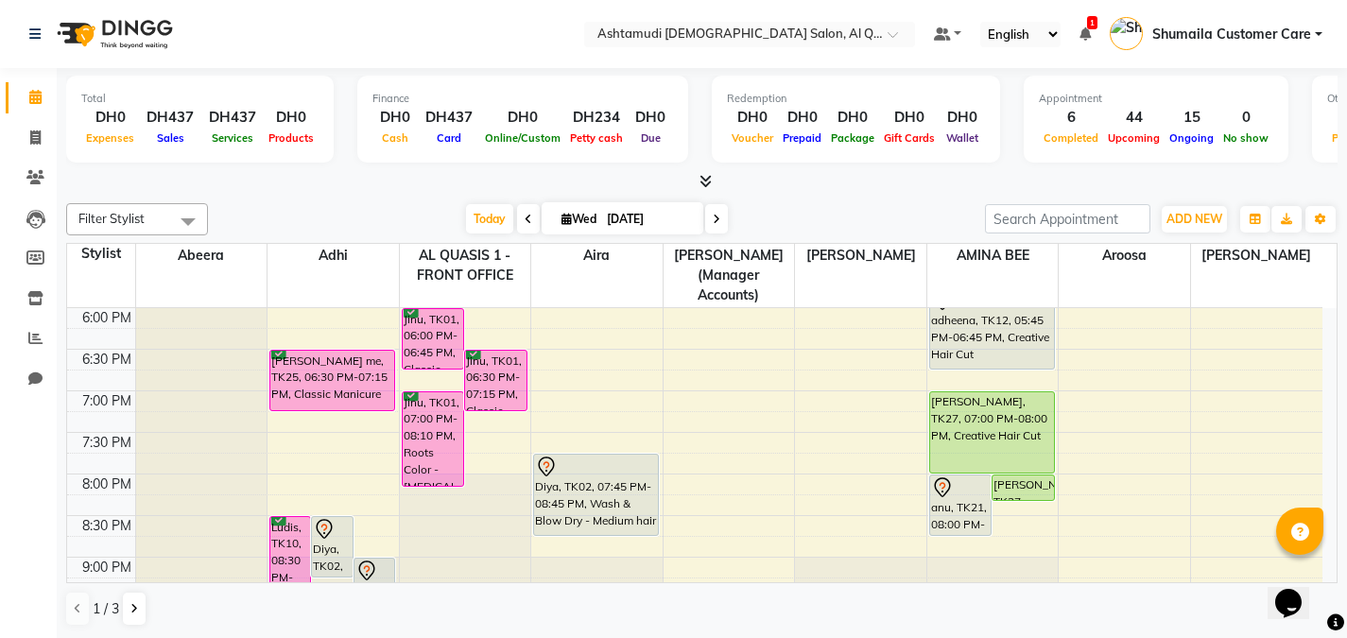
scroll to position [869, 0]
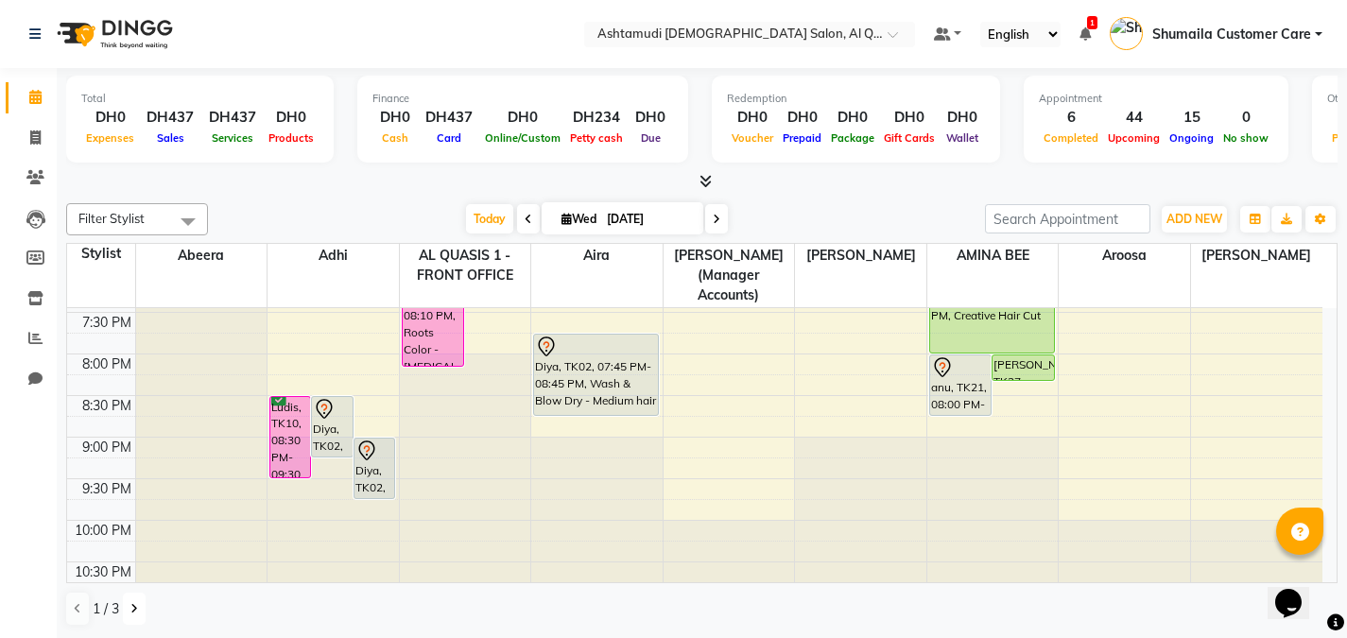
click at [130, 603] on icon at bounding box center [134, 608] width 8 height 11
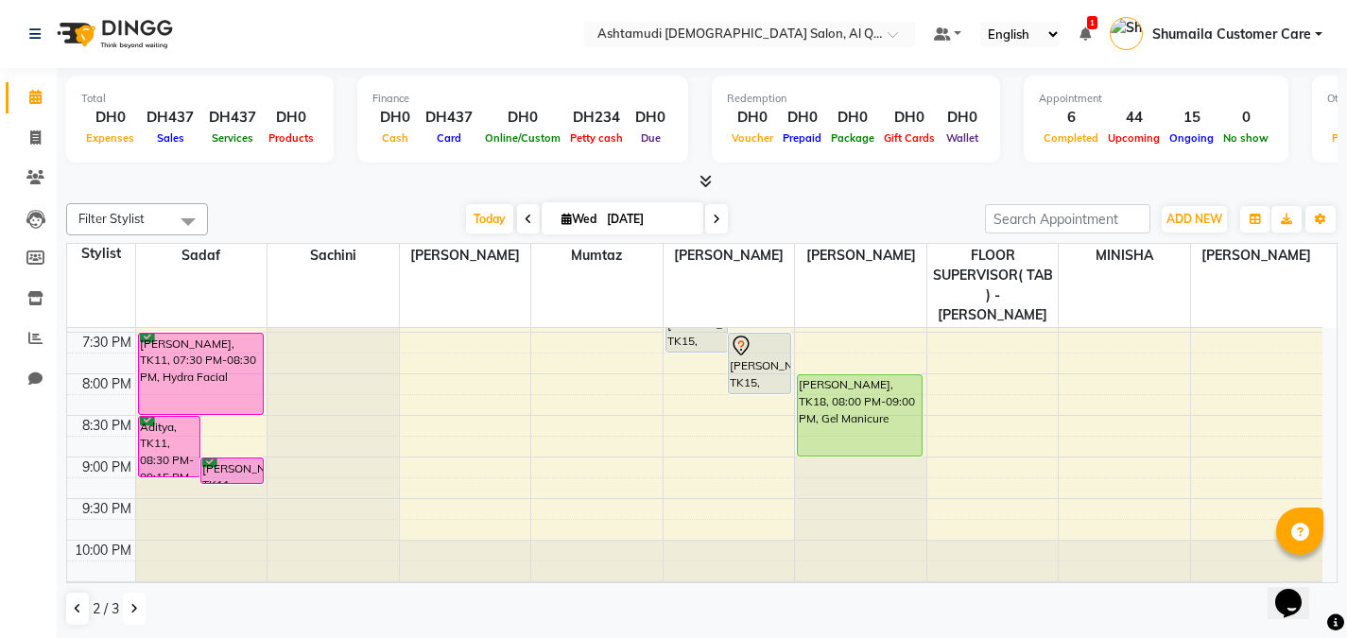
click at [127, 604] on button at bounding box center [134, 609] width 23 height 32
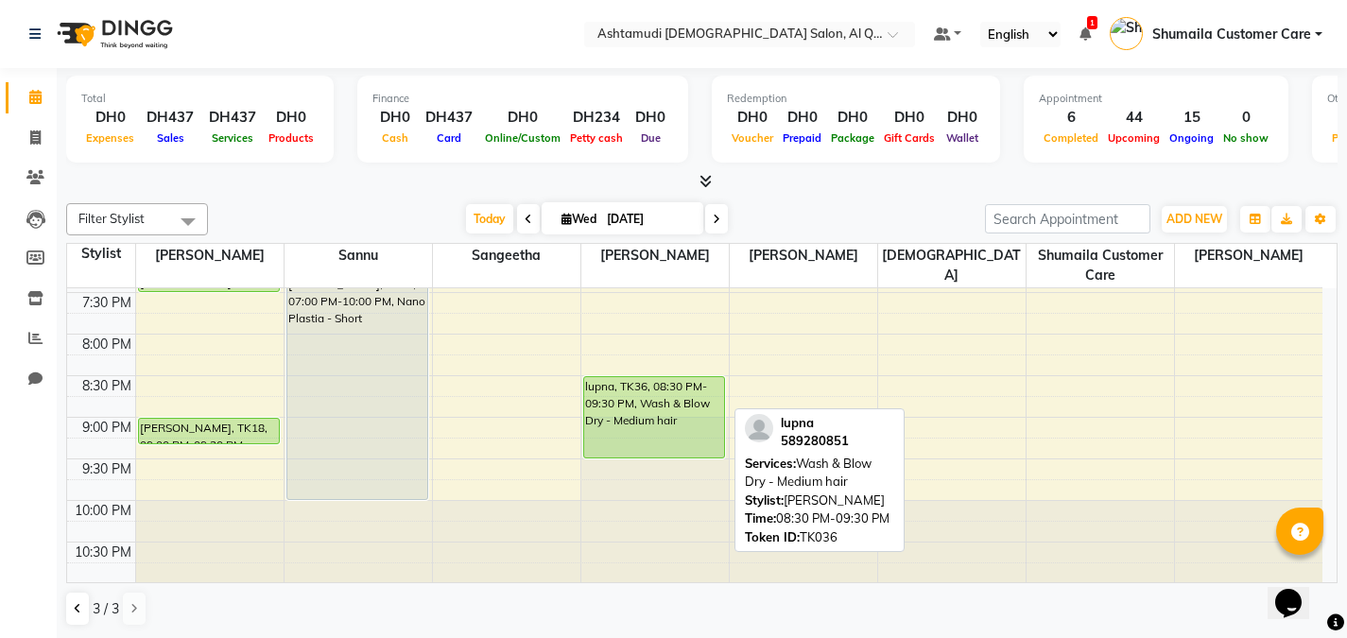
click at [588, 388] on div "lupna, TK36, 08:30 PM-09:30 PM, Wash & Blow Dry - Medium hair" at bounding box center [654, 417] width 140 height 80
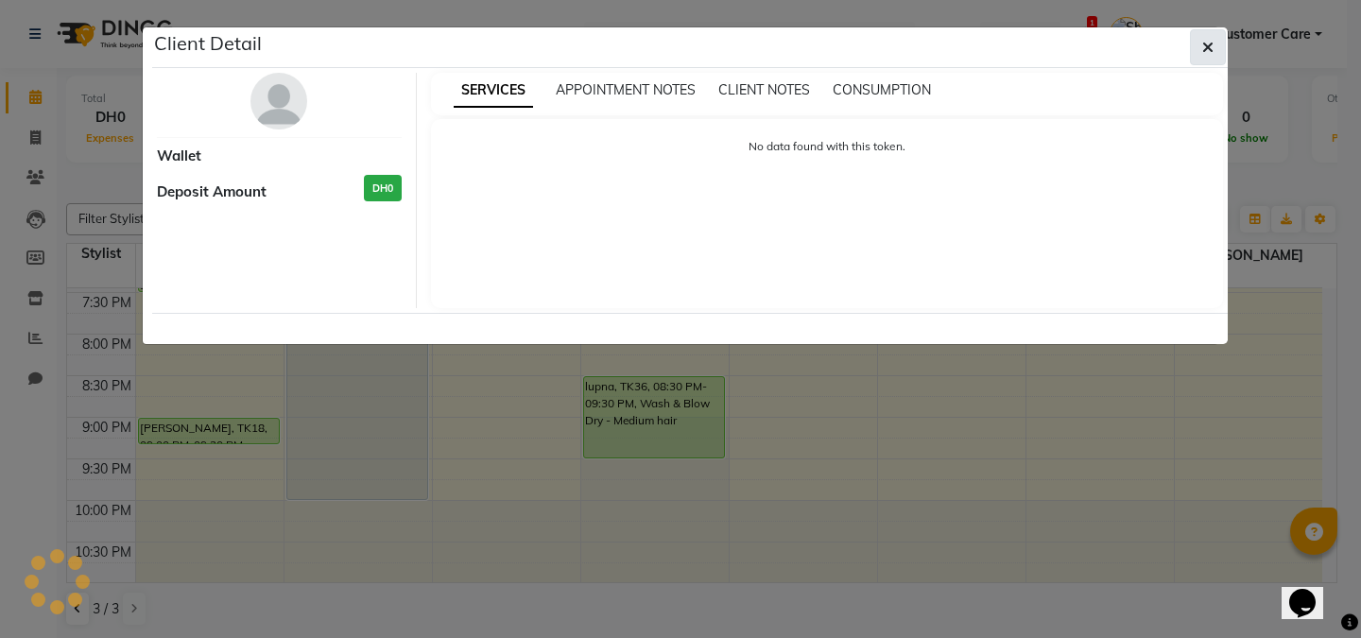
select select "5"
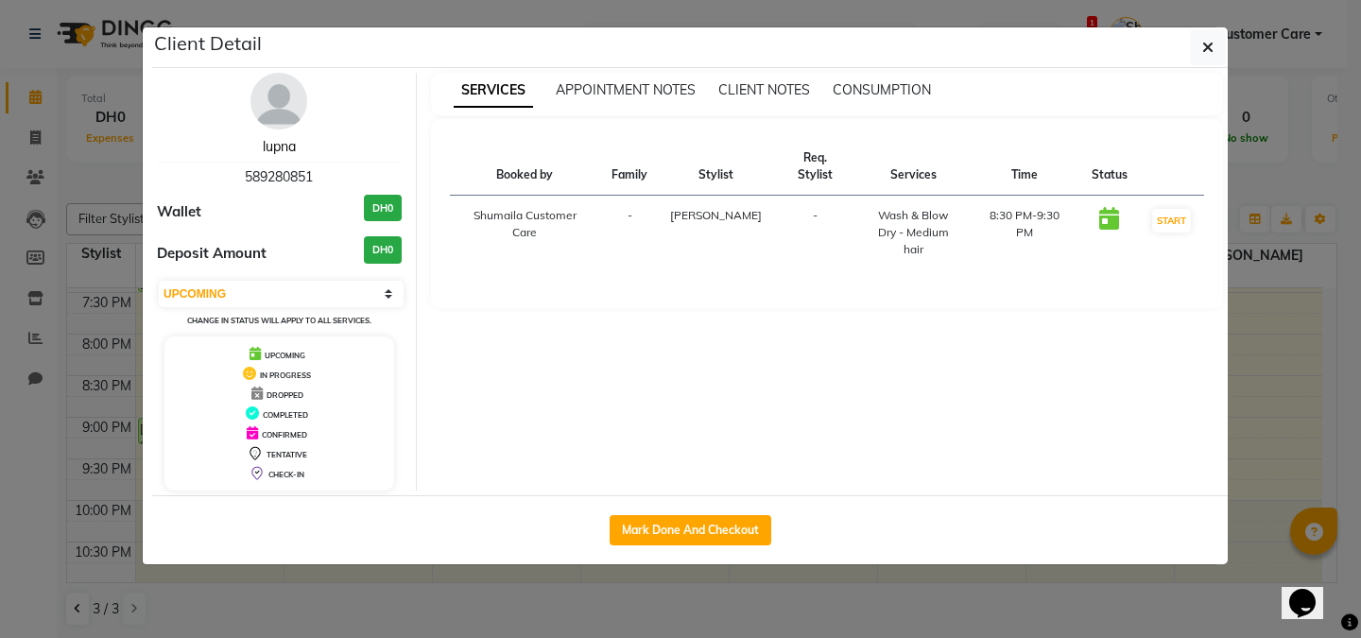
click at [287, 149] on link "lupna" at bounding box center [279, 146] width 33 height 17
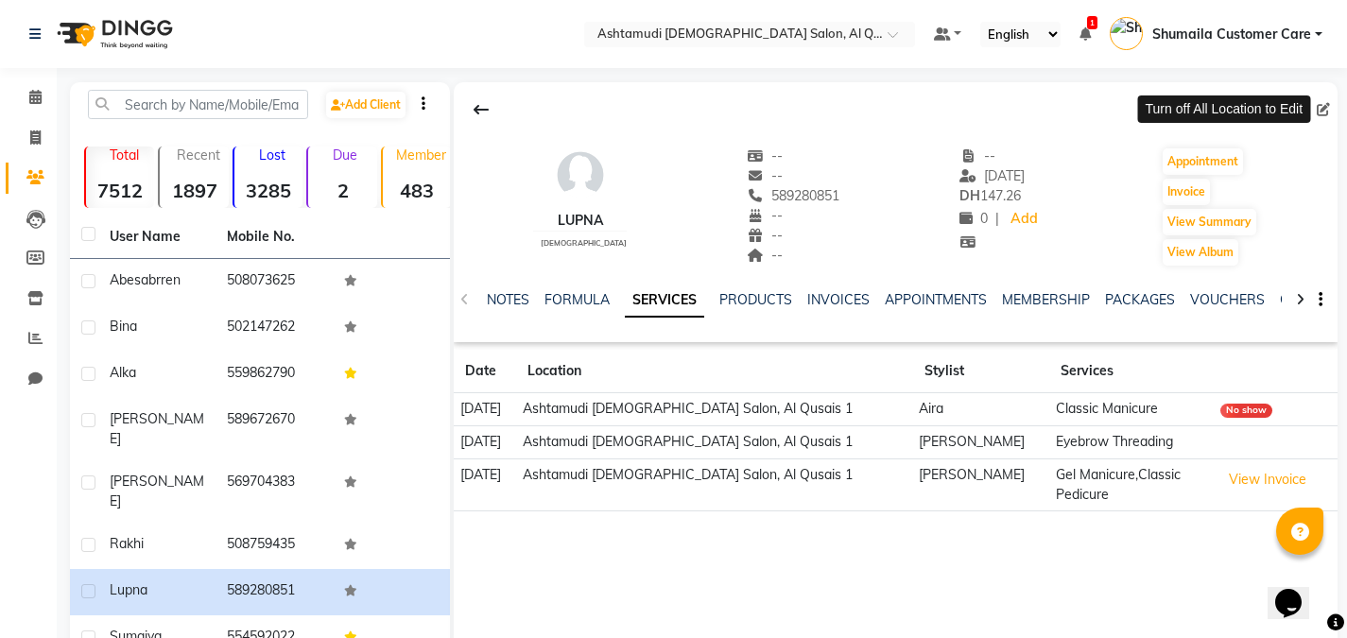
click at [1321, 101] on span at bounding box center [1327, 110] width 21 height 20
drag, startPoint x: 1321, startPoint y: 101, endPoint x: 1113, endPoint y: 70, distance: 210.3
click at [1113, 70] on div "Select Location × Ashtamudi [DEMOGRAPHIC_DATA] Salon, Al Qusais 1 Default Panel…" at bounding box center [673, 418] width 1347 height 836
click at [88, 238] on label at bounding box center [88, 234] width 14 height 14
click at [88, 238] on input "checkbox" at bounding box center [87, 235] width 12 height 12
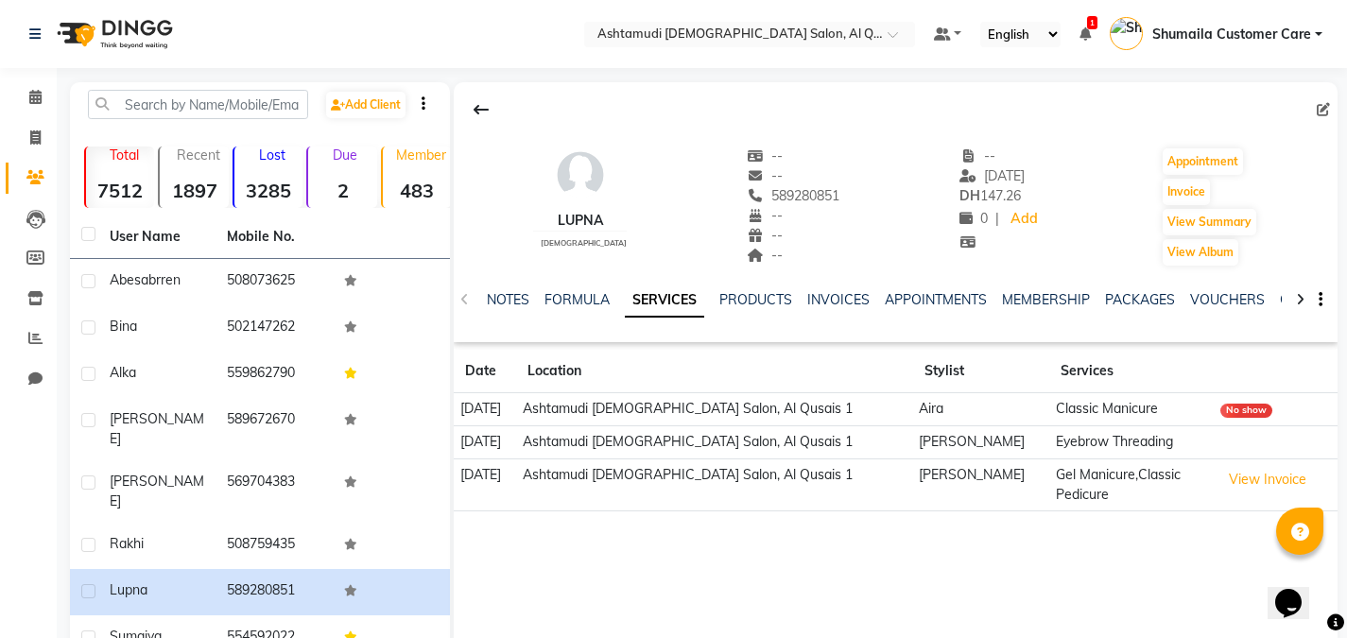
checkbox input "true"
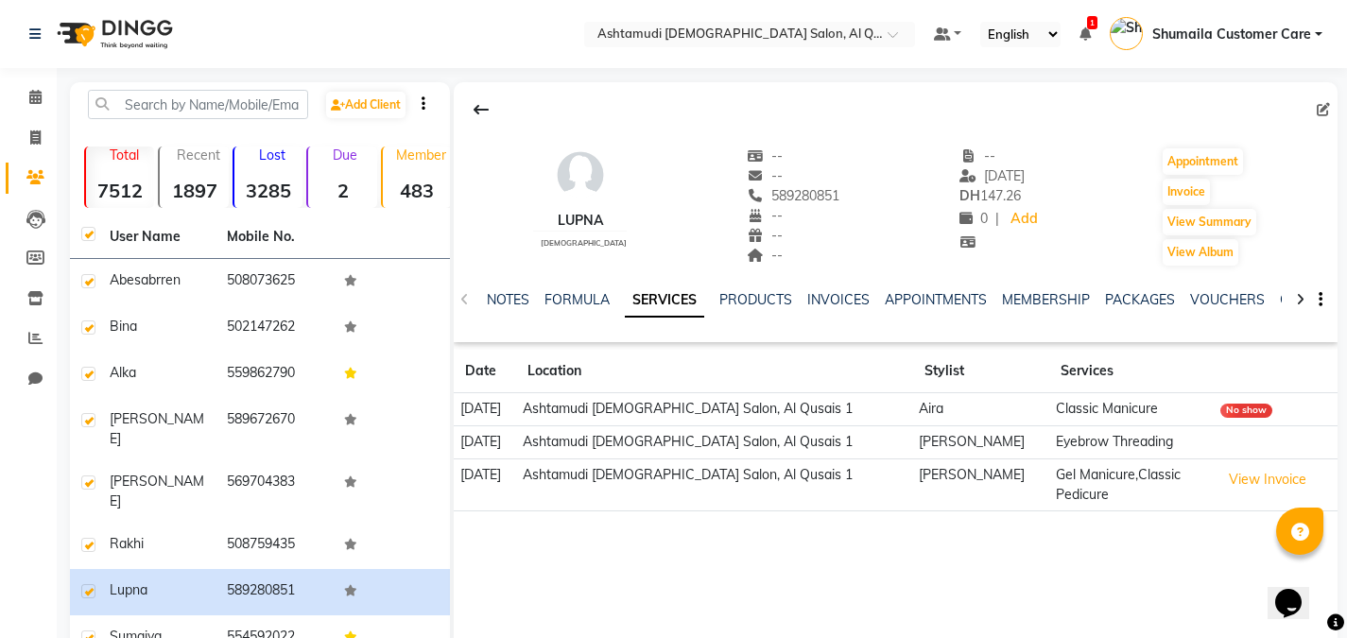
checkbox input "true"
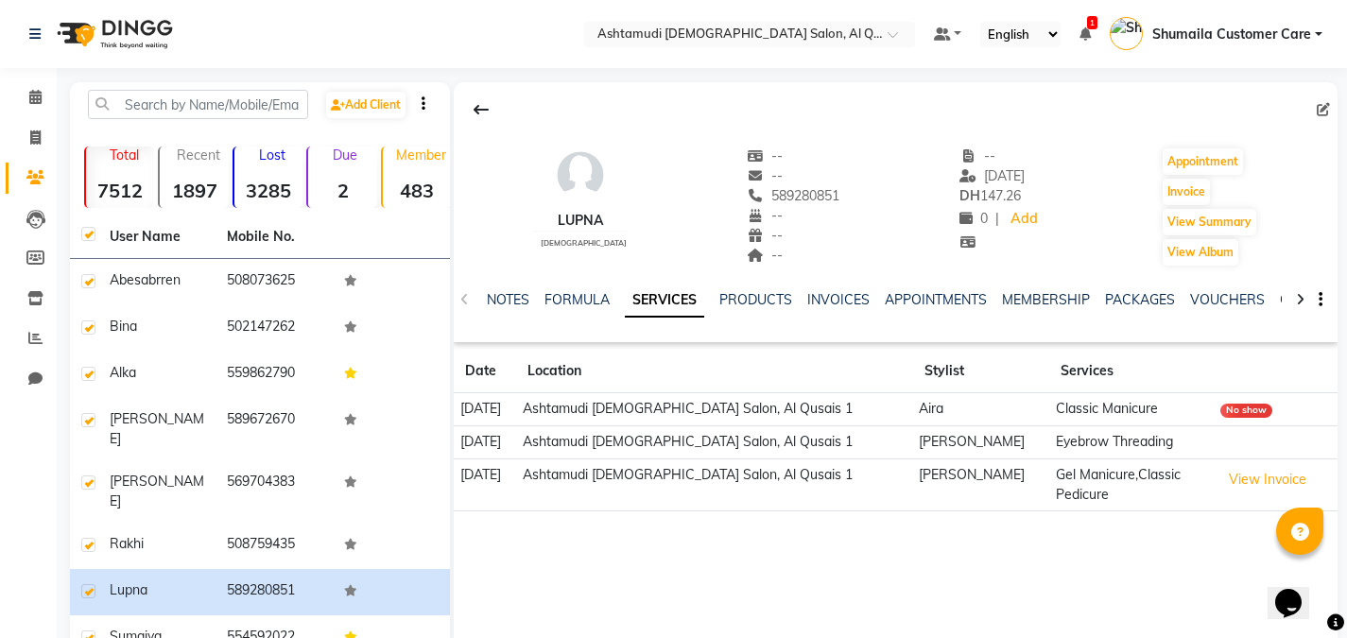
checkbox input "true"
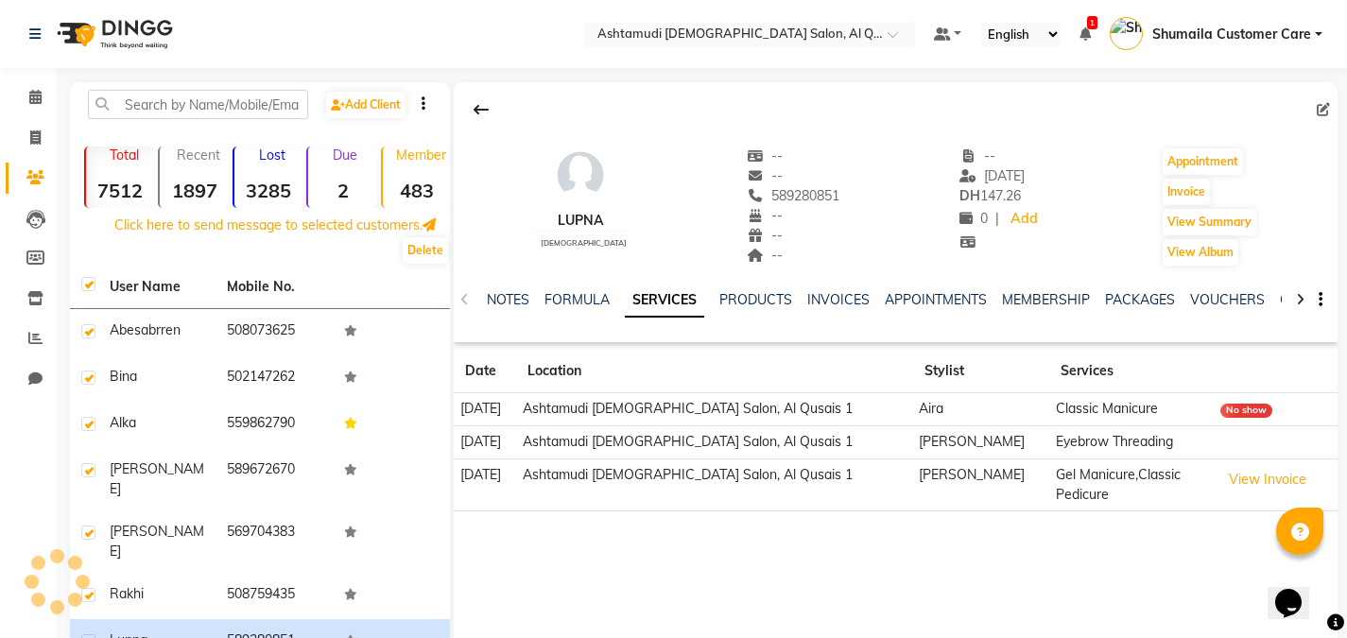
click at [91, 285] on label at bounding box center [88, 284] width 14 height 14
click at [91, 285] on input "checkbox" at bounding box center [87, 285] width 12 height 12
checkbox input "false"
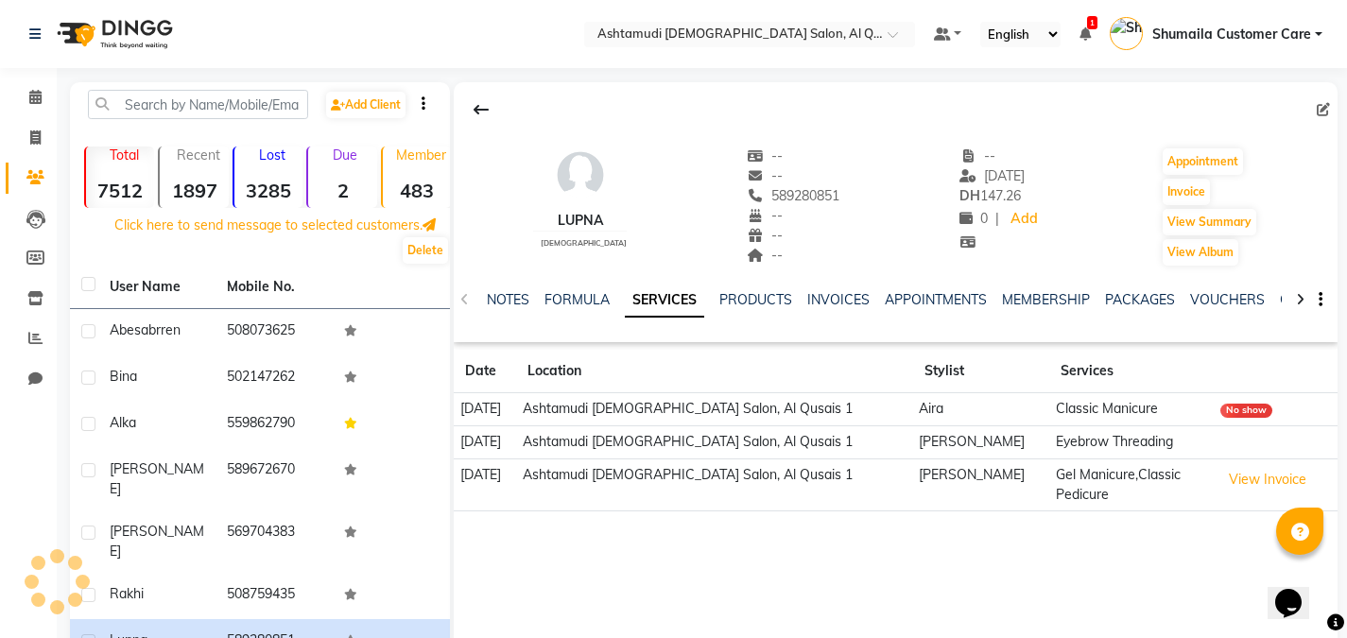
checkbox input "false"
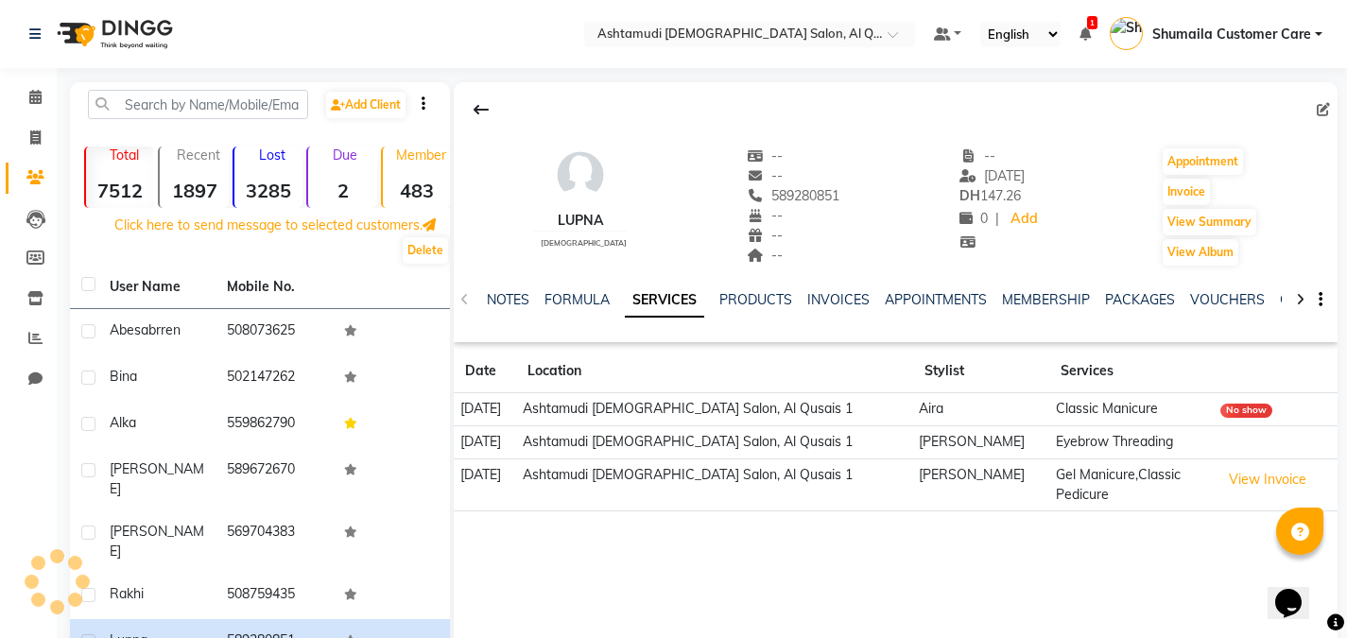
checkbox input "false"
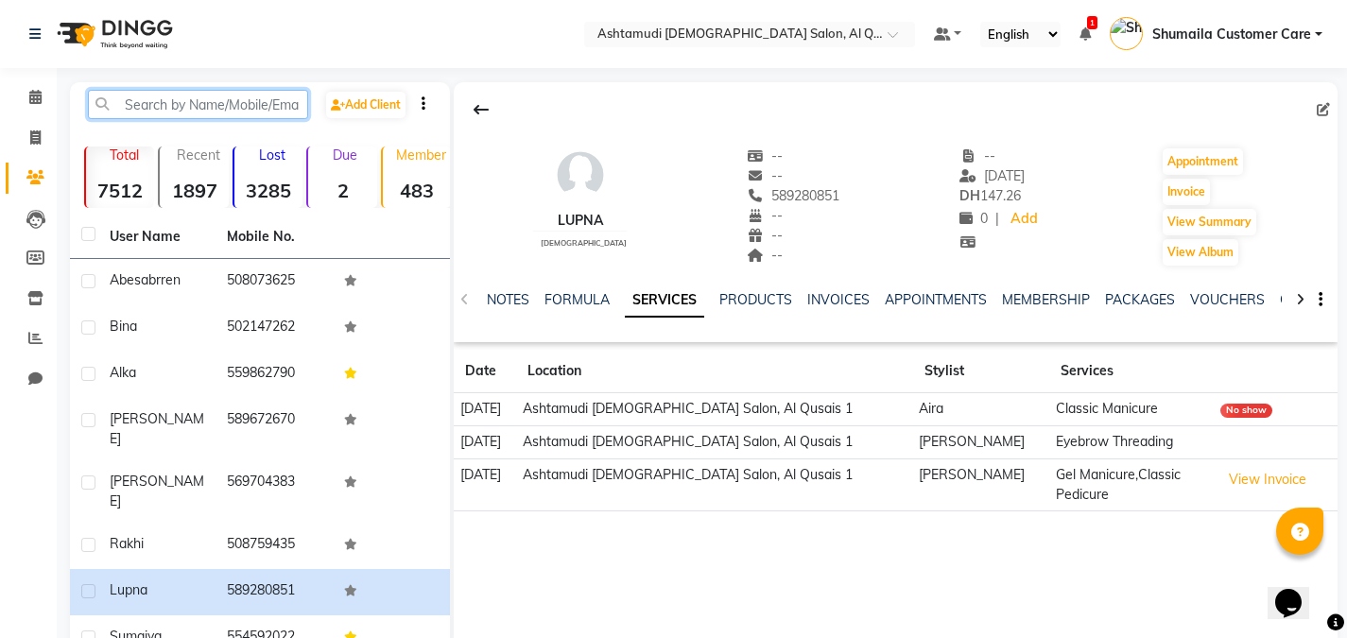
click at [180, 107] on input "text" at bounding box center [198, 104] width 220 height 29
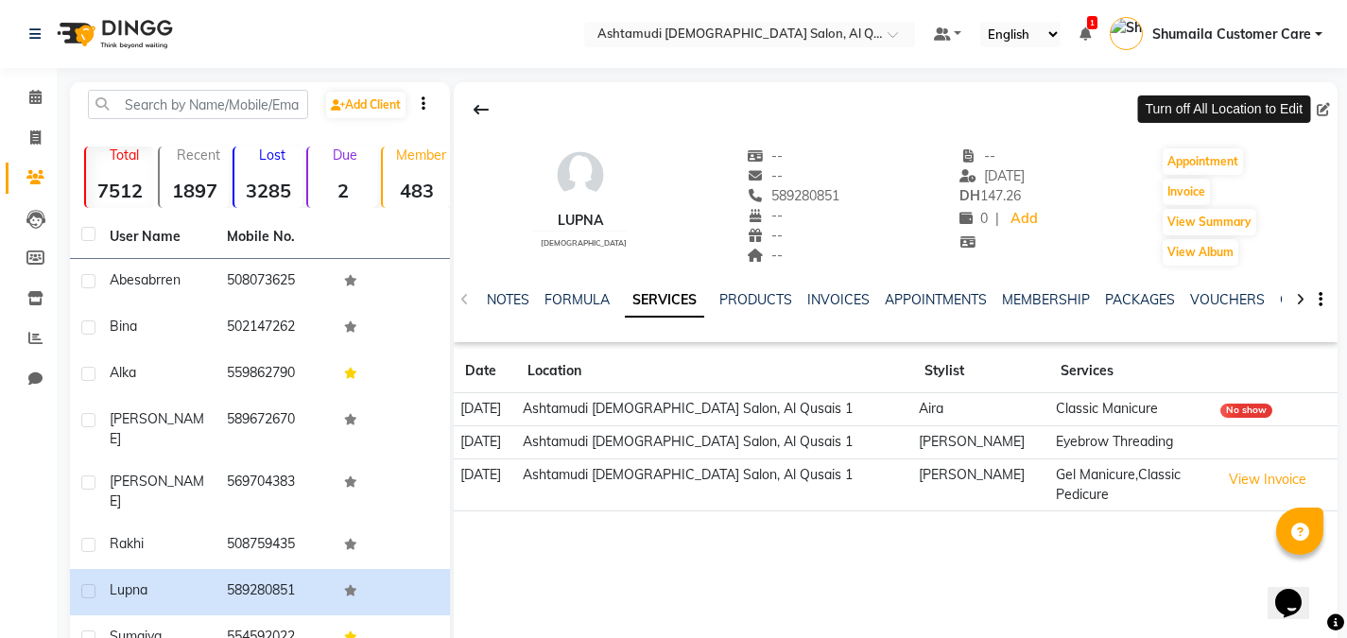
click at [1325, 109] on span at bounding box center [1327, 110] width 21 height 20
click at [1313, 107] on div at bounding box center [896, 110] width 884 height 36
click at [1331, 107] on span at bounding box center [1327, 110] width 21 height 20
click at [36, 103] on icon at bounding box center [35, 97] width 12 height 14
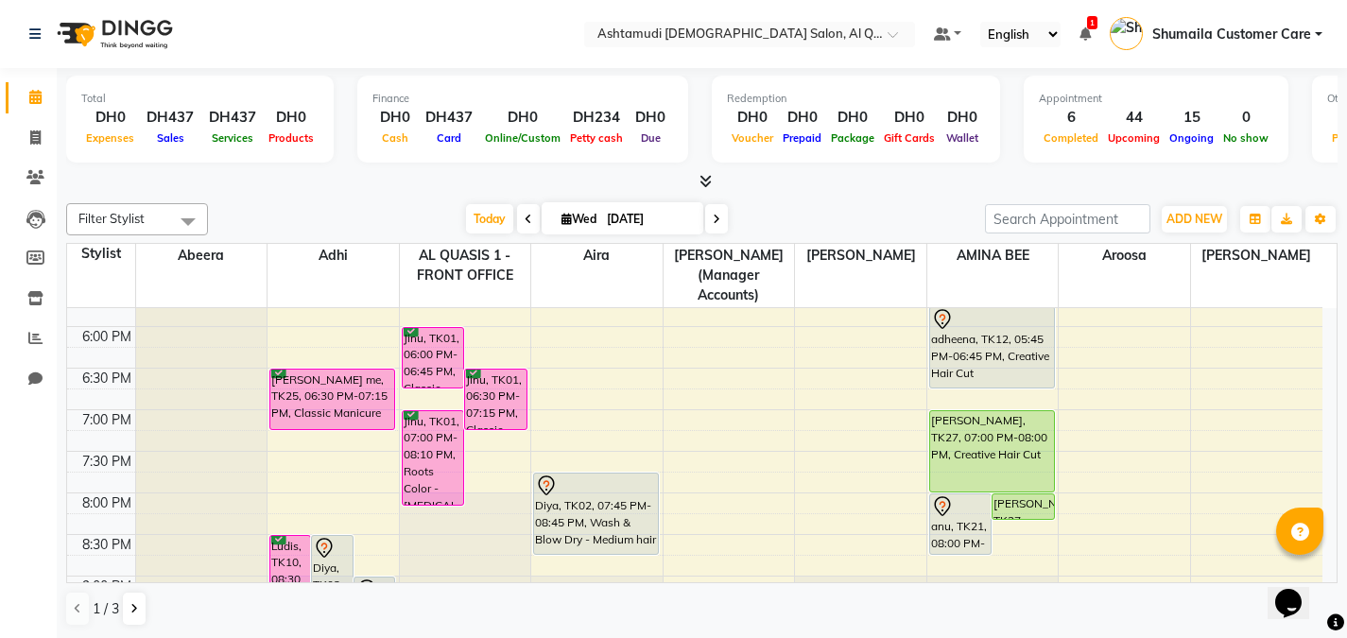
scroll to position [738, 0]
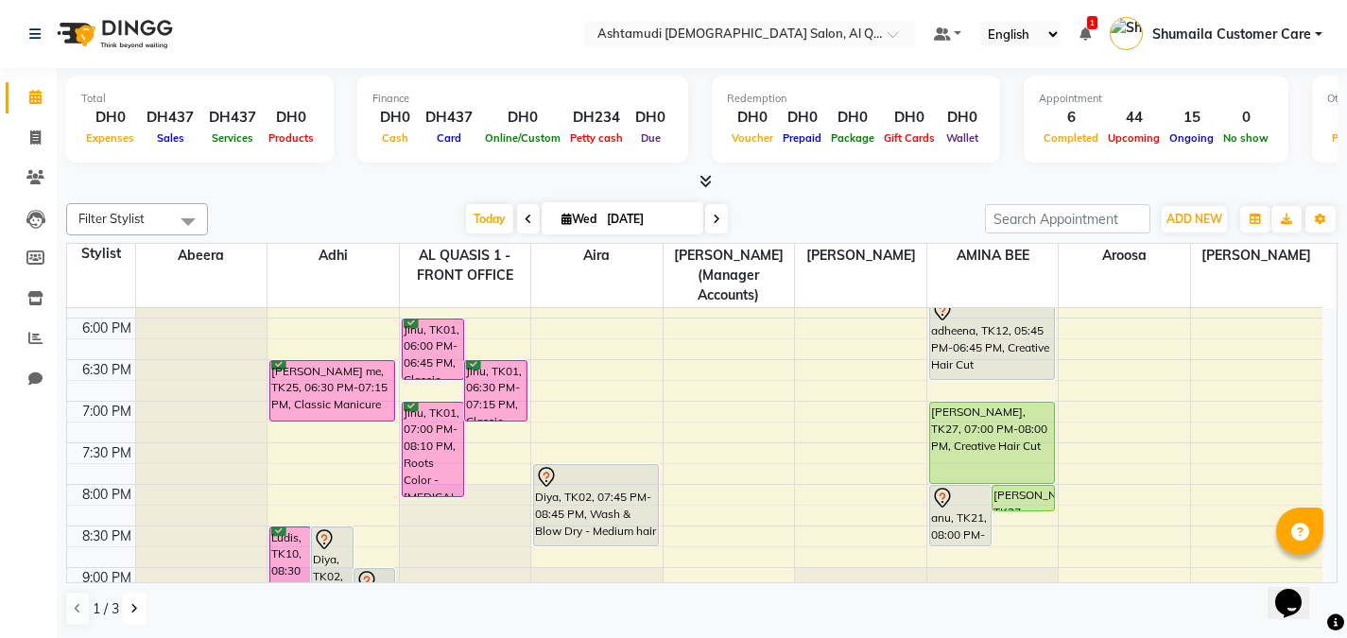
click at [128, 608] on button at bounding box center [134, 609] width 23 height 32
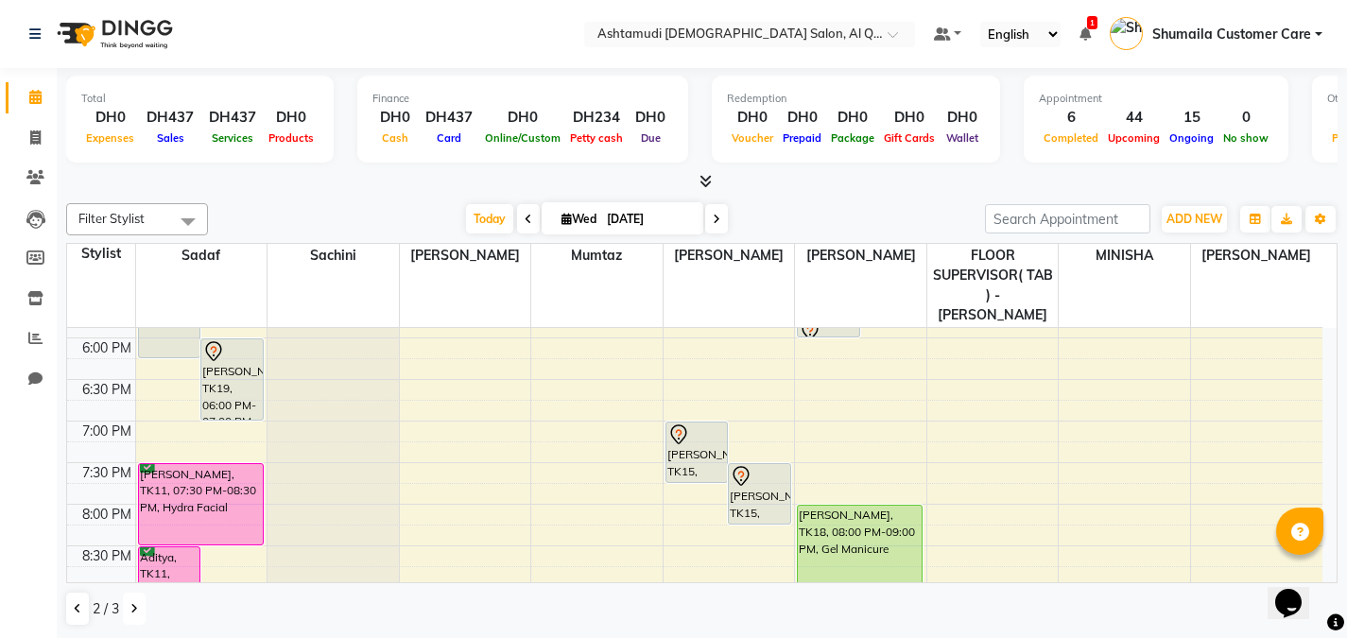
click at [144, 611] on button at bounding box center [134, 609] width 23 height 32
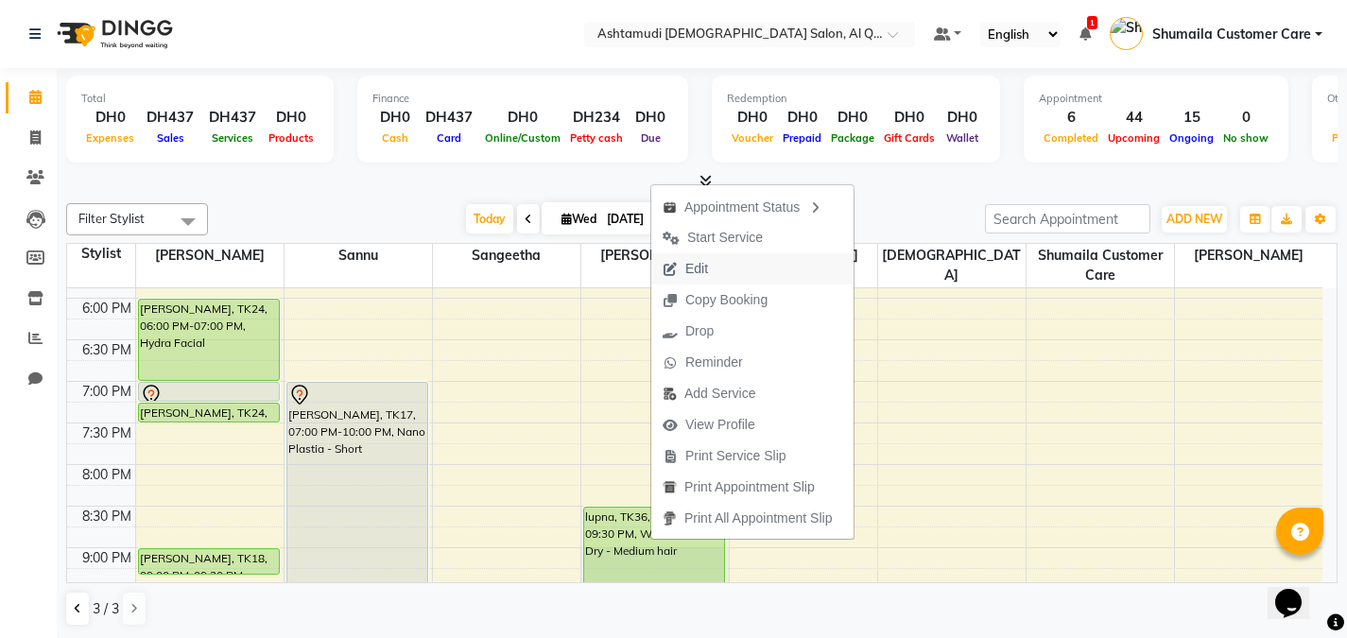
click at [701, 257] on span "Edit" at bounding box center [685, 268] width 68 height 31
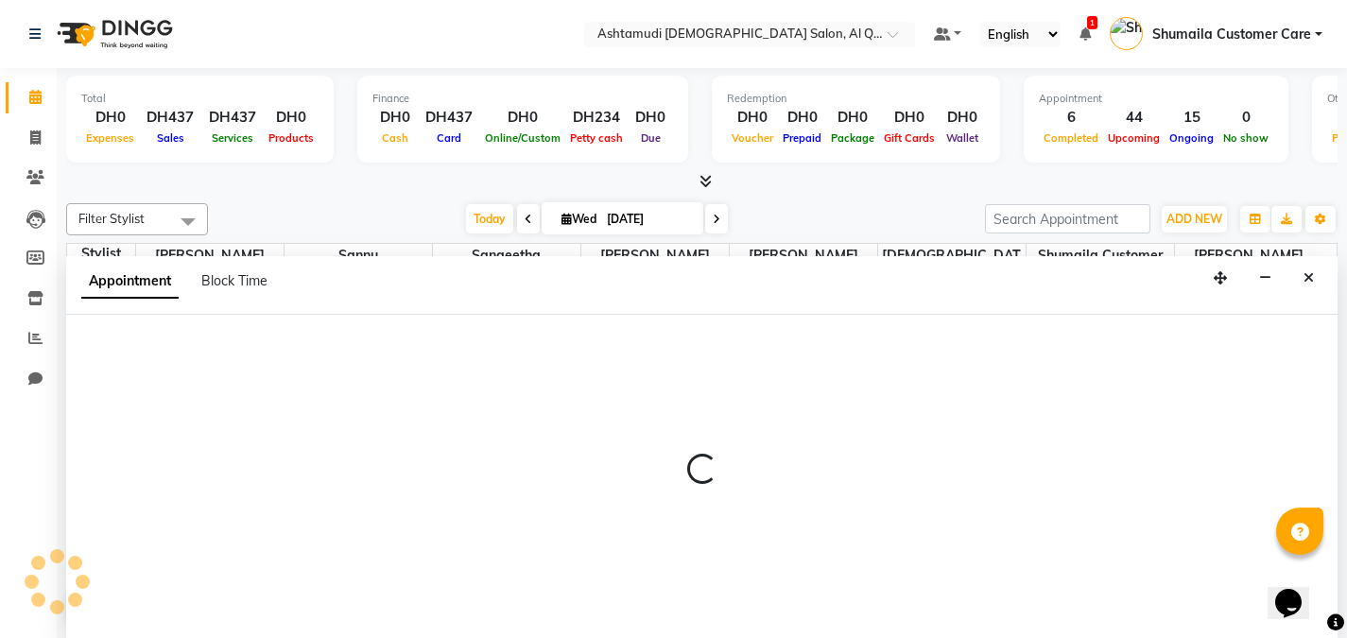
scroll to position [1, 0]
select select "tentative"
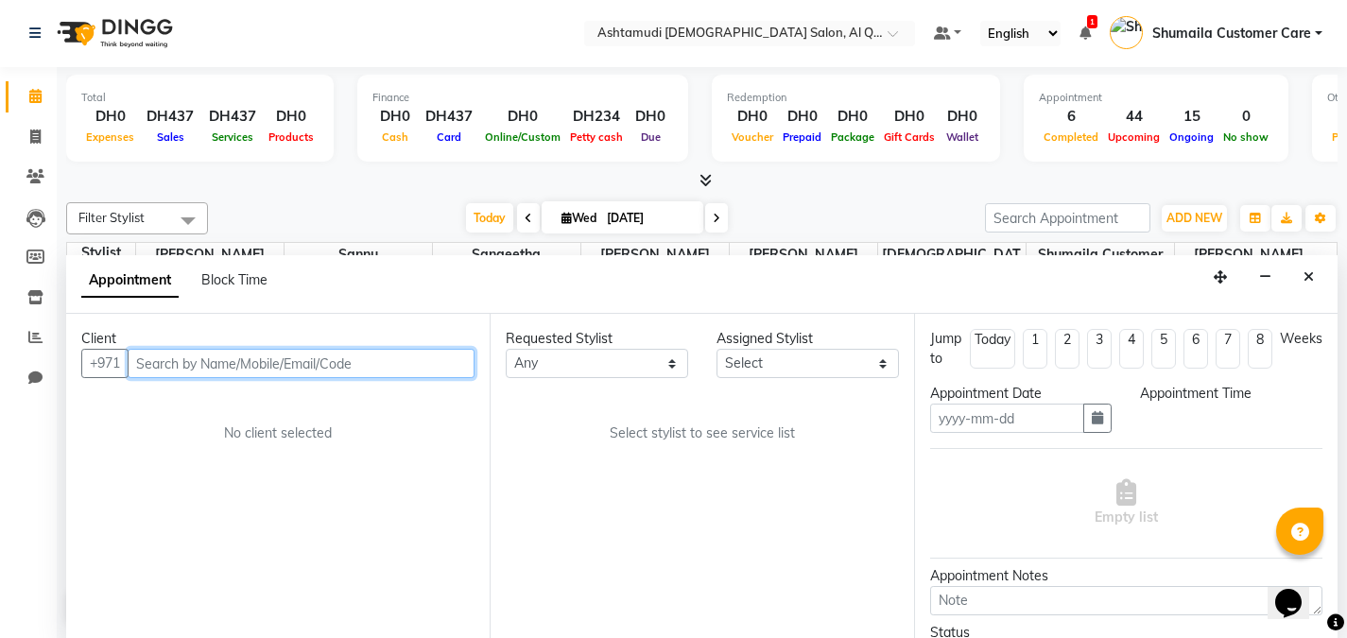
type input "[DATE]"
select select "upcoming"
select select "1230"
select select "81485"
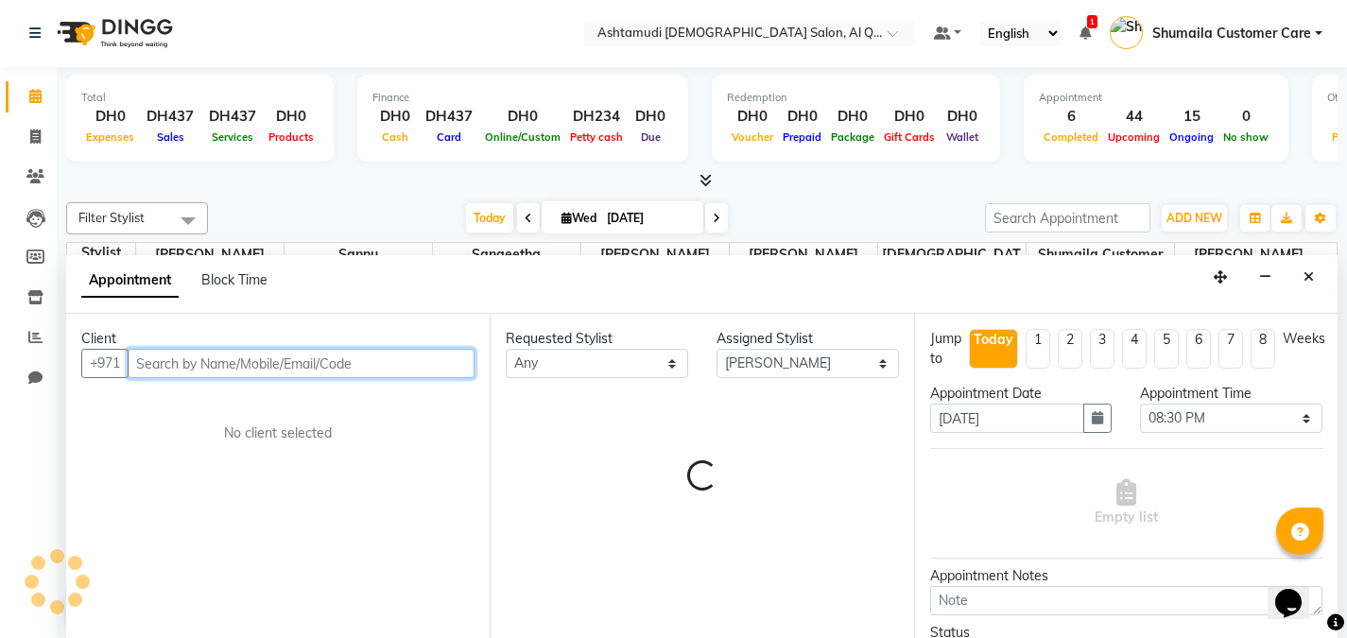
select select "3408"
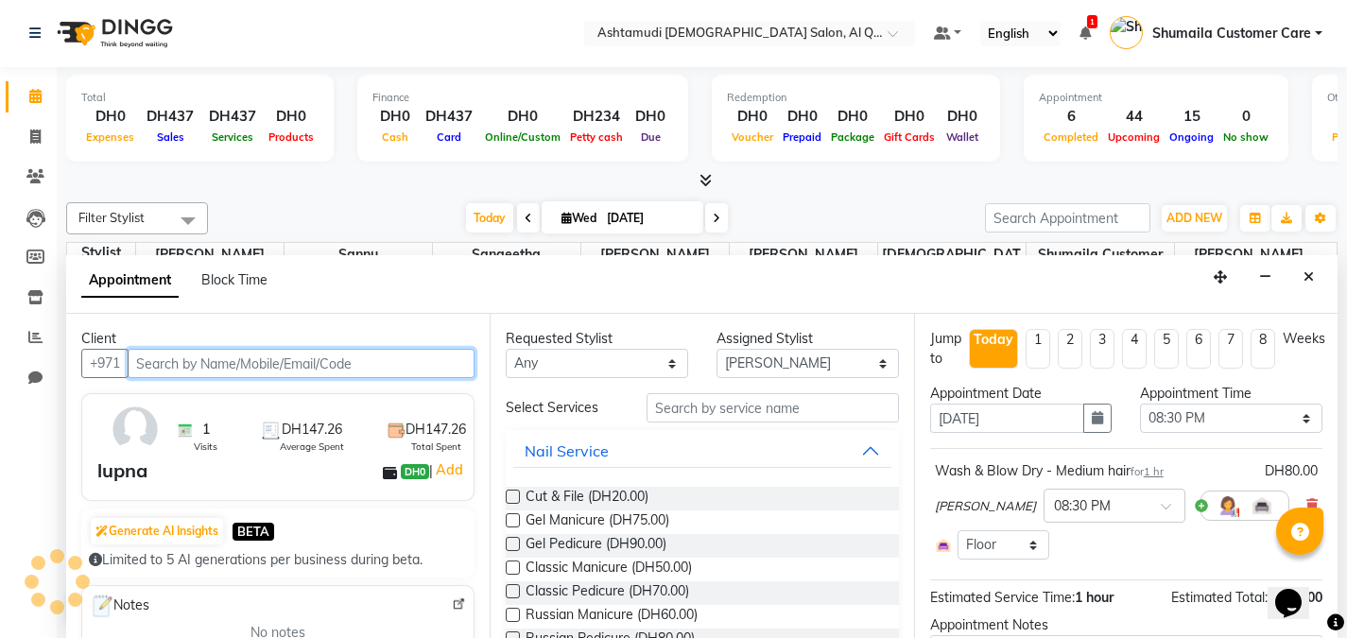
scroll to position [334, 0]
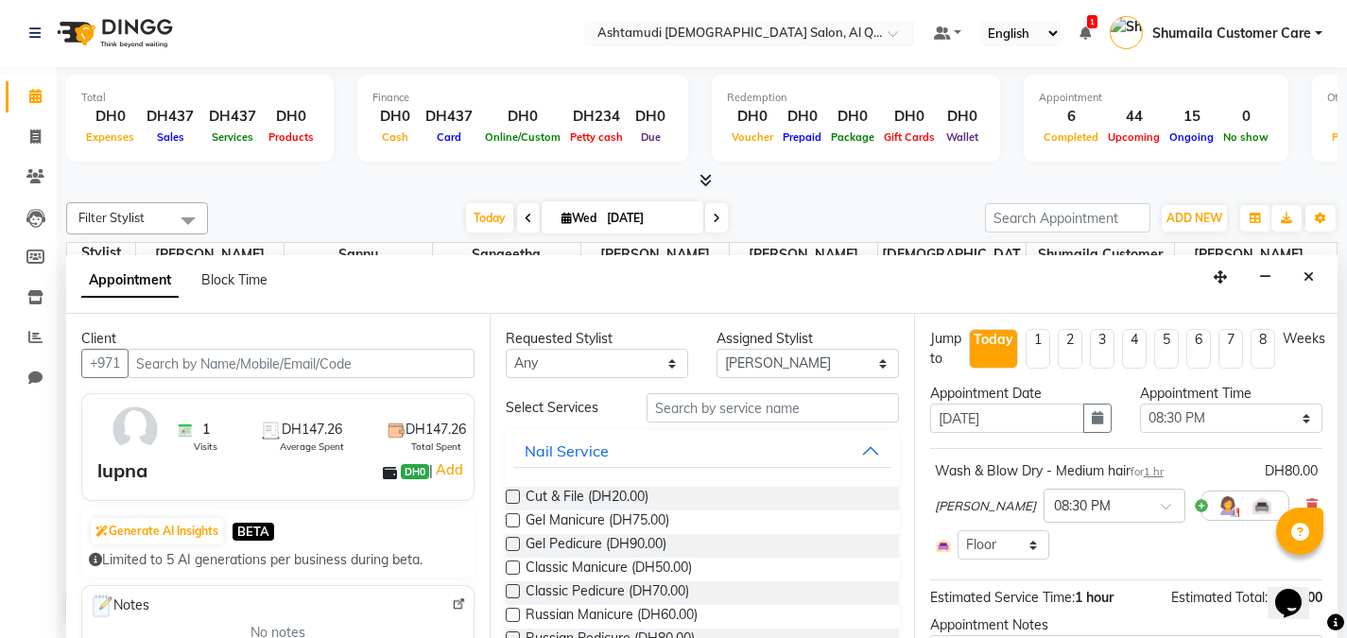
click at [114, 472] on div "lupna" at bounding box center [122, 471] width 50 height 28
click at [121, 476] on div "lupna" at bounding box center [122, 471] width 50 height 28
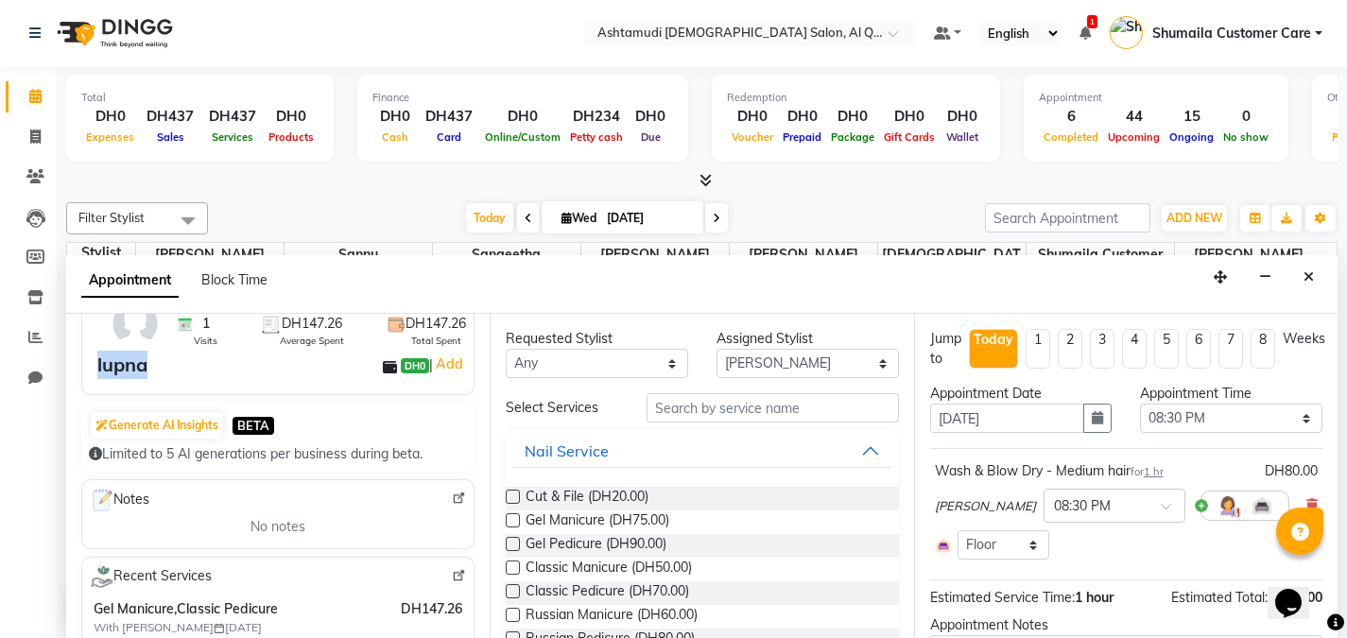
scroll to position [0, 0]
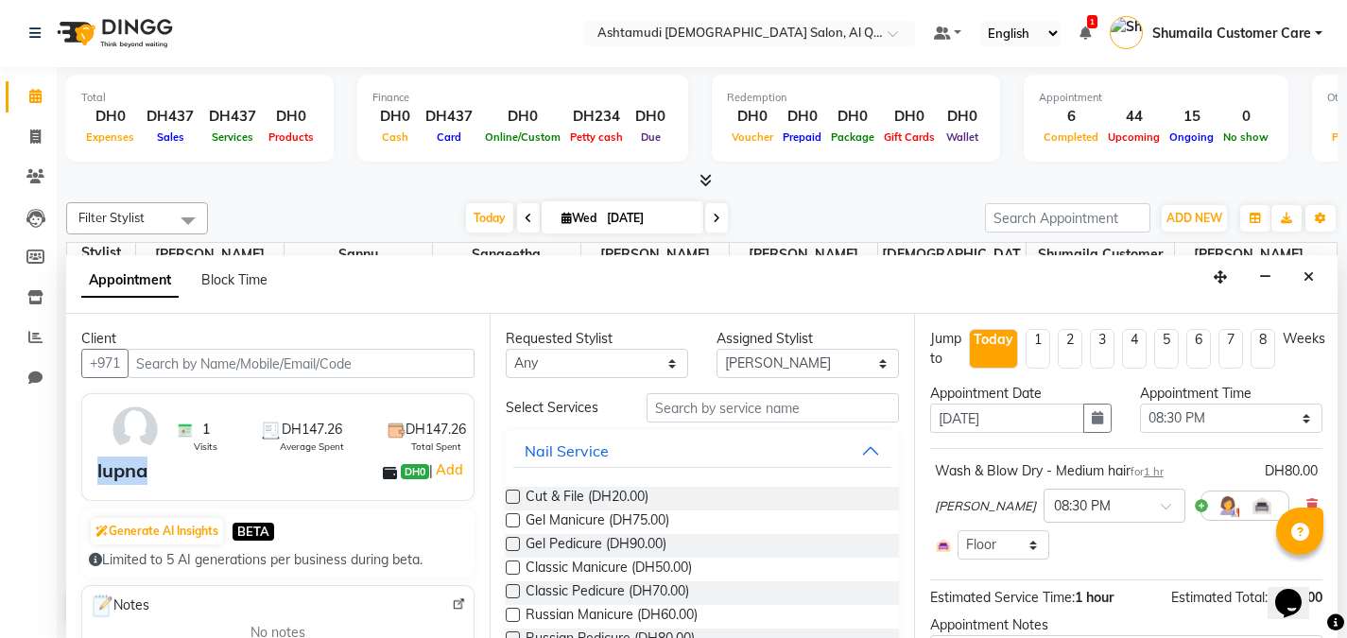
click at [142, 442] on img at bounding box center [135, 429] width 55 height 55
click at [118, 442] on img at bounding box center [135, 429] width 55 height 55
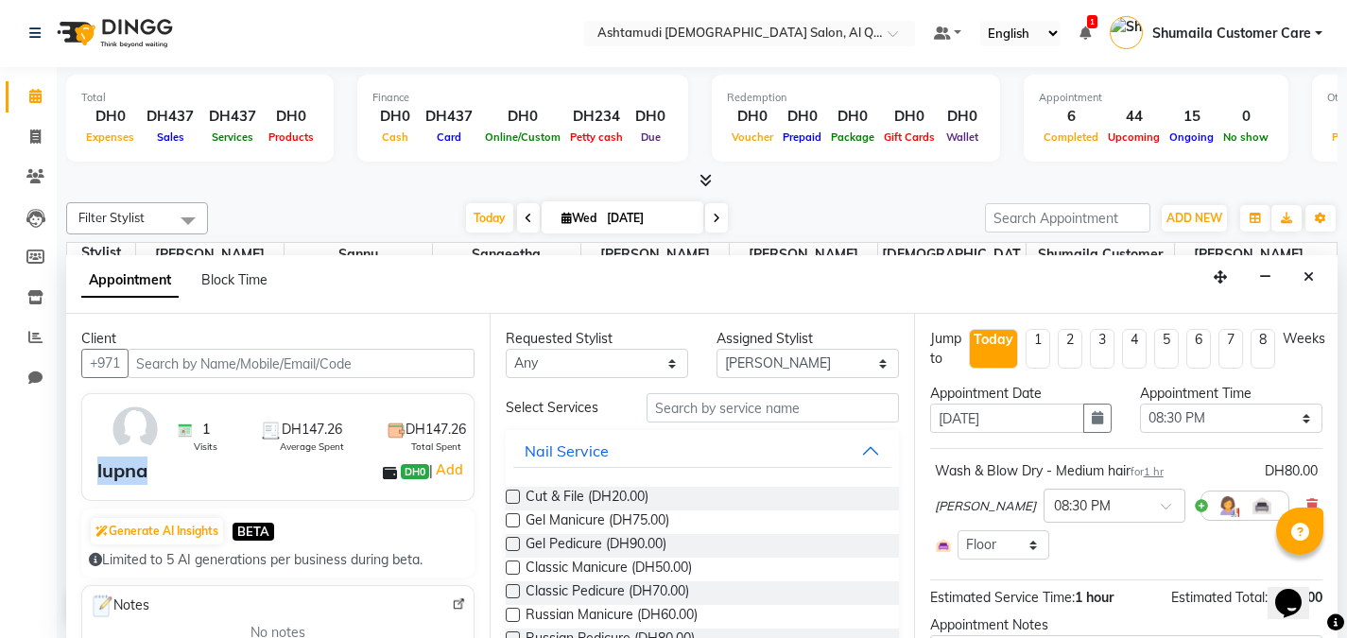
click at [129, 434] on img at bounding box center [135, 429] width 55 height 55
click at [1309, 270] on icon "Close" at bounding box center [1309, 276] width 10 height 13
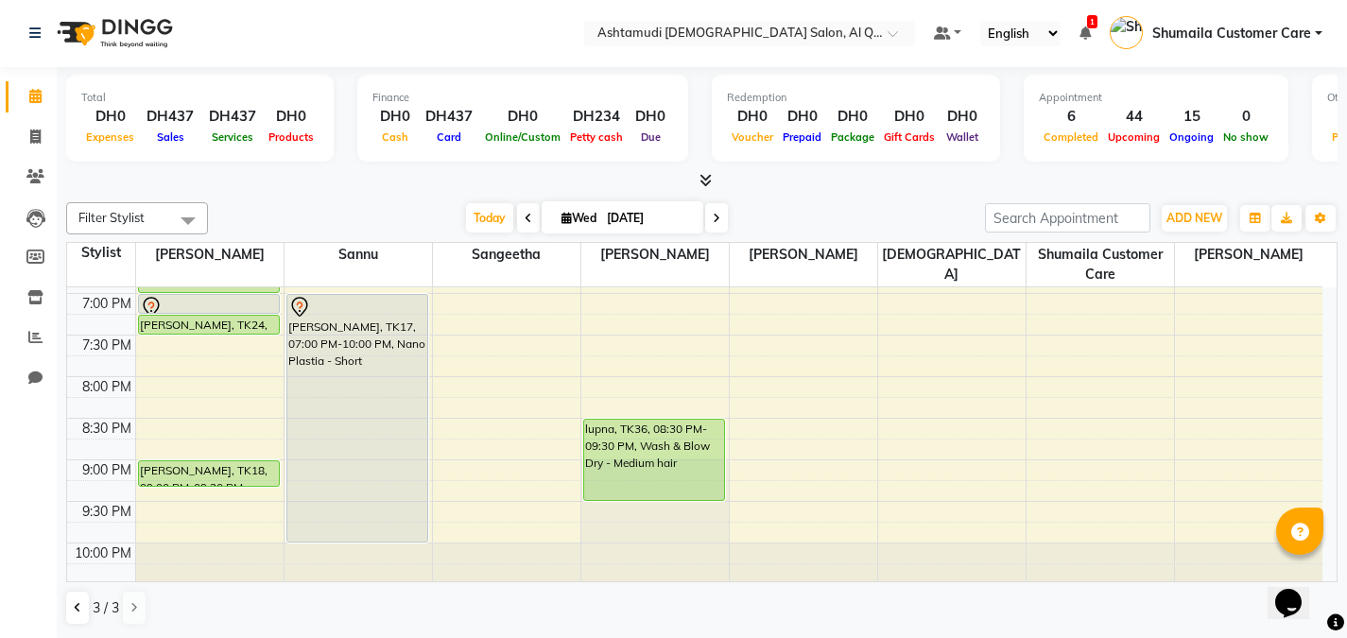
scroll to position [869, 0]
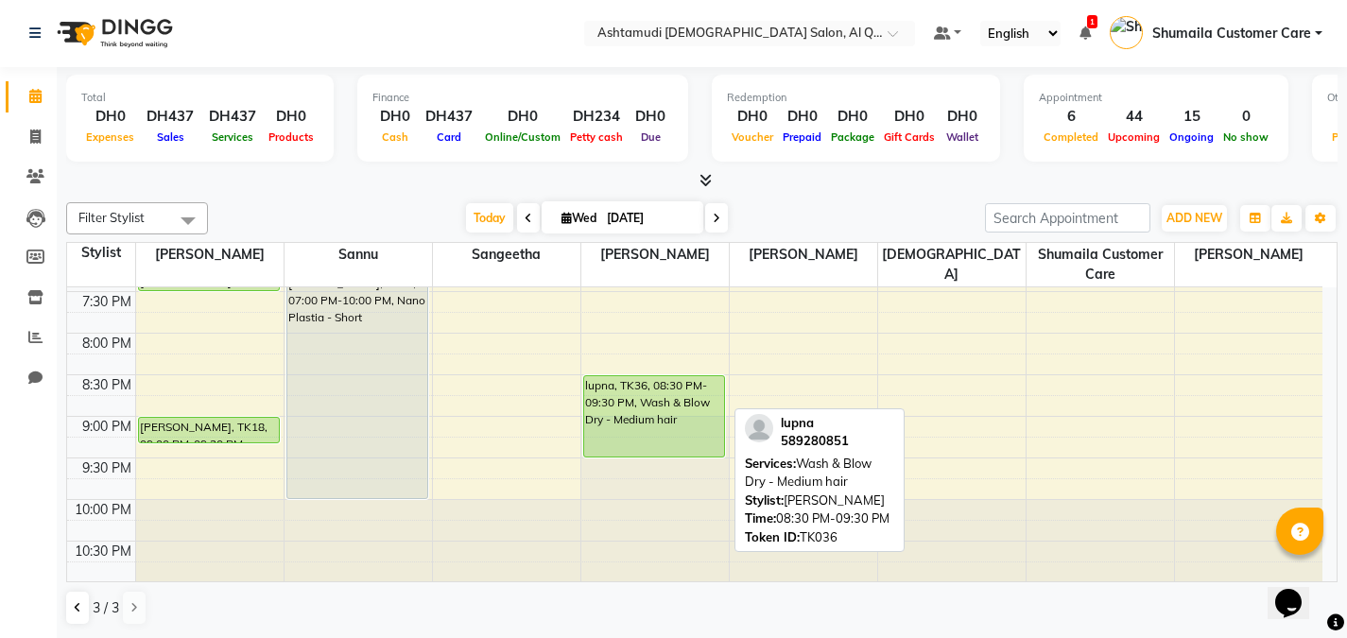
click at [640, 395] on div "lupna, TK36, 08:30 PM-09:30 PM, Wash & Blow Dry - Medium hair" at bounding box center [654, 416] width 140 height 80
select select "5"
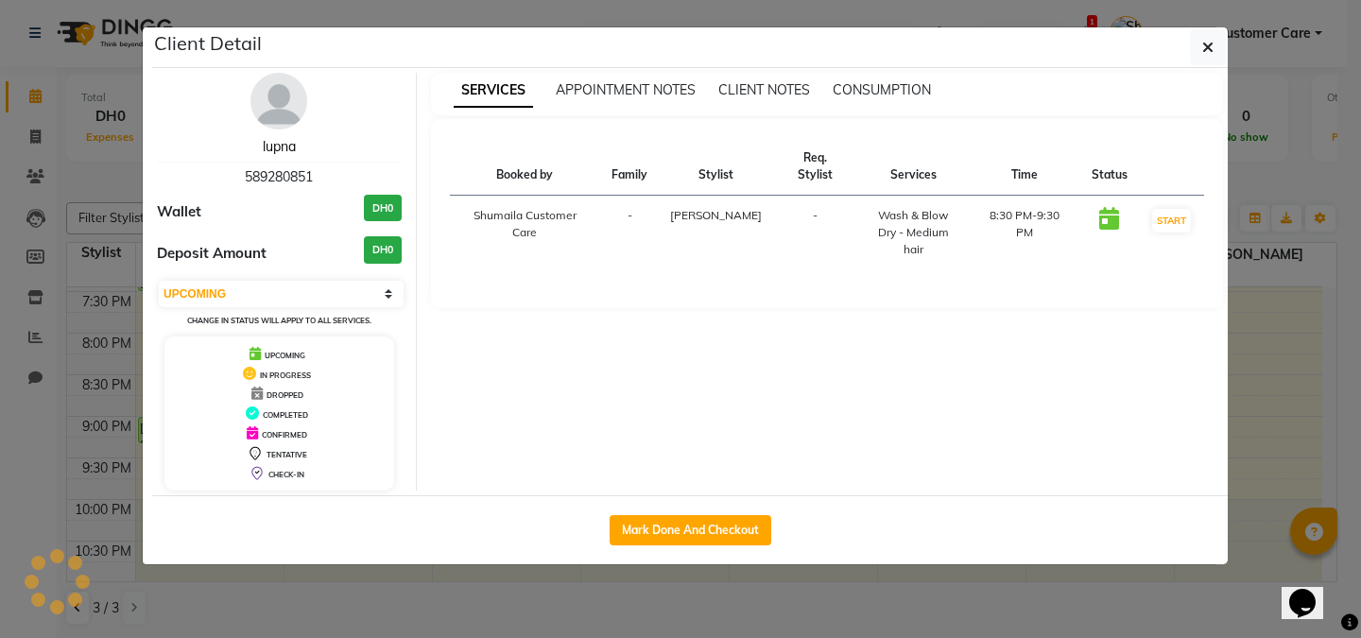
click at [279, 150] on link "lupna" at bounding box center [279, 146] width 33 height 17
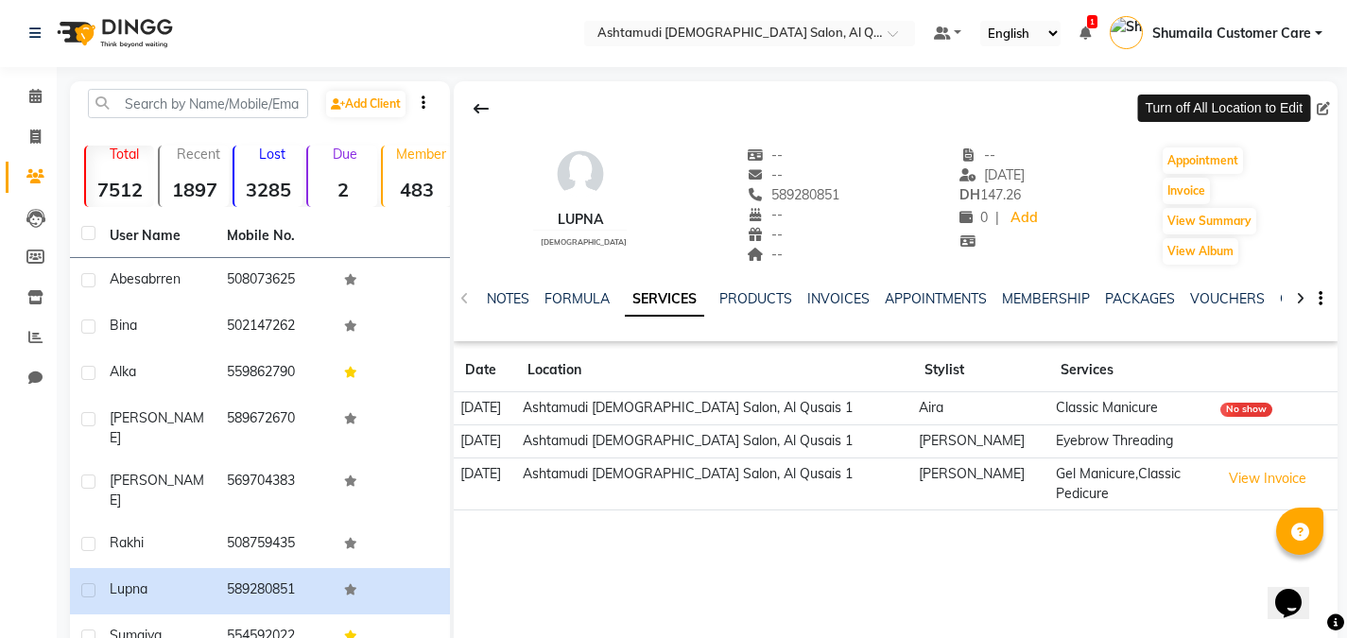
click at [1317, 102] on span at bounding box center [1327, 109] width 21 height 20
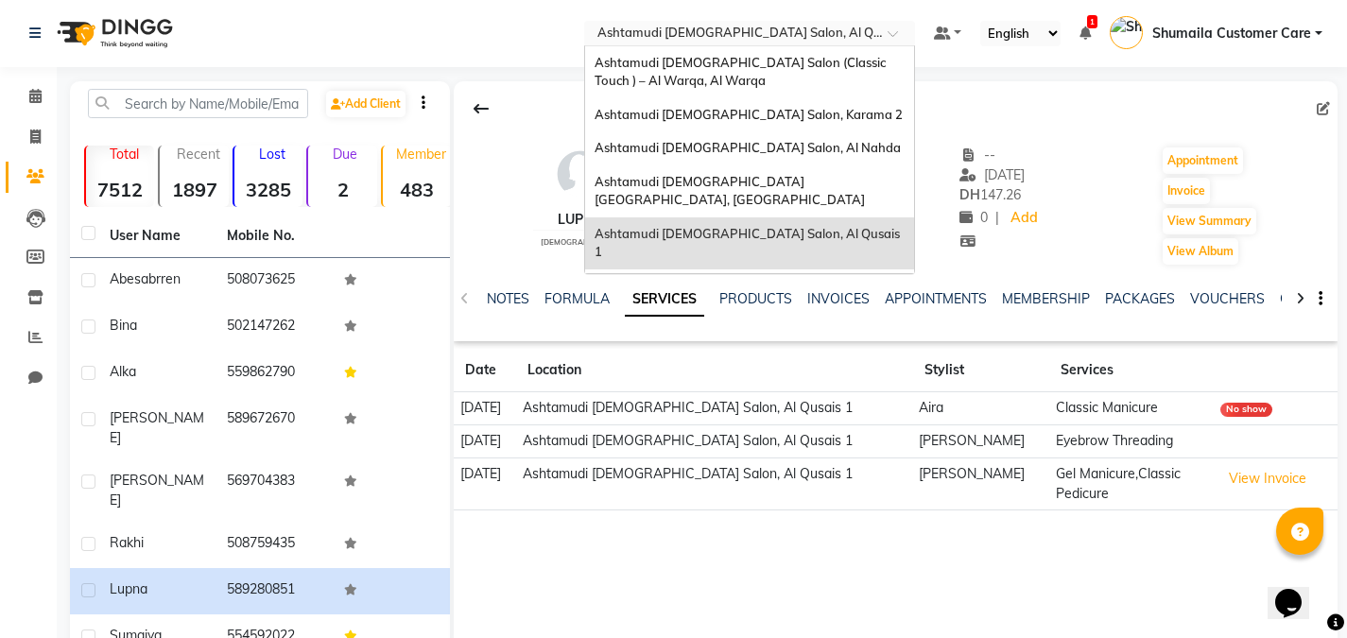
click at [891, 30] on span at bounding box center [900, 38] width 24 height 19
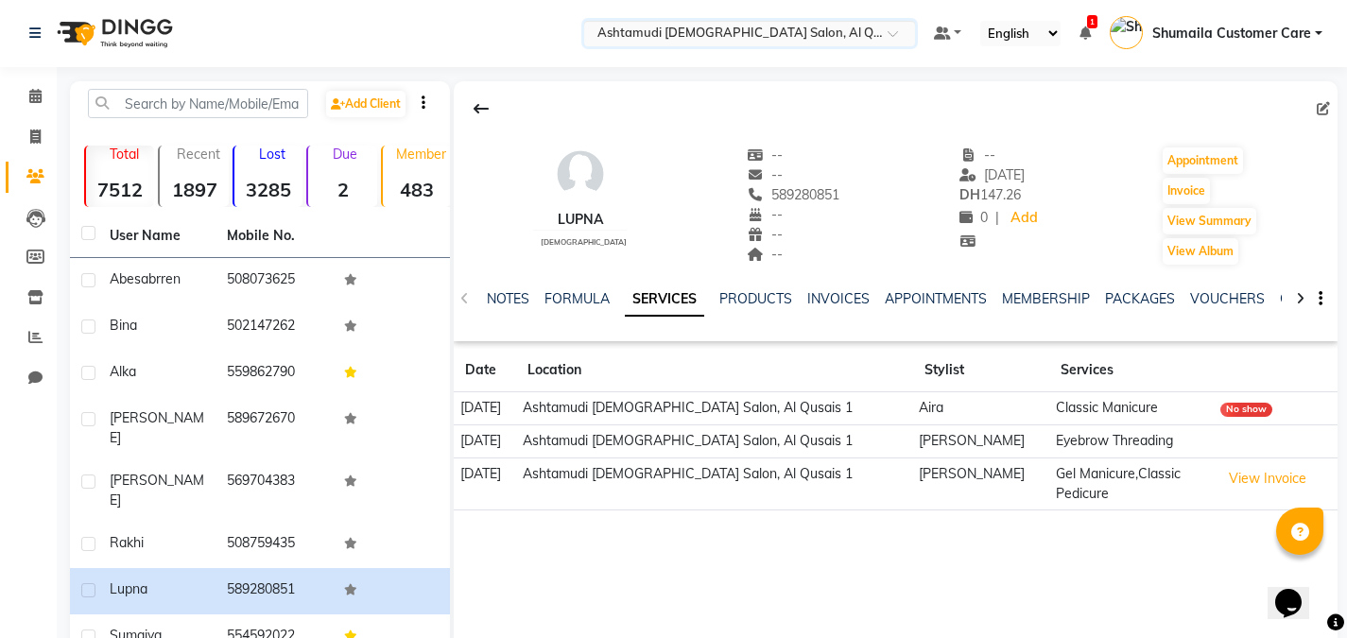
drag, startPoint x: 891, startPoint y: 30, endPoint x: 944, endPoint y: 65, distance: 64.2
click at [892, 30] on span at bounding box center [900, 38] width 24 height 19
click at [30, 219] on icon at bounding box center [35, 218] width 19 height 19
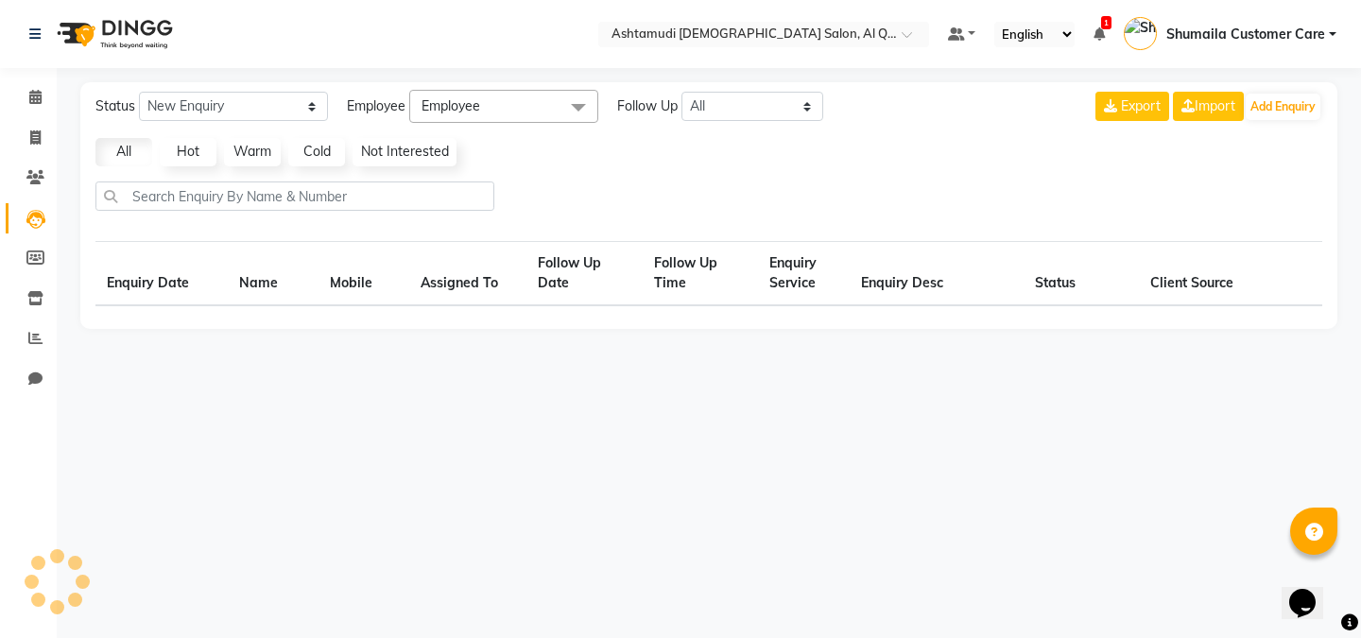
select select "10"
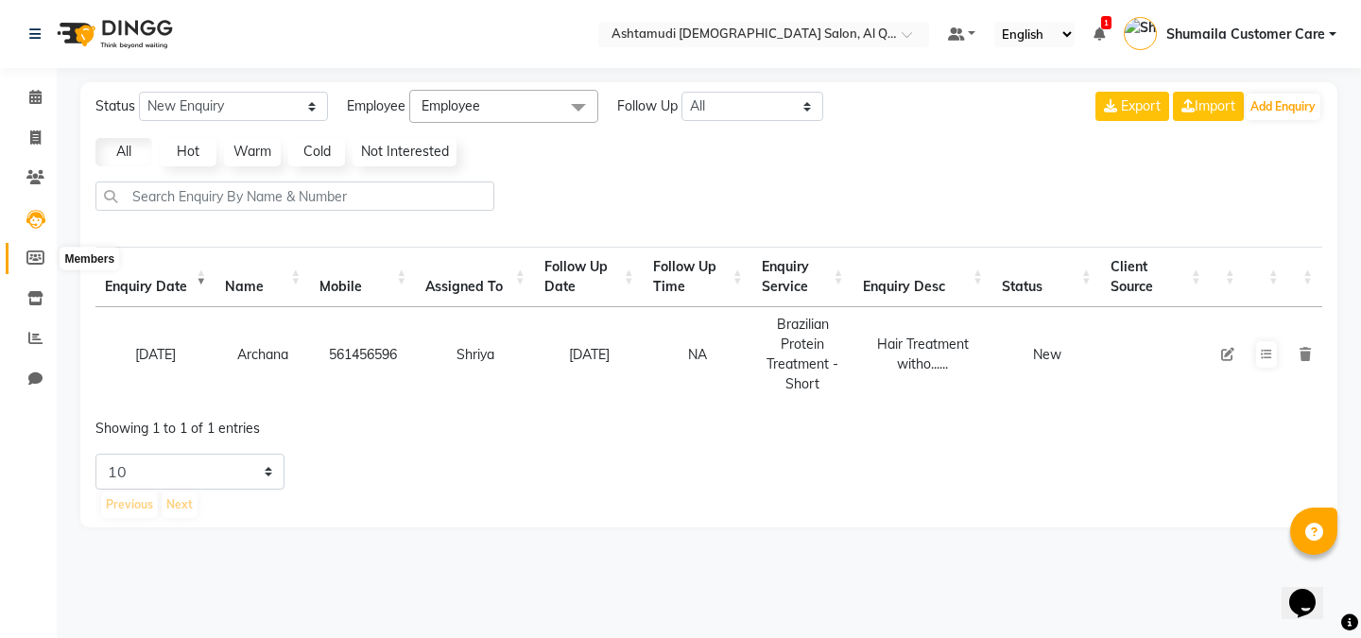
click at [32, 258] on icon at bounding box center [35, 258] width 18 height 14
select select
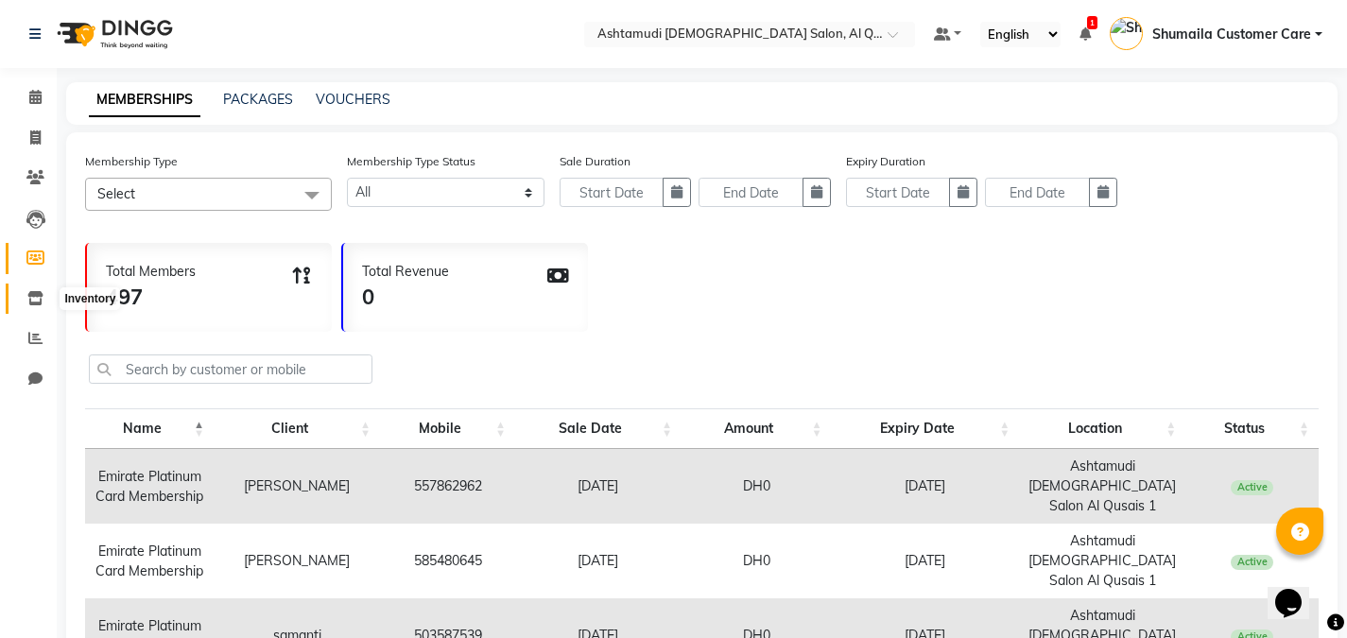
click at [36, 309] on span at bounding box center [35, 299] width 33 height 22
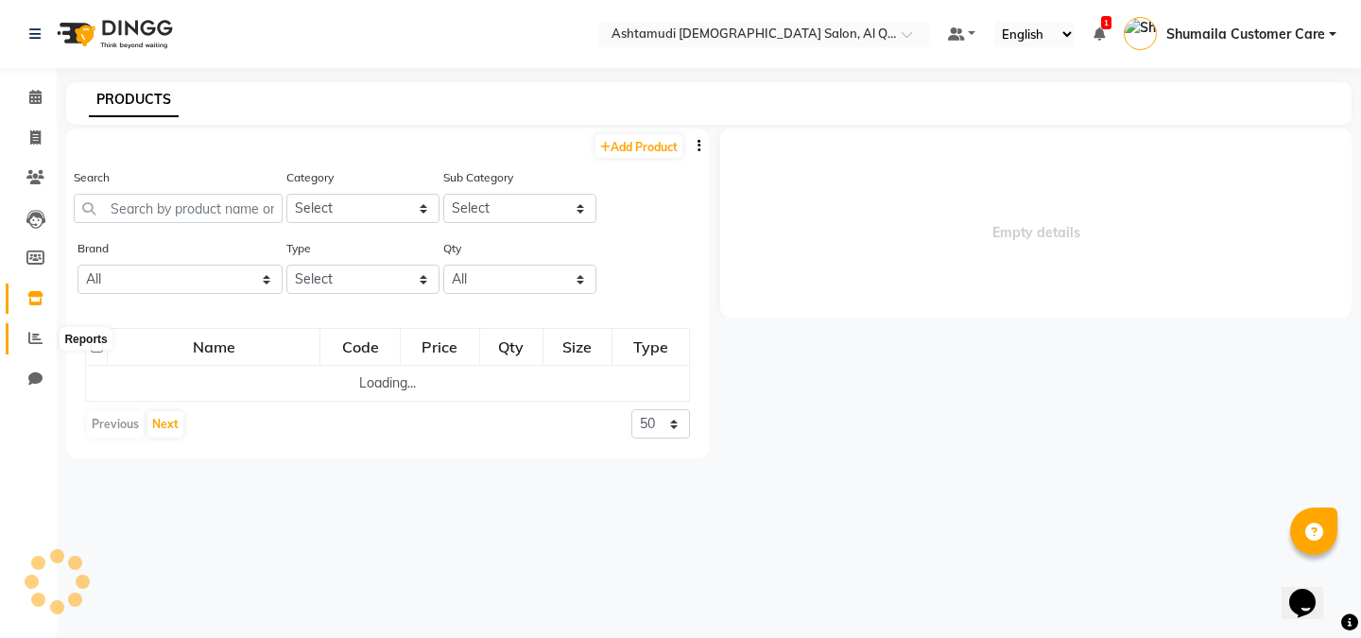
click at [30, 346] on span at bounding box center [35, 339] width 33 height 22
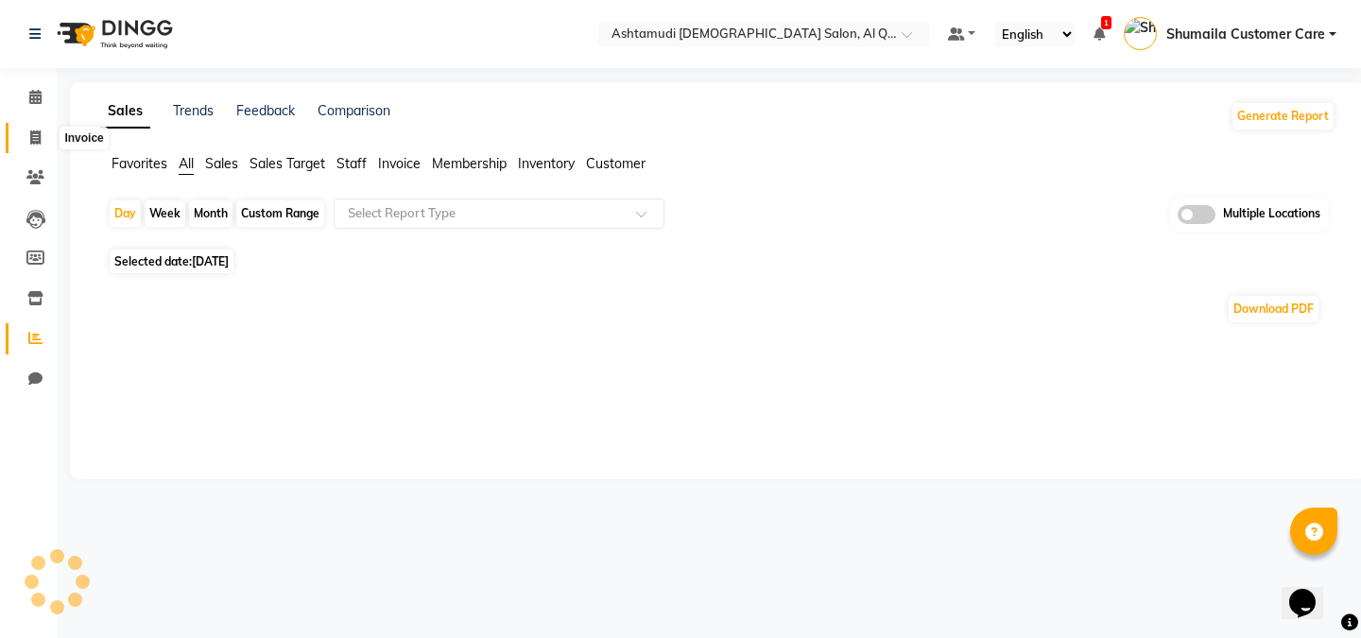
click at [47, 137] on span at bounding box center [35, 139] width 33 height 22
select select "service"
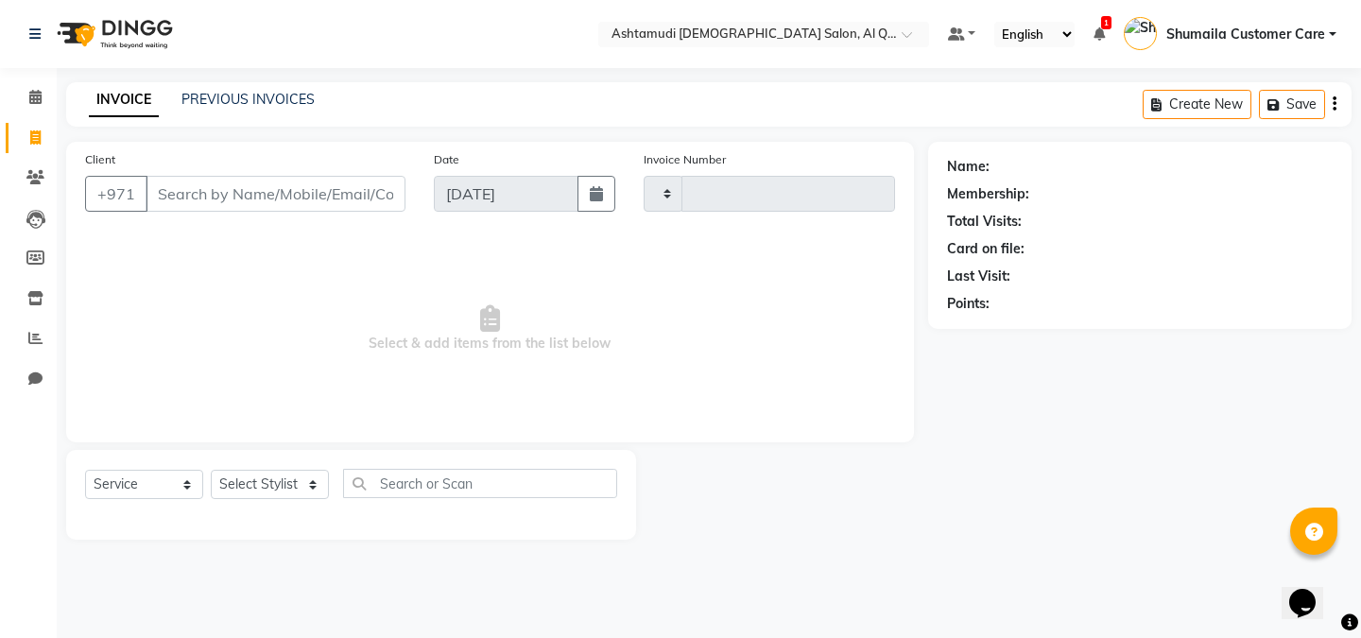
type input "6468"
select select "6848"
type input "919742981602"
click at [38, 92] on icon at bounding box center [35, 97] width 12 height 14
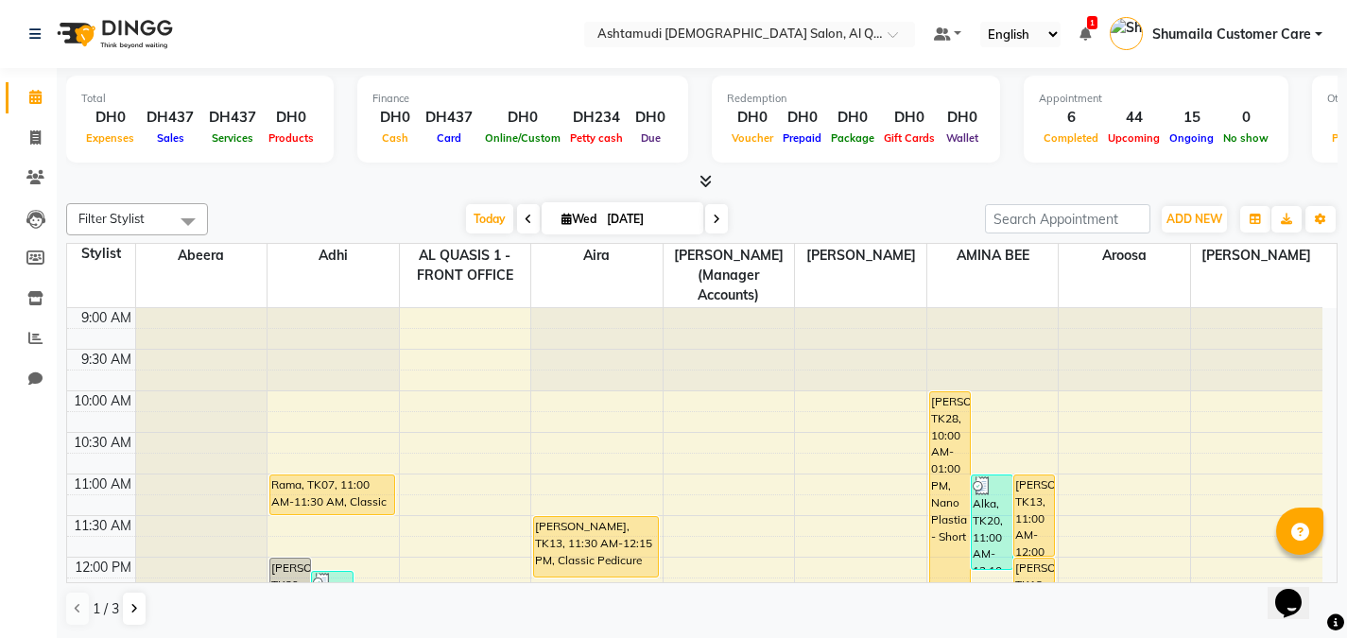
click at [1238, 33] on span "Shumaila Customer Care" at bounding box center [1231, 35] width 159 height 20
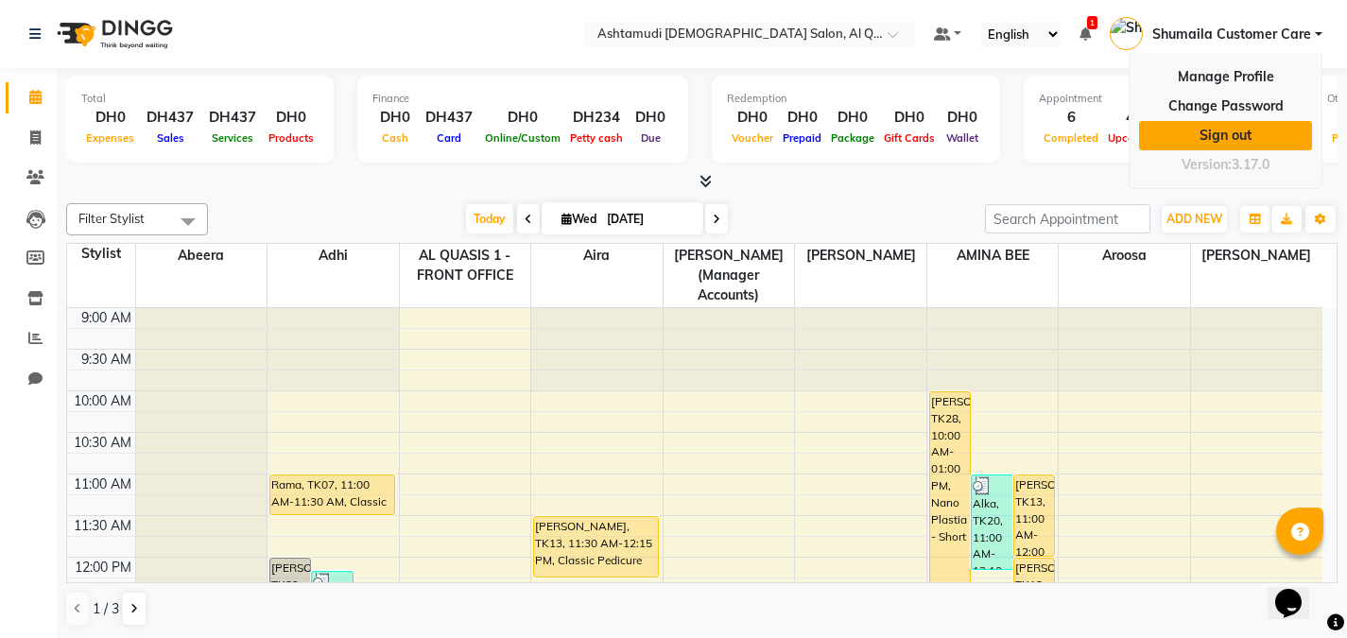
click at [1220, 131] on link "Sign out" at bounding box center [1225, 135] width 173 height 29
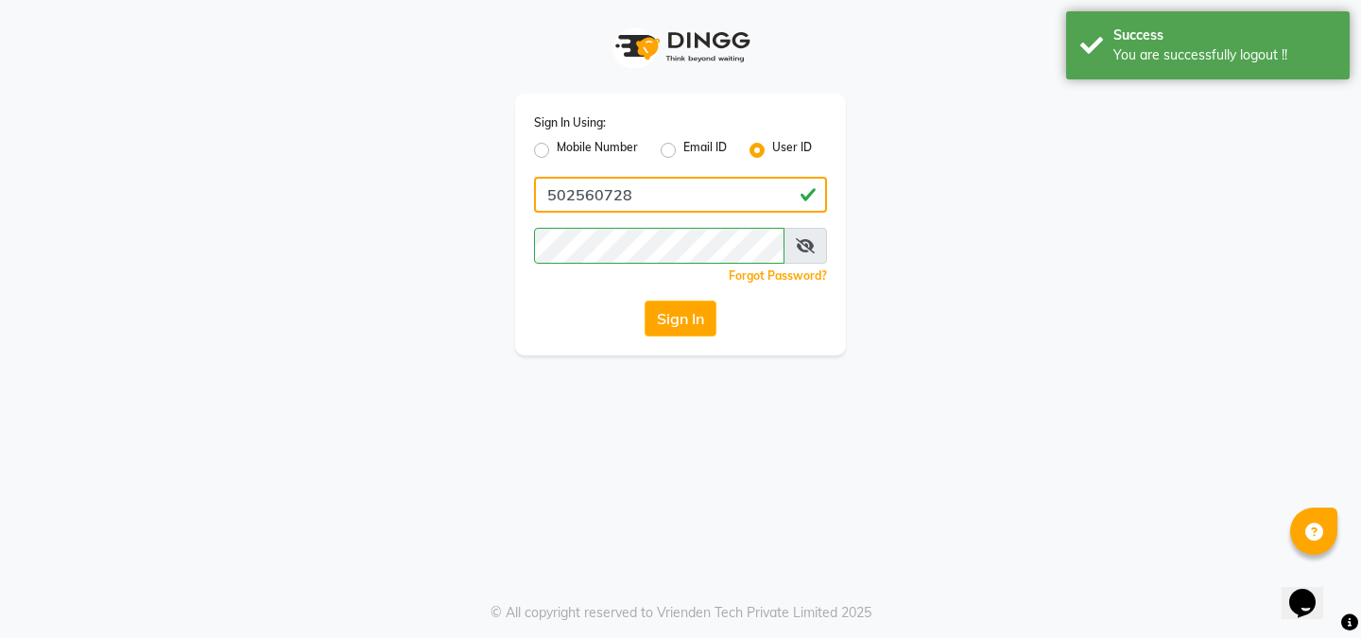
click at [726, 188] on input "502560728" at bounding box center [680, 195] width 293 height 36
type input "544840255"
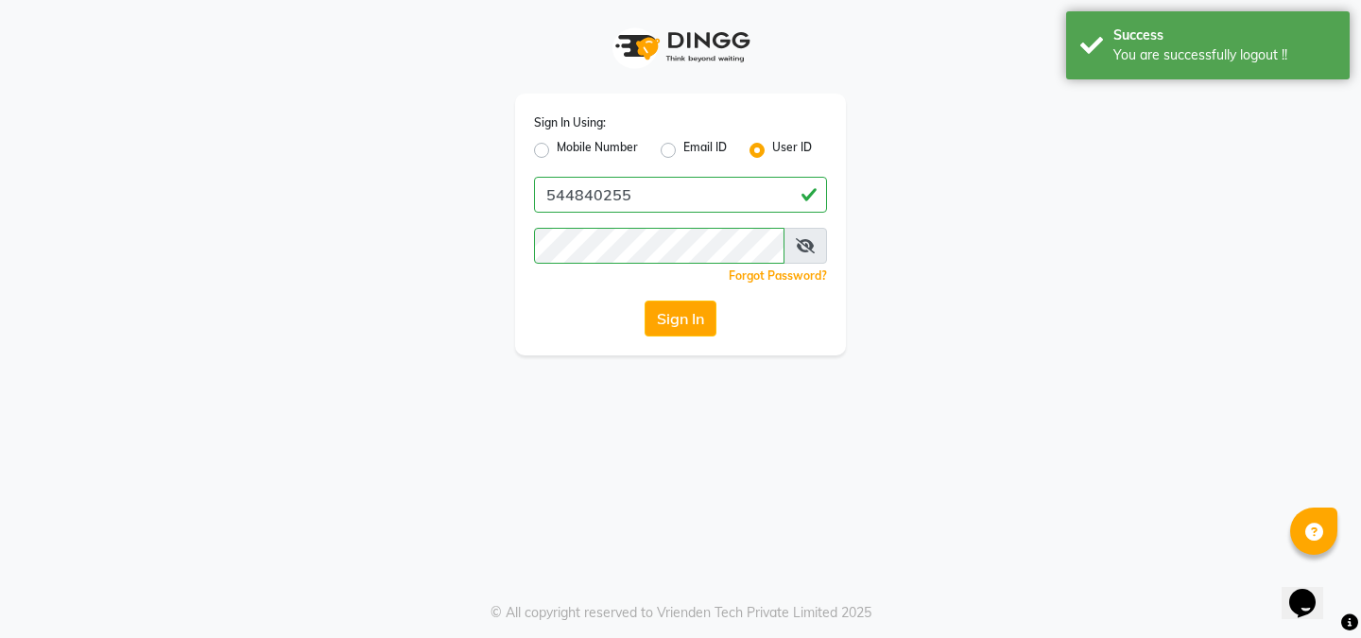
click at [678, 286] on div "Sign In Using: Mobile Number Email ID User ID 544840255 Remember me Forgot Pass…" at bounding box center [680, 225] width 331 height 262
click at [678, 308] on button "Sign In" at bounding box center [681, 319] width 72 height 36
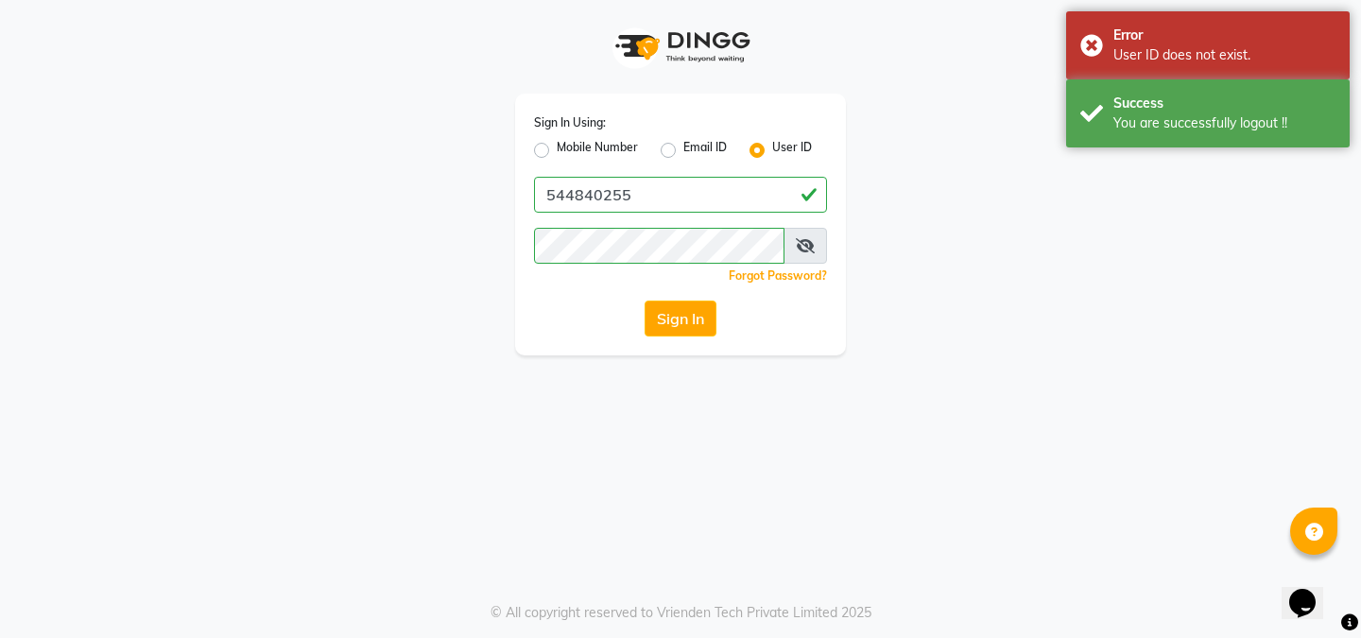
click at [745, 245] on div at bounding box center [680, 246] width 293 height 36
click at [557, 147] on label "Mobile Number" at bounding box center [597, 150] width 81 height 23
click at [557, 147] on input "Mobile Number" at bounding box center [563, 145] width 12 height 12
radio input "true"
radio input "false"
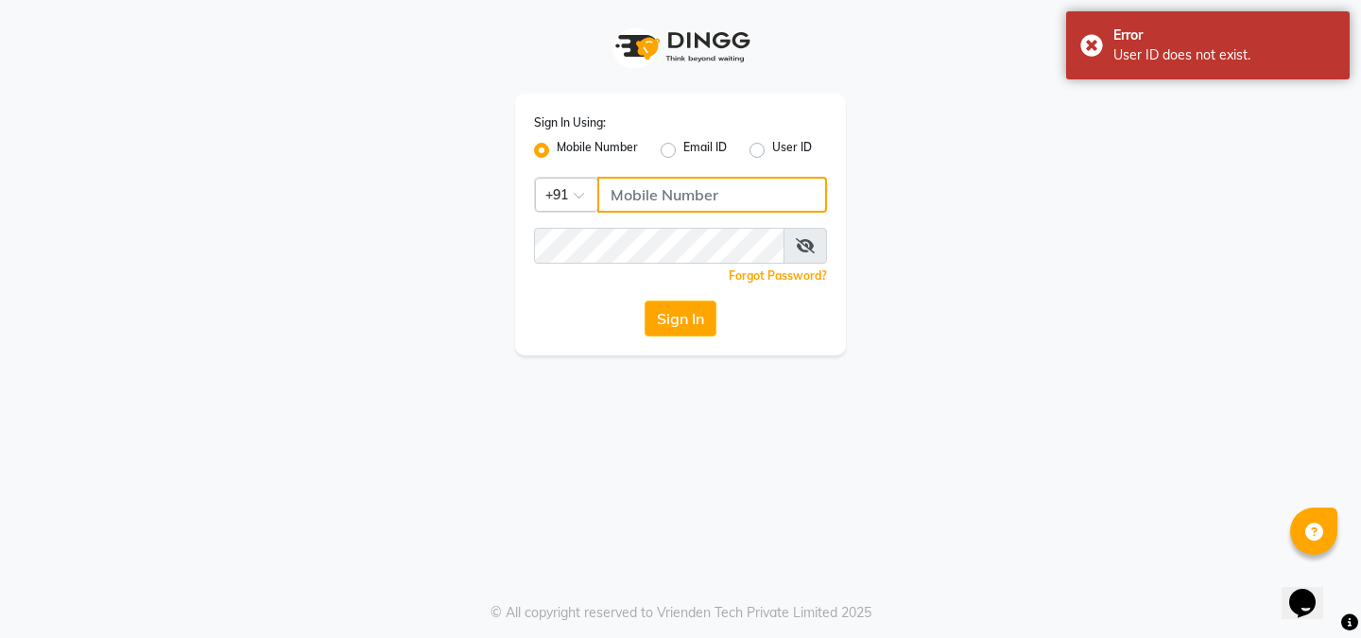
click at [684, 199] on input "Username" at bounding box center [713, 195] width 230 height 36
click at [570, 199] on div at bounding box center [566, 193] width 61 height 20
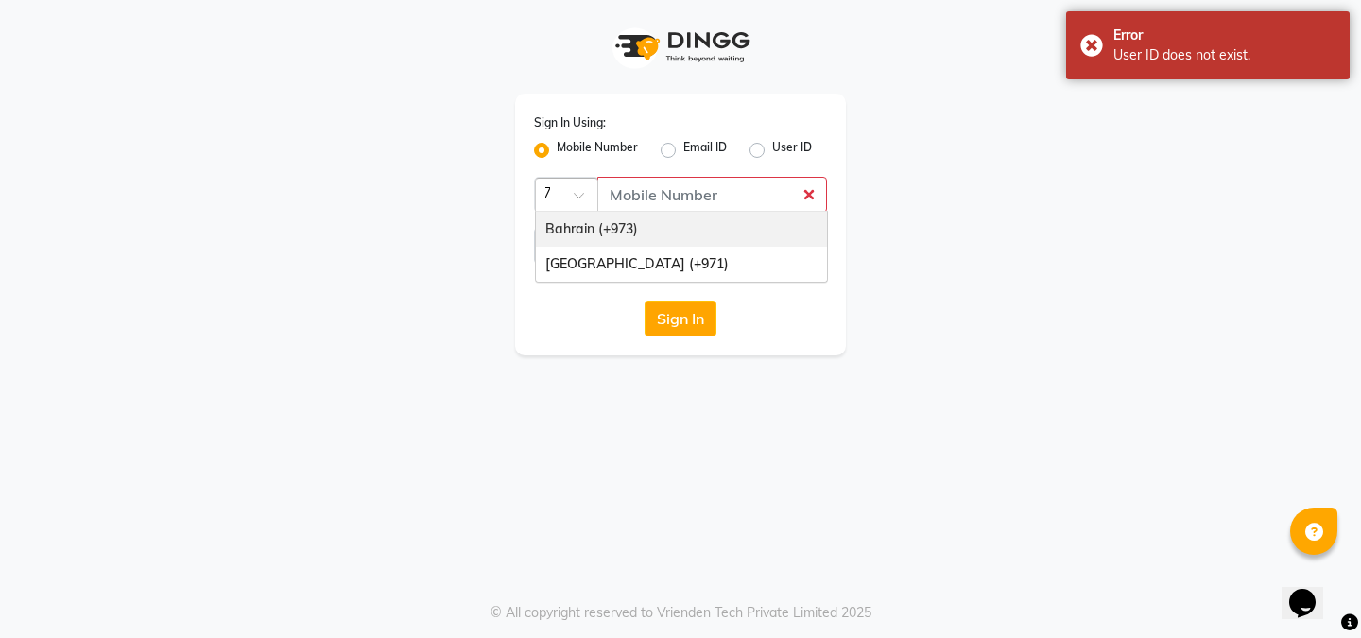
type input "971"
click at [594, 227] on div "[GEOGRAPHIC_DATA] (+971)" at bounding box center [681, 229] width 291 height 35
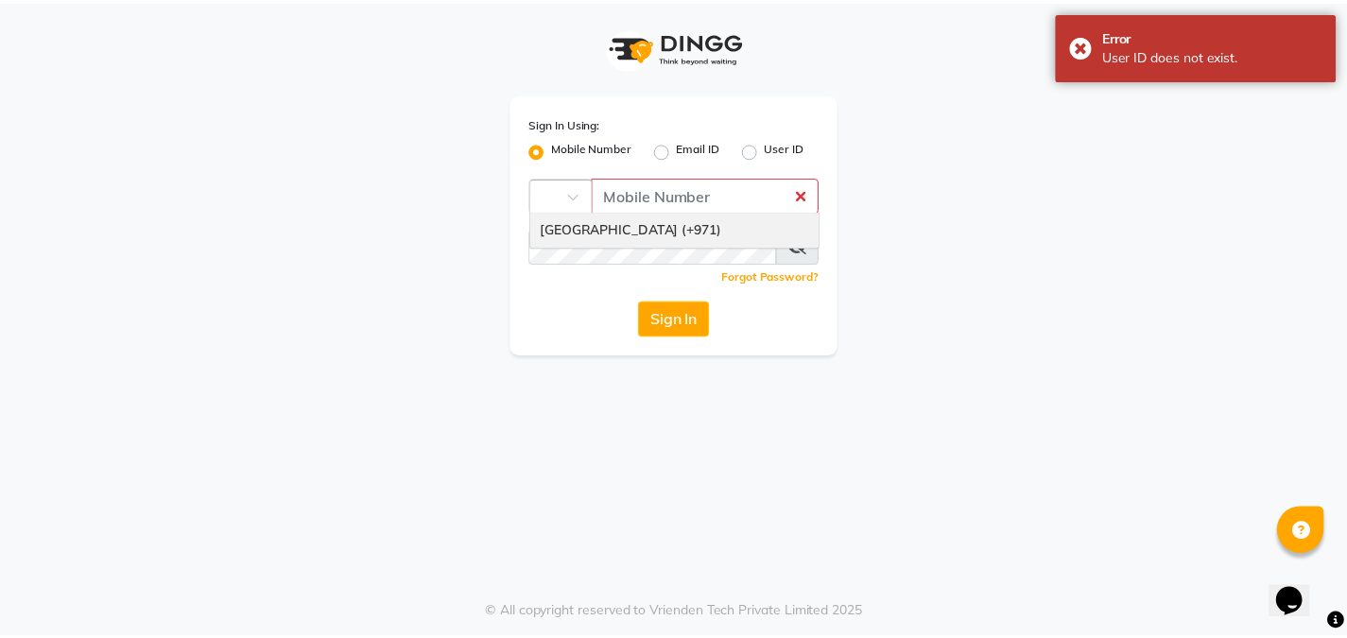
scroll to position [0, 0]
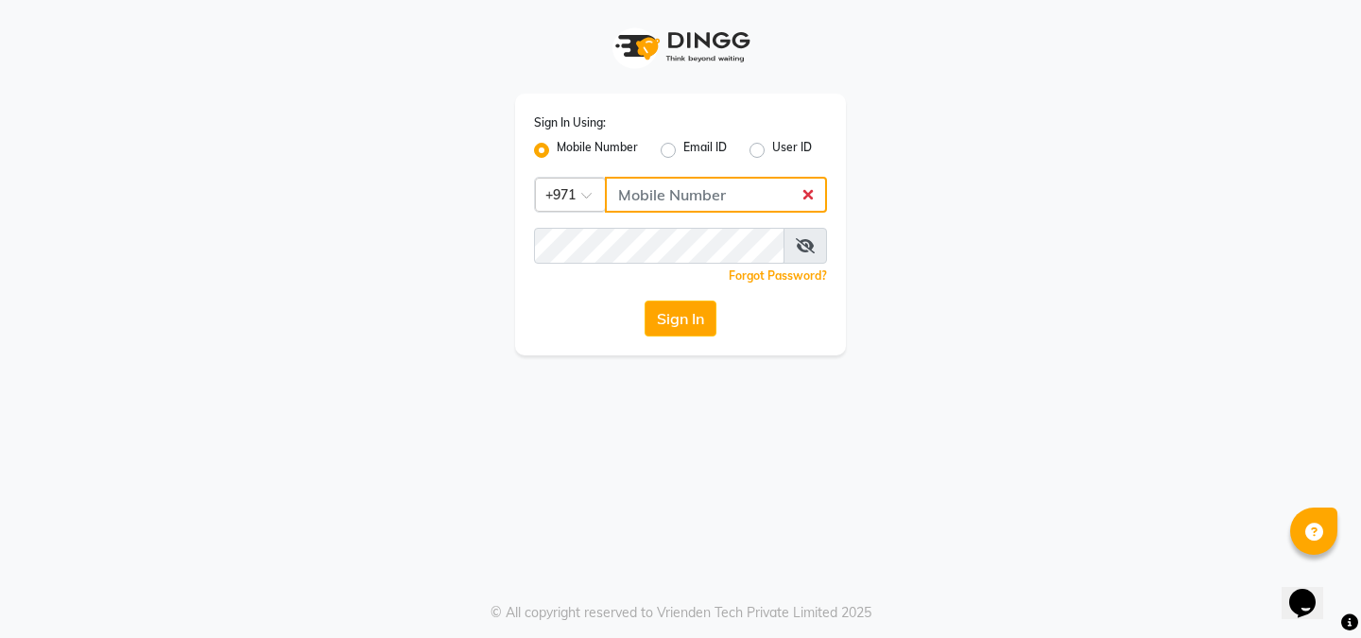
click at [669, 196] on input "Username" at bounding box center [716, 195] width 222 height 36
type input "544840255"
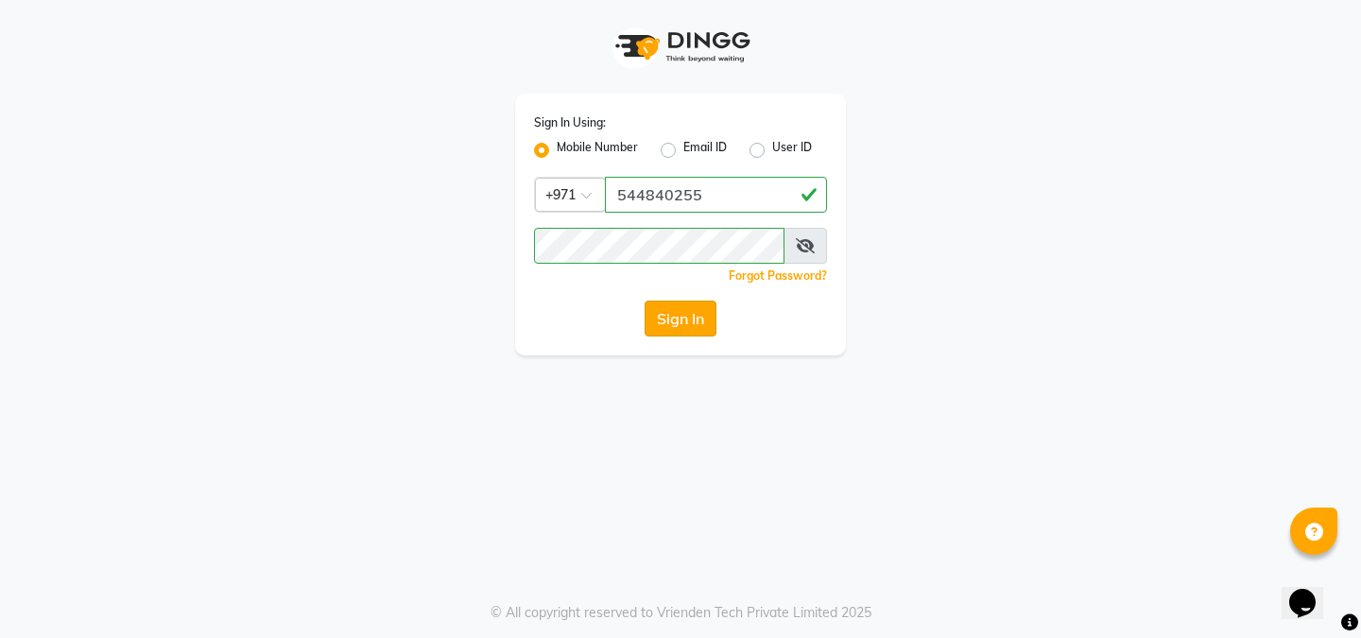
click at [676, 304] on button "Sign In" at bounding box center [681, 319] width 72 height 36
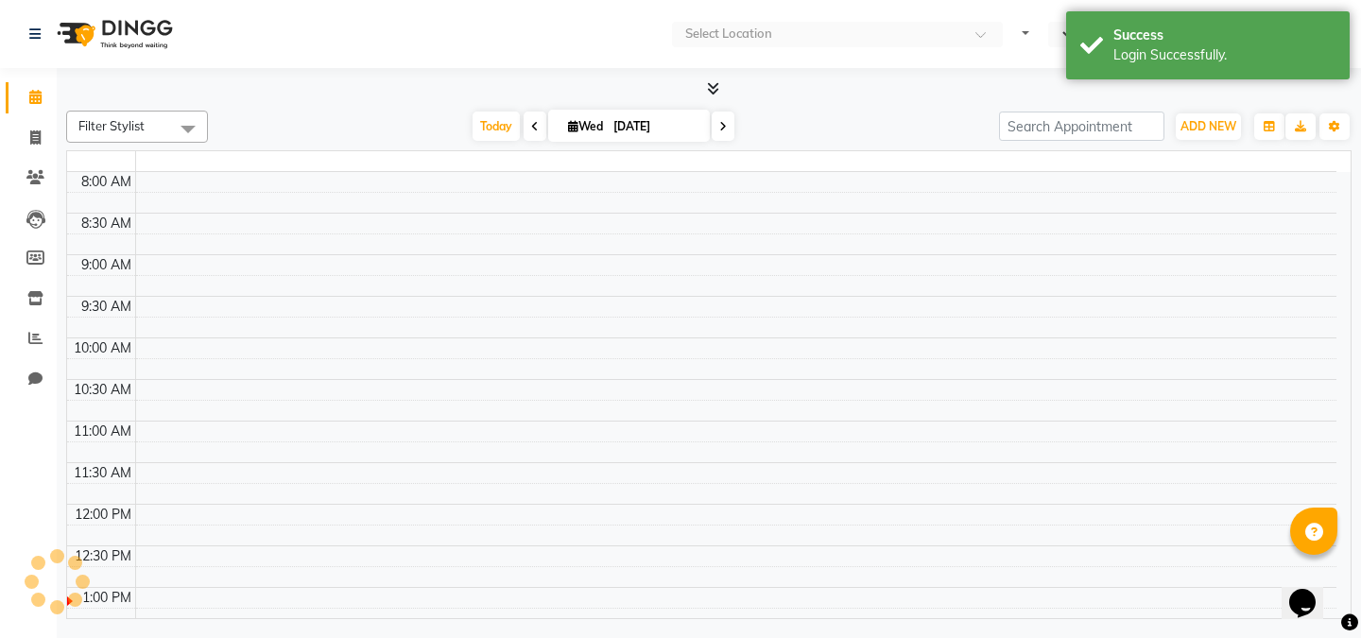
select select "en"
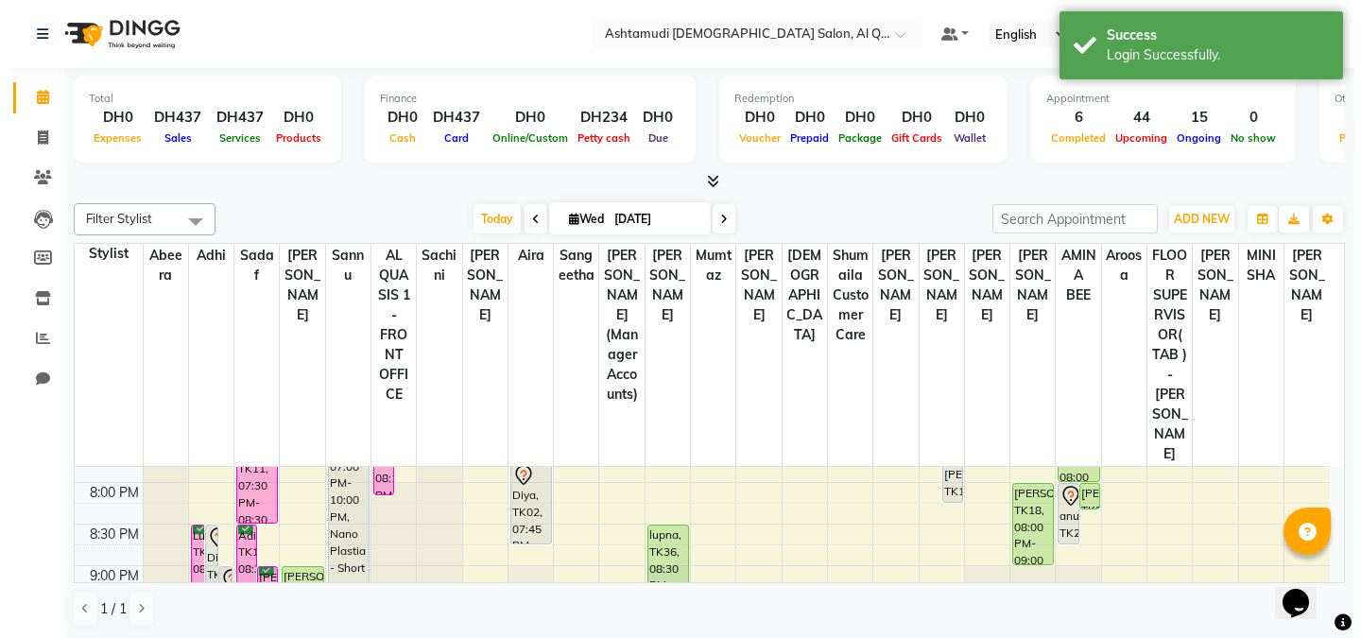
scroll to position [904, 0]
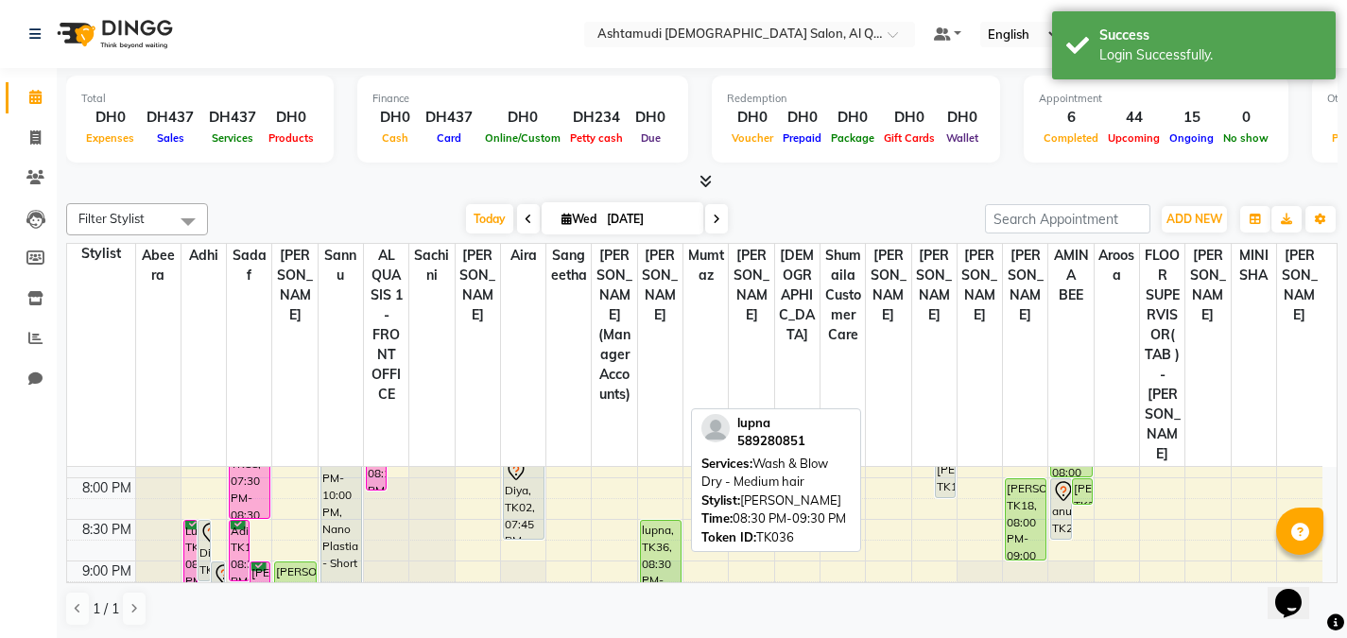
click at [659, 521] on div "lupna, TK36, 08:30 PM-09:30 PM, Wash & Blow Dry - Medium hair" at bounding box center [661, 561] width 40 height 80
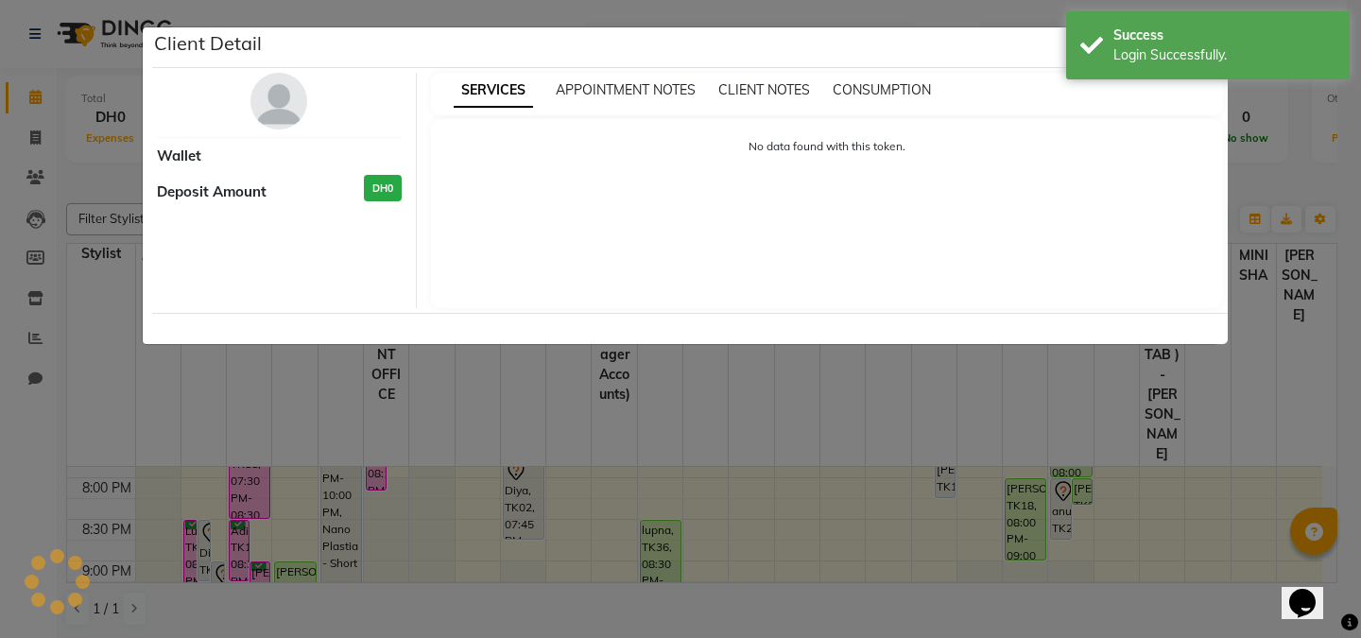
select select "5"
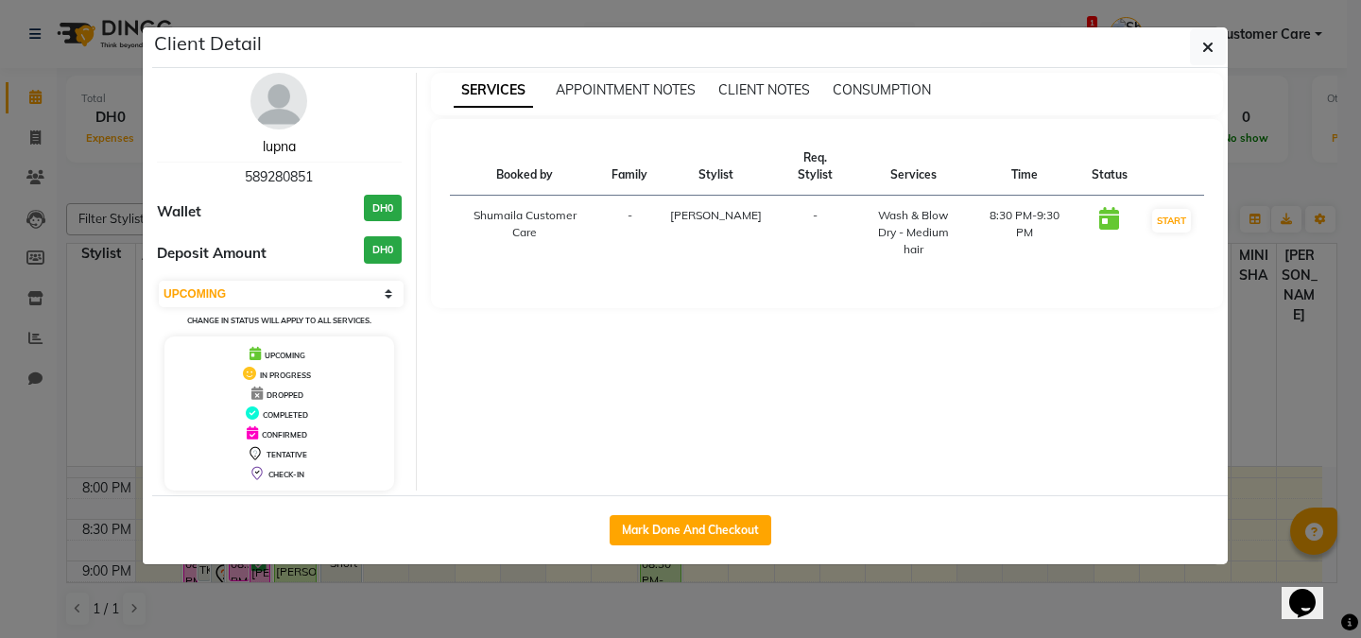
click at [287, 143] on link "lupna" at bounding box center [279, 146] width 33 height 17
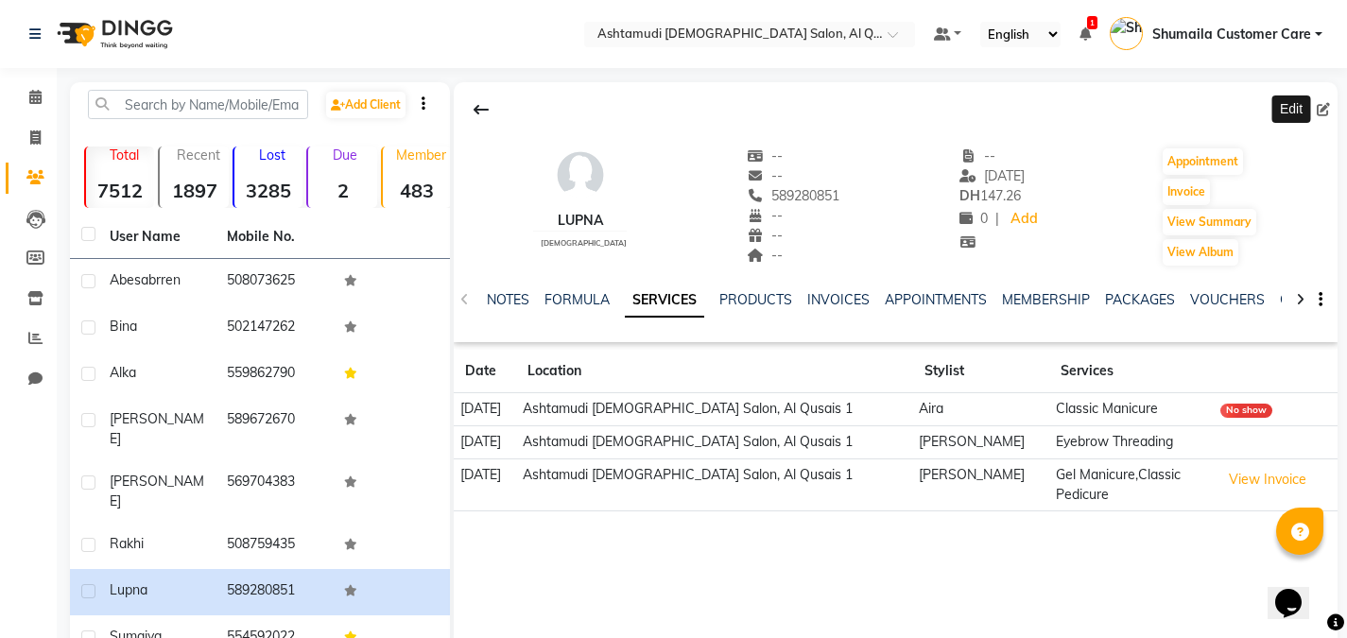
click at [1327, 104] on icon at bounding box center [1323, 109] width 13 height 13
select select "3798"
select select "[DEMOGRAPHIC_DATA]"
select select "47957"
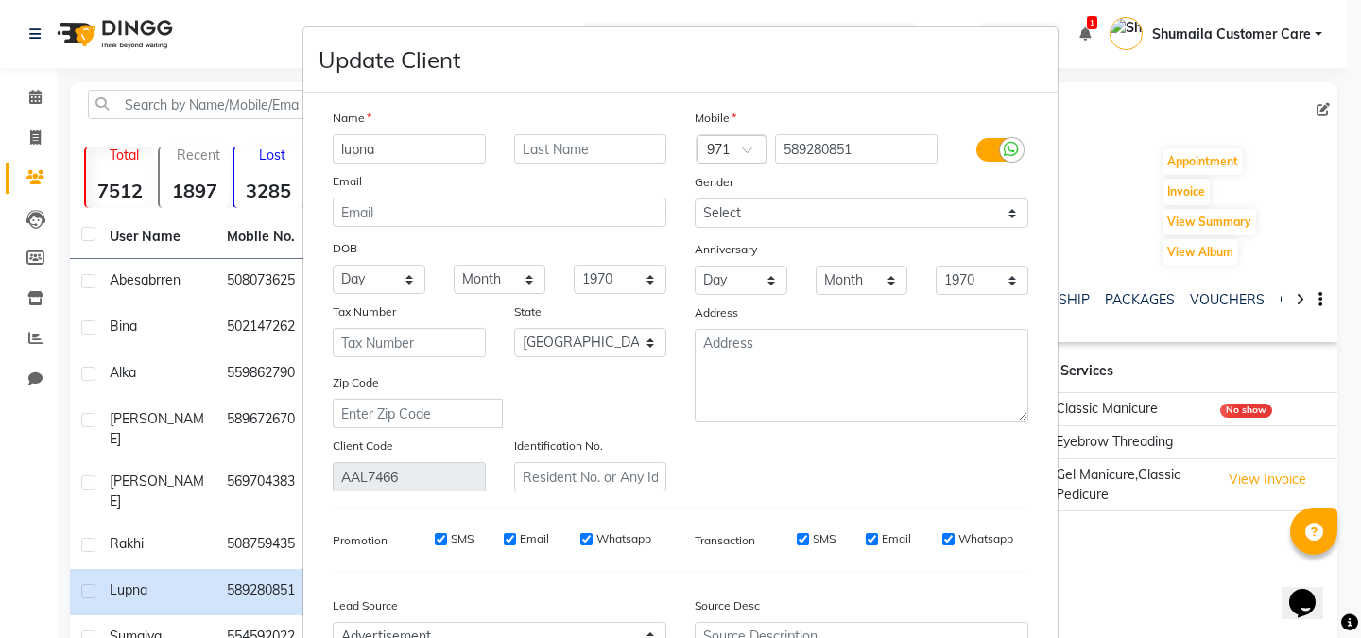
drag, startPoint x: 373, startPoint y: 136, endPoint x: 117, endPoint y: 171, distance: 258.6
click at [117, 171] on ngb-modal-window "Update Client Name lupna Email DOB Day 01 02 03 04 05 06 07 08 09 10 11 12 13 1…" at bounding box center [680, 319] width 1361 height 638
type input "Lubna"
click at [574, 141] on input "[PERSON_NAME]" at bounding box center [590, 148] width 153 height 29
click at [636, 145] on input "[PERSON_NAME]" at bounding box center [590, 148] width 153 height 29
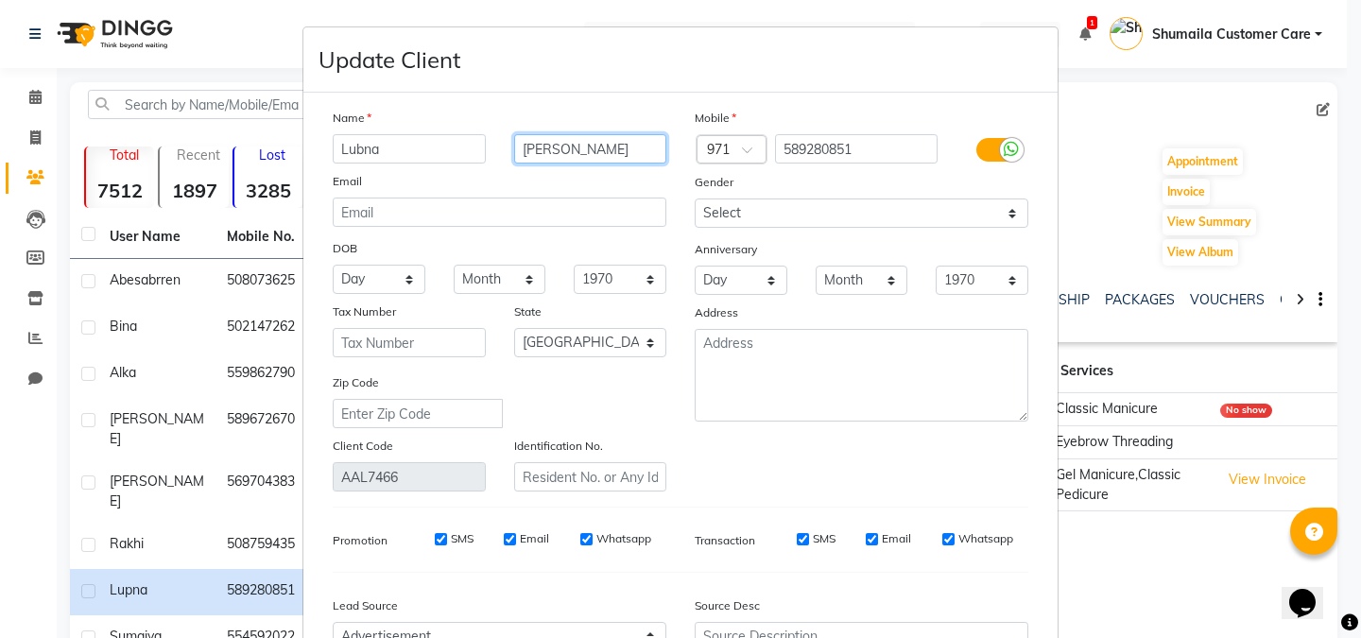
type input "[PERSON_NAME]"
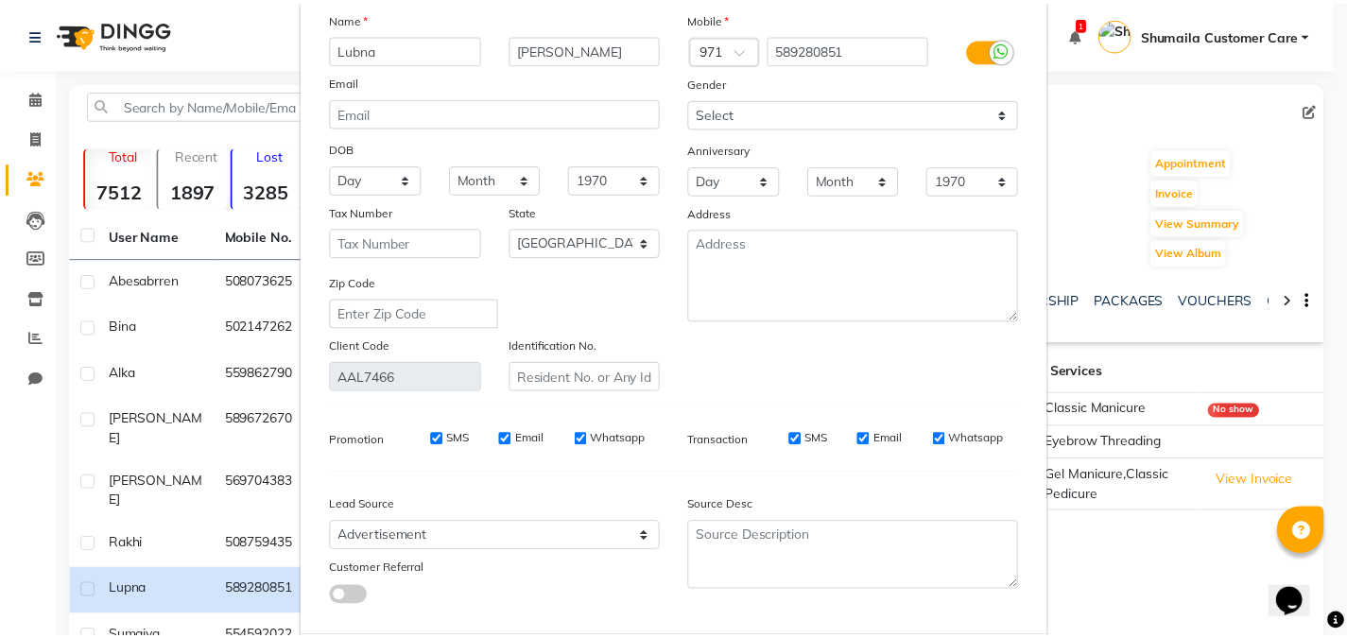
scroll to position [200, 0]
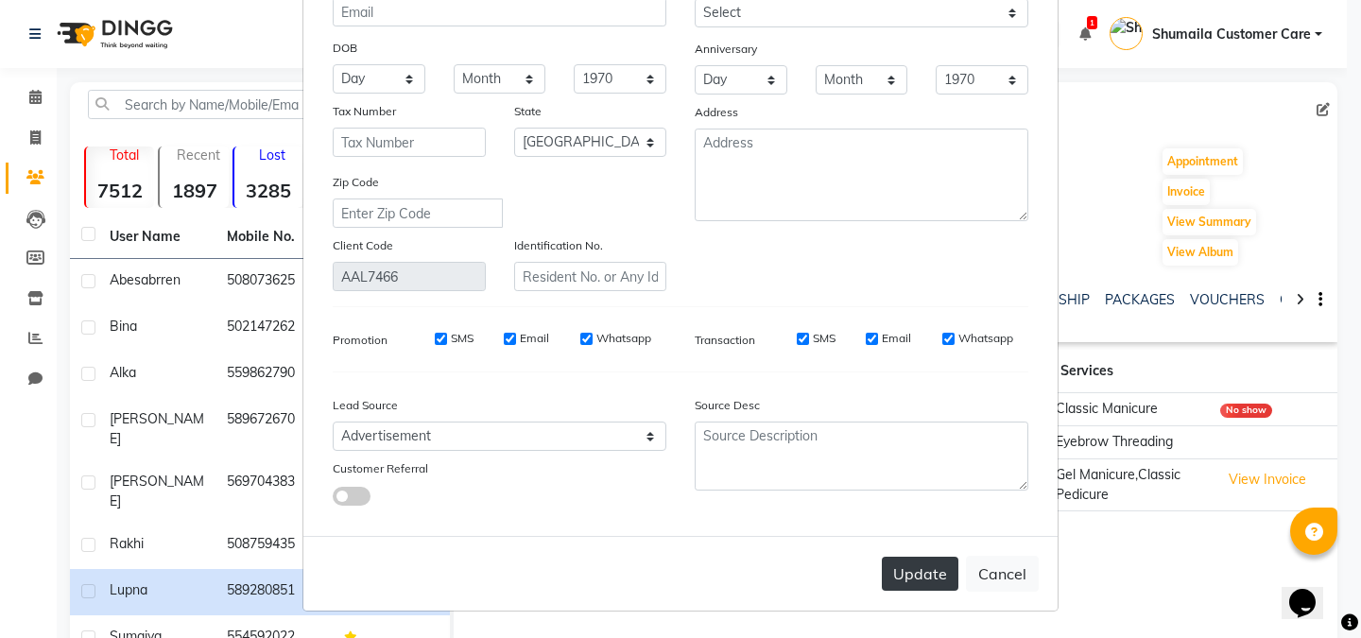
click at [921, 572] on button "Update" at bounding box center [920, 574] width 77 height 34
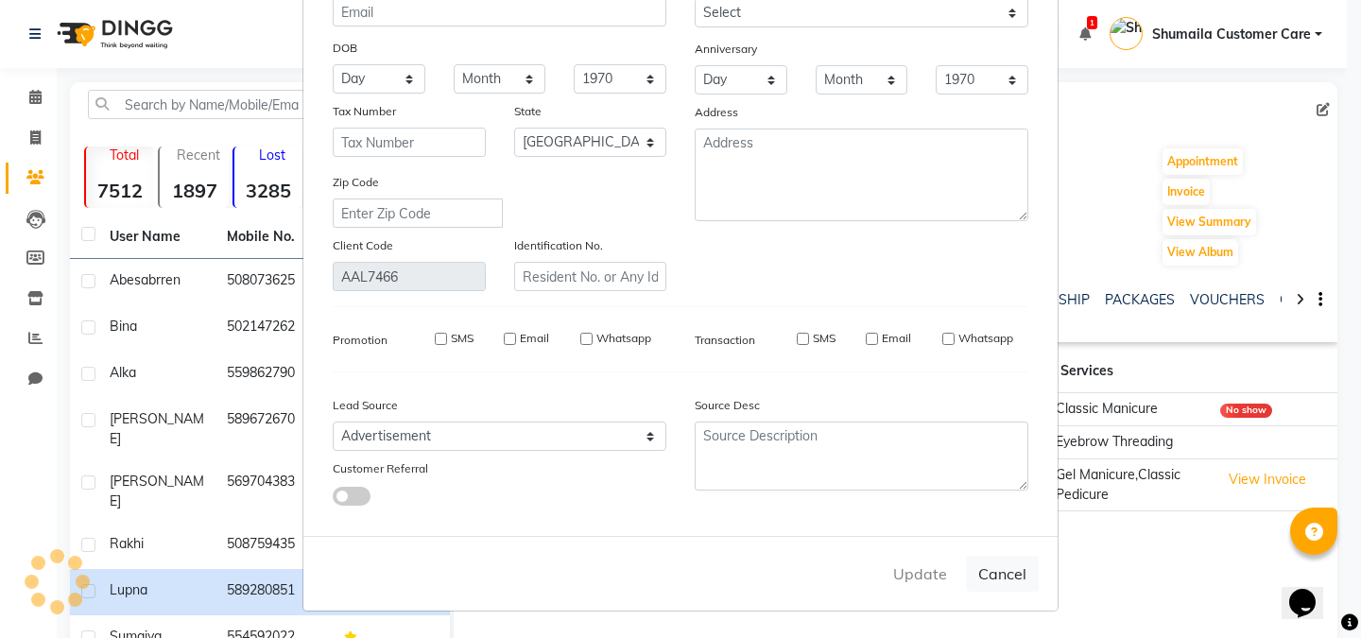
select select
select select "null"
select select
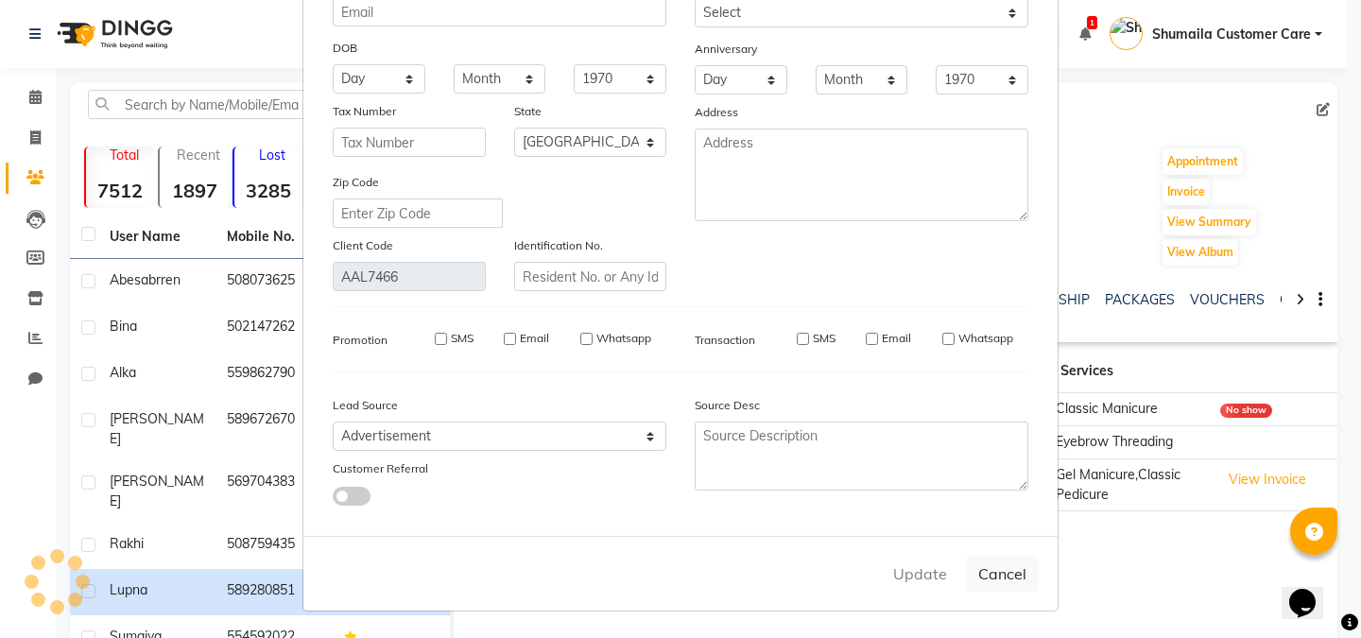
select select
checkbox input "false"
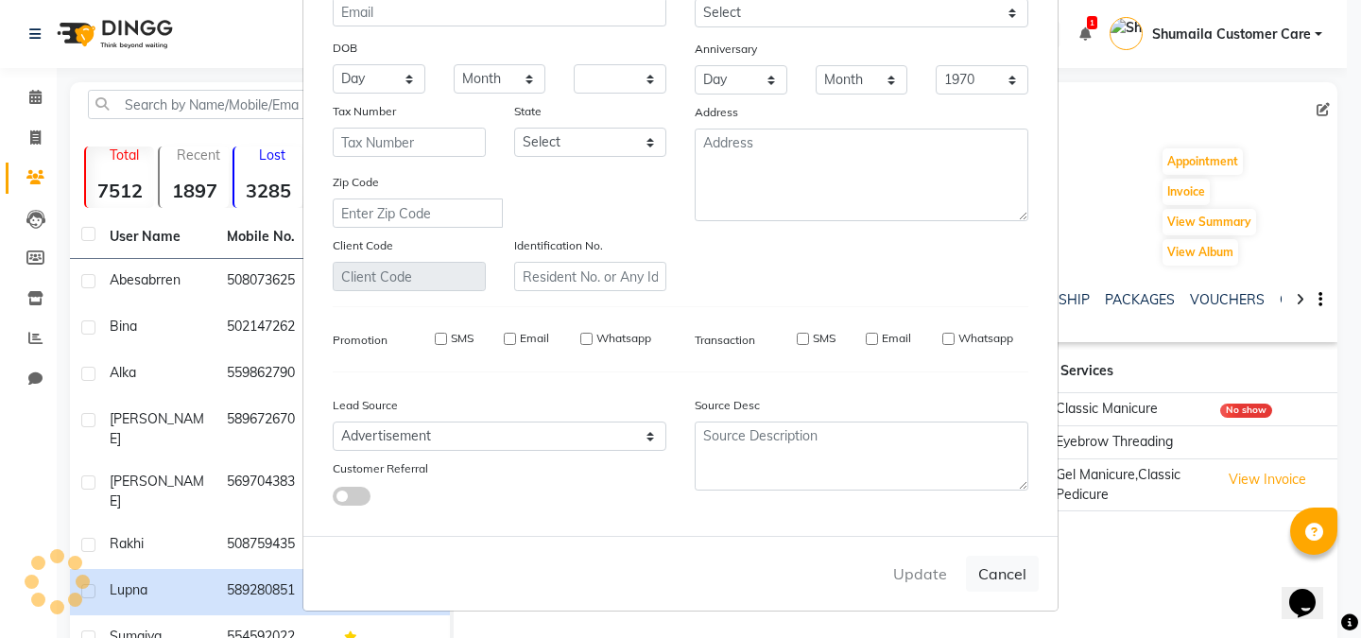
checkbox input "false"
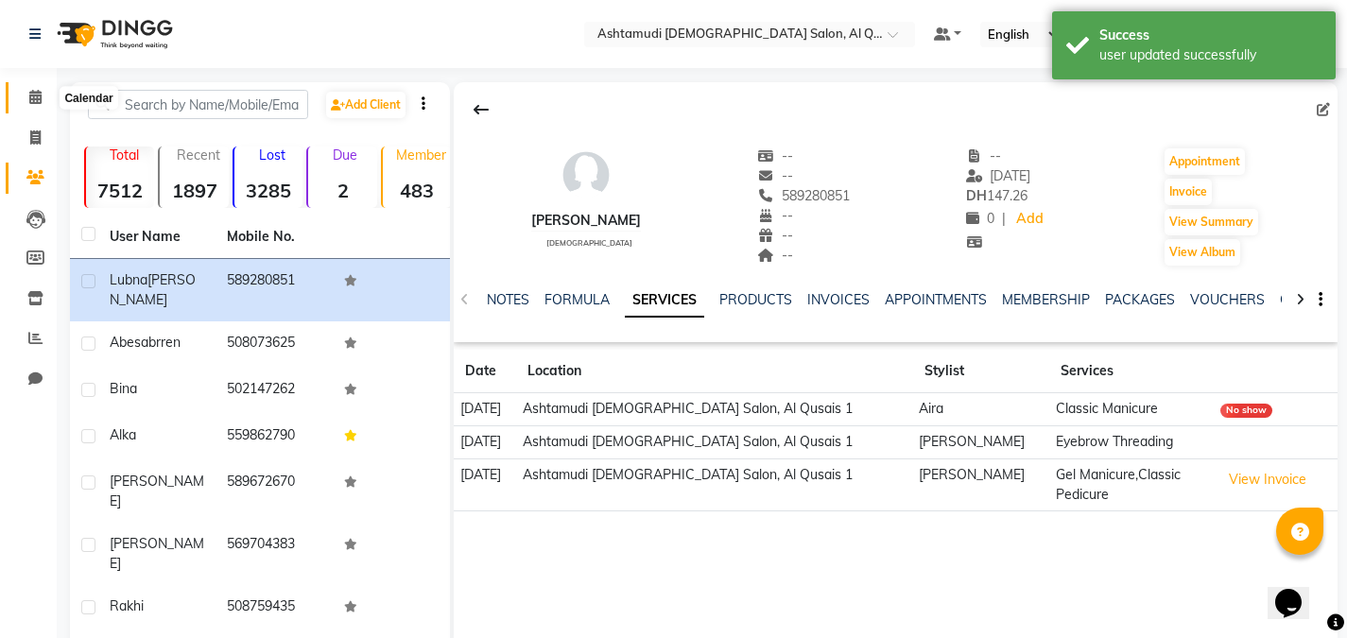
click at [28, 89] on span at bounding box center [35, 98] width 33 height 22
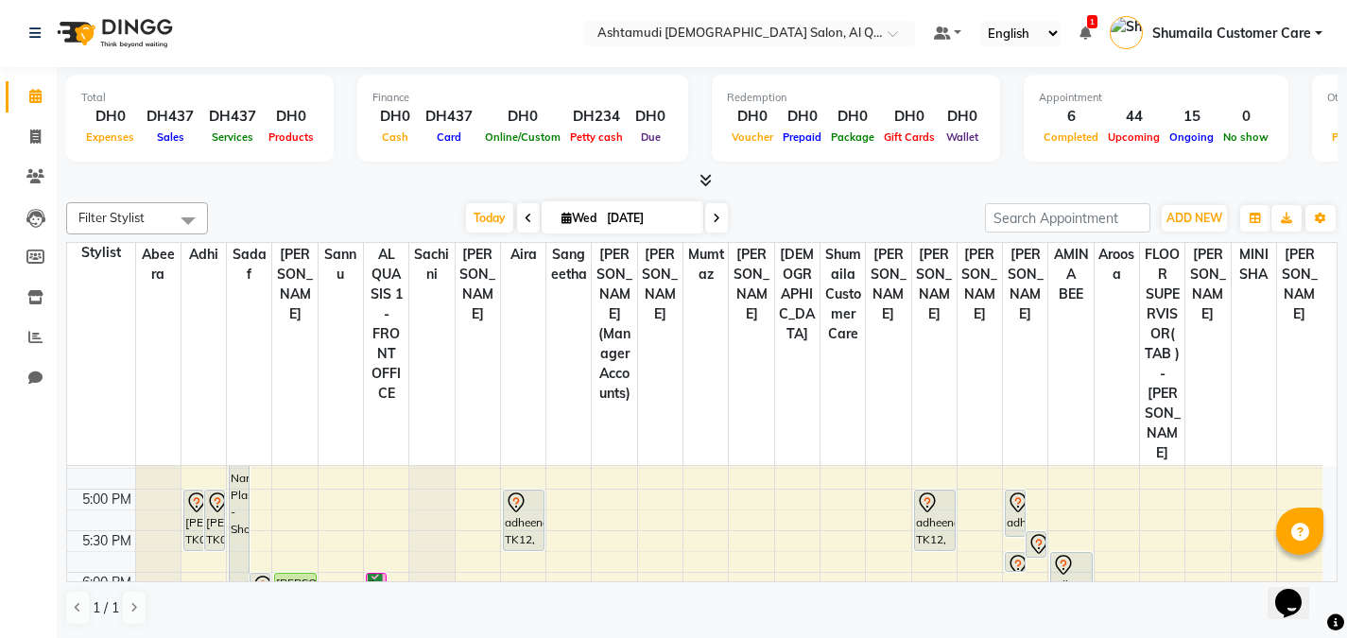
scroll to position [556, 0]
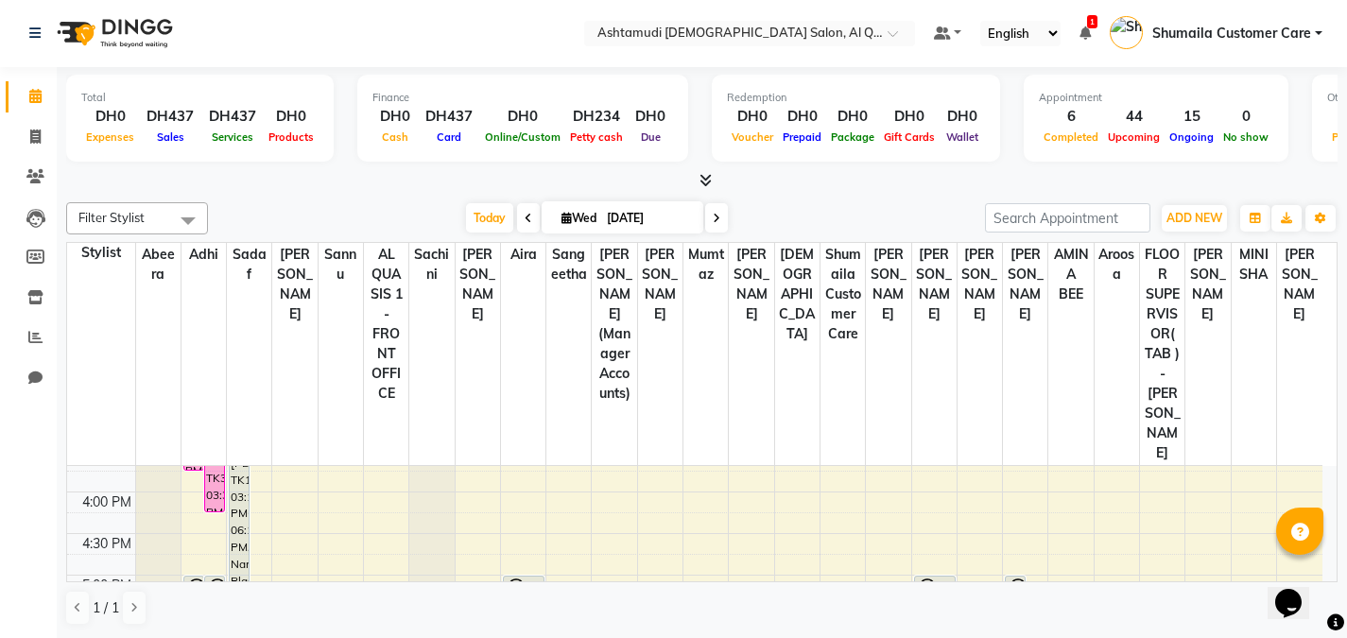
click at [189, 207] on span at bounding box center [188, 220] width 38 height 36
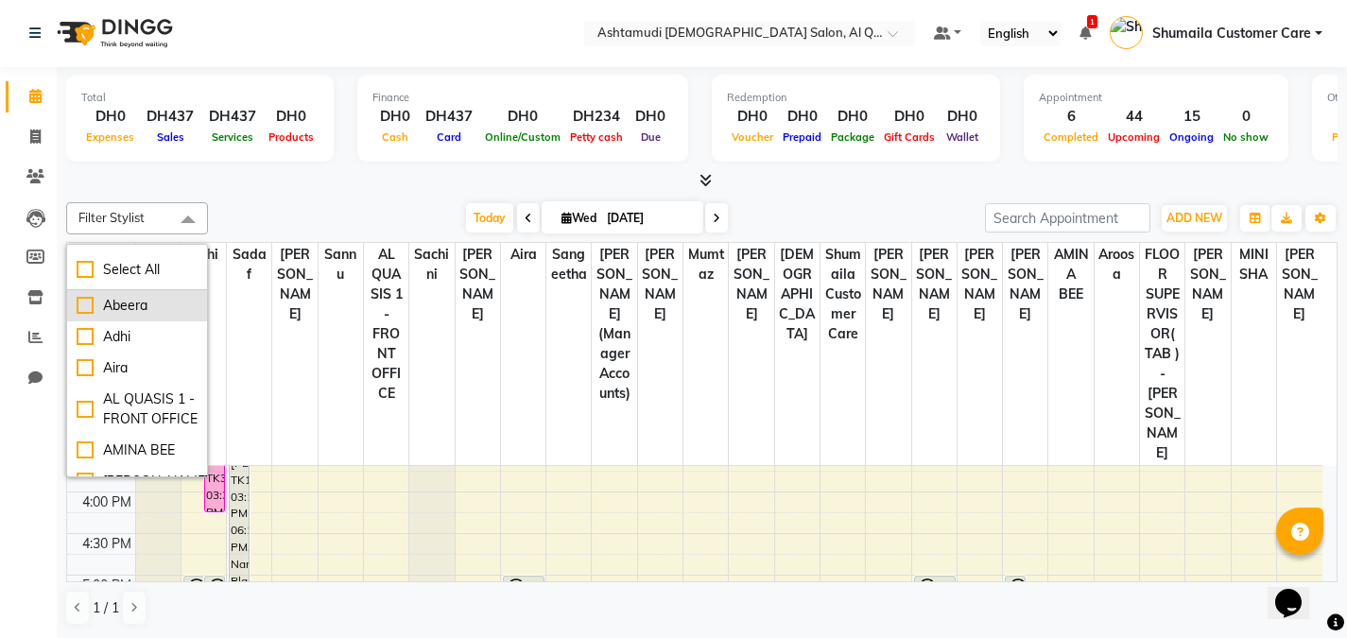
click at [133, 304] on div "Abeera" at bounding box center [137, 306] width 121 height 20
checkbox input "true"
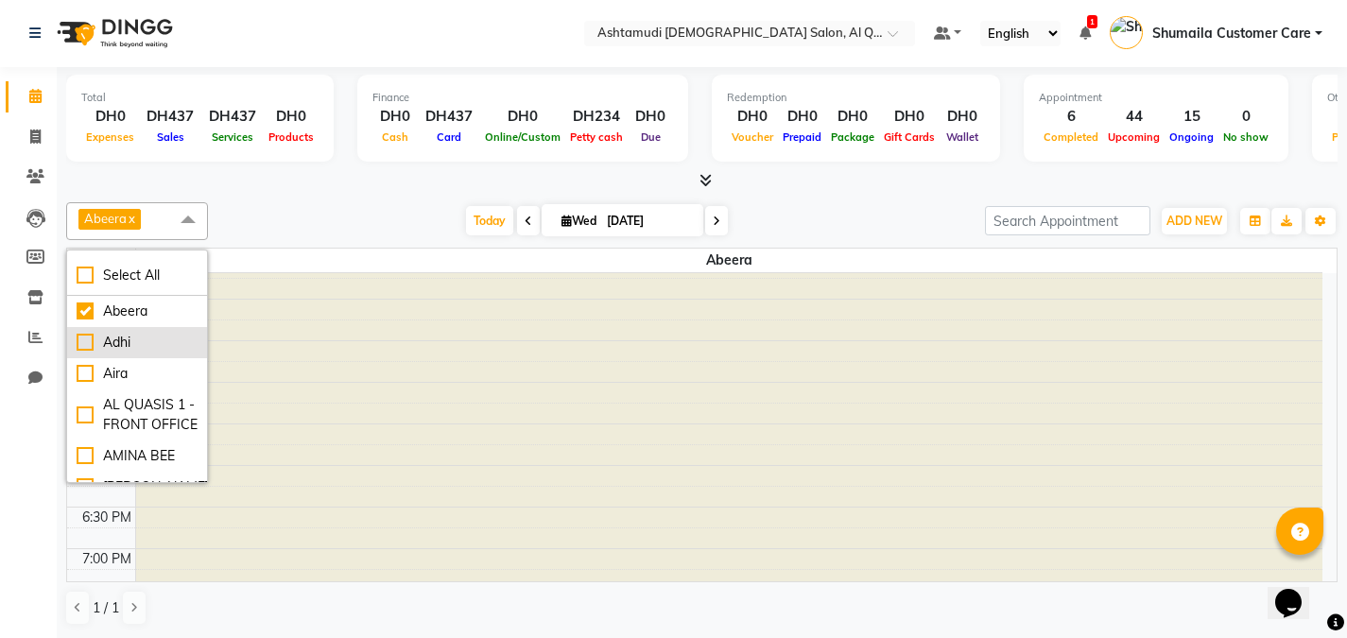
click at [127, 348] on div "Adhi" at bounding box center [137, 343] width 121 height 20
checkbox input "true"
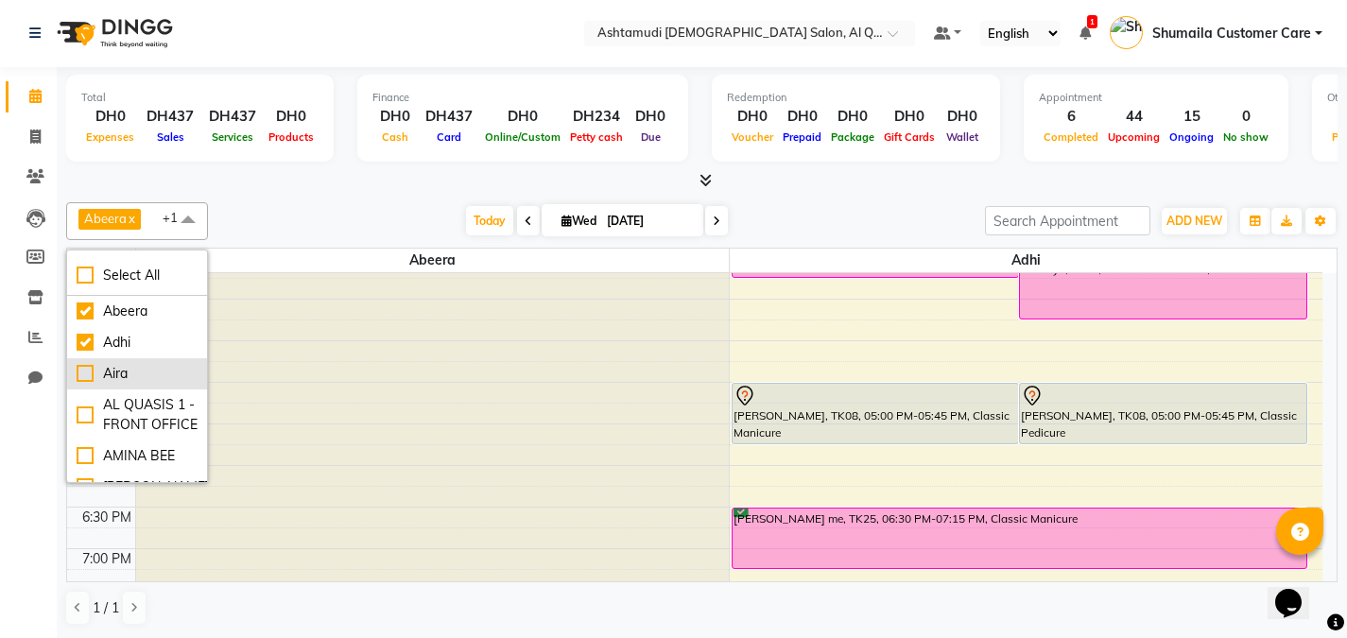
click at [118, 378] on div "Aira" at bounding box center [137, 374] width 121 height 20
checkbox input "true"
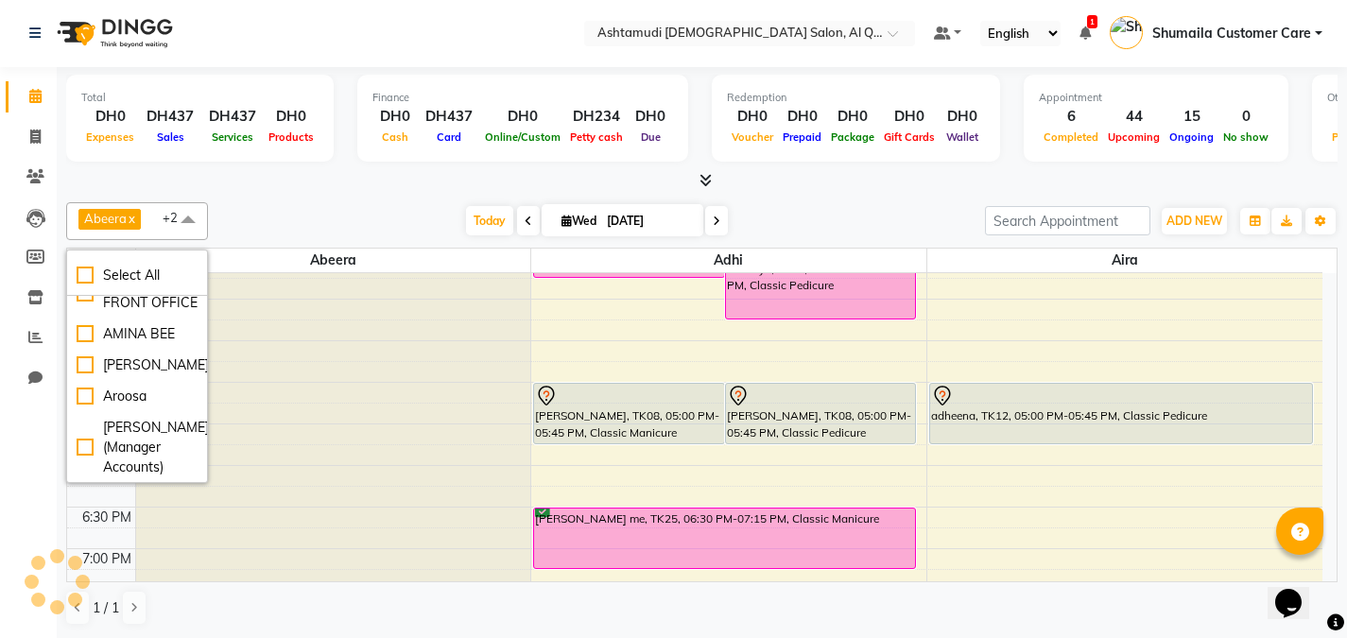
scroll to position [101, 0]
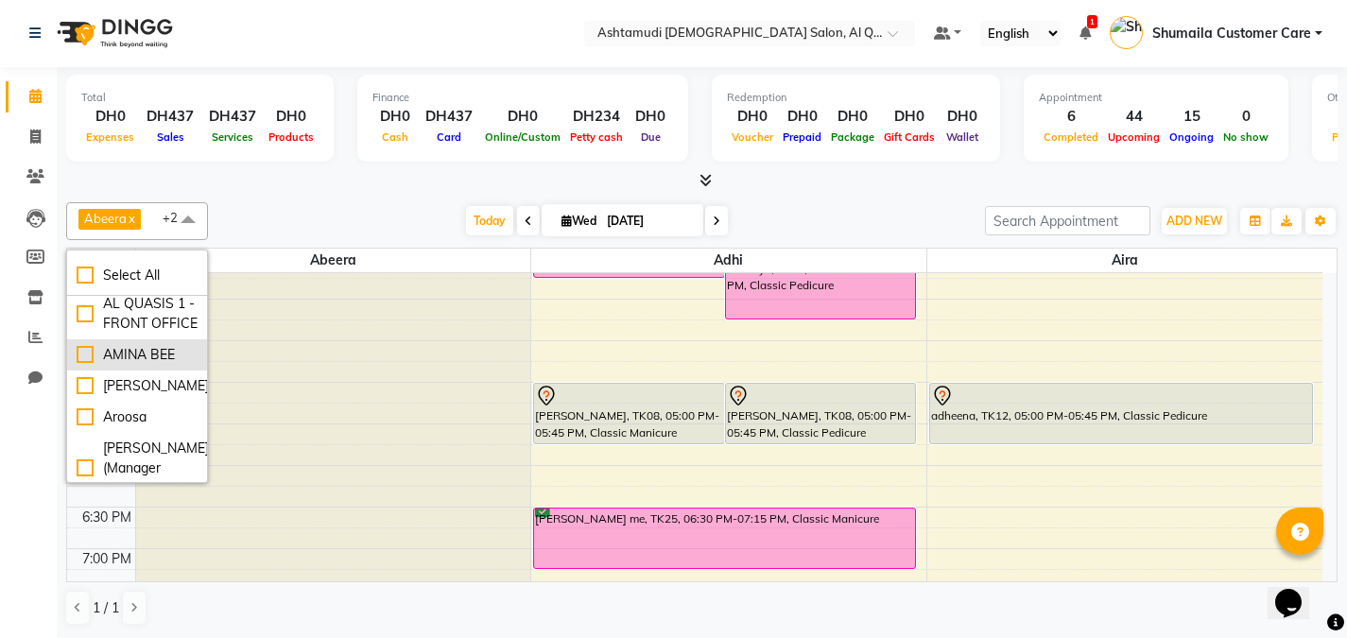
click at [123, 371] on li "AMINA BEE" at bounding box center [137, 354] width 140 height 31
checkbox input "true"
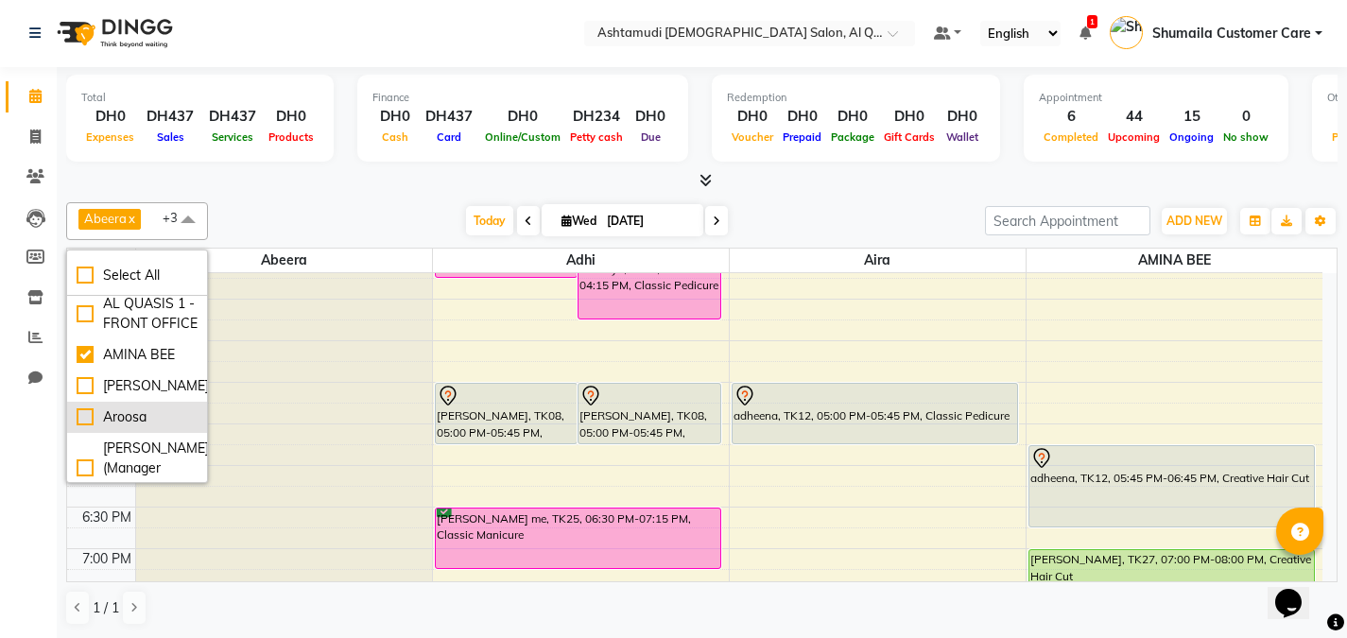
click at [95, 427] on div "Aroosa" at bounding box center [137, 417] width 121 height 20
checkbox input "true"
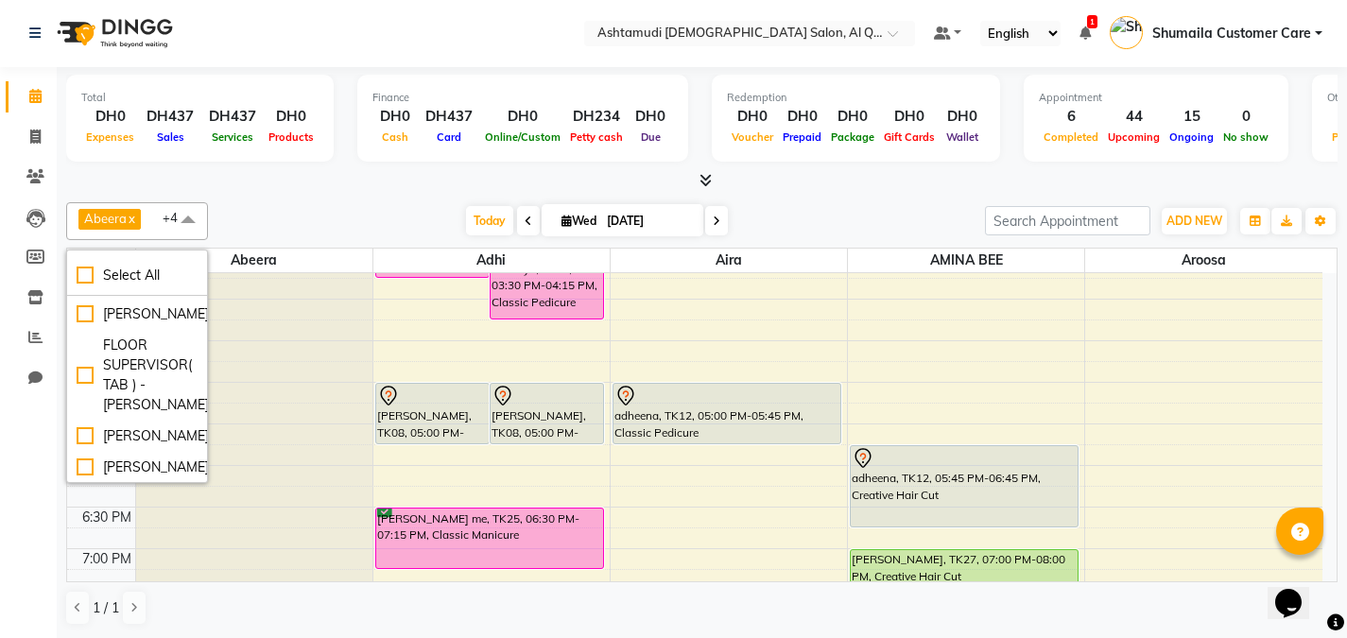
scroll to position [290, 0]
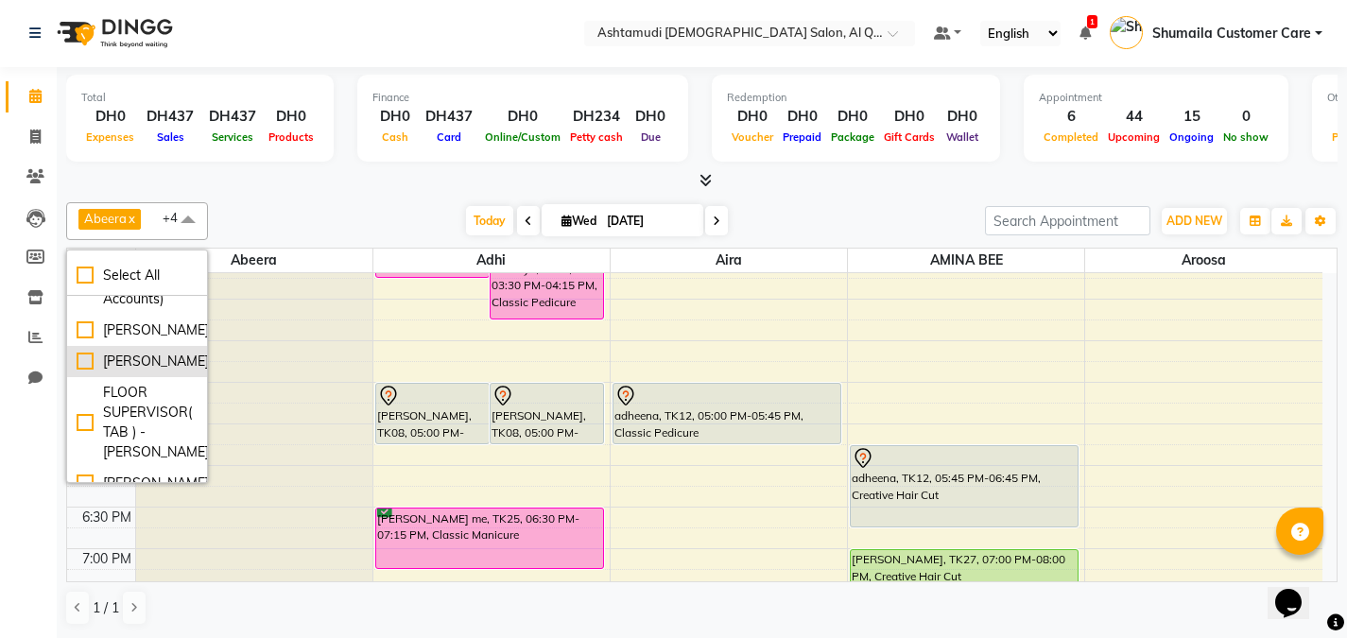
click at [100, 372] on div "[PERSON_NAME]" at bounding box center [137, 362] width 121 height 20
checkbox input "true"
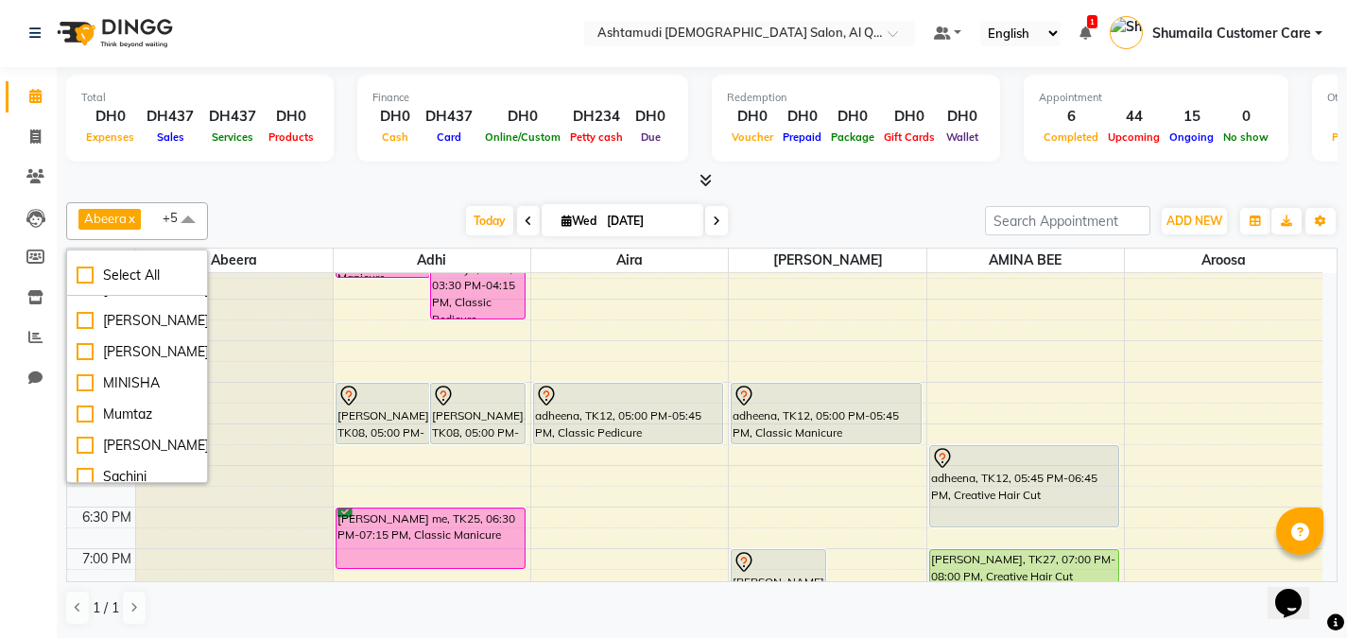
scroll to position [480, 0]
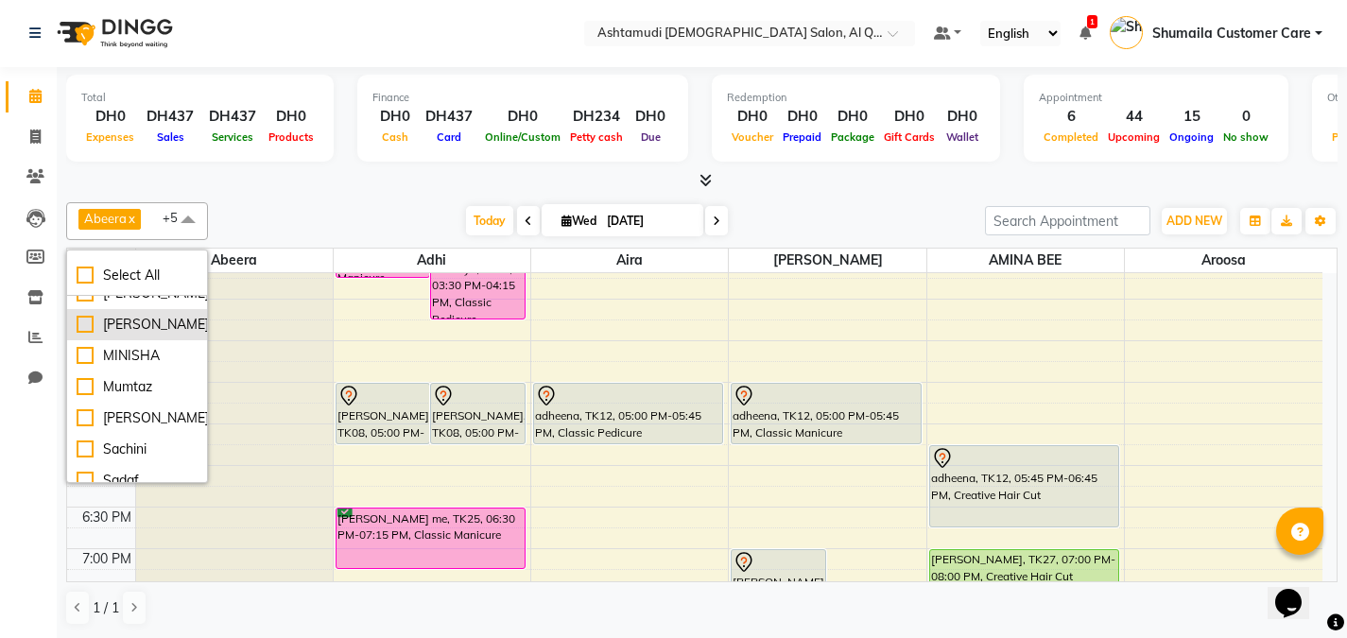
click at [113, 335] on div "[PERSON_NAME]" at bounding box center [137, 325] width 121 height 20
checkbox input "true"
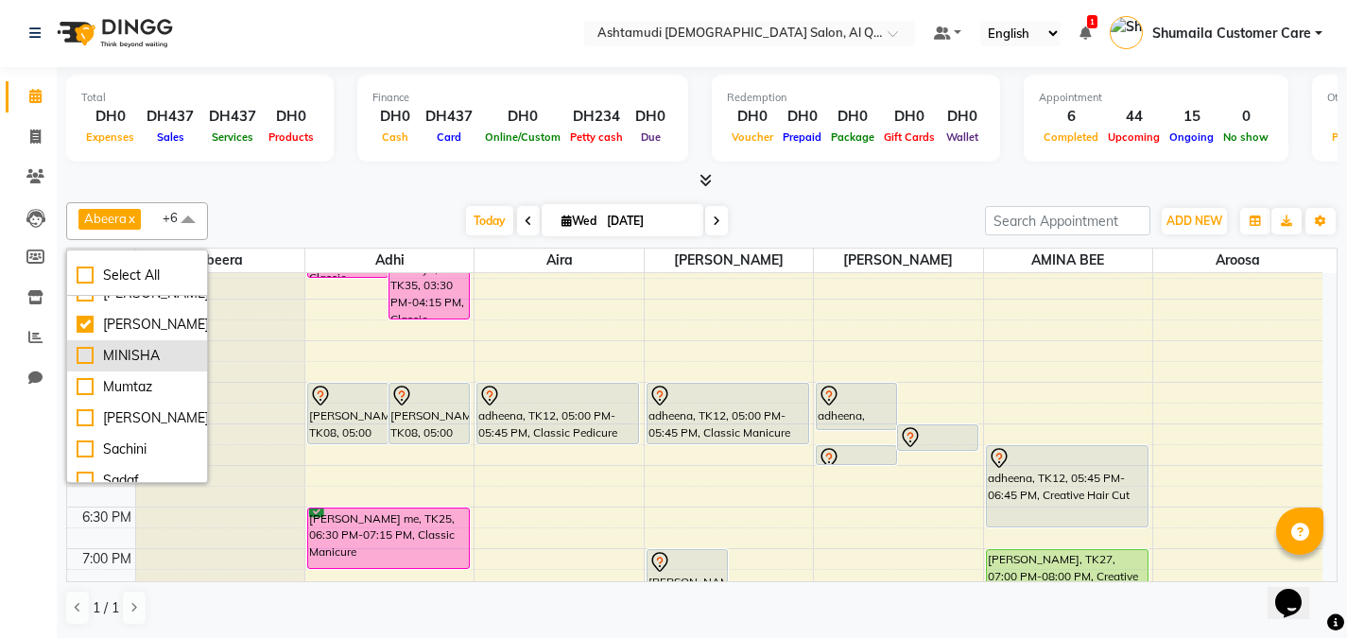
click at [83, 366] on div "MINISHA" at bounding box center [137, 356] width 121 height 20
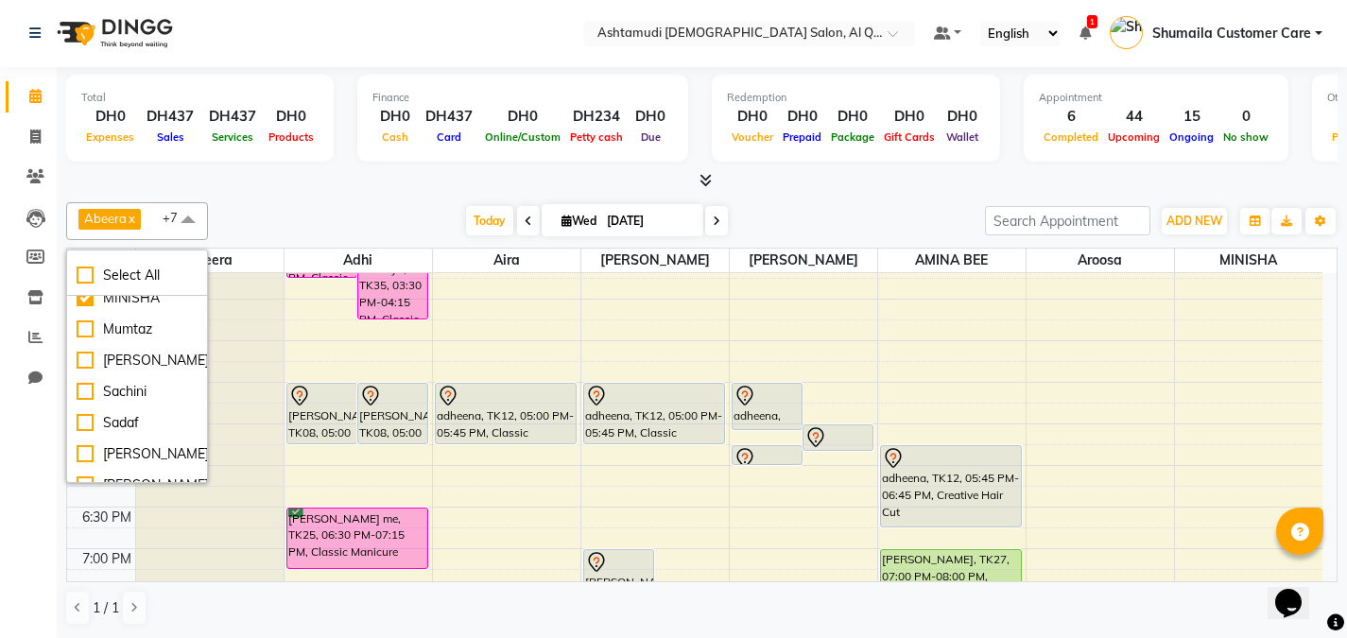
scroll to position [531, 0]
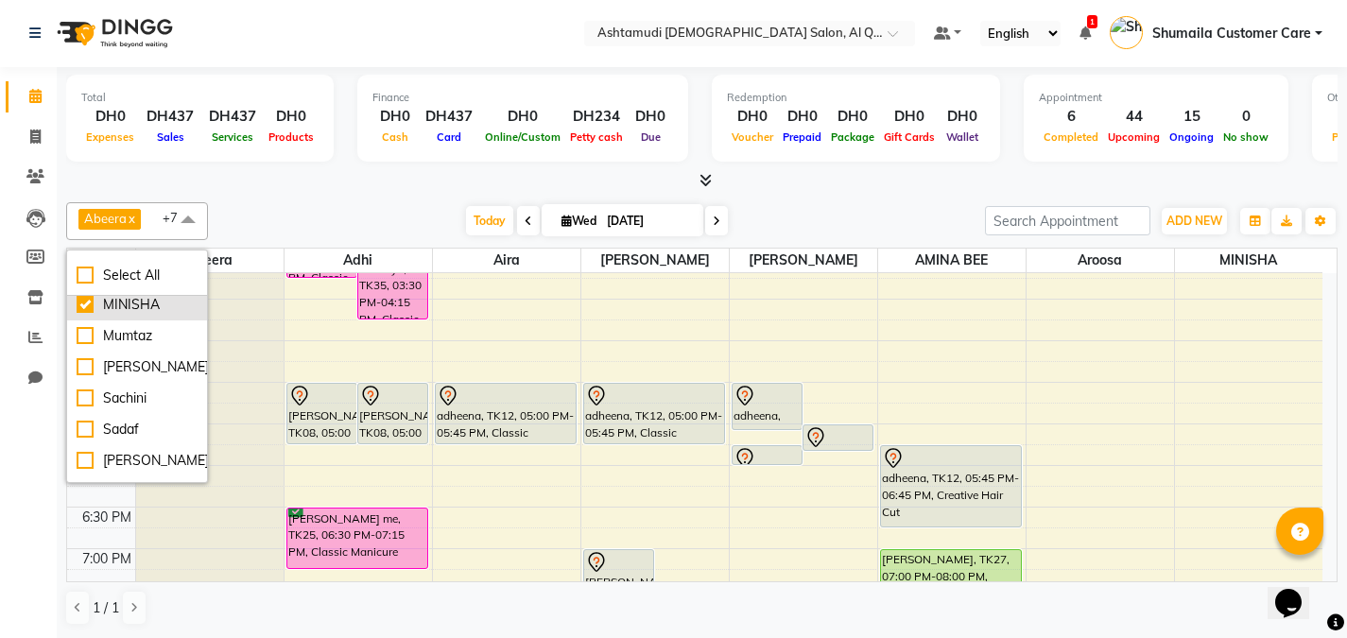
click at [148, 315] on div "MINISHA" at bounding box center [137, 305] width 121 height 20
checkbox input "false"
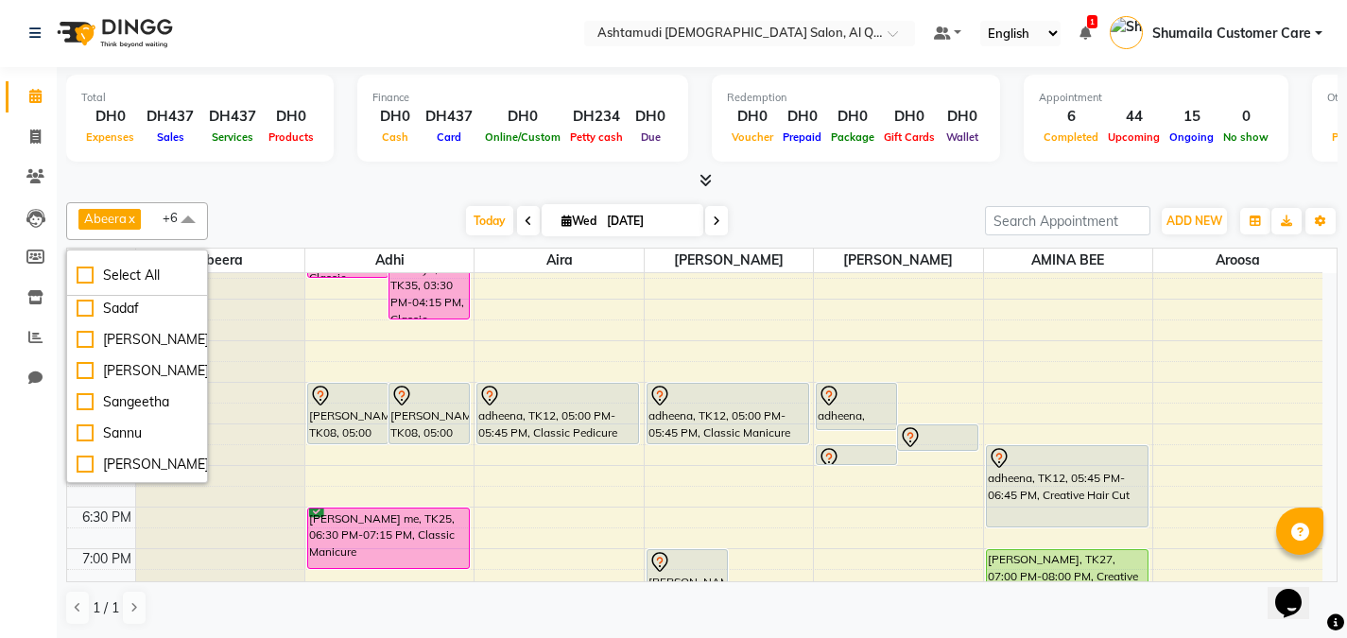
scroll to position [656, 0]
click at [135, 284] on div "Sachini" at bounding box center [137, 274] width 121 height 20
checkbox input "true"
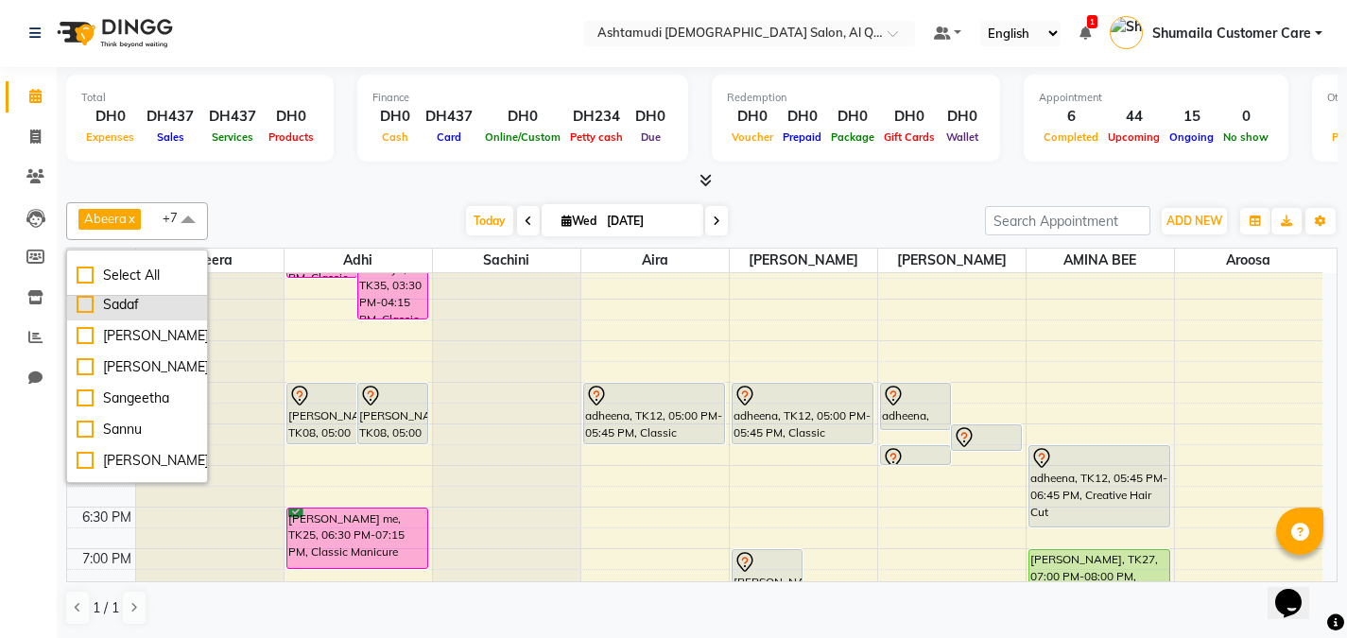
click at [115, 315] on div "Sadaf" at bounding box center [137, 305] width 121 height 20
checkbox input "true"
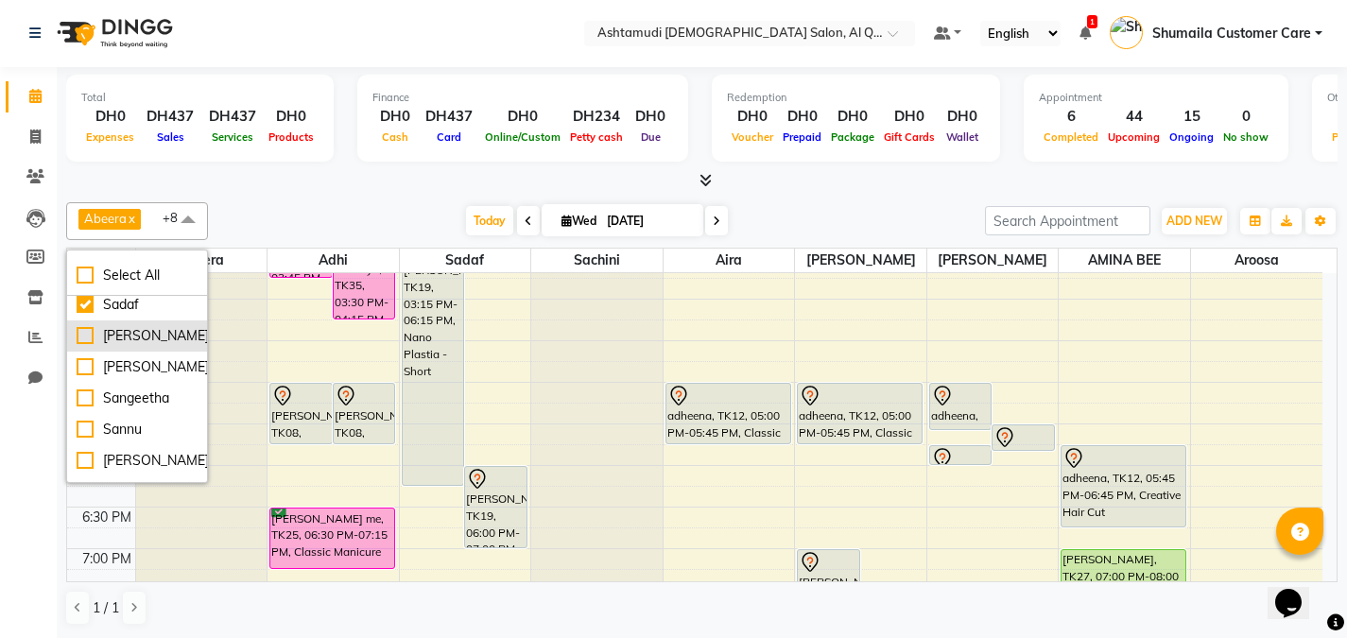
click at [106, 346] on div "[PERSON_NAME]" at bounding box center [137, 336] width 121 height 20
checkbox input "true"
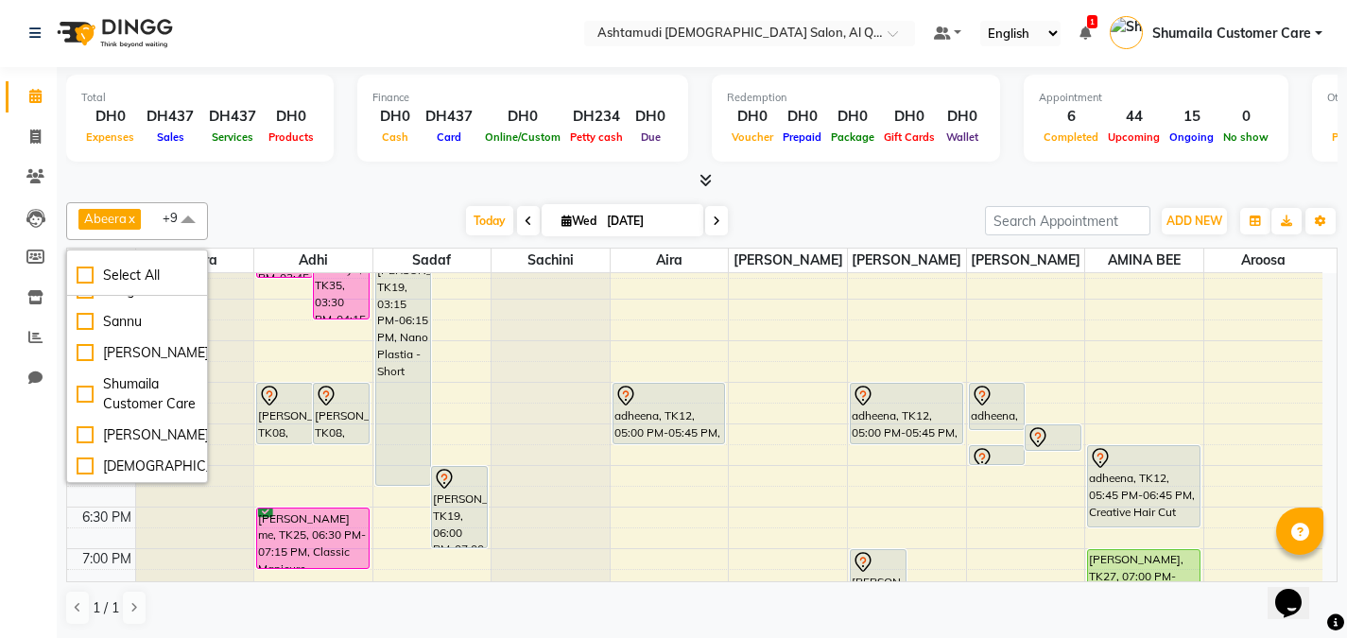
scroll to position [771, 0]
click at [128, 269] on div "[PERSON_NAME]" at bounding box center [137, 260] width 121 height 20
checkbox input "true"
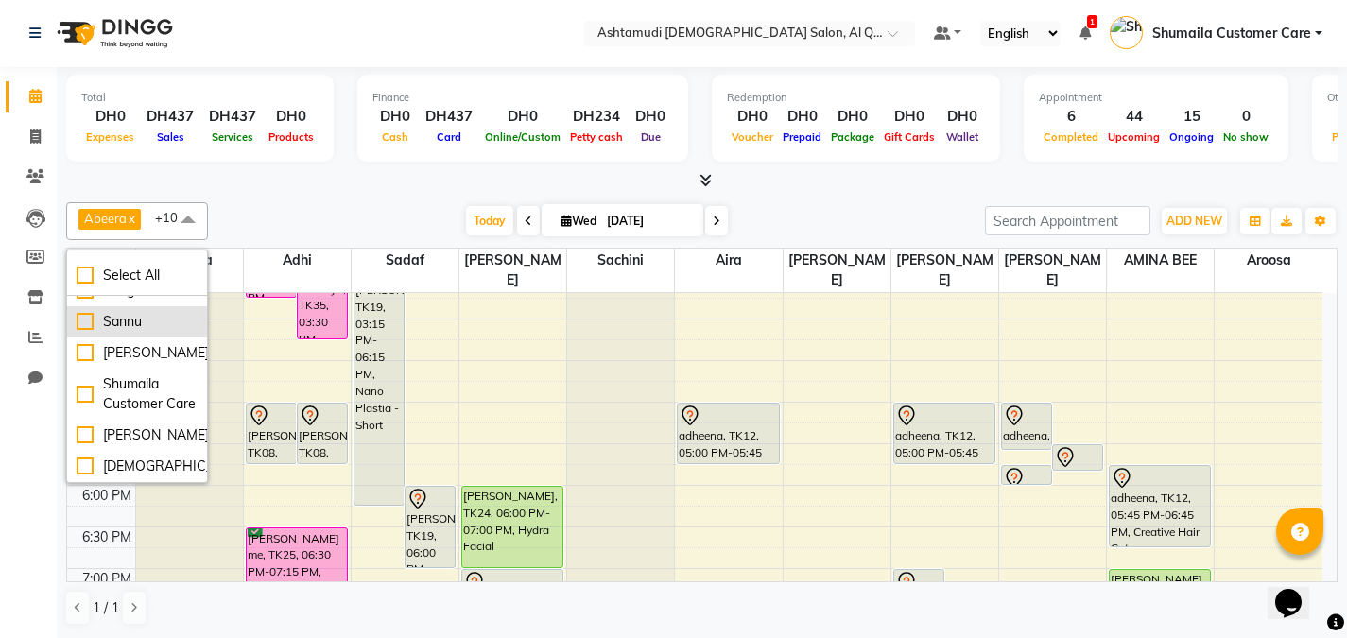
click at [105, 332] on div "Sannu" at bounding box center [137, 322] width 121 height 20
checkbox input "true"
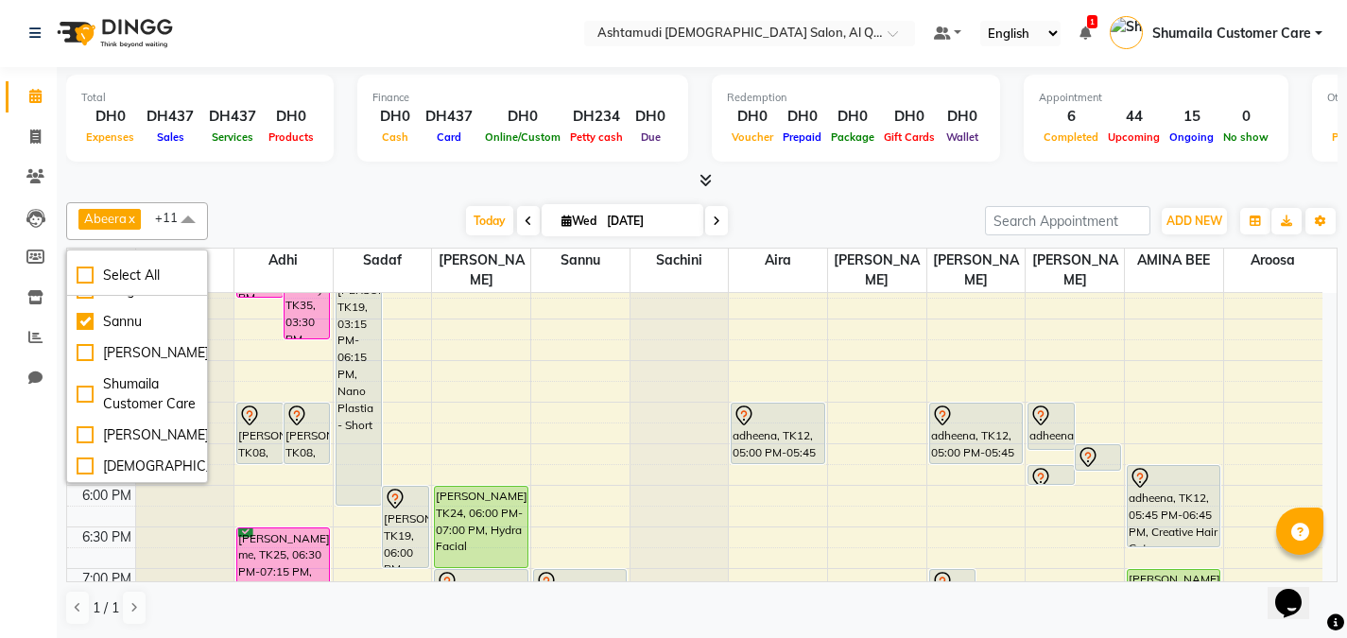
scroll to position [866, 0]
click at [205, 457] on div "Select All Abeera Adhi Aira AL QUASIS 1 - FRONT OFFICE [PERSON_NAME] [PERSON_NA…" at bounding box center [137, 367] width 142 height 234
click at [350, 189] on div at bounding box center [702, 181] width 1272 height 20
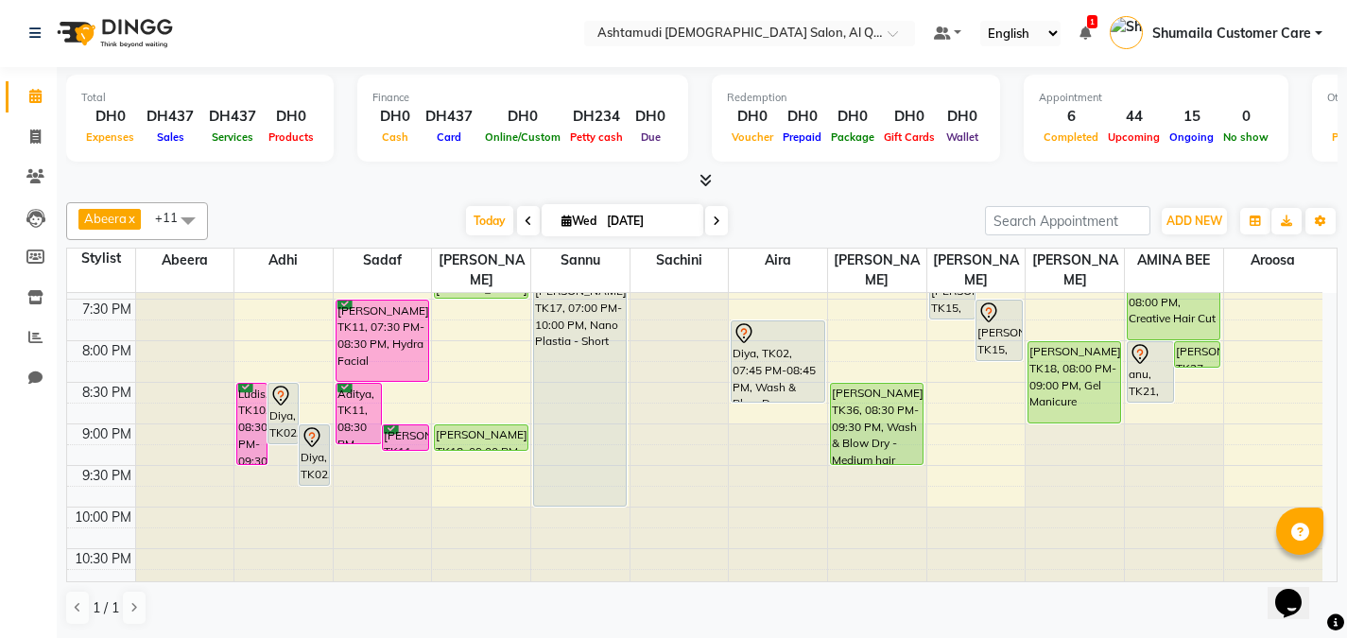
scroll to position [875, 0]
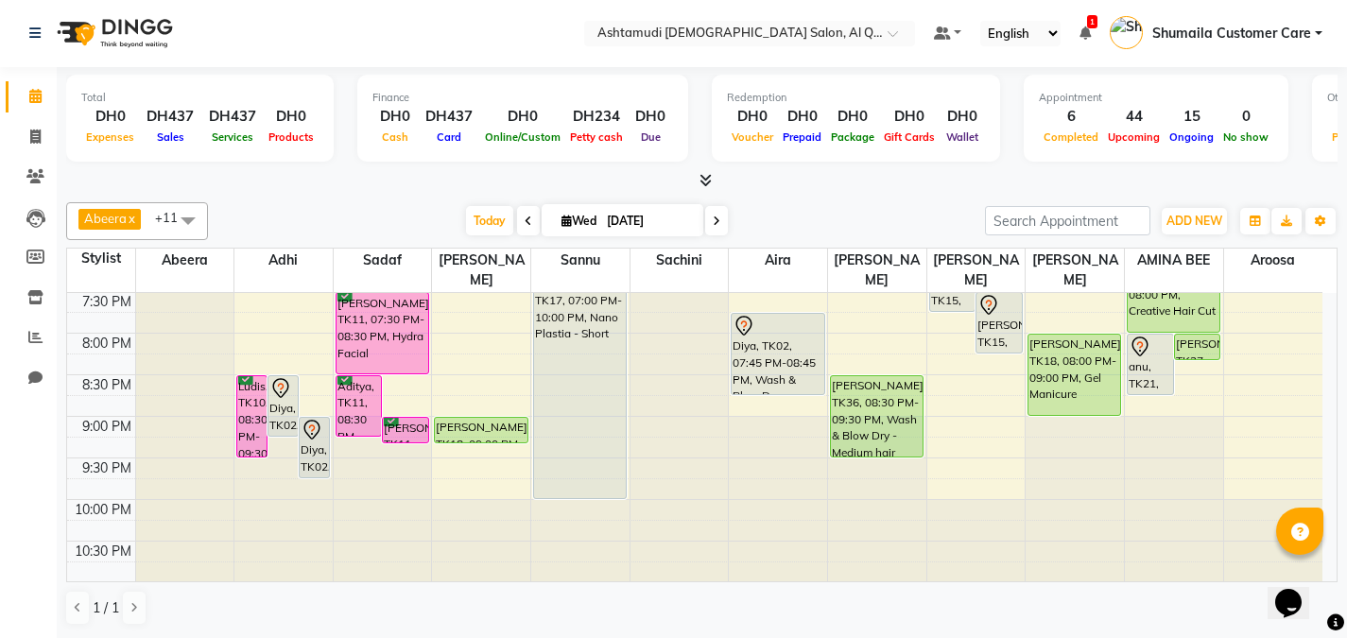
click at [197, 212] on span at bounding box center [188, 220] width 38 height 36
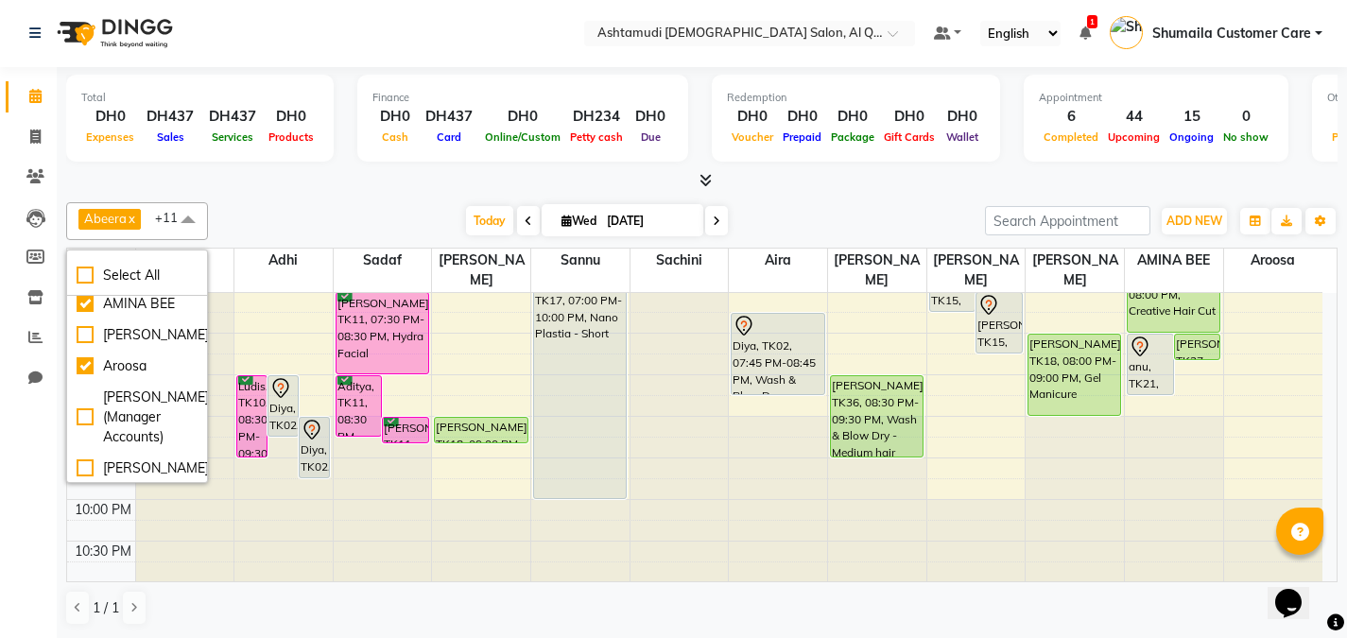
scroll to position [149, 0]
click at [350, 182] on div at bounding box center [702, 181] width 1272 height 20
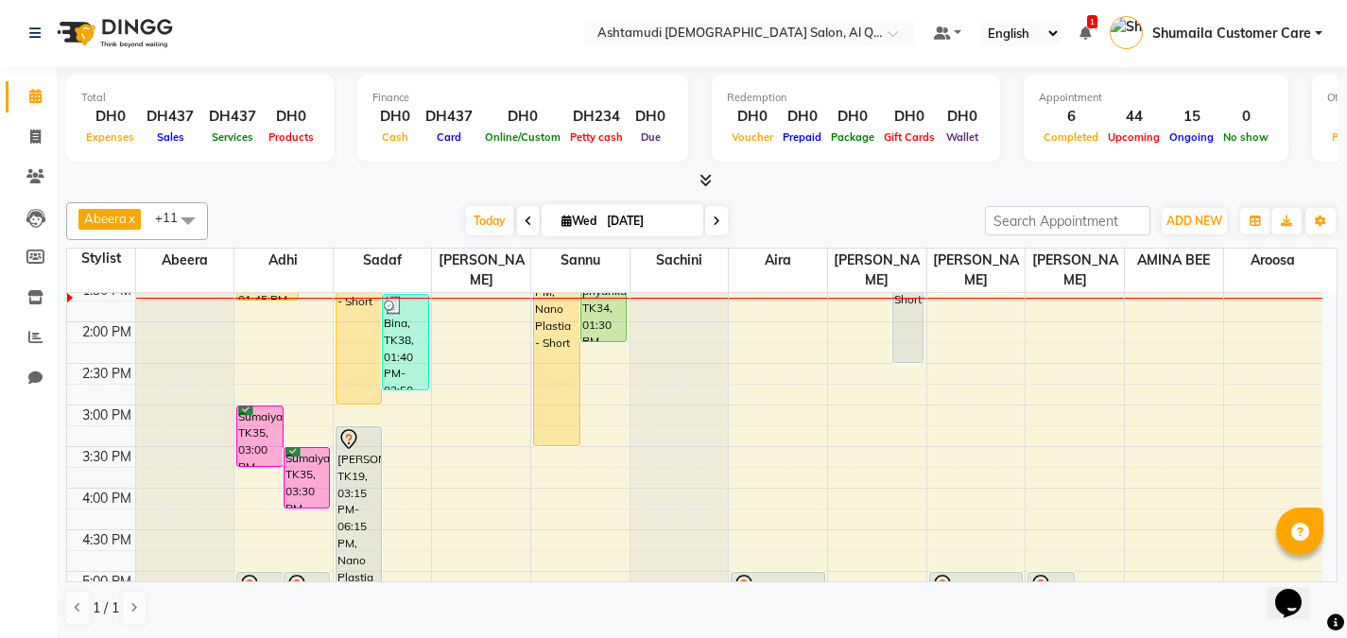
scroll to position [393, 0]
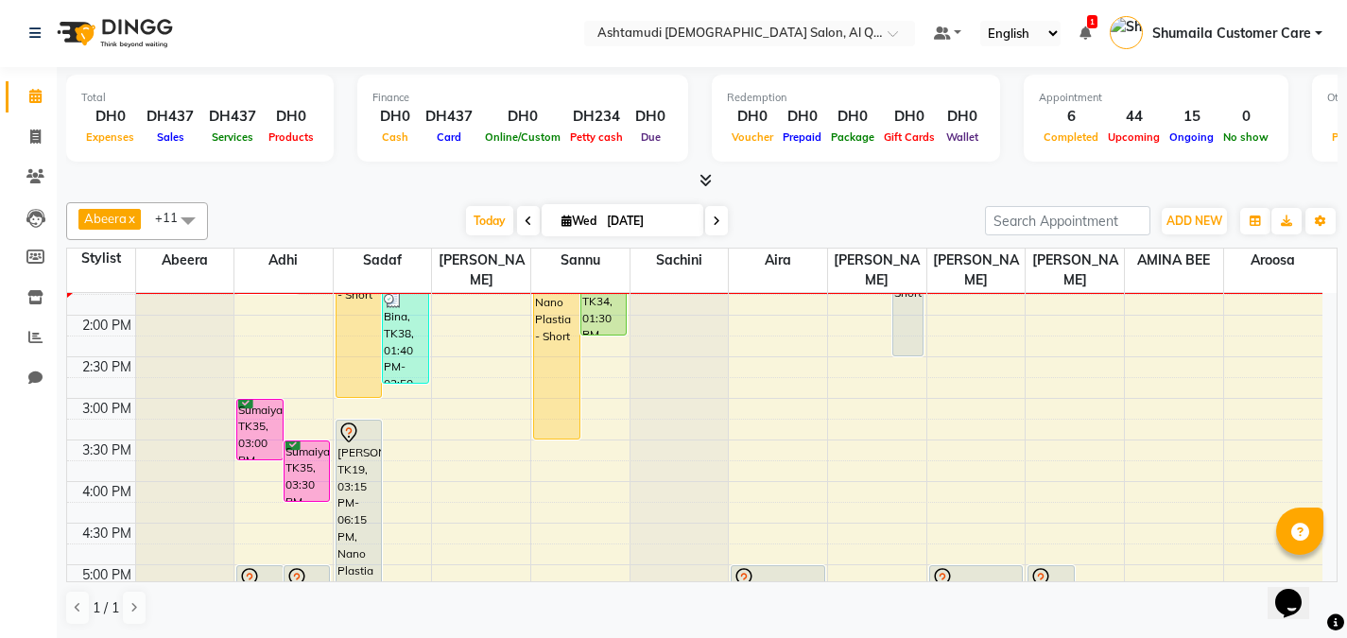
click at [1048, 407] on div "9:00 AM 9:30 AM 10:00 AM 10:30 AM 11:00 AM 11:30 AM 12:00 PM 12:30 PM 1:00 PM 1…" at bounding box center [695, 482] width 1256 height 1164
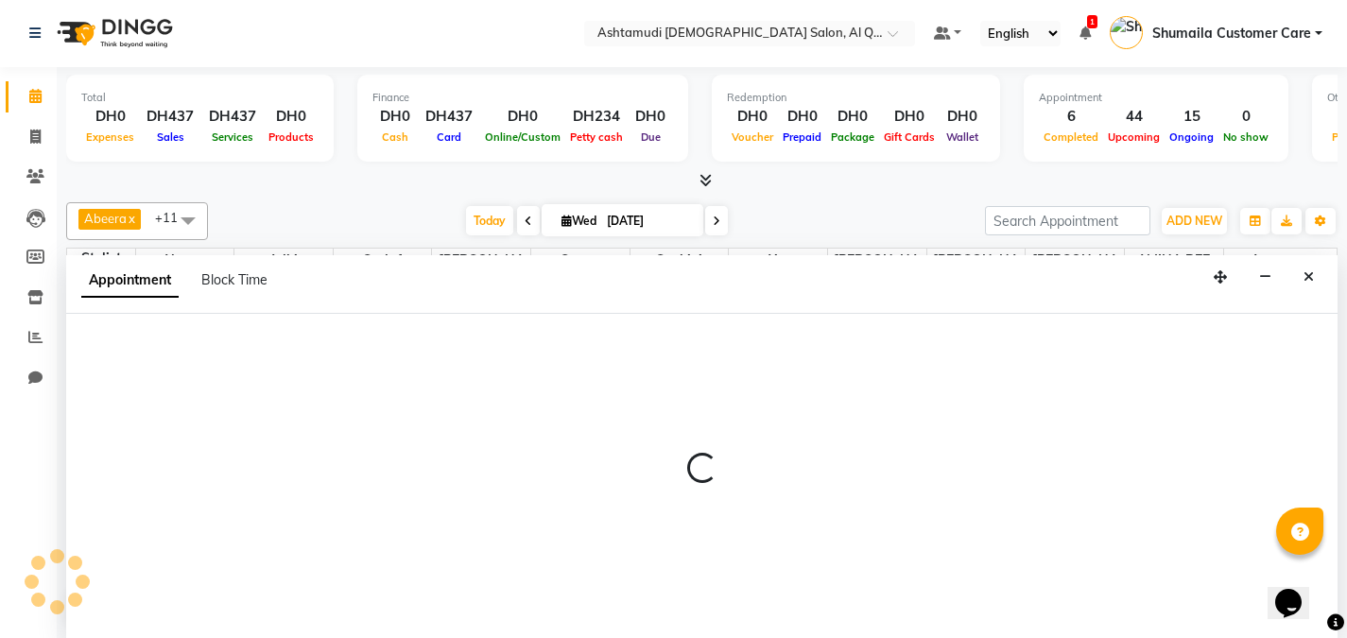
select select "87644"
select select "900"
select select "tentative"
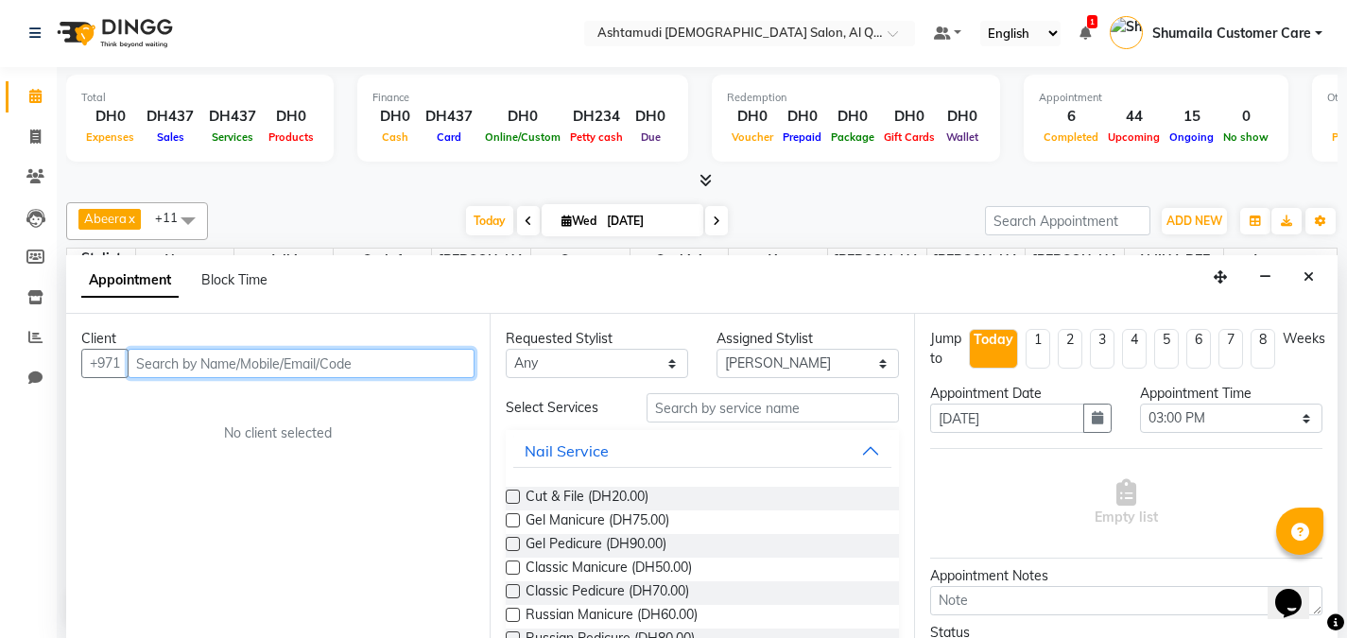
paste input "971506204634"
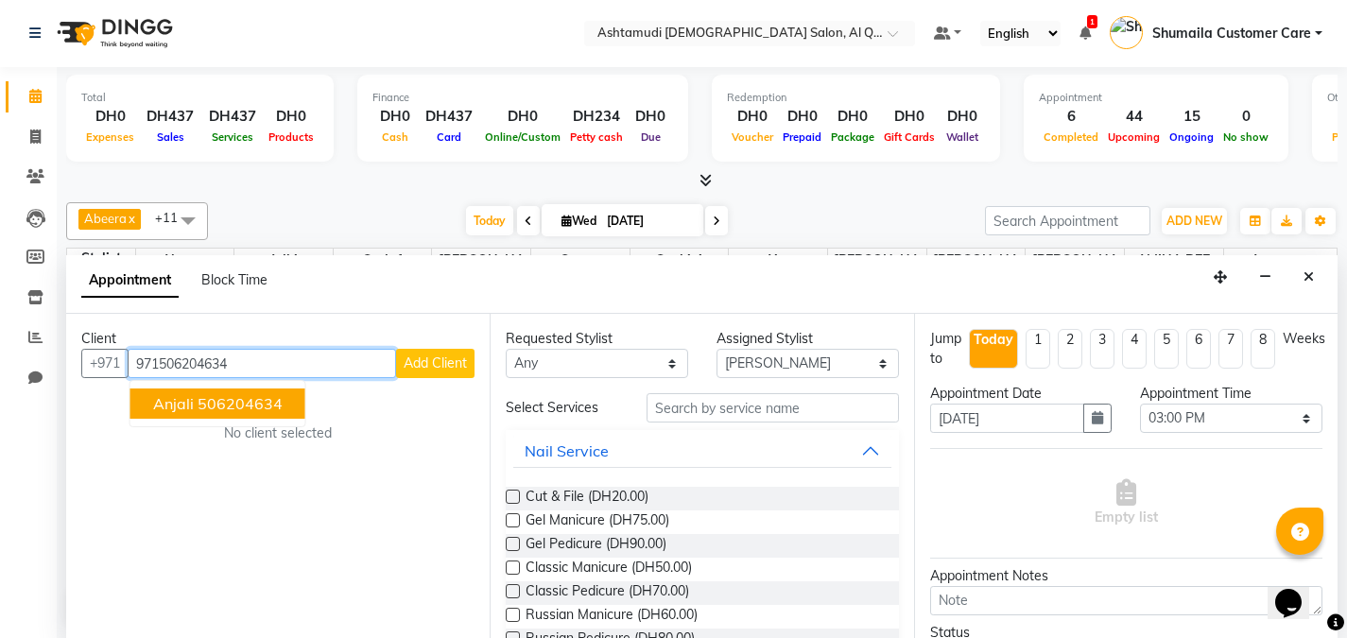
click at [163, 362] on input "971506204634" at bounding box center [262, 363] width 268 height 29
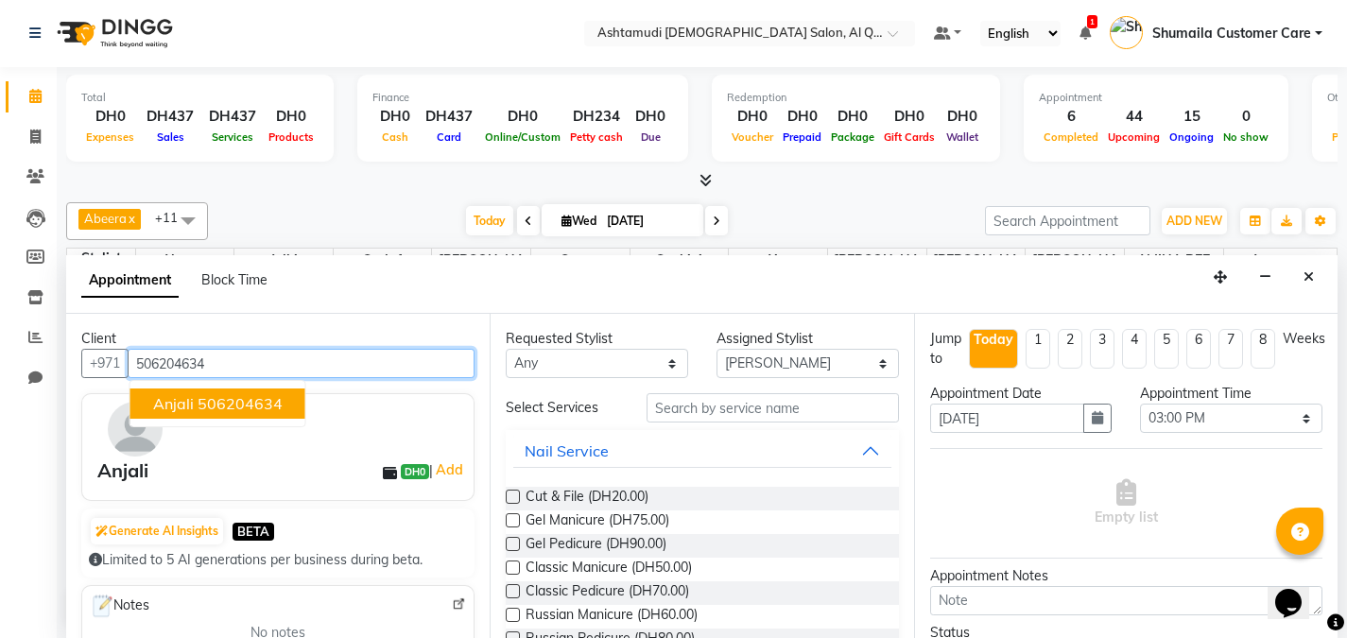
click at [251, 410] on ngb-highlight "506204634" at bounding box center [240, 403] width 85 height 19
type input "506204634"
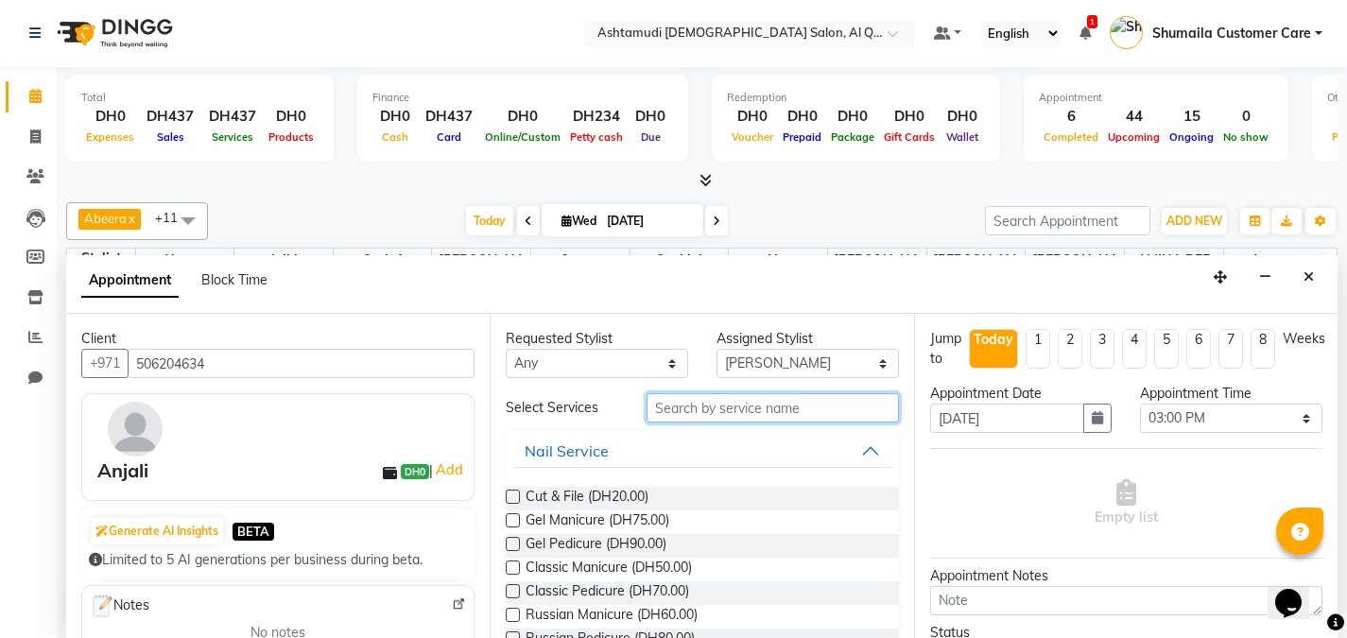
click at [749, 413] on input "text" at bounding box center [773, 407] width 252 height 29
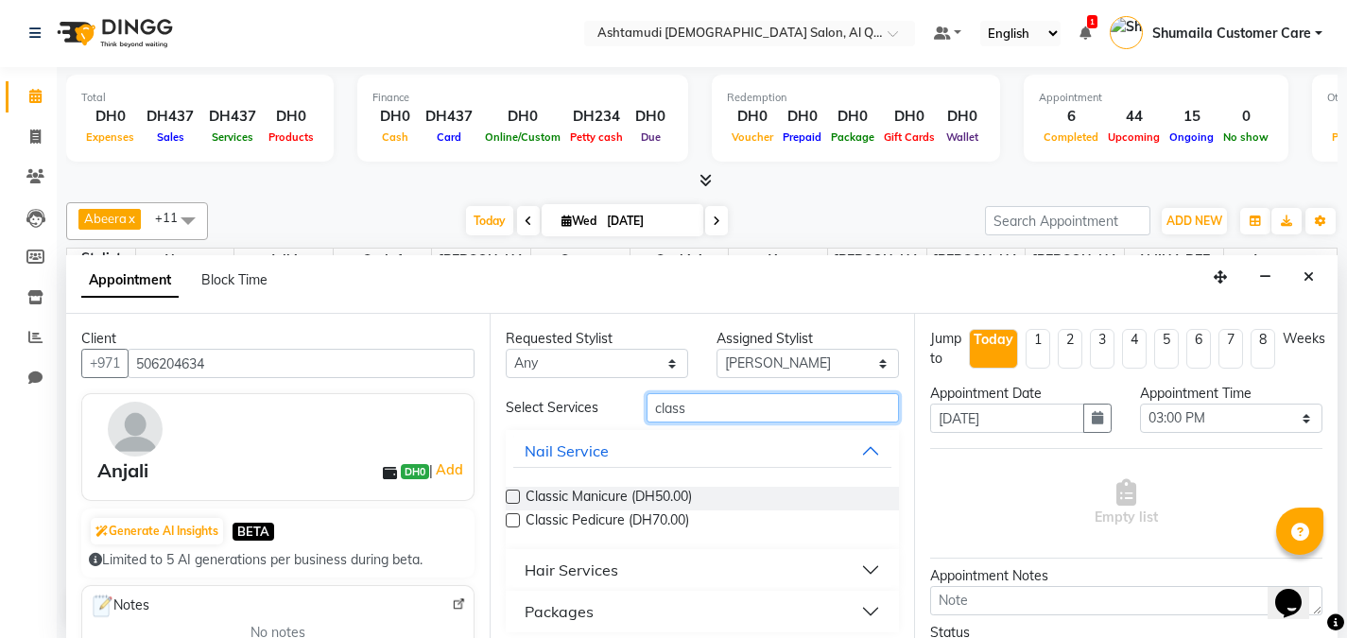
type input "class"
click at [509, 491] on label at bounding box center [513, 497] width 14 height 14
click at [509, 493] on input "checkbox" at bounding box center [512, 499] width 12 height 12
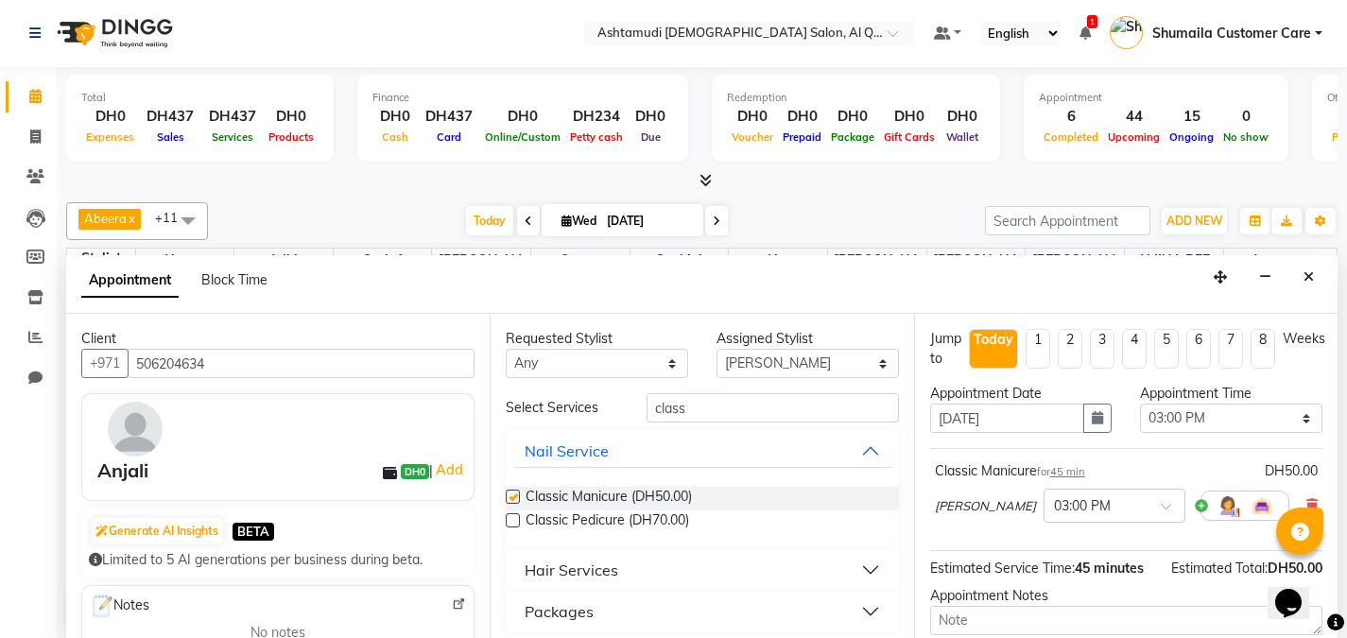
checkbox input "false"
click at [519, 514] on label at bounding box center [513, 520] width 14 height 14
click at [518, 516] on input "checkbox" at bounding box center [512, 522] width 12 height 12
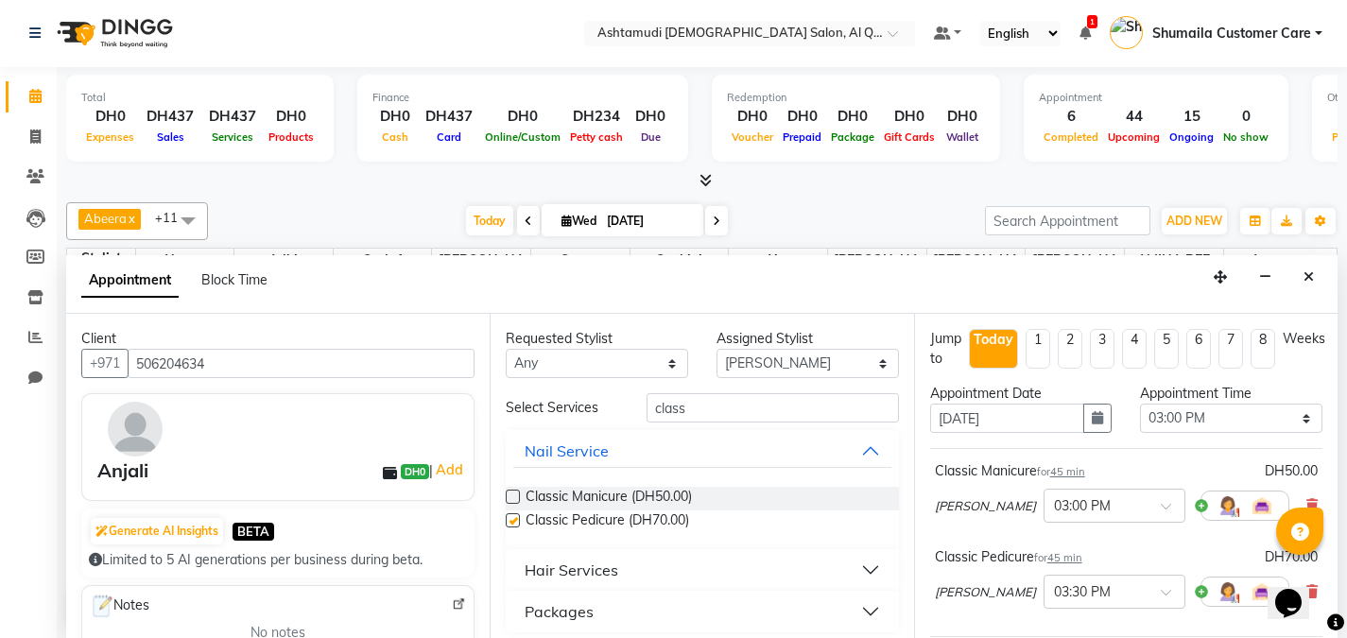
checkbox input "false"
click at [785, 408] on input "class" at bounding box center [773, 407] width 252 height 29
type input "c"
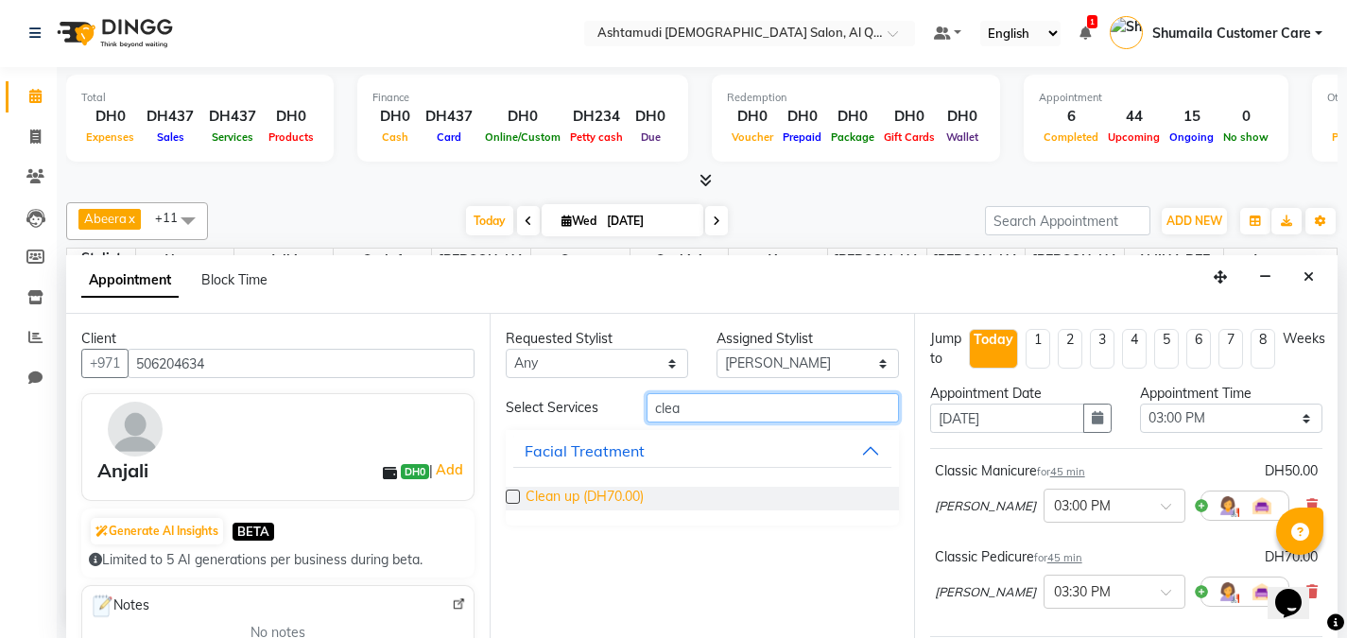
type input "clea"
click at [639, 493] on span "Clean up (DH70.00)" at bounding box center [585, 499] width 118 height 24
checkbox input "false"
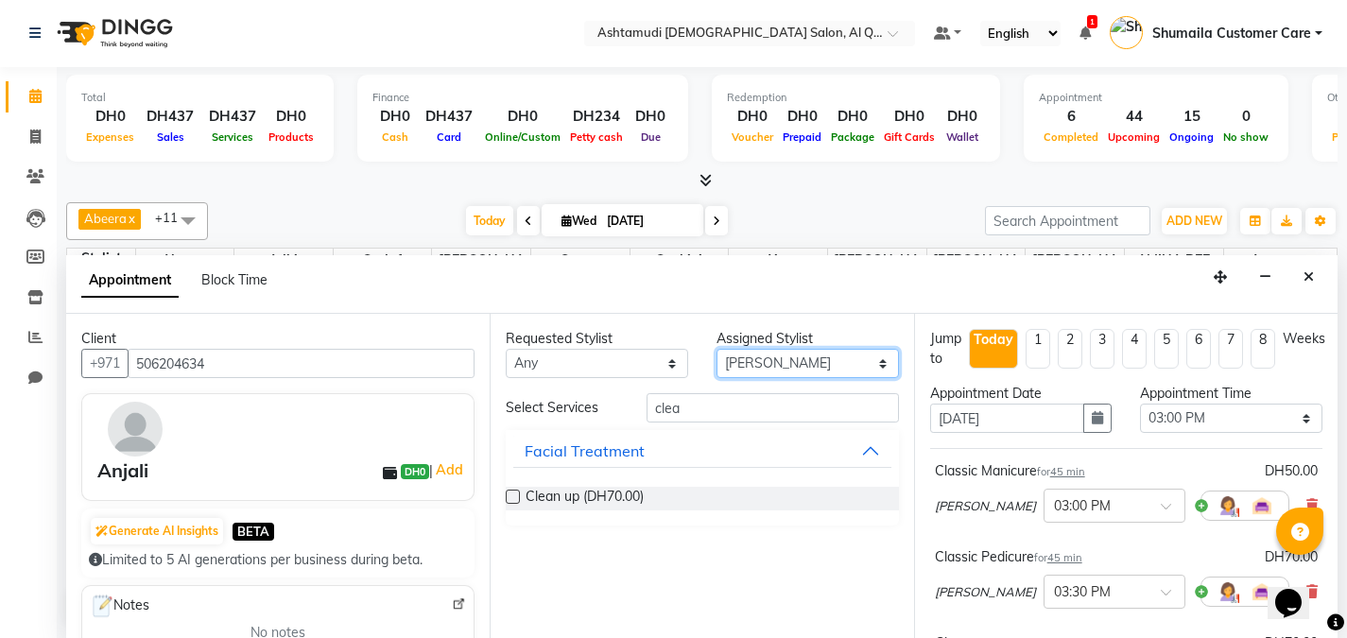
click at [771, 363] on select "Select Abeera Adhi Aira AL QUASIS 1 - FRONT OFFICE [PERSON_NAME] [PERSON_NAME] …" at bounding box center [808, 363] width 182 height 29
select select "53705"
click at [717, 349] on select "Select Abeera Adhi Aira AL QUASIS 1 - FRONT OFFICE [PERSON_NAME] [PERSON_NAME] …" at bounding box center [808, 363] width 182 height 29
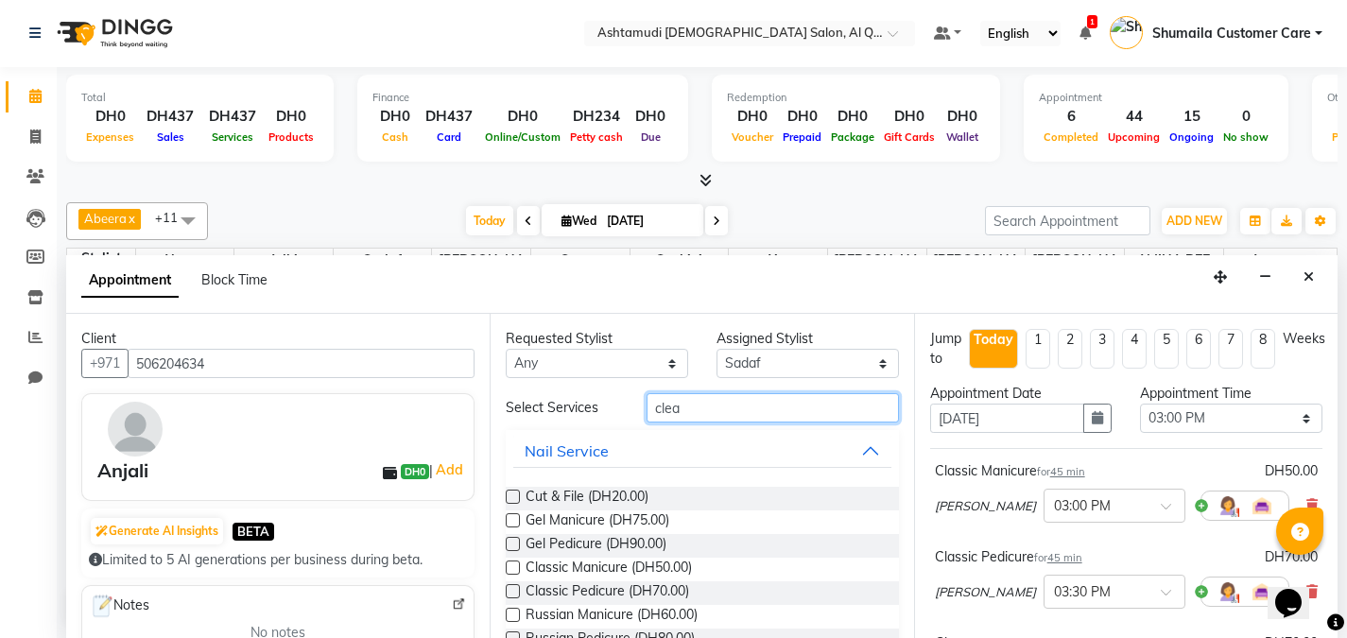
click at [740, 414] on input "clea" at bounding box center [773, 407] width 252 height 29
type input "c"
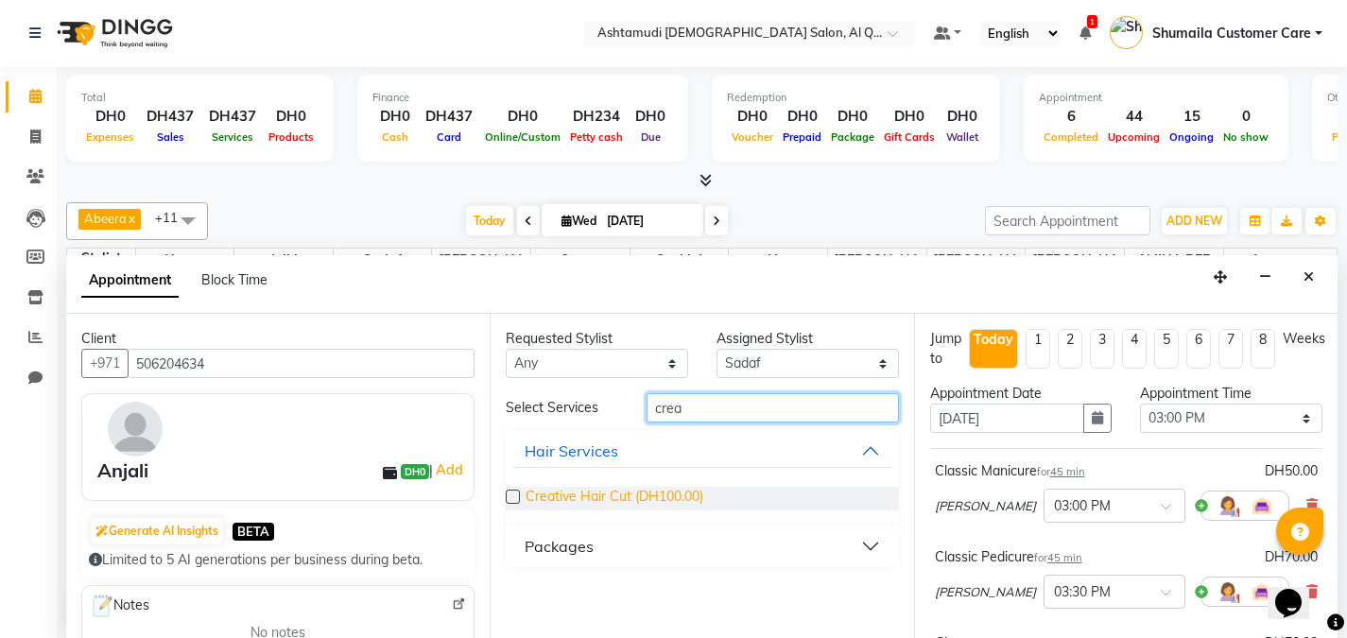
type input "crea"
click at [627, 499] on span "Creative Hair Cut (DH100.00)" at bounding box center [615, 499] width 178 height 24
checkbox input "false"
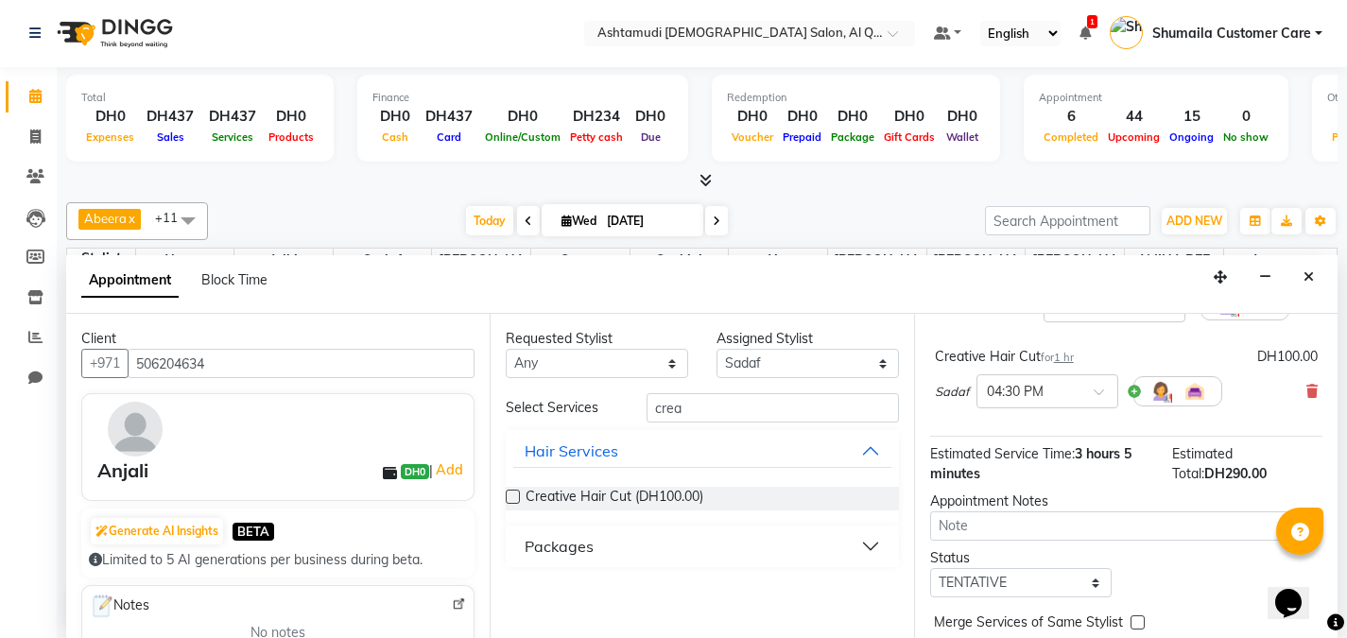
scroll to position [459, 0]
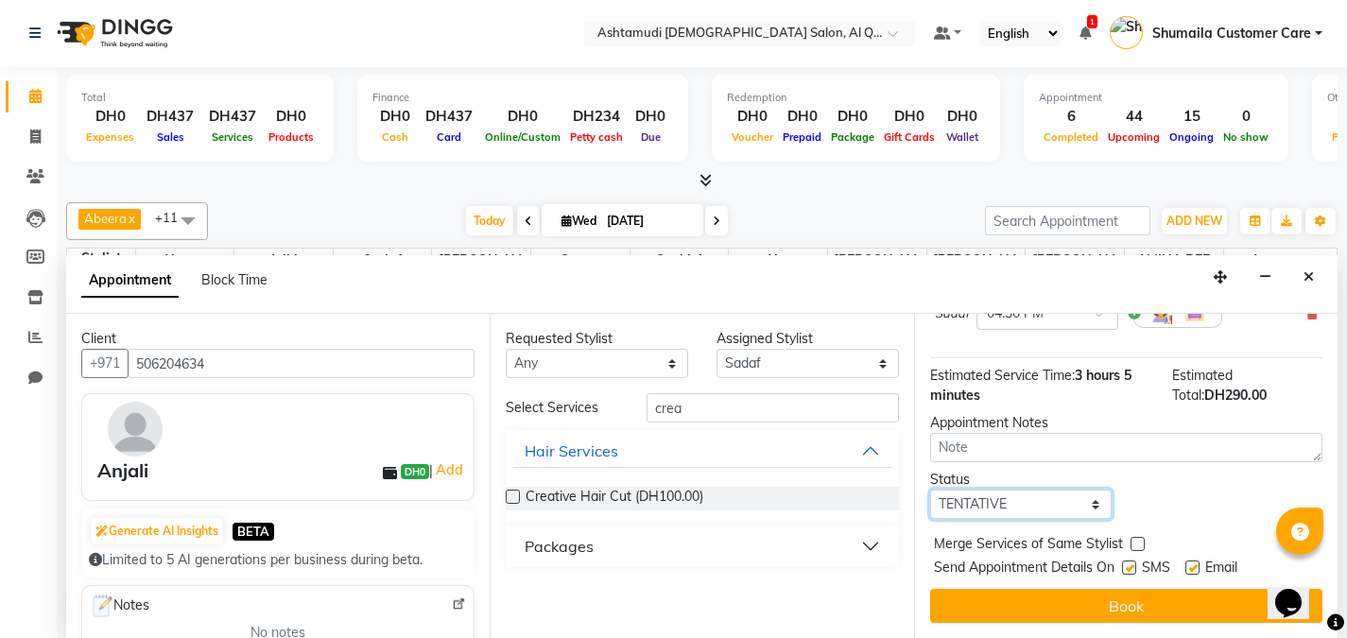
click at [1085, 498] on select "Select TENTATIVE CONFIRM CHECK-IN UPCOMING" at bounding box center [1021, 504] width 182 height 29
select select "upcoming"
click at [930, 490] on select "Select TENTATIVE CONFIRM CHECK-IN UPCOMING" at bounding box center [1021, 504] width 182 height 29
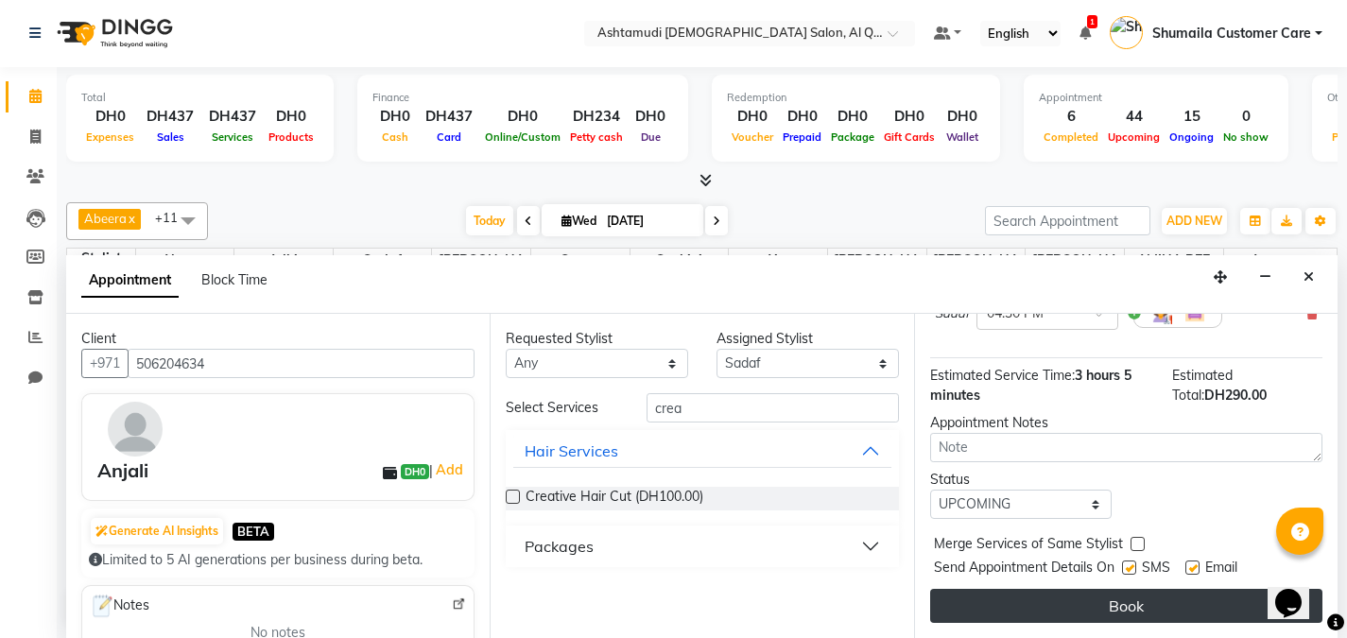
click at [1070, 603] on button "Book" at bounding box center [1126, 606] width 392 height 34
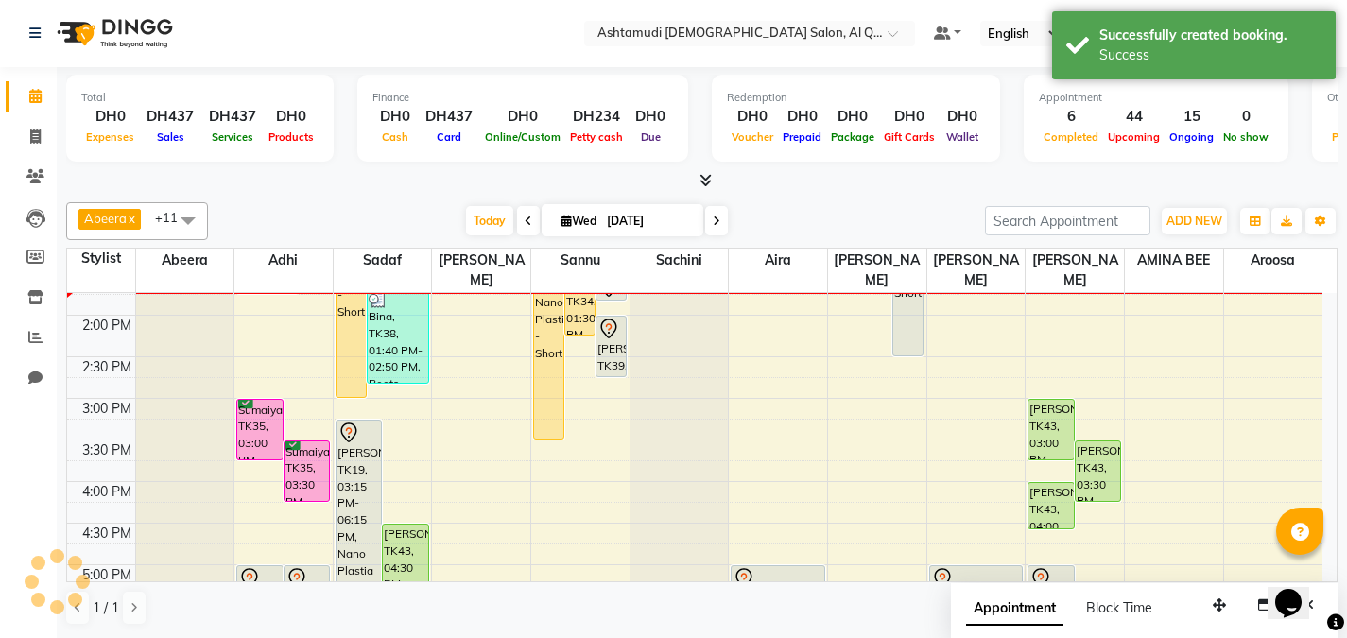
scroll to position [0, 0]
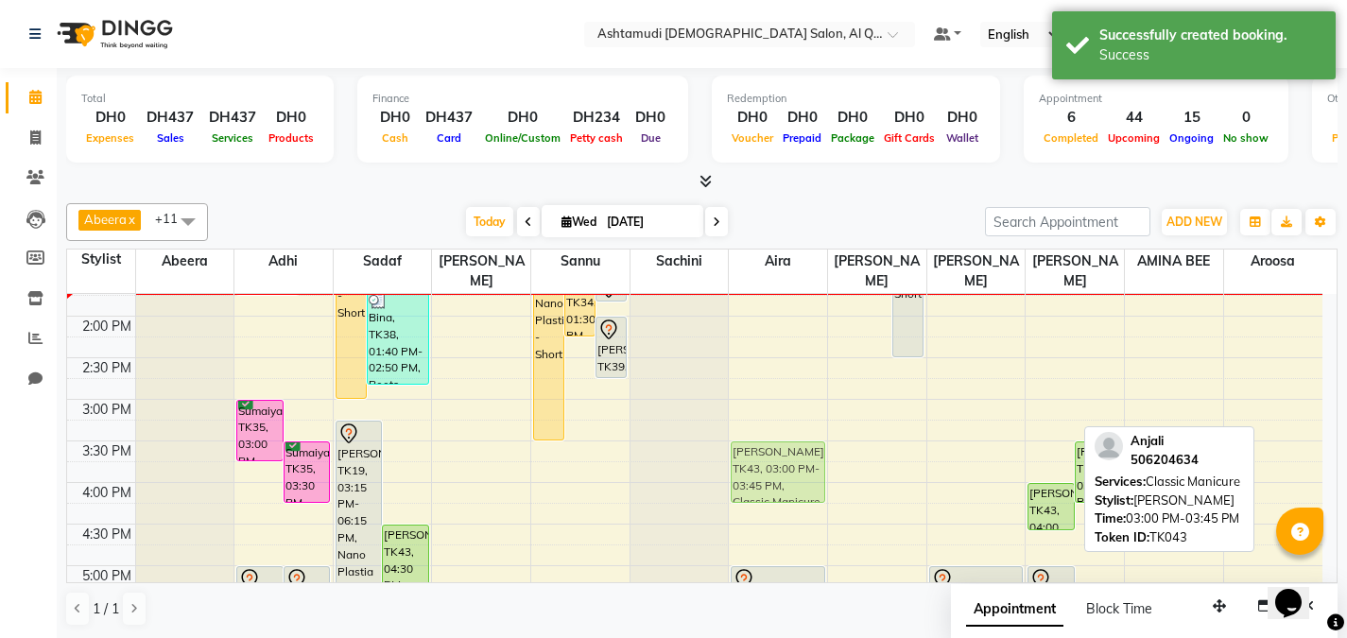
drag, startPoint x: 1043, startPoint y: 436, endPoint x: 805, endPoint y: 474, distance: 241.2
click at [805, 474] on tr "[PERSON_NAME], TK29, 12:00 PM-12:45 PM, Classic Pedicure Bina, TK38, 12:10 PM-1…" at bounding box center [695, 483] width 1256 height 1164
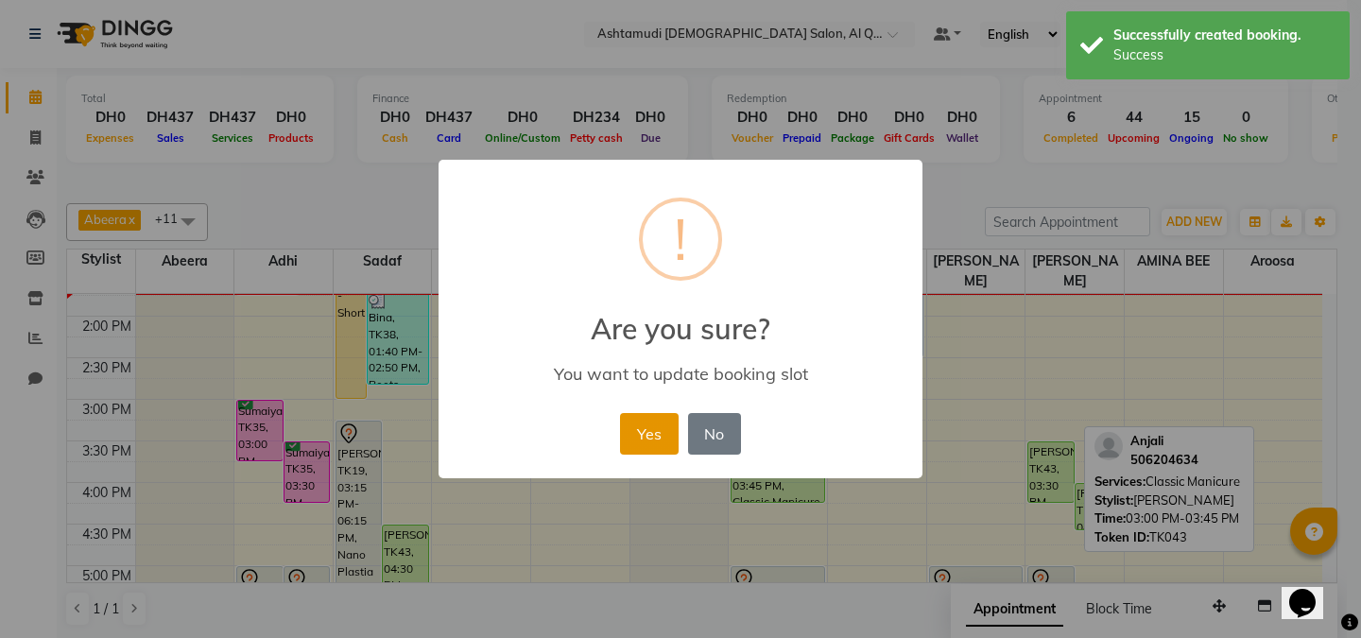
click at [650, 418] on button "Yes" at bounding box center [649, 434] width 58 height 42
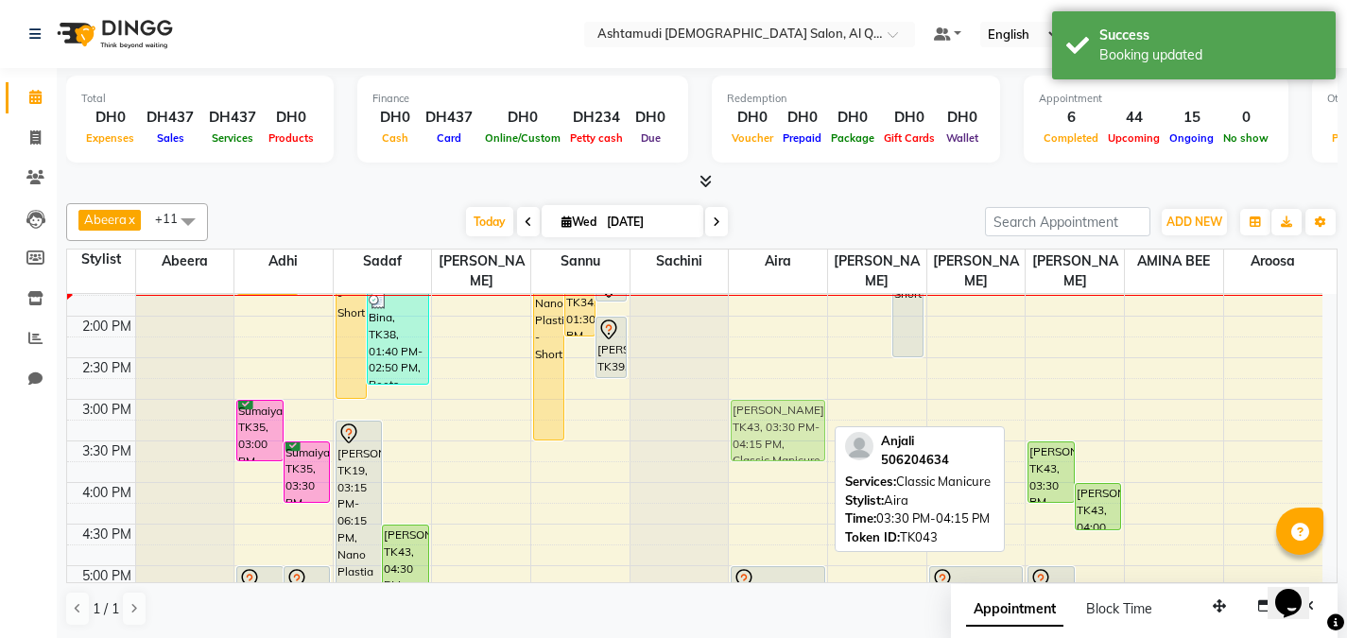
drag, startPoint x: 797, startPoint y: 462, endPoint x: 797, endPoint y: 427, distance: 35.0
click at [797, 427] on div "[PERSON_NAME], TK13, 11:30 AM-12:15 PM, Classic Pedicure [PERSON_NAME], TK31, 1…" at bounding box center [778, 483] width 98 height 1164
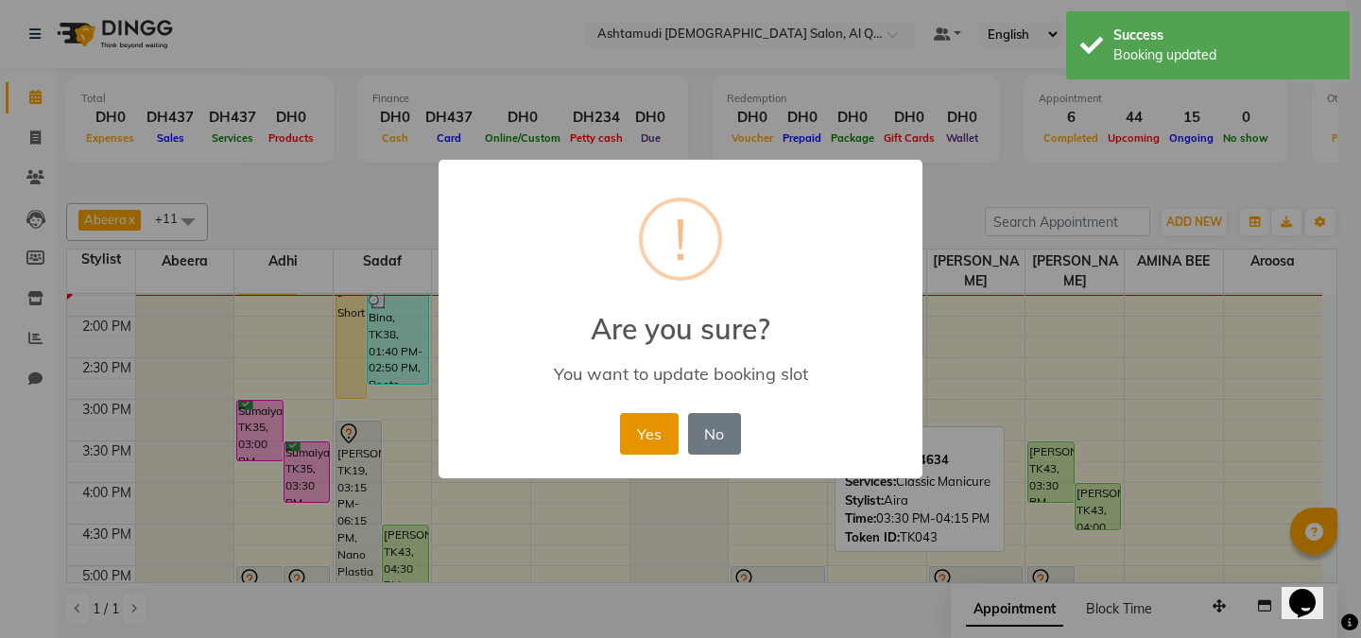
click at [665, 433] on button "Yes" at bounding box center [649, 434] width 58 height 42
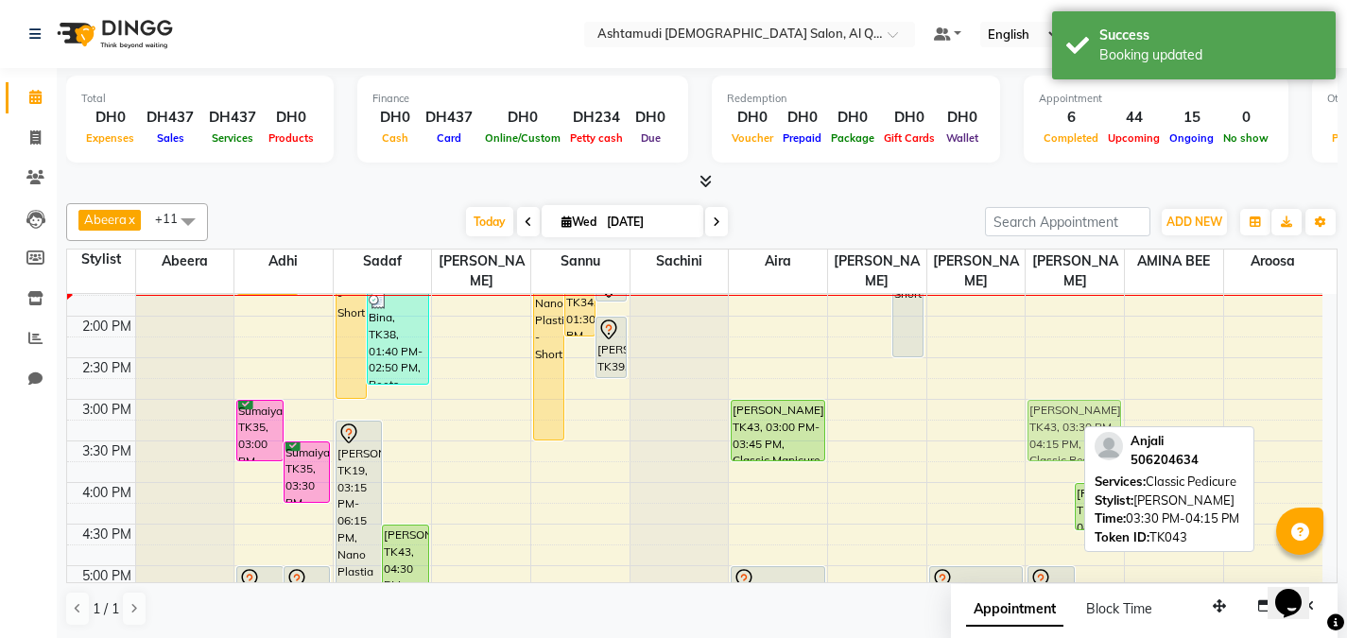
drag, startPoint x: 1059, startPoint y: 452, endPoint x: 1051, endPoint y: 418, distance: 34.9
click at [1051, 418] on div "[PERSON_NAME], TK04, 11:00 AM-11:45 AM, Classic Pedicure [PERSON_NAME], TK03, 1…" at bounding box center [1075, 483] width 98 height 1164
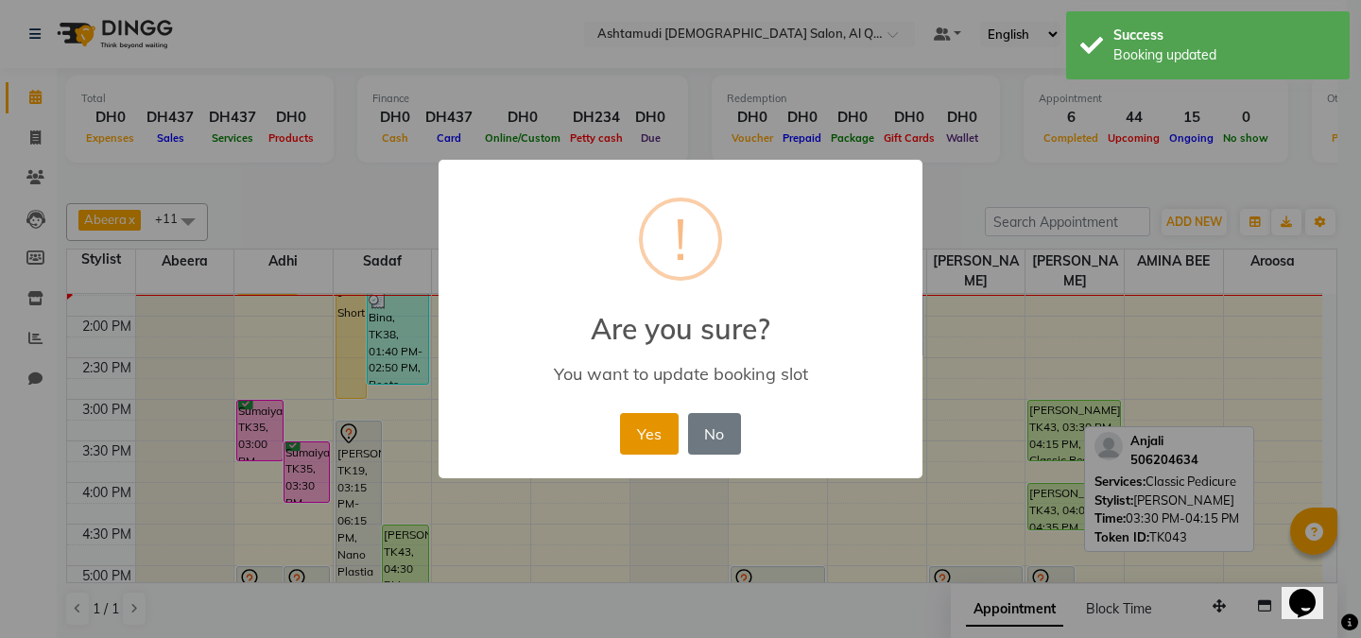
click at [659, 425] on button "Yes" at bounding box center [649, 434] width 58 height 42
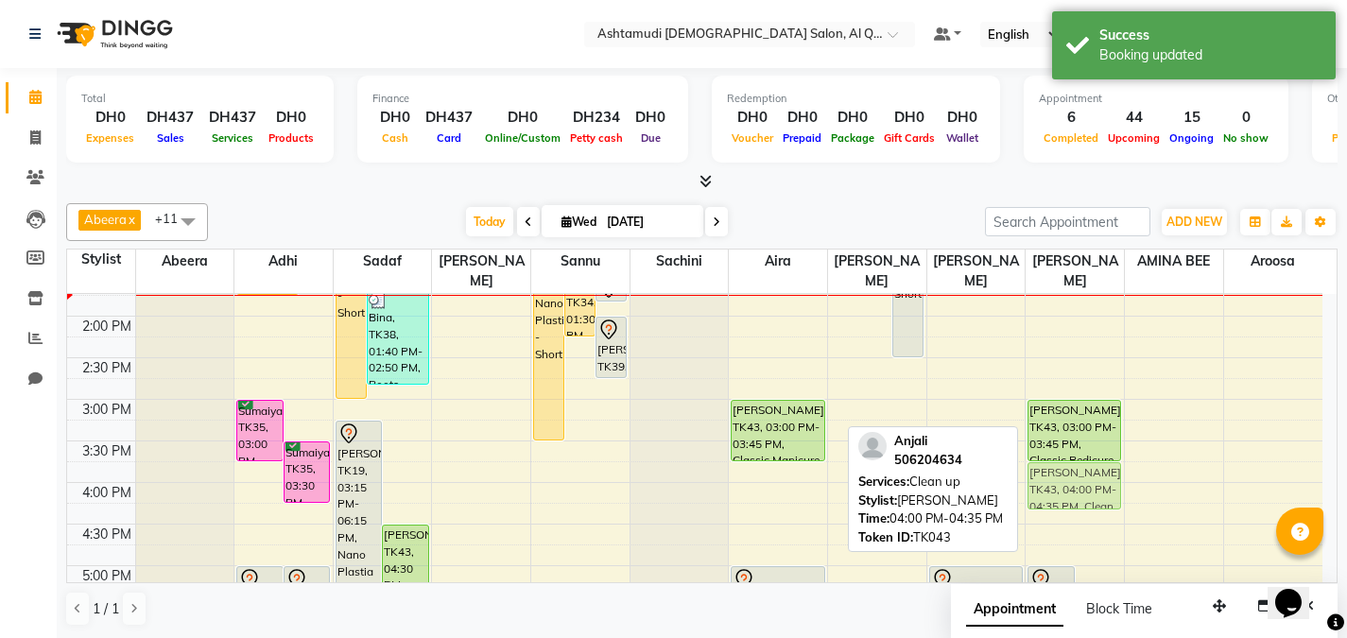
drag, startPoint x: 1037, startPoint y: 506, endPoint x: 1037, endPoint y: 488, distance: 18.0
click at [1037, 488] on div "[PERSON_NAME], TK04, 11:00 AM-11:45 AM, Classic Pedicure [PERSON_NAME], TK03, 1…" at bounding box center [1075, 483] width 98 height 1164
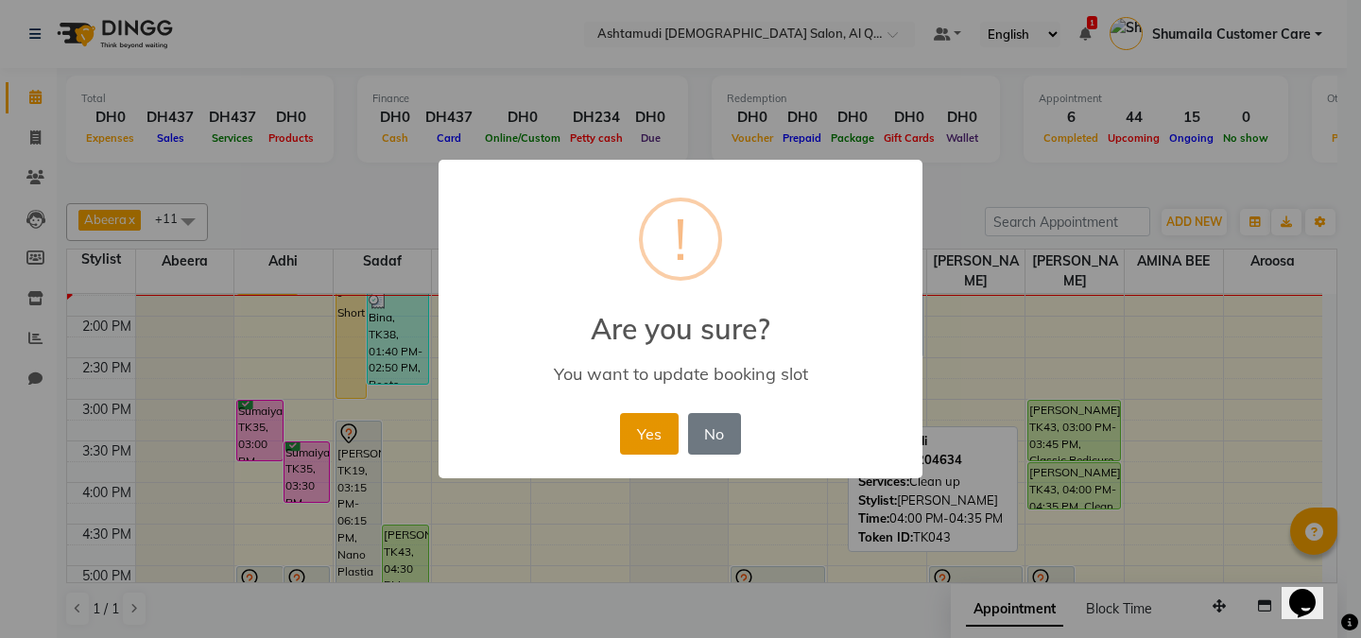
click at [653, 430] on button "Yes" at bounding box center [649, 434] width 58 height 42
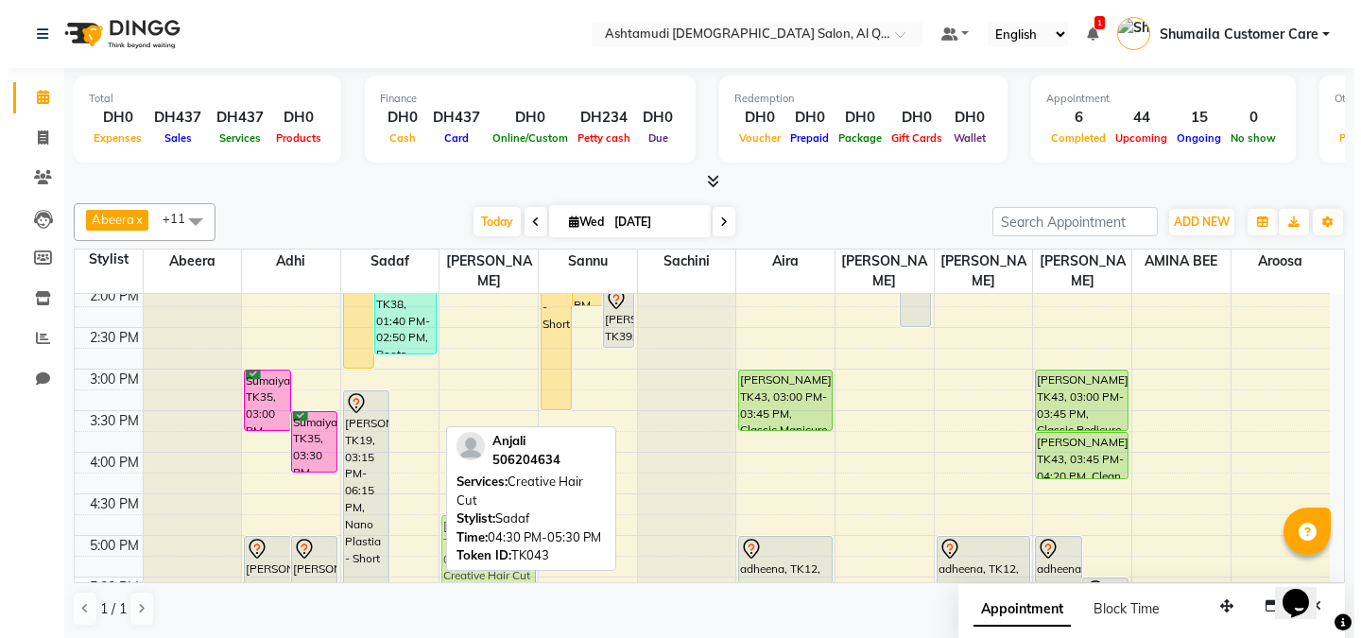
scroll to position [424, 0]
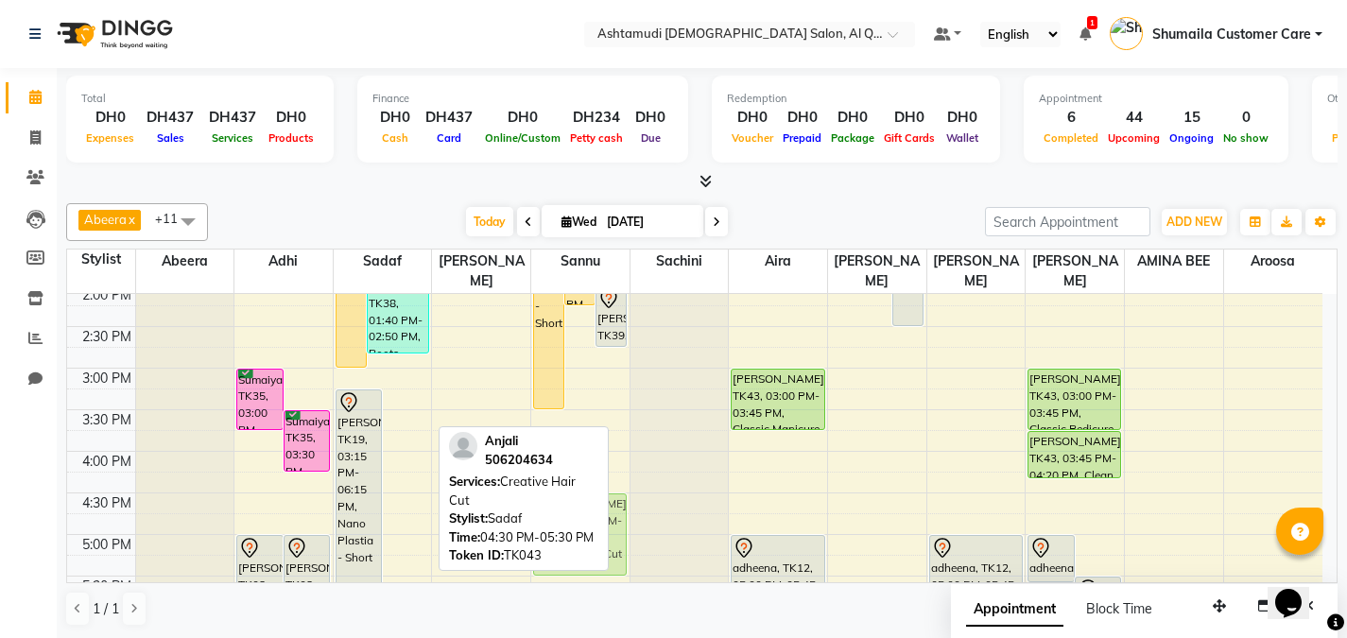
drag, startPoint x: 412, startPoint y: 549, endPoint x: 550, endPoint y: 526, distance: 140.0
click at [550, 526] on div "Abeera x Adhi x Aira x AMINA BEE x Aroosa x [PERSON_NAME] [PERSON_NAME] [PERSON…" at bounding box center [702, 415] width 1272 height 439
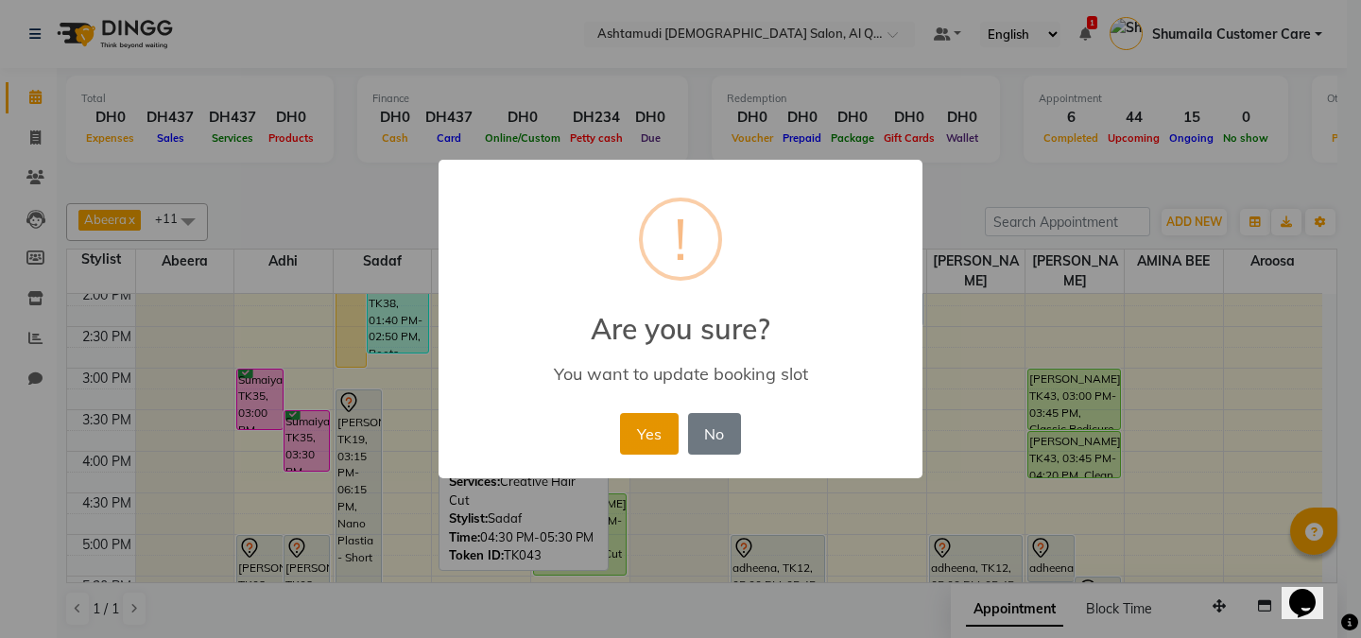
click at [652, 440] on button "Yes" at bounding box center [649, 434] width 58 height 42
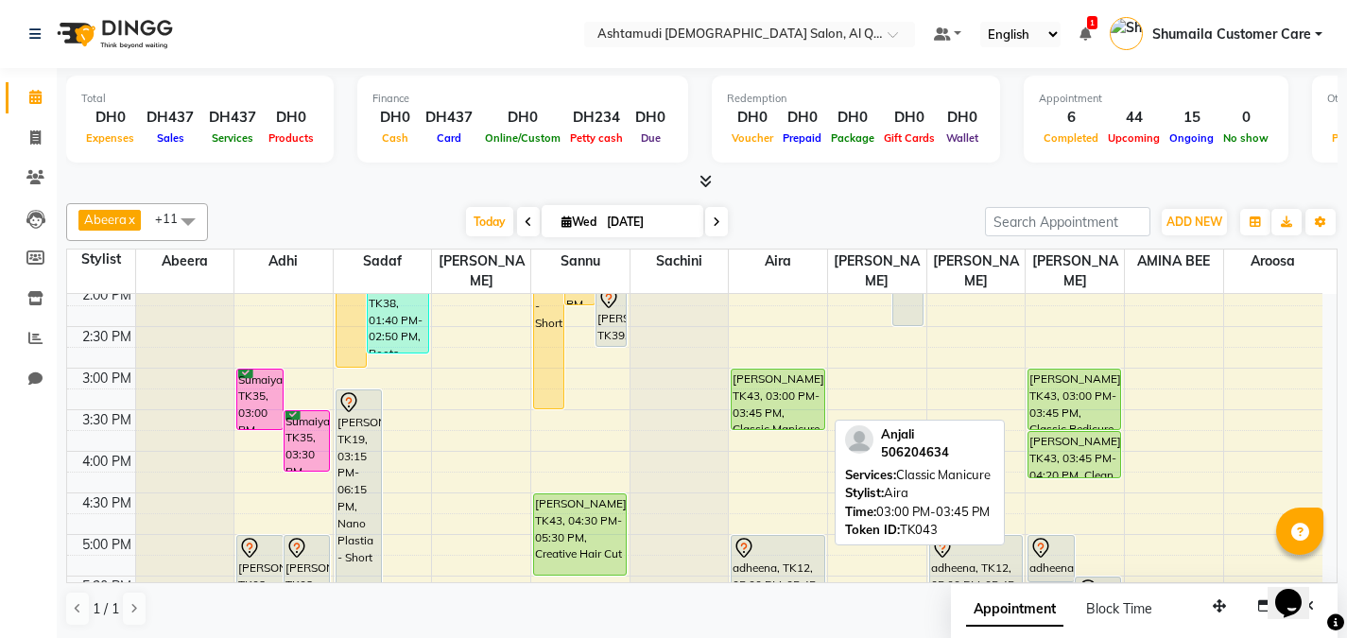
click at [759, 375] on div "[PERSON_NAME], TK43, 03:00 PM-03:45 PM, Classic Manicure" at bounding box center [778, 400] width 92 height 60
click at [751, 370] on div "[PERSON_NAME], TK43, 03:00 PM-03:45 PM, Classic Manicure" at bounding box center [778, 400] width 92 height 60
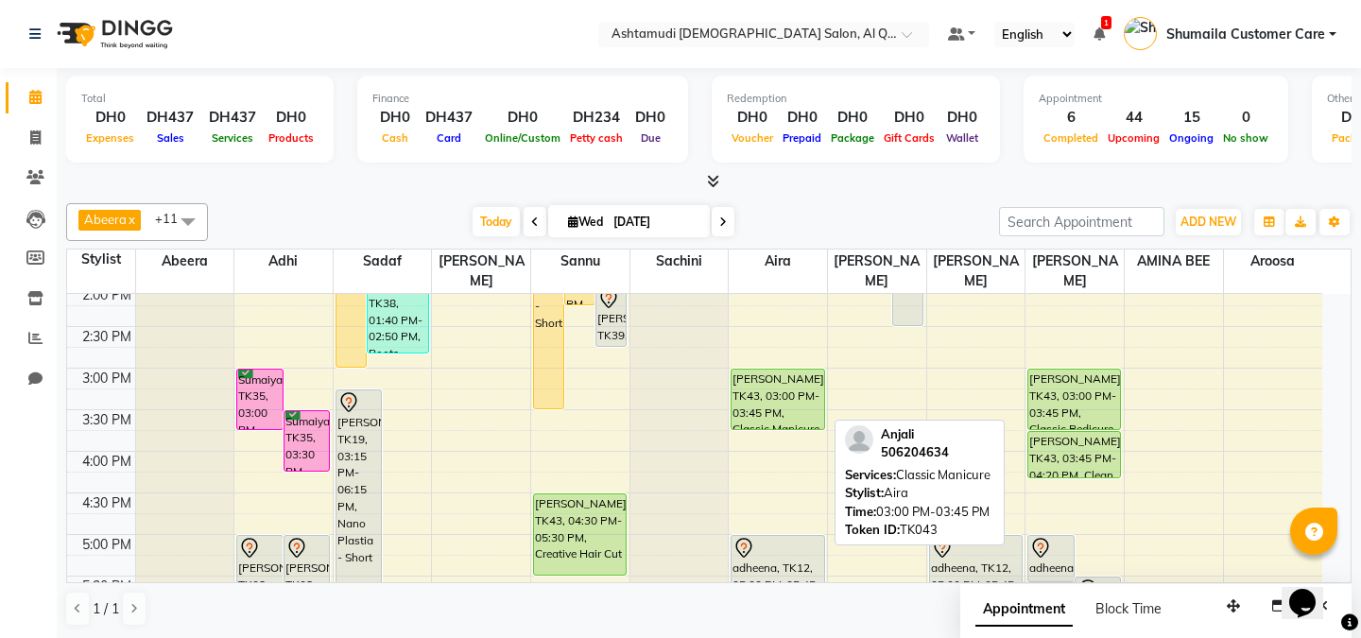
select select "5"
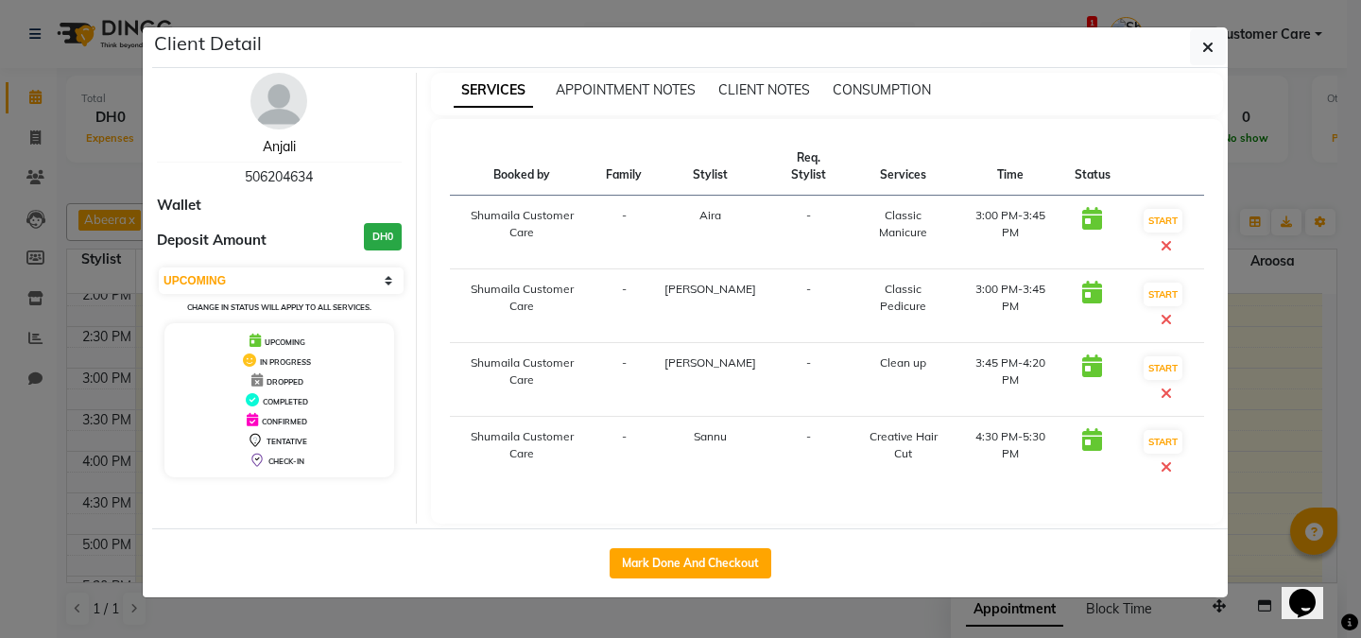
click at [287, 143] on link "Anjali" at bounding box center [279, 146] width 33 height 17
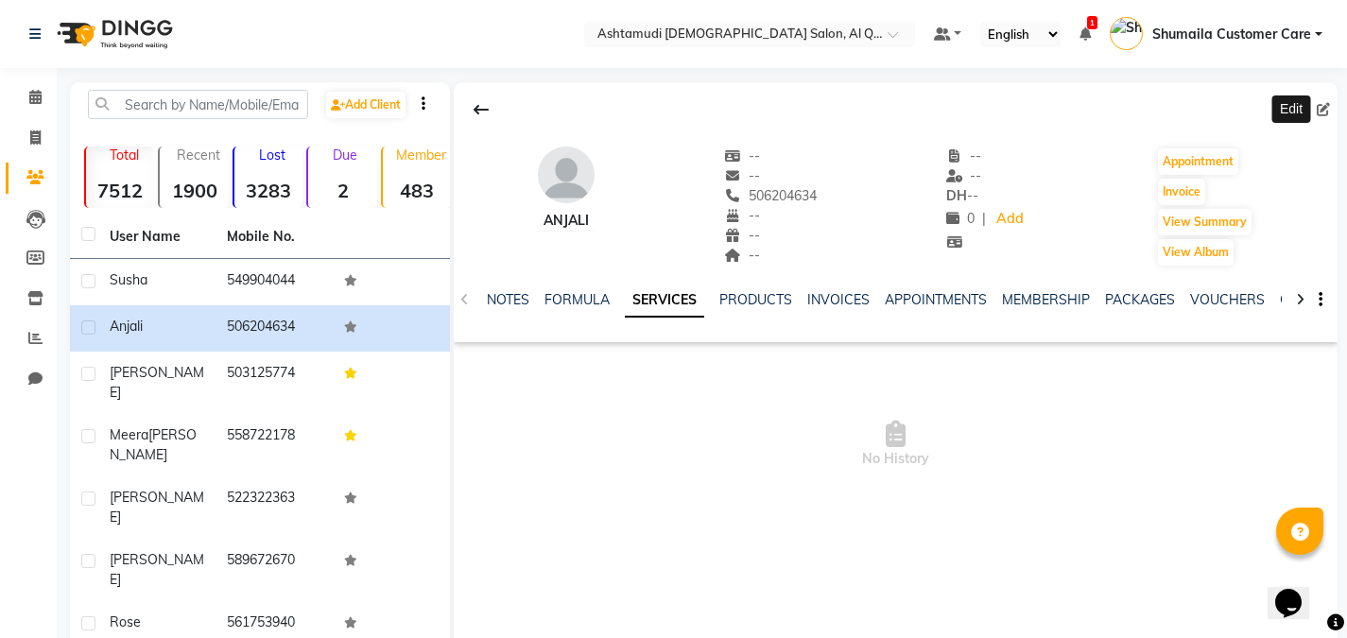
click at [1328, 108] on icon at bounding box center [1323, 109] width 13 height 13
select select "3798"
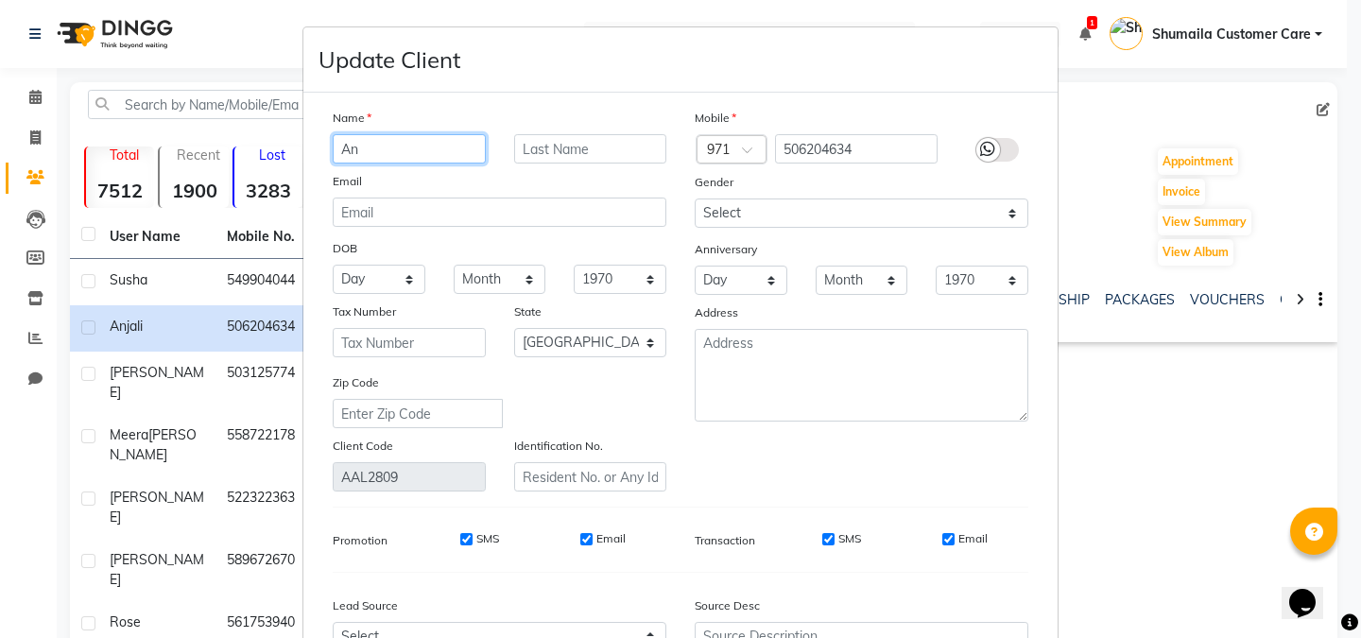
type input "A"
paste input "[PERSON_NAME]"
drag, startPoint x: 374, startPoint y: 159, endPoint x: 446, endPoint y: 157, distance: 71.9
click at [446, 157] on input "[PERSON_NAME]" at bounding box center [409, 148] width 153 height 29
type input "[PERSON_NAME]"
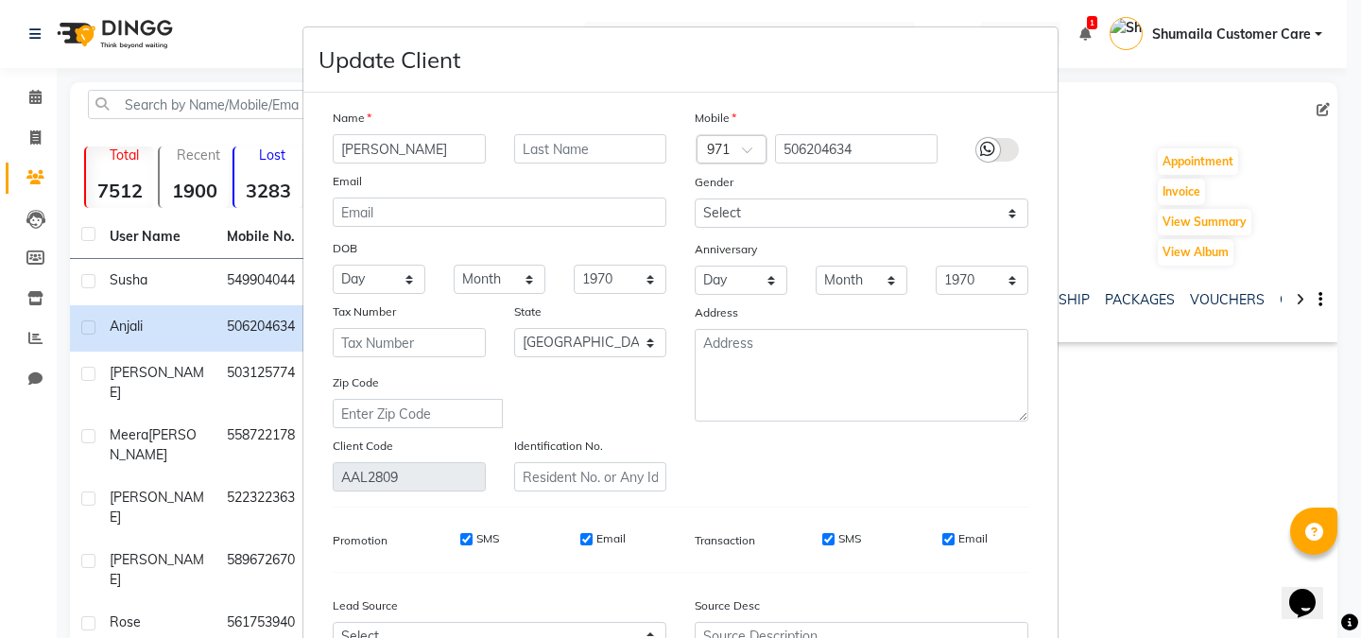
click at [576, 130] on div "Name" at bounding box center [500, 121] width 362 height 26
click at [572, 142] on input "text" at bounding box center [590, 148] width 153 height 29
paste input "vijayan"
type input "vijayan"
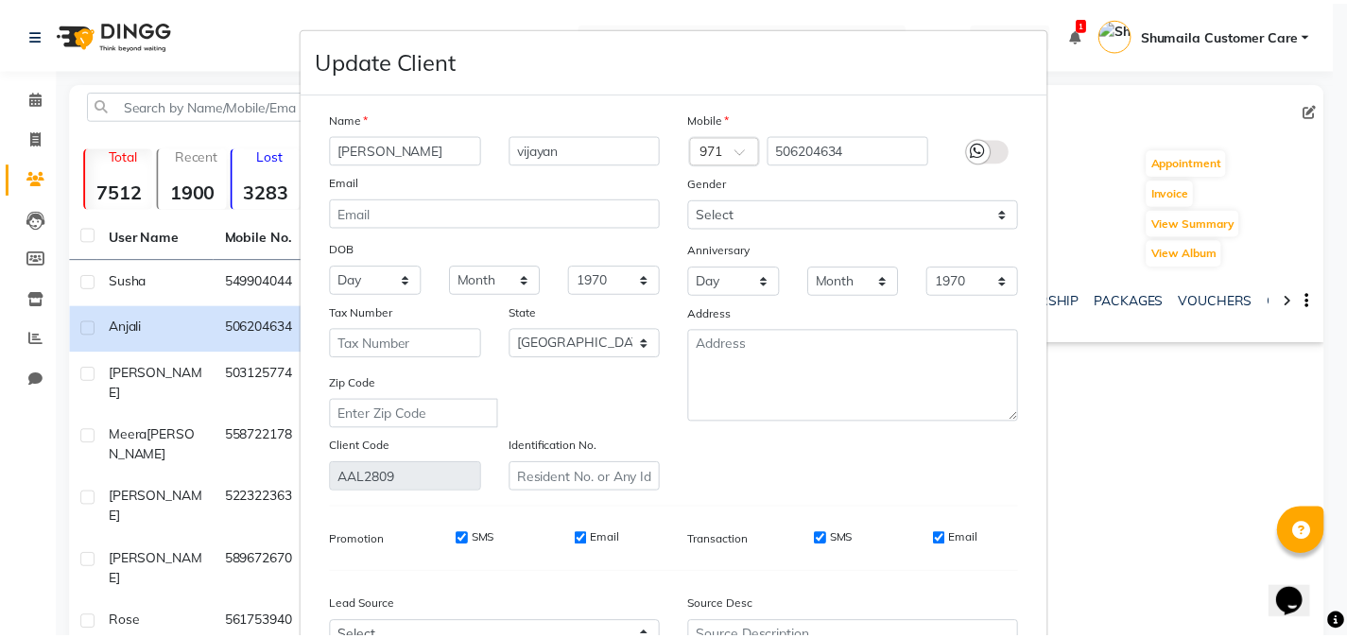
scroll to position [200, 0]
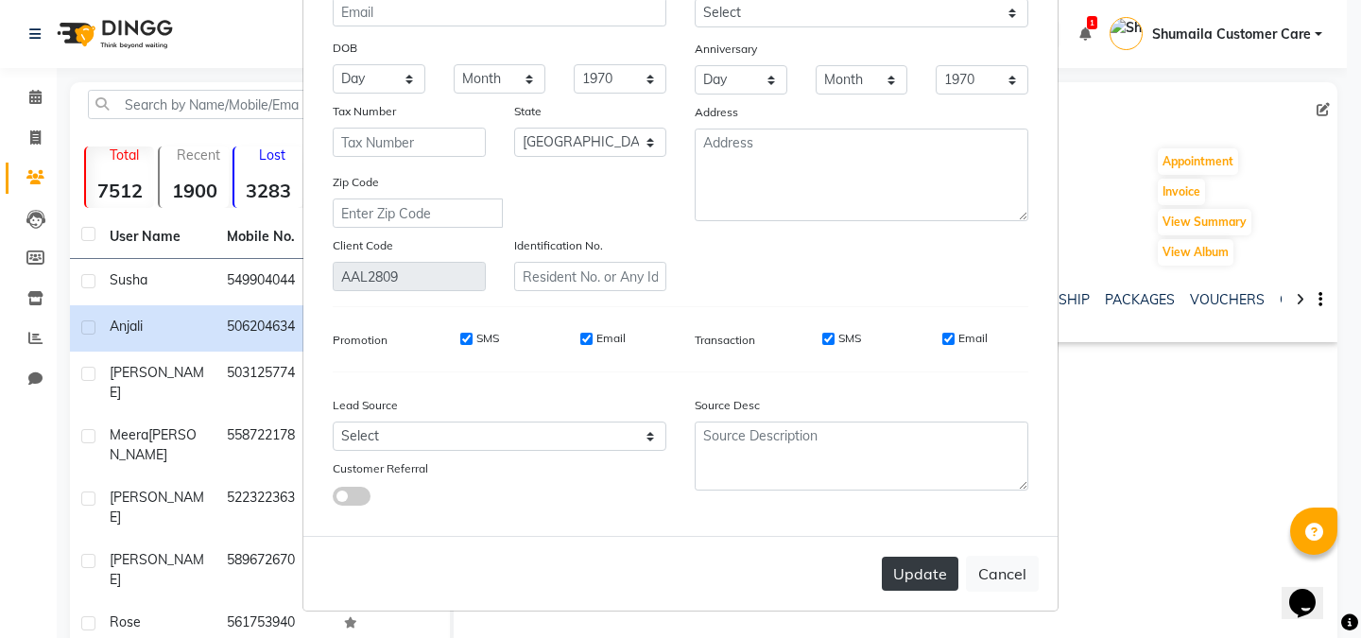
click at [907, 587] on button "Update" at bounding box center [920, 574] width 77 height 34
select select
select select "null"
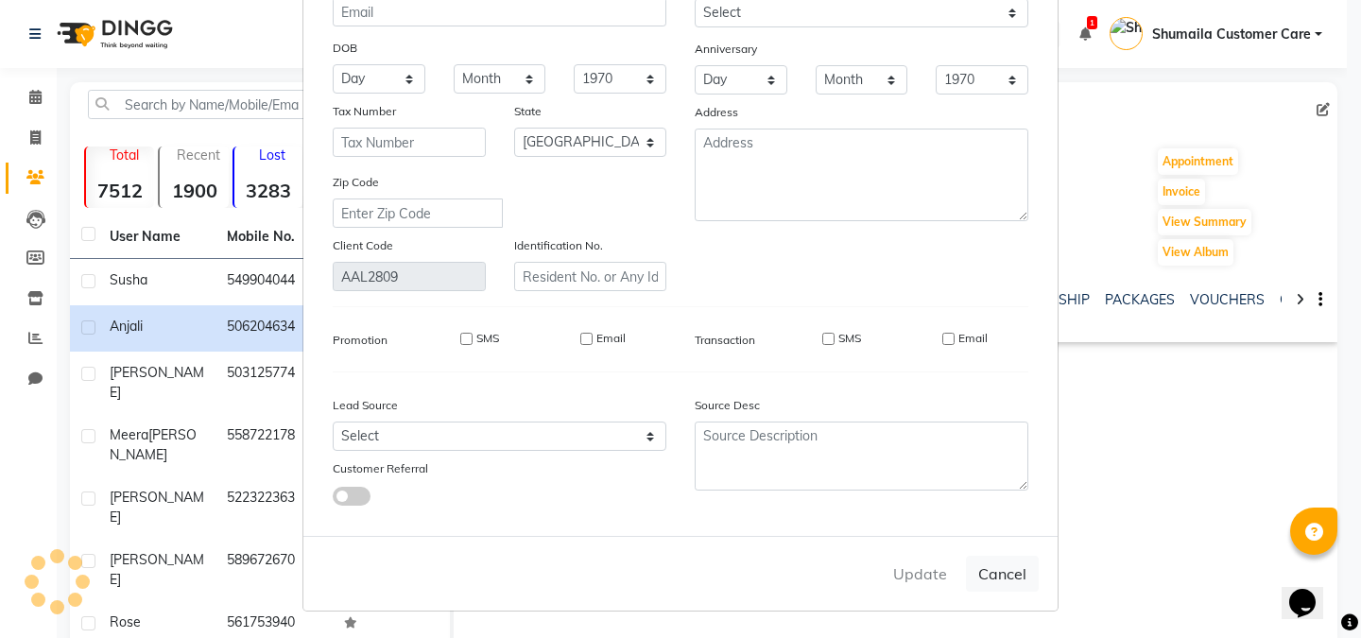
select select
checkbox input "false"
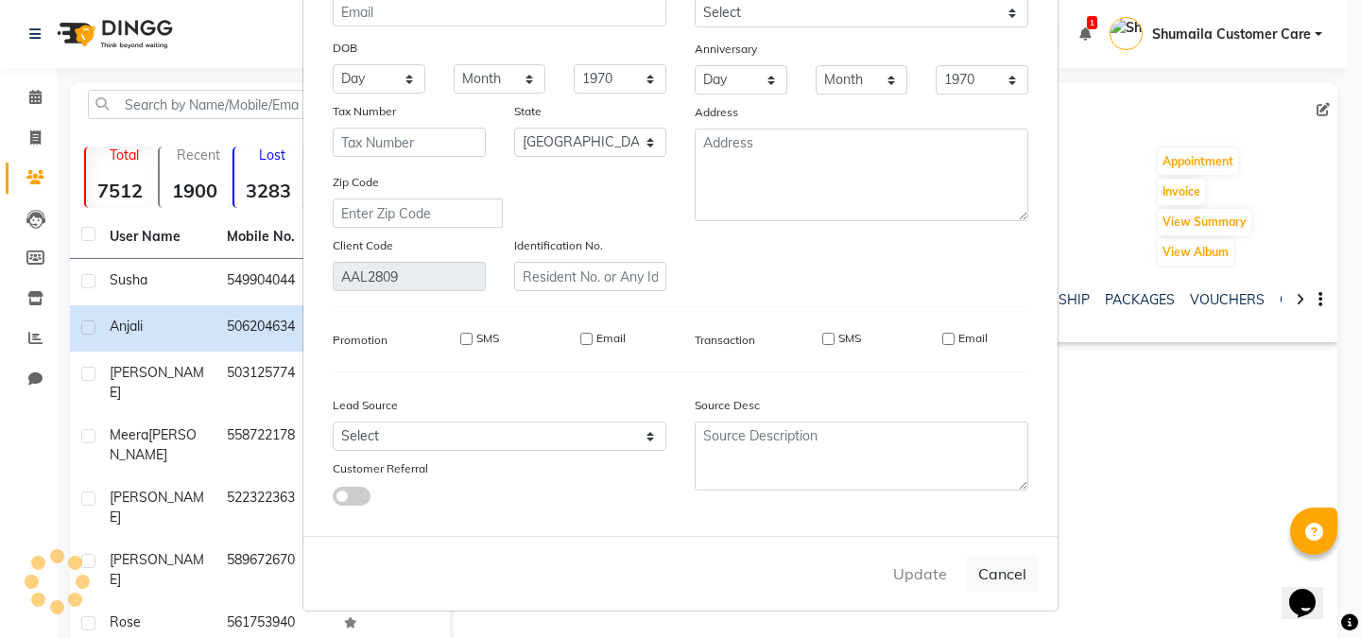
checkbox input "false"
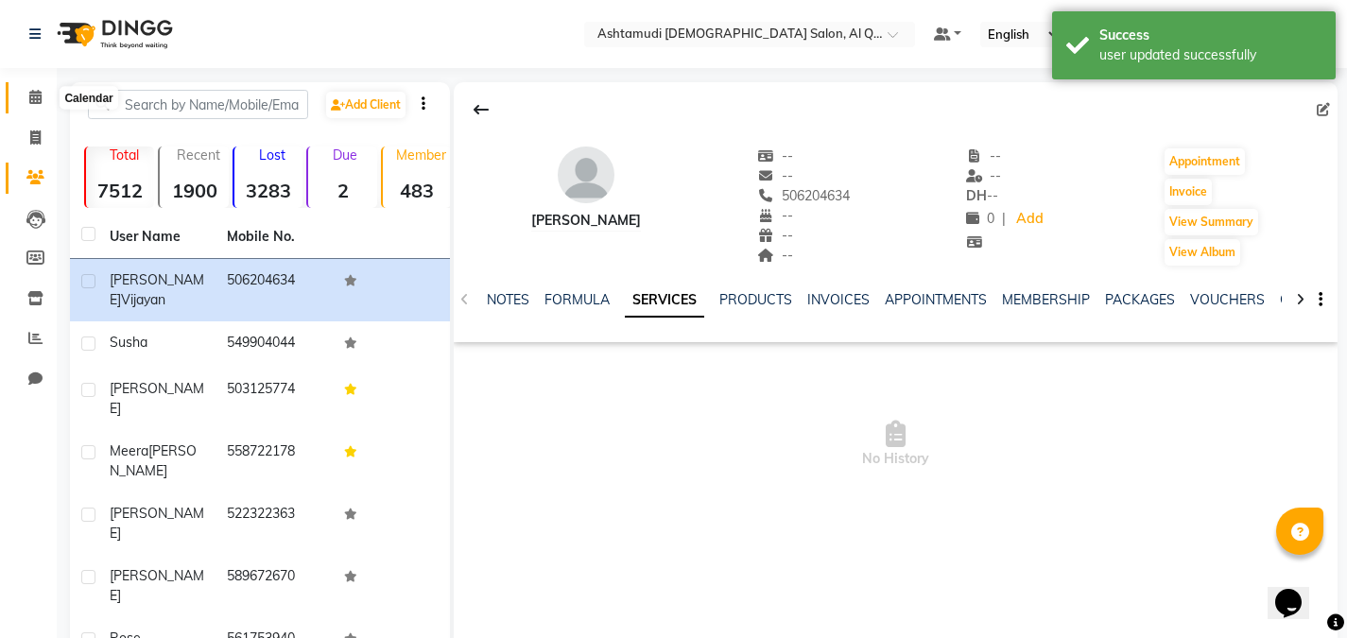
click at [33, 99] on icon at bounding box center [35, 97] width 12 height 14
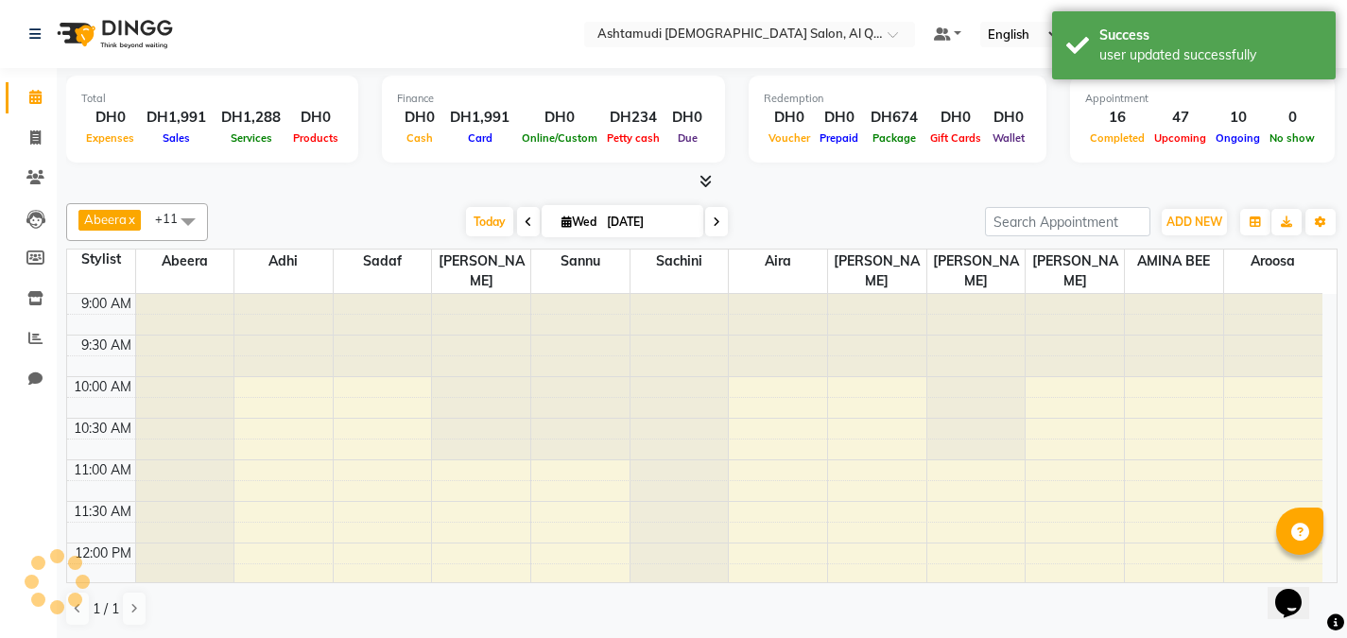
scroll to position [334, 0]
